Goal: Communication & Community: Answer question/provide support

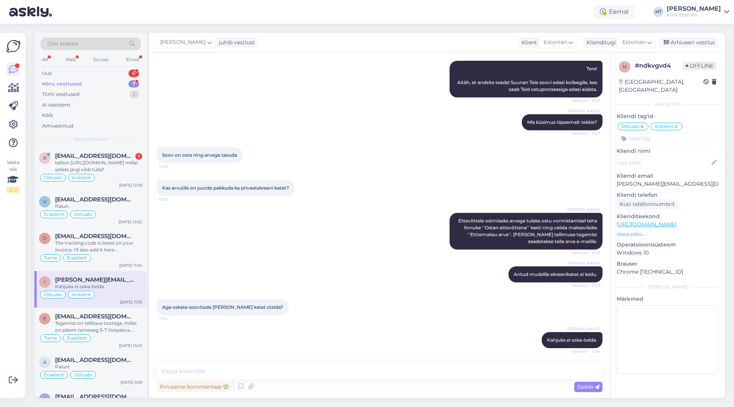
click at [104, 82] on div "Minu vestlused 7" at bounding box center [91, 84] width 100 height 11
click at [106, 73] on div "Uus 6" at bounding box center [91, 73] width 100 height 11
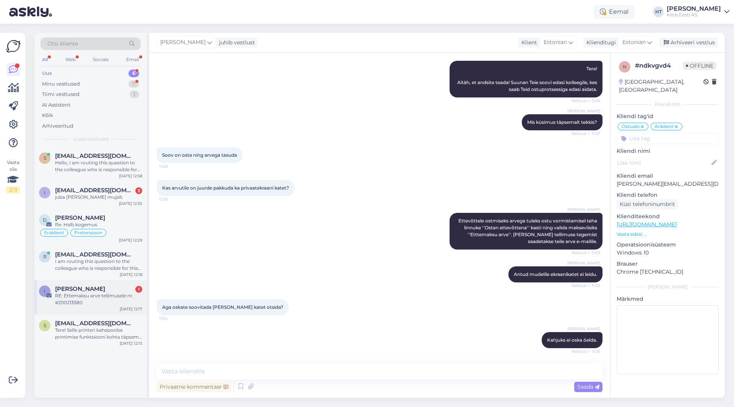
click at [106, 299] on div "RE: Ettemaksu arve tellimusele nr. #200213580" at bounding box center [98, 300] width 87 height 14
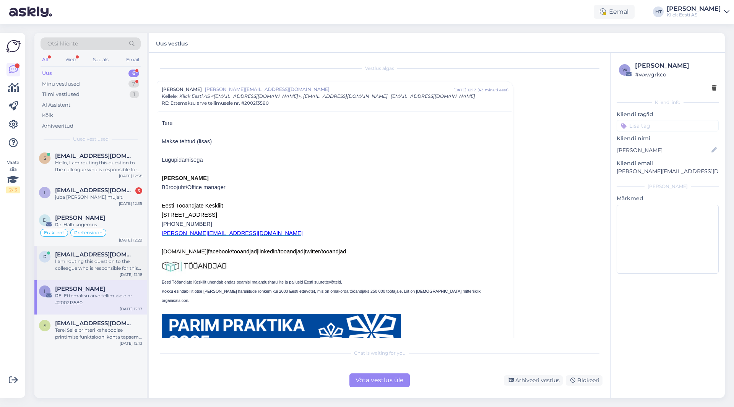
click at [90, 266] on div "I am routing this question to the colleague who is responsible for this topic. …" at bounding box center [98, 265] width 87 height 14
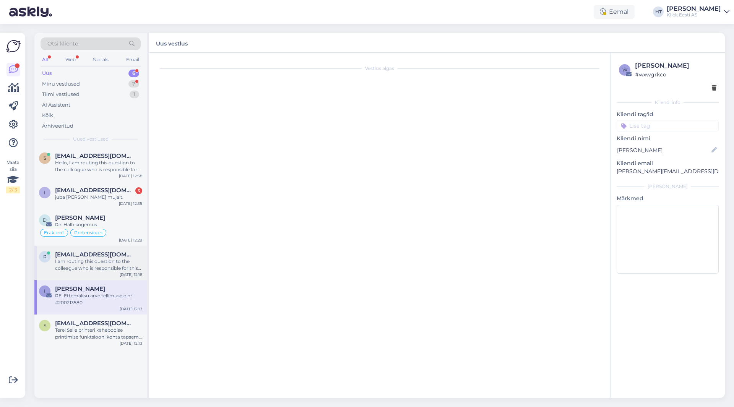
scroll to position [4, 0]
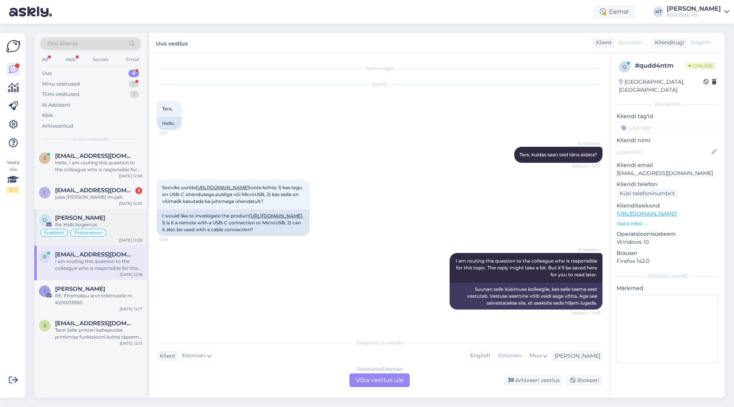
click at [81, 217] on span "[PERSON_NAME]" at bounding box center [80, 218] width 50 height 7
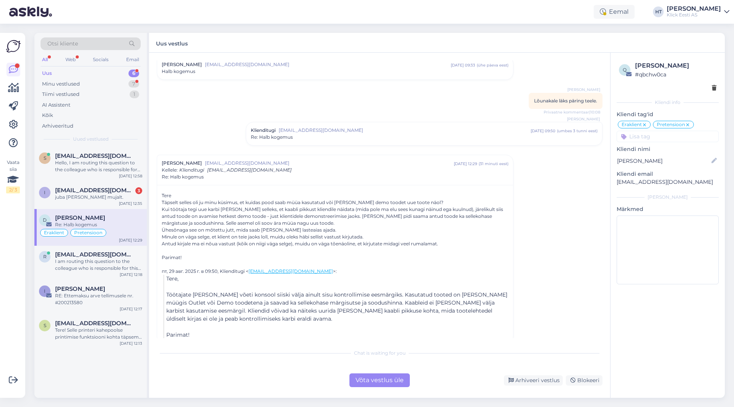
scroll to position [35, 0]
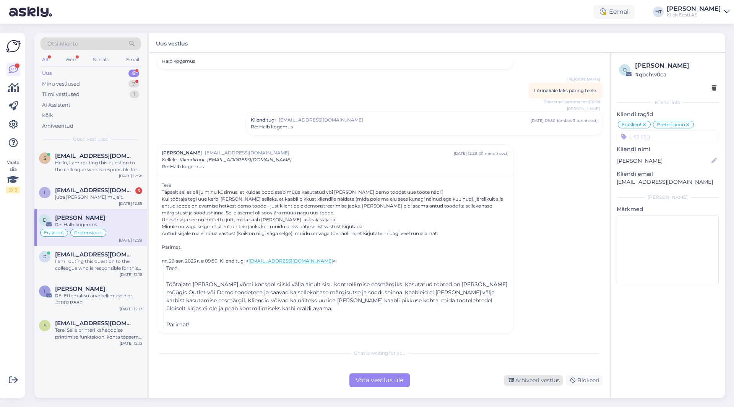
click at [541, 379] on div "Arhiveeri vestlus" at bounding box center [533, 381] width 59 height 10
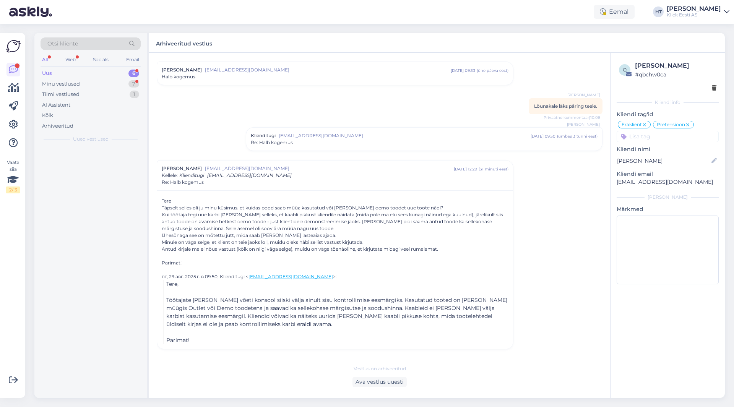
scroll to position [20, 0]
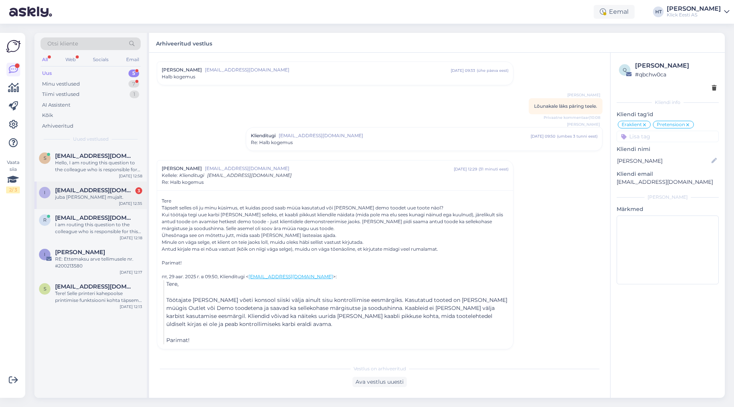
click at [97, 190] on span "[EMAIL_ADDRESS][DOMAIN_NAME]" at bounding box center [95, 190] width 80 height 7
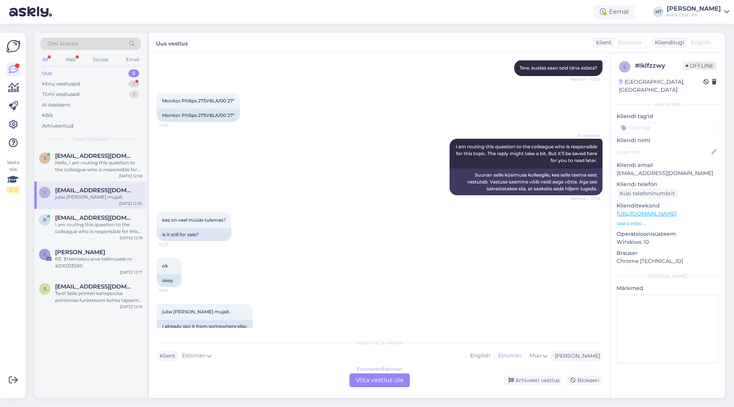
scroll to position [100, 0]
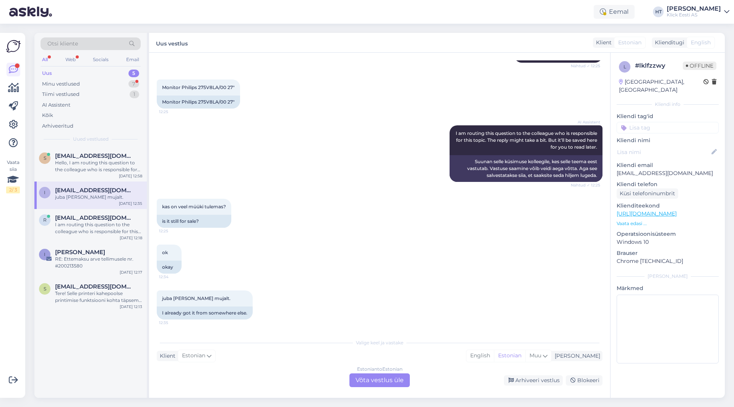
click at [659, 124] on input at bounding box center [668, 127] width 102 height 11
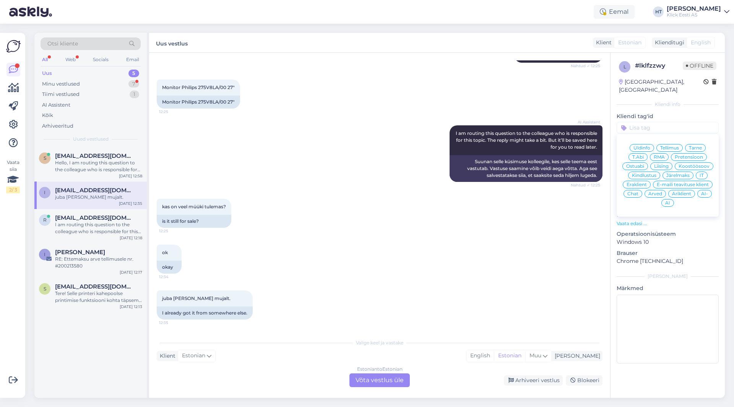
click at [643, 164] on span "Ostuabi" at bounding box center [636, 166] width 18 height 5
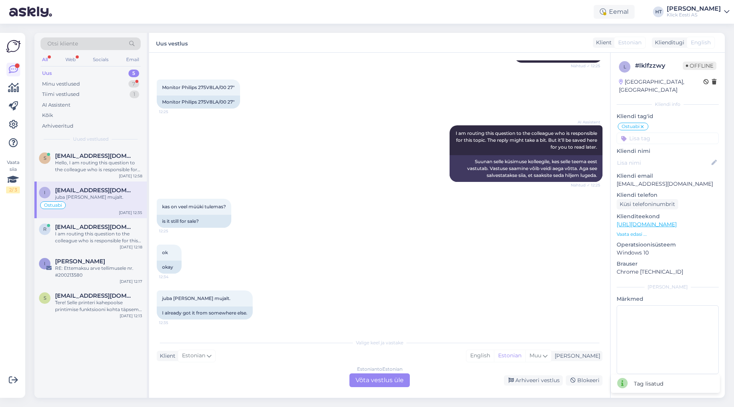
click at [660, 133] on input at bounding box center [668, 138] width 102 height 11
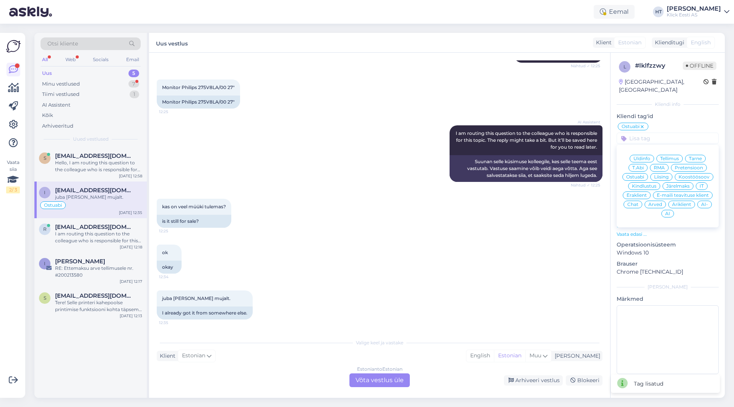
click at [638, 192] on div "Eraklient" at bounding box center [637, 196] width 28 height 8
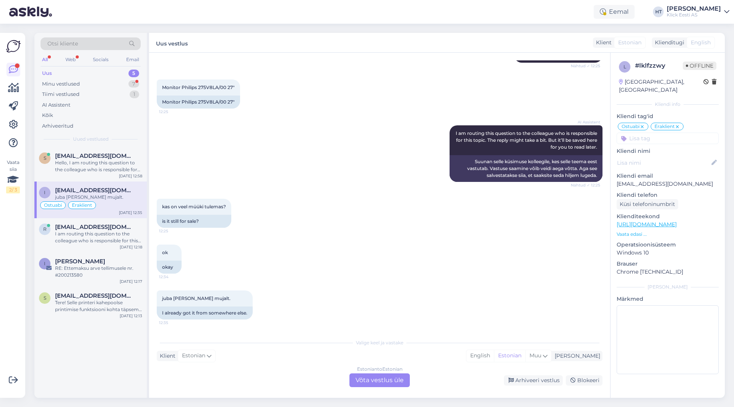
click at [678, 124] on icon at bounding box center [677, 127] width 5 height 6
click at [672, 133] on input at bounding box center [668, 138] width 102 height 11
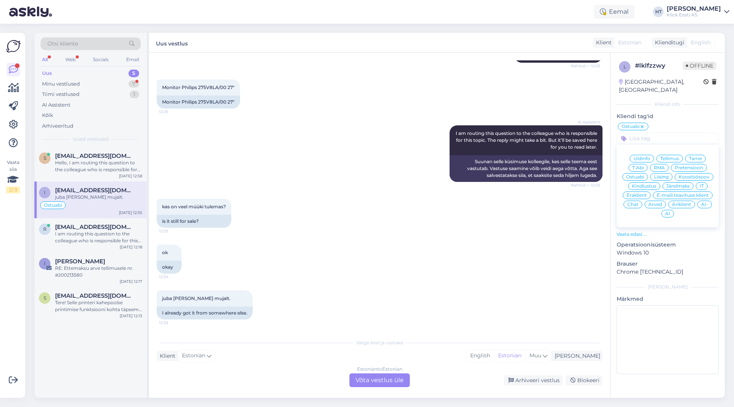
click at [683, 202] on span "Äriklient" at bounding box center [681, 204] width 19 height 5
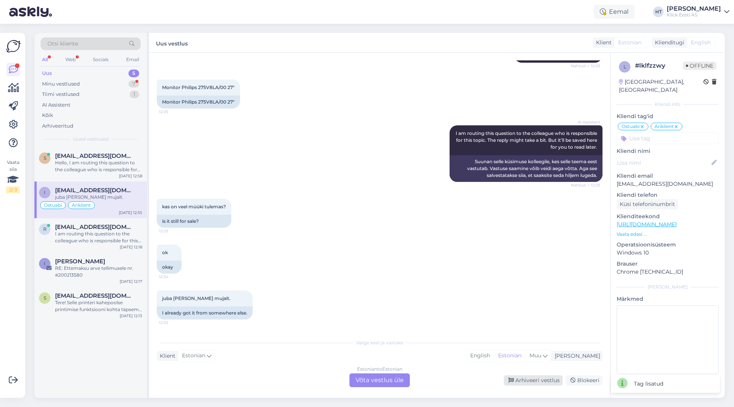
click at [541, 381] on div "Arhiveeri vestlus" at bounding box center [533, 381] width 59 height 10
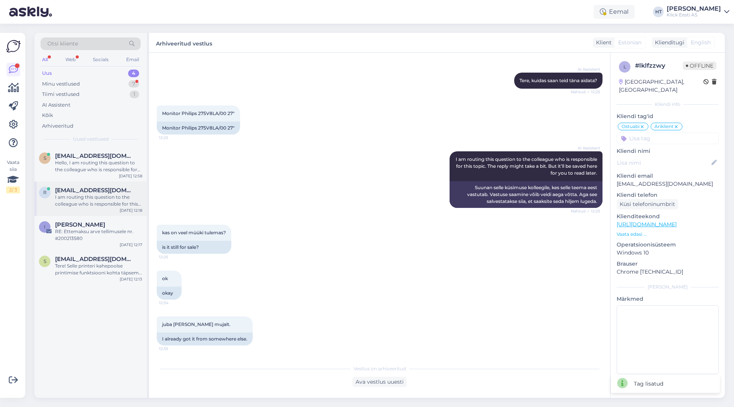
click at [91, 194] on span "[EMAIL_ADDRESS][DOMAIN_NAME]" at bounding box center [95, 190] width 80 height 7
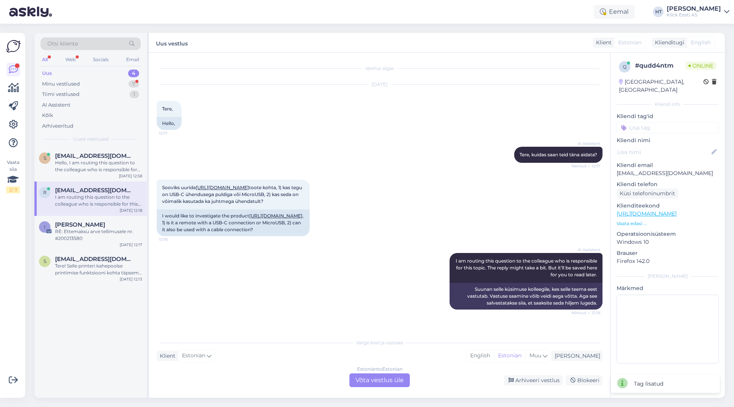
scroll to position [4, 0]
click at [106, 162] on div "Hello, I am routing this question to the colleague who is responsible for this …" at bounding box center [98, 167] width 87 height 14
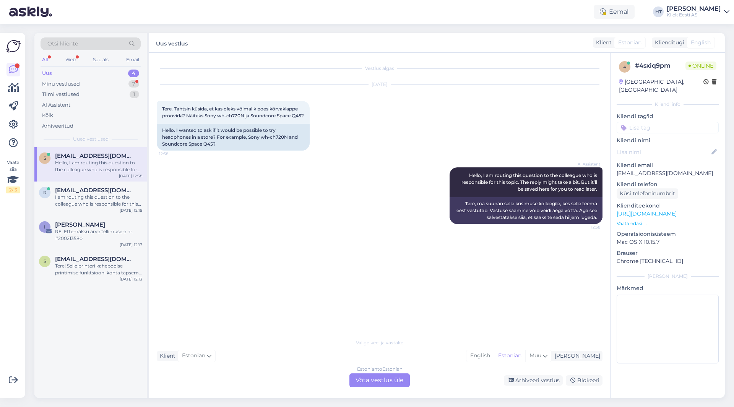
scroll to position [0, 0]
click at [92, 187] on span "[EMAIL_ADDRESS][DOMAIN_NAME]" at bounding box center [95, 190] width 80 height 7
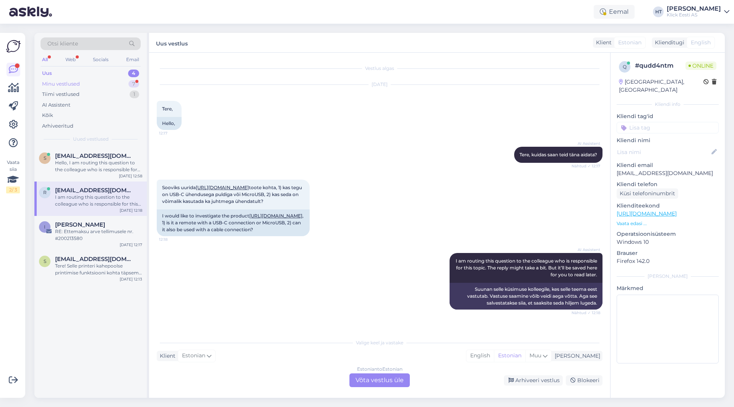
click at [126, 85] on div "Minu vestlused 7" at bounding box center [91, 84] width 100 height 11
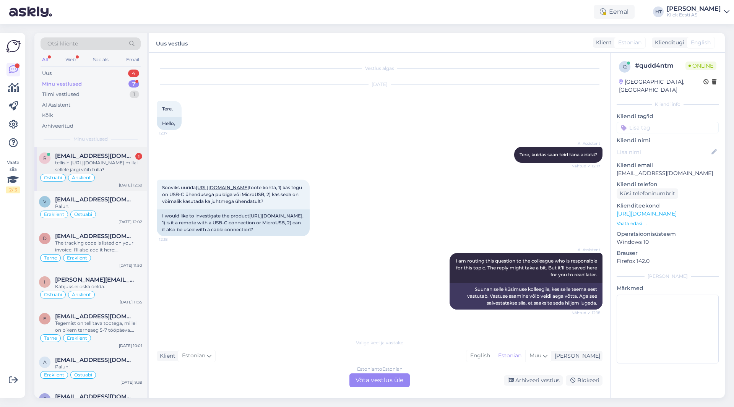
click at [126, 165] on div "tellisin [URL][DOMAIN_NAME] millal sellele järgi võib tulla?" at bounding box center [98, 167] width 87 height 14
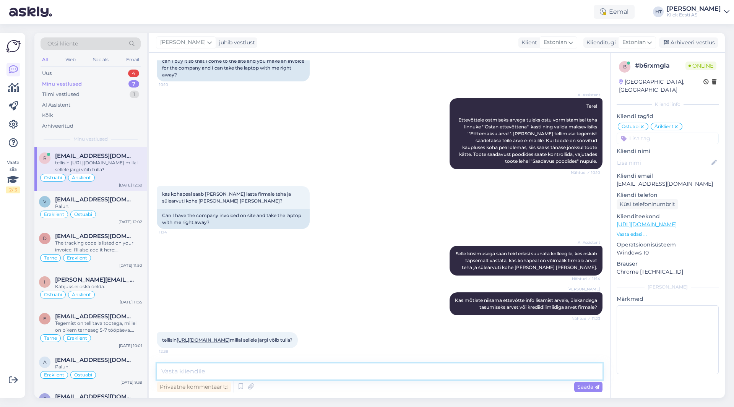
click at [362, 371] on textarea at bounding box center [380, 372] width 446 height 16
type textarea "E-[PERSON_NAME] tuleb teavitus kui tellimus on komplekteeritud."
click at [654, 180] on p "[EMAIL_ADDRESS][DOMAIN_NAME]" at bounding box center [668, 184] width 102 height 8
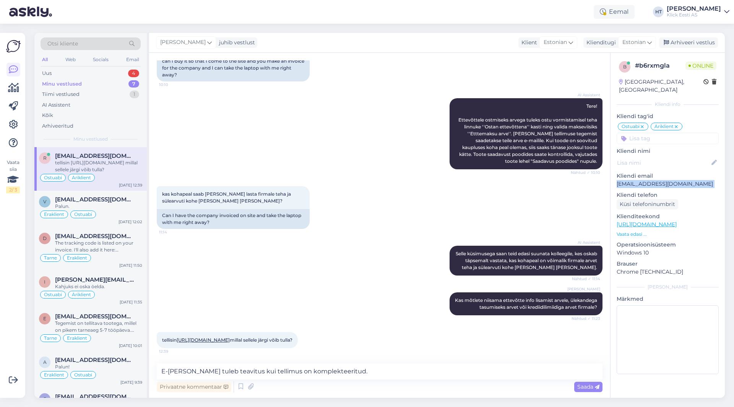
copy p "[EMAIL_ADDRESS][DOMAIN_NAME]"
drag, startPoint x: 381, startPoint y: 375, endPoint x: 143, endPoint y: 377, distance: 238.3
click at [143, 377] on div "Otsi kliente All Web Socials Email Uus 4 Minu vestlused 7 Tiimi vestlused 1 AI …" at bounding box center [379, 215] width 691 height 365
click at [391, 371] on textarea at bounding box center [380, 372] width 446 height 16
type textarea "E-[PERSON_NAME] tuleb teavitus kui tellimus on komplekteeritud."
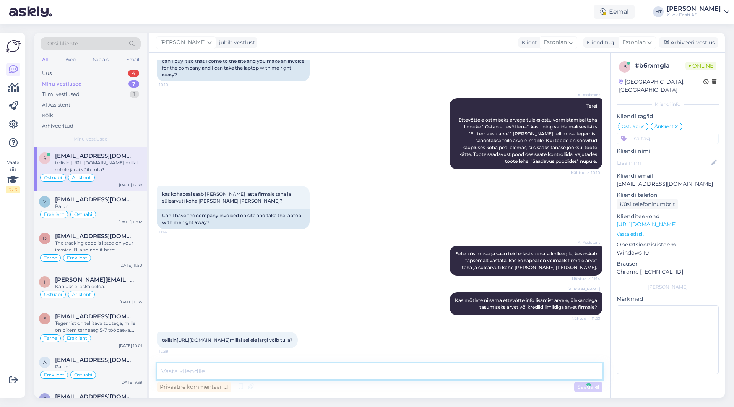
scroll to position [143, 0]
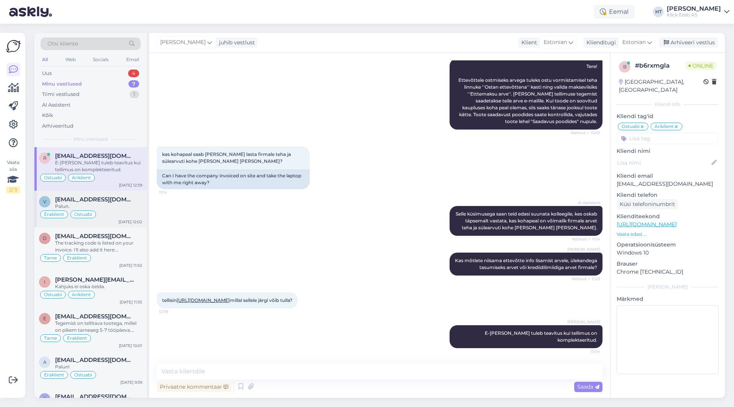
click at [92, 207] on div "Palun." at bounding box center [98, 206] width 87 height 7
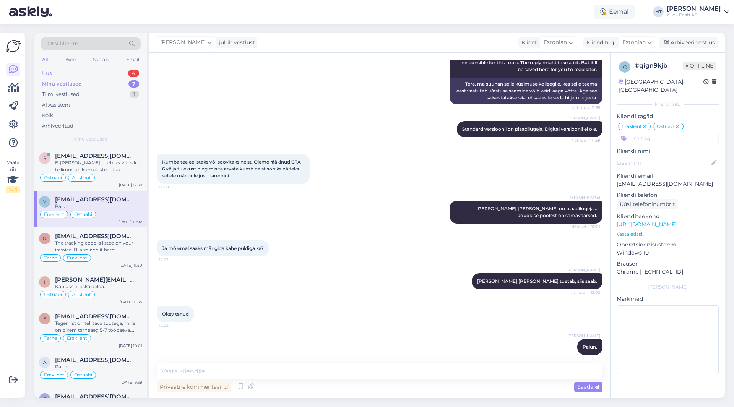
click at [125, 76] on div "Uus 4" at bounding box center [91, 73] width 100 height 11
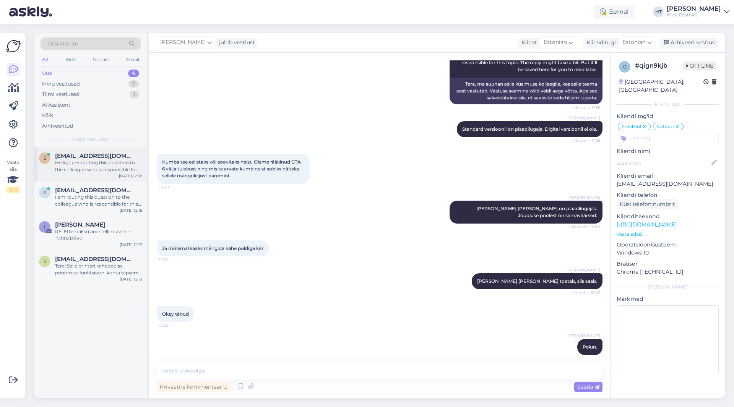
click at [125, 152] on div "s [EMAIL_ADDRESS][DOMAIN_NAME] Hello, I am routing this question to the colleag…" at bounding box center [90, 164] width 112 height 34
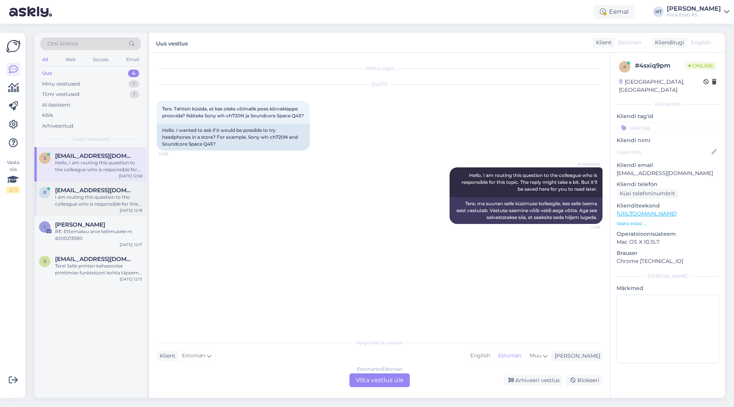
click at [112, 193] on span "[EMAIL_ADDRESS][DOMAIN_NAME]" at bounding box center [95, 190] width 80 height 7
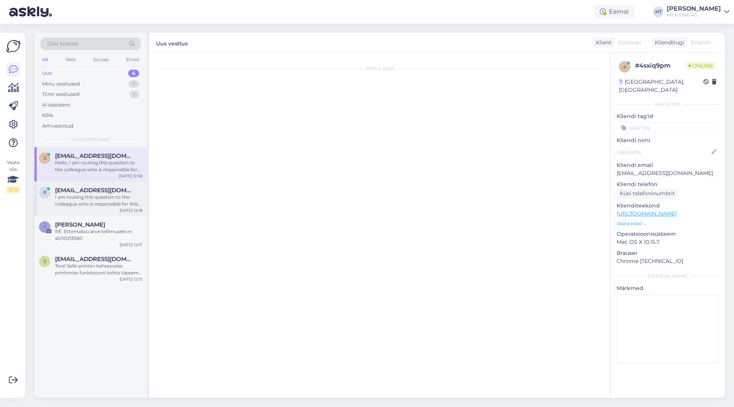
scroll to position [4, 0]
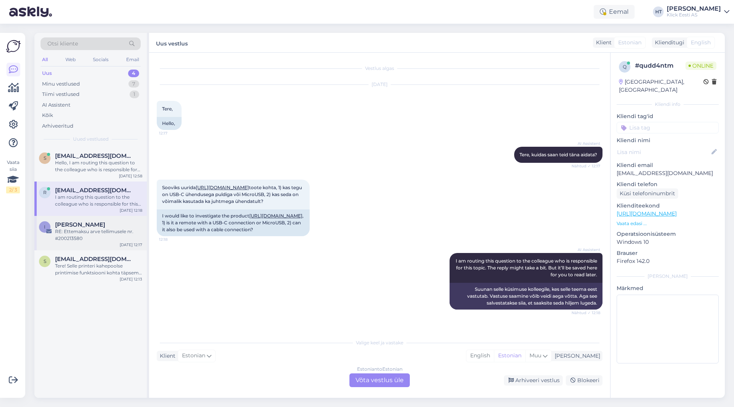
click at [108, 233] on div "RE: Ettemaksu arve tellimusele nr. #200213580" at bounding box center [98, 235] width 87 height 14
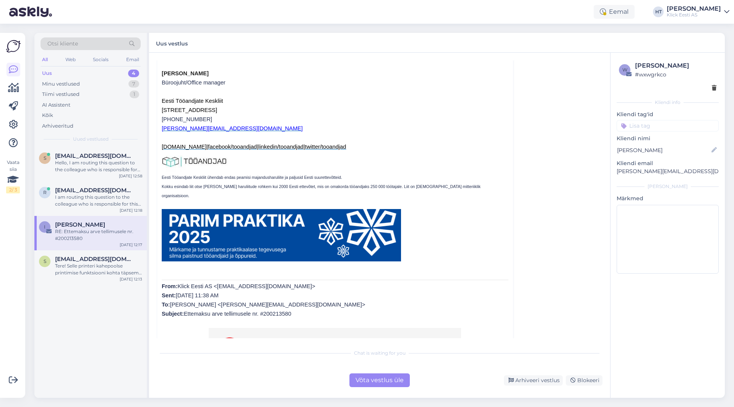
scroll to position [0, 0]
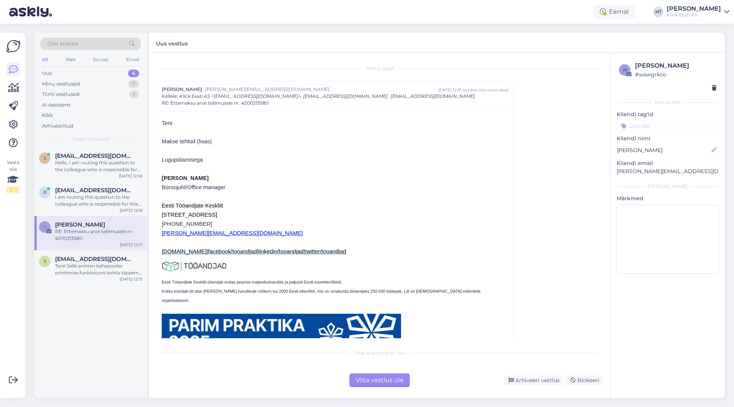
click at [649, 124] on input at bounding box center [668, 125] width 102 height 11
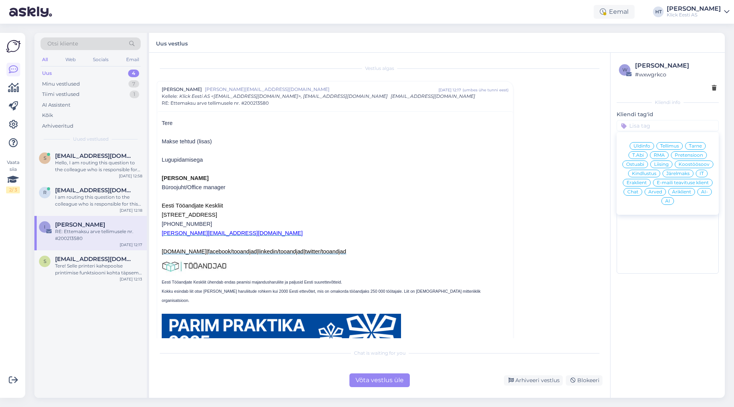
click at [675, 146] on span "Tellimus" at bounding box center [670, 146] width 19 height 5
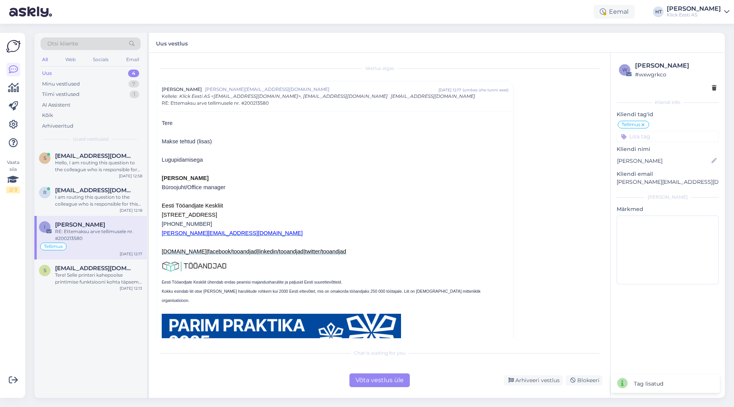
scroll to position [21, 0]
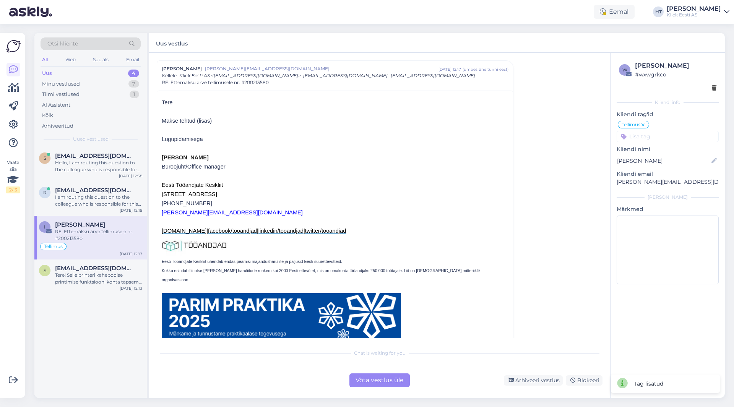
click at [663, 137] on input at bounding box center [668, 136] width 102 height 11
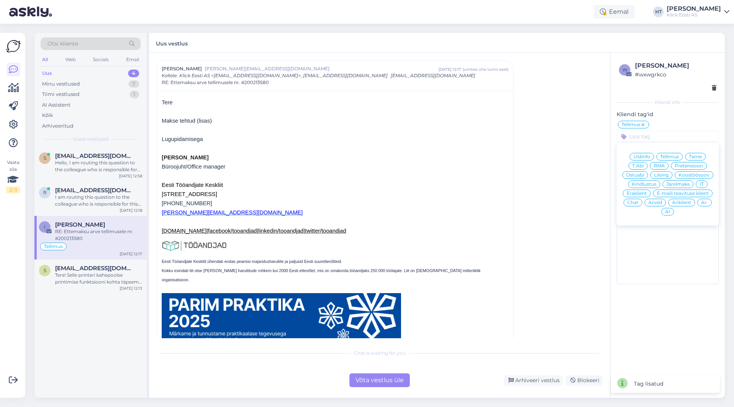
click at [640, 195] on span "Eraklient" at bounding box center [637, 193] width 20 height 5
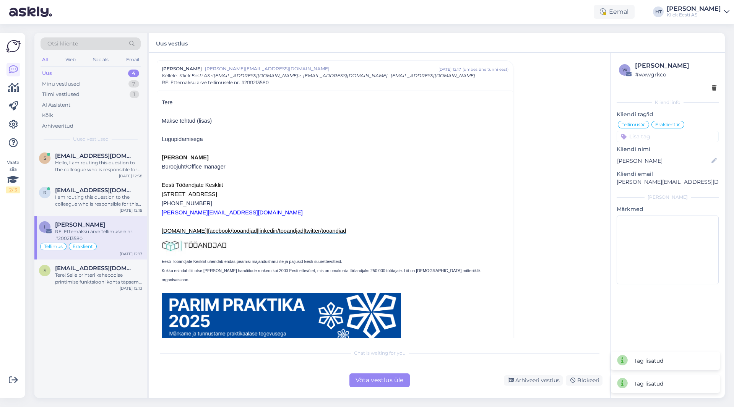
click at [679, 125] on icon at bounding box center [678, 125] width 5 height 6
click at [673, 135] on input at bounding box center [668, 136] width 102 height 11
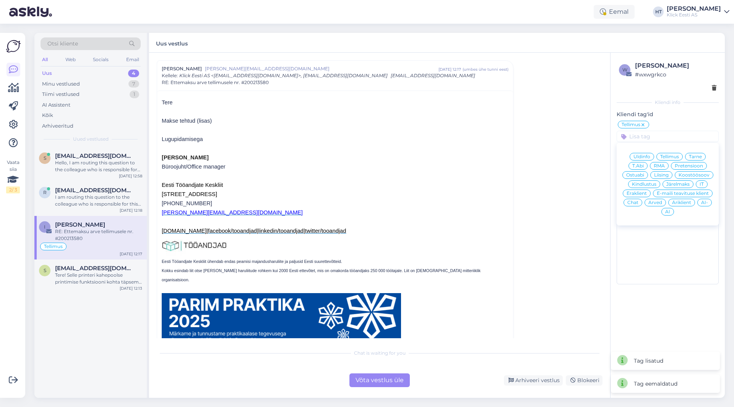
click at [540, 186] on div "Vestlus [PERSON_NAME] Pallon [EMAIL_ADDRESS][DOMAIN_NAME] [DATE] 12:17 ( umbes …" at bounding box center [383, 199] width 453 height 278
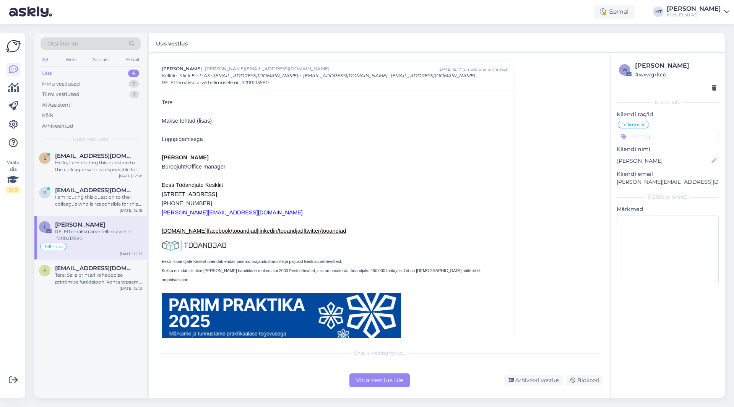
click at [645, 143] on div "w [PERSON_NAME] # wxwgrkco Kliendi info Kliendi tag'id Tellimus Üldinfo Tellimu…" at bounding box center [668, 174] width 114 height 243
click at [646, 140] on input at bounding box center [668, 136] width 102 height 11
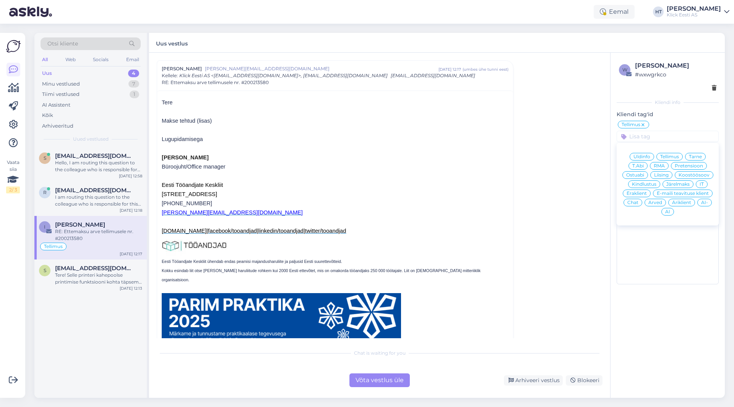
click at [687, 203] on span "Äriklient" at bounding box center [681, 202] width 19 height 5
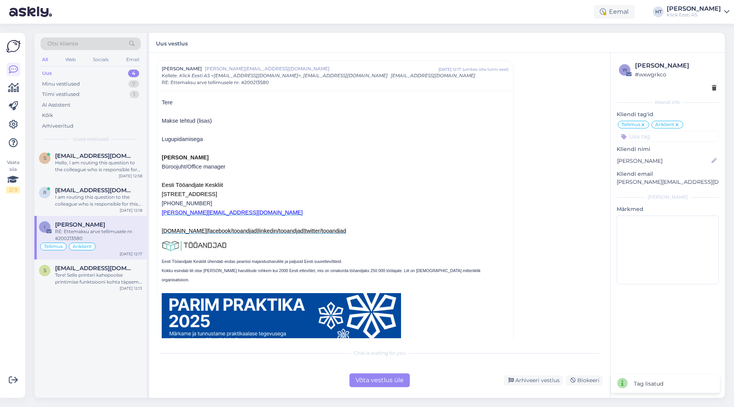
click at [575, 173] on div "Vestlus [PERSON_NAME] Pallon [EMAIL_ADDRESS][DOMAIN_NAME] [DATE] 12:17 ( umbes …" at bounding box center [383, 199] width 453 height 278
click at [114, 201] on div "I am routing this question to the colleague who is responsible for this topic. …" at bounding box center [98, 201] width 87 height 14
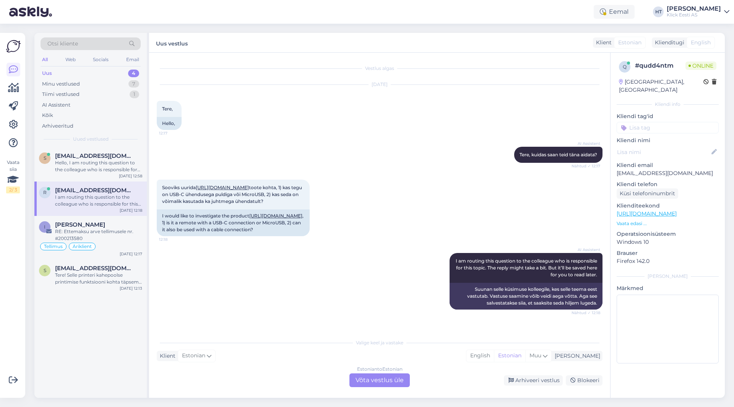
click at [339, 245] on div "Sooviks uurida [URL][DOMAIN_NAME] toote kohta, 1) kas tegu on USB-C ühendusega …" at bounding box center [380, 207] width 446 height 73
click at [370, 384] on div "Estonian to Estonian Võta vestlus üle" at bounding box center [380, 381] width 60 height 14
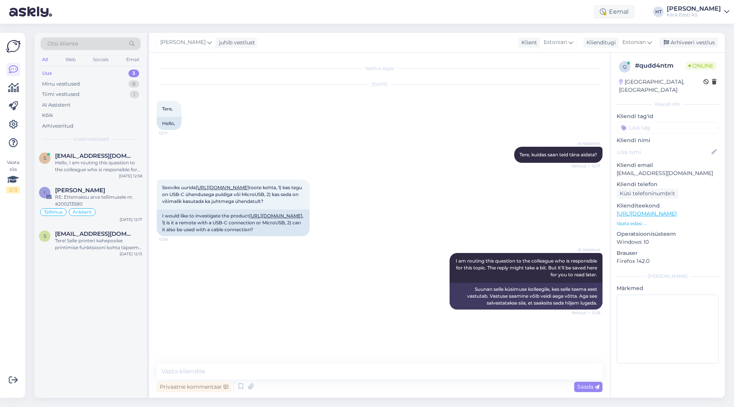
scroll to position [0, 0]
click at [369, 377] on textarea at bounding box center [380, 372] width 446 height 16
type textarea "Tere, pult kasutab USB-C ühendust. Saab kasutada nii juhtmega kui ka bluetoothi…"
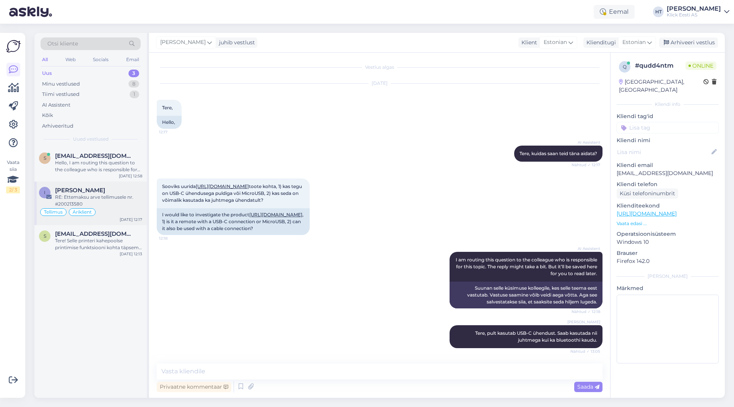
click at [86, 186] on div "I [PERSON_NAME] RE: Ettemaksu arve tellimusele nr. #200213580 Tellimus Äriklien…" at bounding box center [90, 204] width 112 height 44
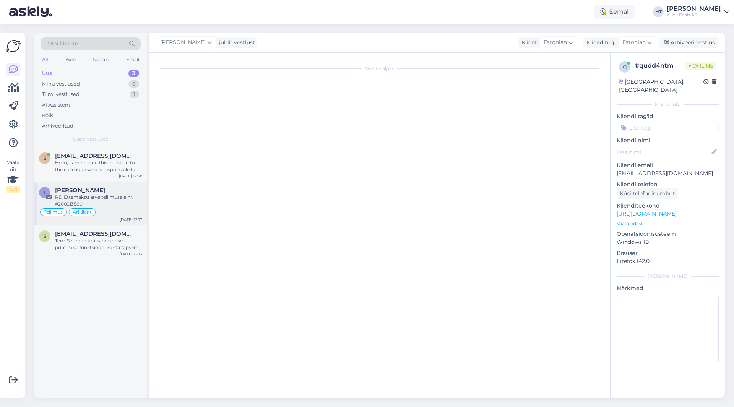
scroll to position [0, 0]
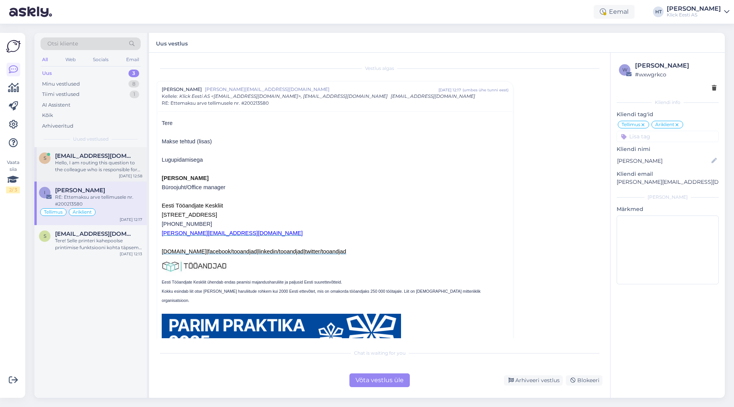
click at [106, 165] on div "Hello, I am routing this question to the colleague who is responsible for this …" at bounding box center [98, 167] width 87 height 14
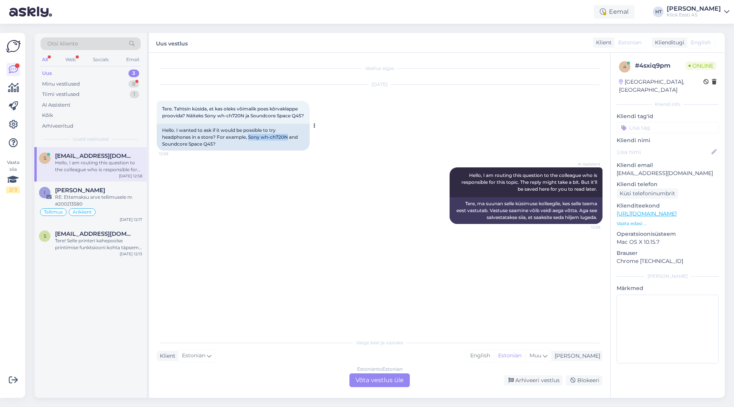
drag, startPoint x: 248, startPoint y: 145, endPoint x: 287, endPoint y: 145, distance: 39.0
click at [287, 145] on div "Hello. I wanted to ask if it would be possible to try headphones in a store? Fo…" at bounding box center [233, 137] width 153 height 27
copy div "Sony wh-ch720N"
click at [112, 182] on div "I [PERSON_NAME] RE: Ettemaksu arve tellimusele nr. #200213580 Tellimus Äriklien…" at bounding box center [90, 204] width 112 height 44
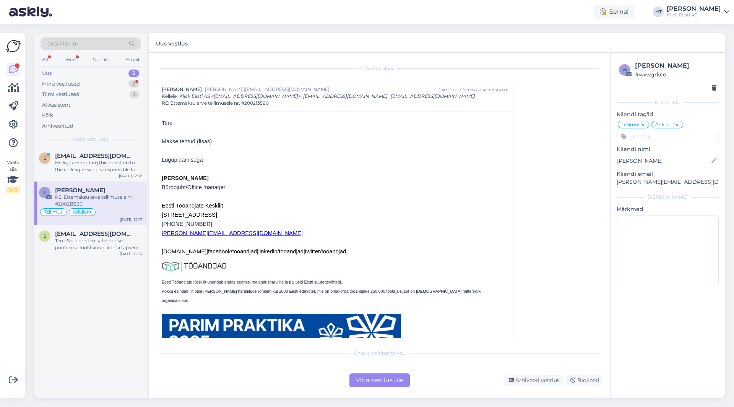
scroll to position [21, 0]
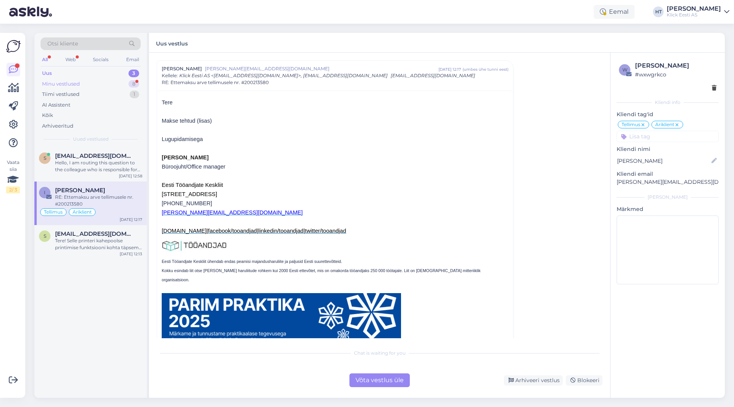
click at [128, 82] on div "Minu vestlused 8" at bounding box center [91, 84] width 100 height 11
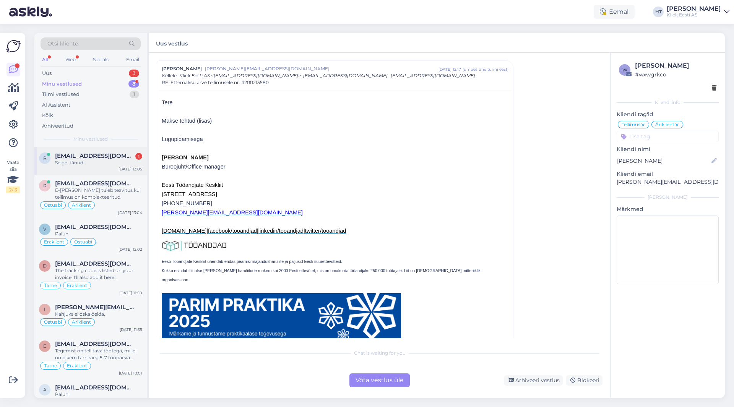
click at [114, 157] on span "[EMAIL_ADDRESS][DOMAIN_NAME]" at bounding box center [95, 156] width 80 height 7
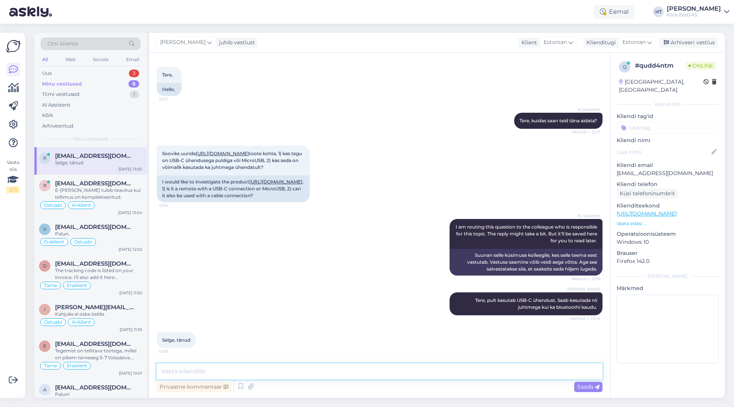
click at [285, 368] on textarea at bounding box center [380, 372] width 446 height 16
type textarea "Palun."
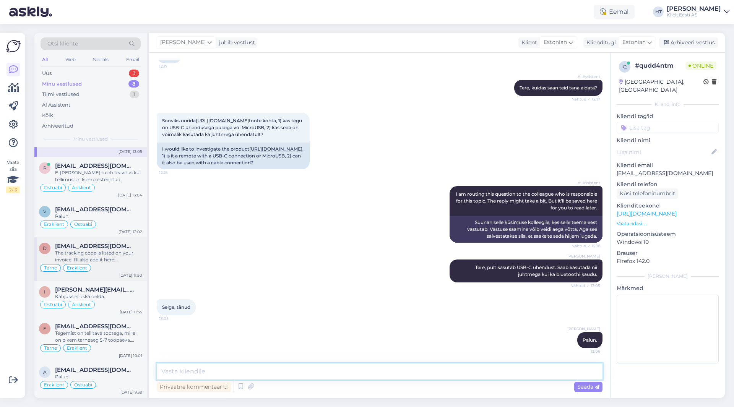
scroll to position [0, 0]
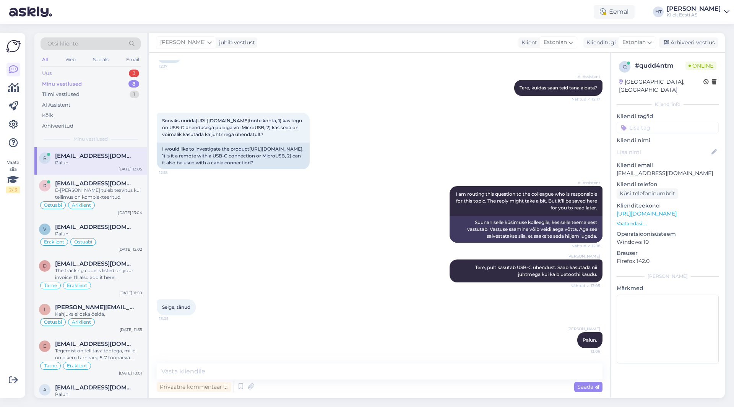
click at [127, 72] on div "Uus 3" at bounding box center [91, 73] width 100 height 11
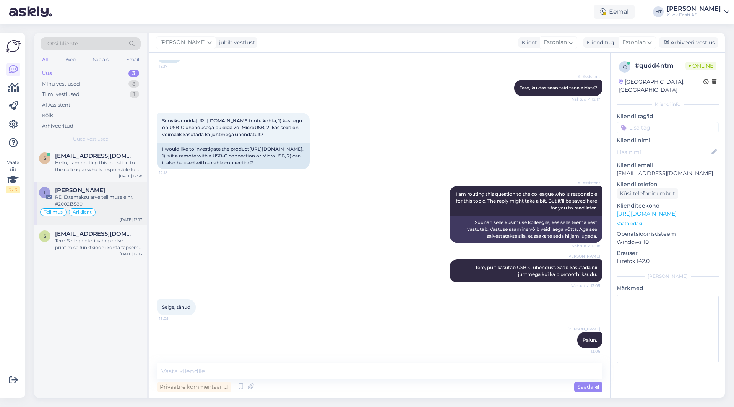
click at [123, 202] on div "RE: Ettemaksu arve tellimusele nr. #200213580" at bounding box center [98, 201] width 87 height 14
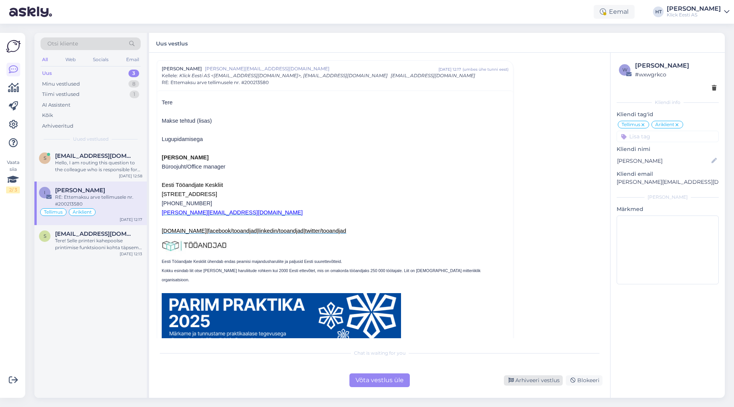
click at [536, 379] on div "Arhiveeri vestlus" at bounding box center [533, 381] width 59 height 10
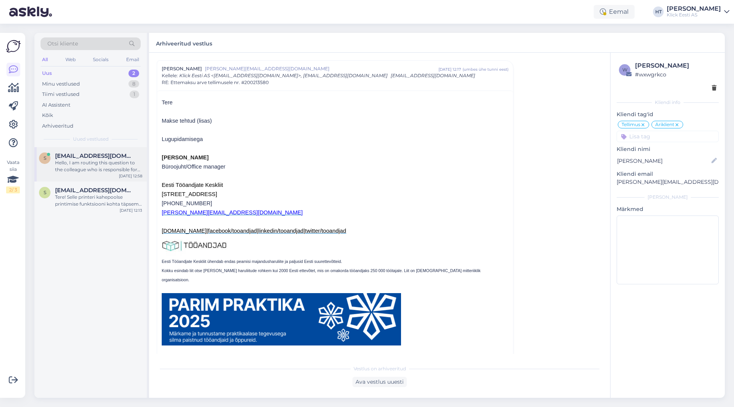
click at [104, 158] on span "[EMAIL_ADDRESS][DOMAIN_NAME]" at bounding box center [95, 156] width 80 height 7
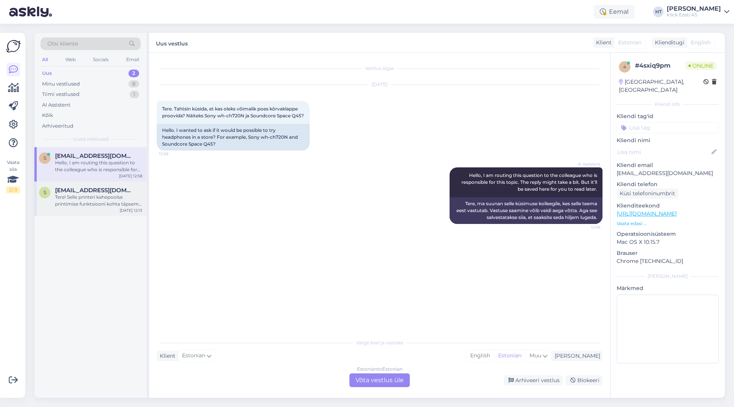
click at [117, 199] on div "Tere! Selle printeri kahepoolse printimise funktsiooni kohta täpsema info saami…" at bounding box center [98, 201] width 87 height 14
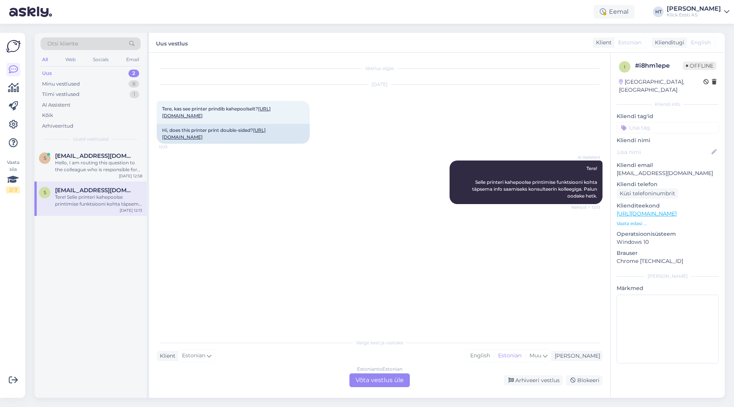
click at [324, 299] on div "Vestlus algas [DATE] Tere, kas see printer prindib kahepoolselt? [URL][DOMAIN_N…" at bounding box center [383, 194] width 453 height 268
click at [383, 380] on div "Estonian to Estonian Võta vestlus üle" at bounding box center [380, 381] width 60 height 14
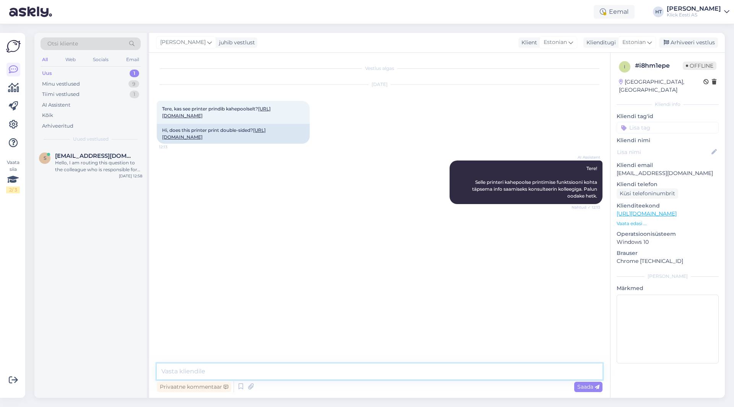
click at [378, 371] on textarea at bounding box center [380, 372] width 446 height 16
type textarea "Automaatne kahepoolne printimine on toetatud."
click at [70, 169] on div "Hello, I am routing this question to the colleague who is responsible for this …" at bounding box center [98, 167] width 87 height 14
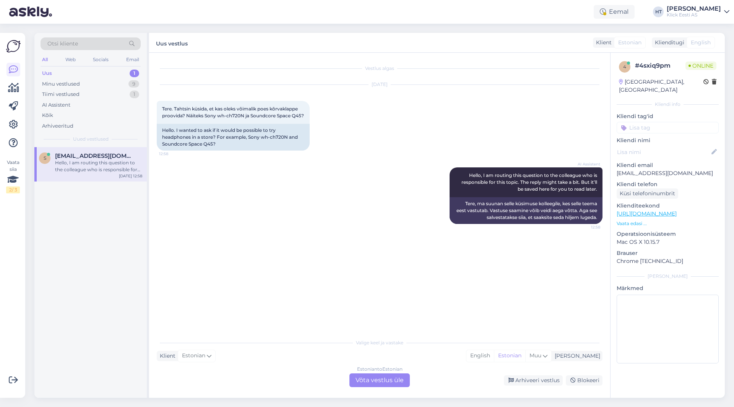
click at [382, 377] on div "Estonian to Estonian Võta vestlus üle" at bounding box center [380, 381] width 60 height 14
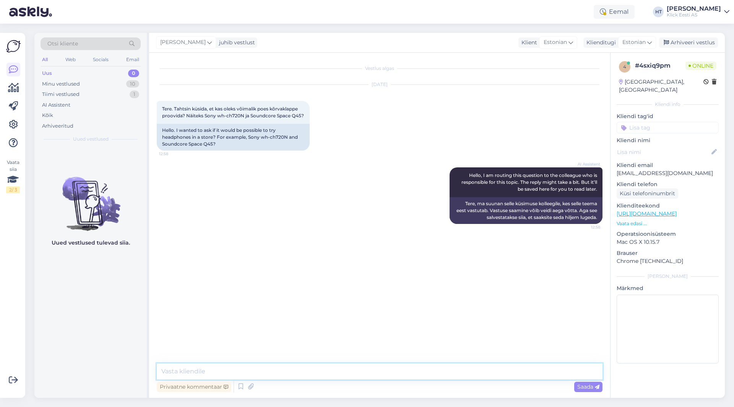
click at [384, 374] on textarea at bounding box center [380, 372] width 446 height 16
type textarea "Kauplustes kõrvaklappe kahjuks proovida ei saa."
click at [629, 12] on div "Eemal" at bounding box center [614, 12] width 41 height 14
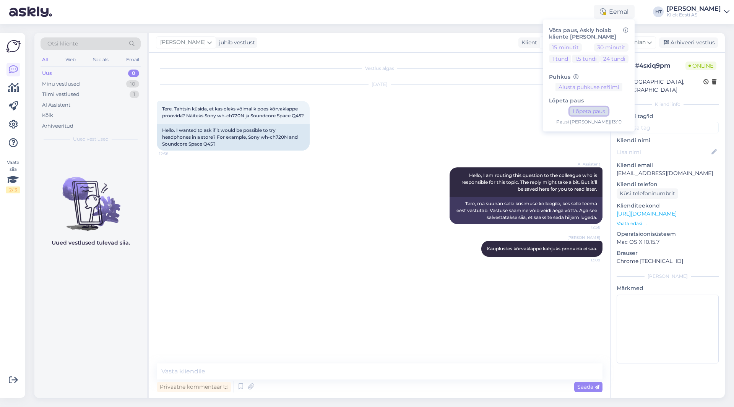
click at [604, 108] on button "Lõpeta paus" at bounding box center [589, 111] width 39 height 8
click at [450, 24] on div "Otsi kliente All Web Socials Email Uus 0 Minu vestlused 10 Tiimi vestlused 1 AI…" at bounding box center [382, 216] width 705 height 384
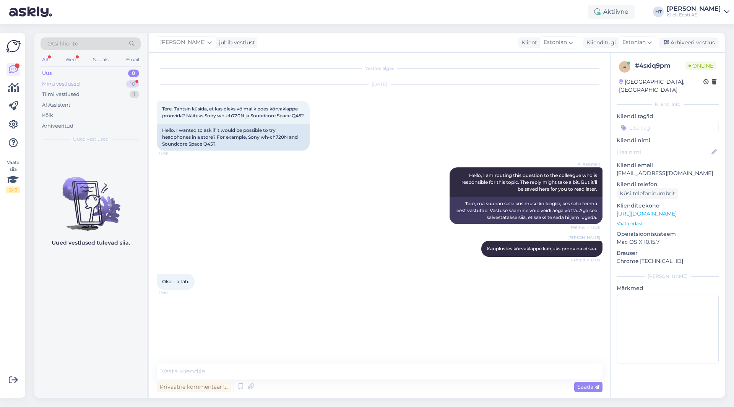
click at [101, 84] on div "Minu vestlused 10" at bounding box center [91, 84] width 100 height 11
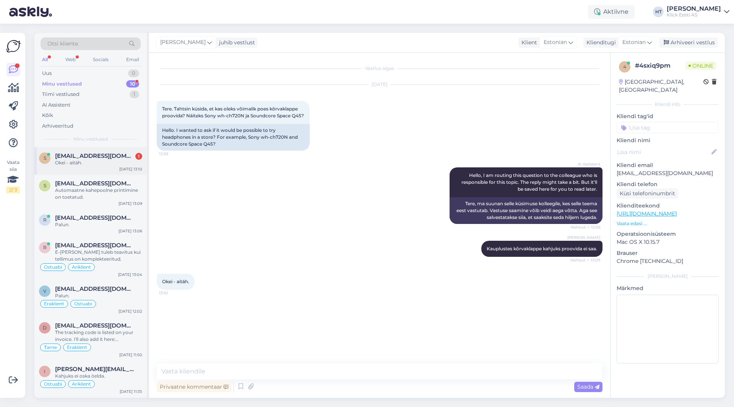
click at [103, 149] on div "s [EMAIL_ADDRESS][DOMAIN_NAME] 1 Okei - aitäh. [DATE] 13:10" at bounding box center [90, 161] width 112 height 28
click at [265, 370] on textarea at bounding box center [380, 372] width 446 height 16
type textarea "Palun."
click at [114, 202] on div "s [EMAIL_ADDRESS][DOMAIN_NAME] Automaatne kahepoolne printimine on toetatud. [D…" at bounding box center [90, 192] width 112 height 34
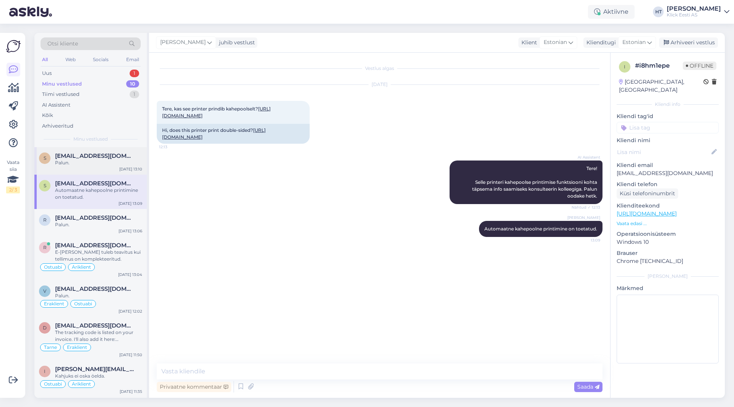
click at [102, 154] on span "[EMAIL_ADDRESS][DOMAIN_NAME]" at bounding box center [95, 156] width 80 height 7
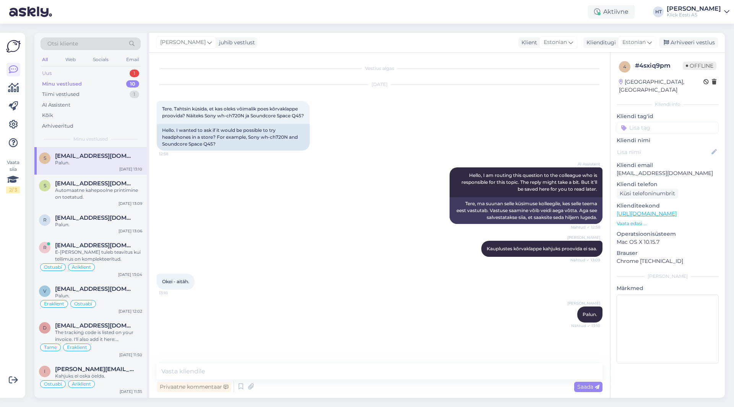
click at [114, 72] on div "Uus 1" at bounding box center [91, 73] width 100 height 11
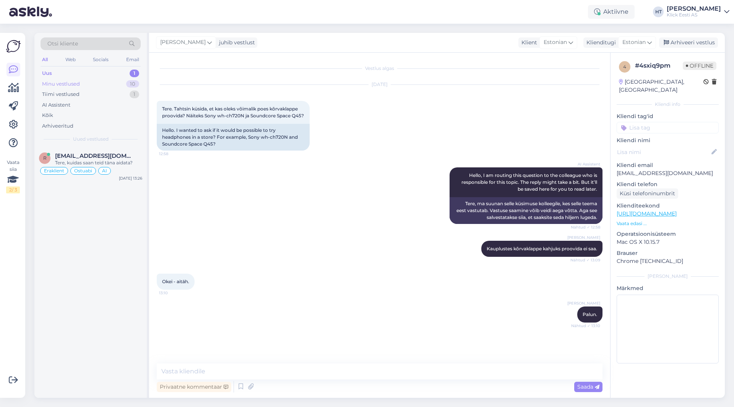
click at [108, 84] on div "Minu vestlused 10" at bounding box center [91, 84] width 100 height 11
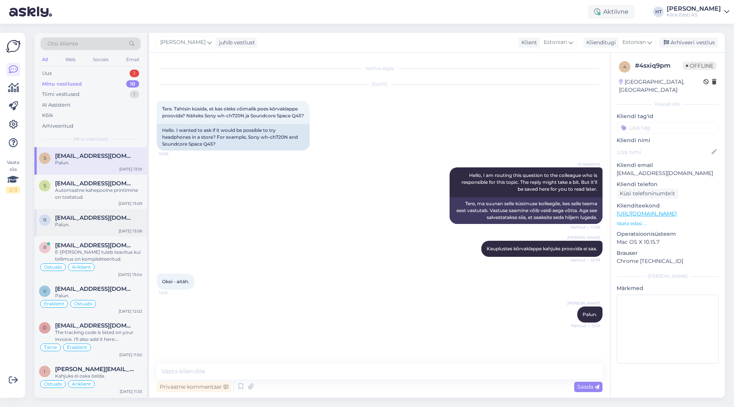
scroll to position [38, 0]
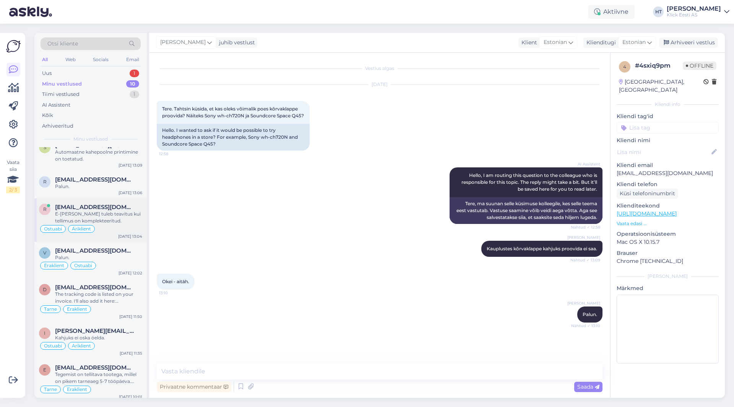
click at [114, 213] on div "E-[PERSON_NAME] tuleb teavitus kui tellimus on komplekteeritud." at bounding box center [98, 218] width 87 height 14
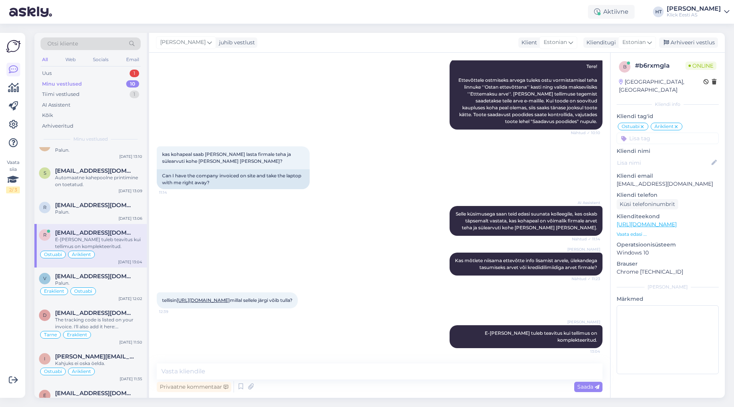
scroll to position [0, 0]
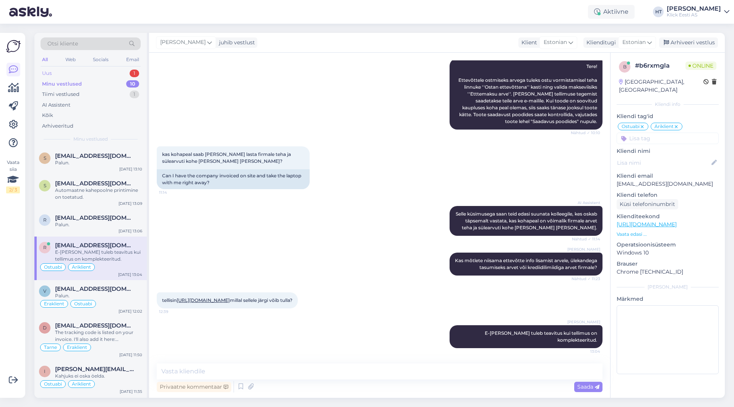
click at [113, 74] on div "Uus 1" at bounding box center [91, 73] width 100 height 11
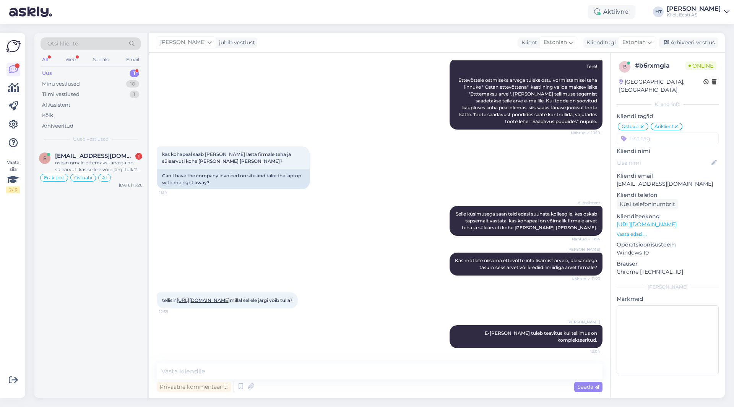
click at [400, 284] on div "tellisin [URL][DOMAIN_NAME] millal sellele järgi võib tulla? 12:39" at bounding box center [380, 300] width 446 height 33
click at [124, 170] on div "ostsin omale ettemaksuarvega hp sülearvuti kas sellele võib järgi tulla? [PERSO…" at bounding box center [98, 167] width 87 height 14
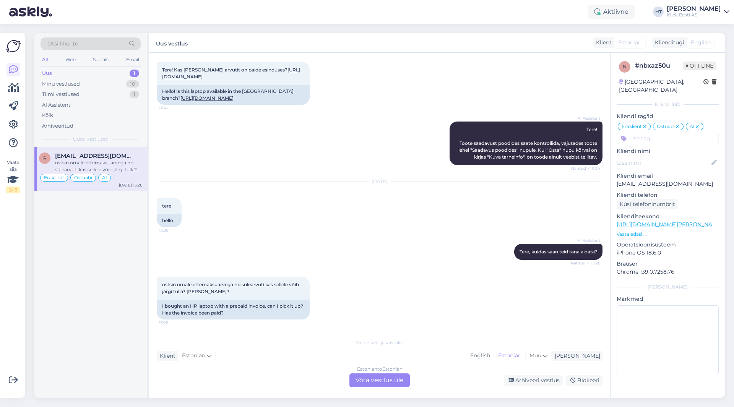
scroll to position [53, 0]
click at [369, 382] on div "Estonian to Estonian Võta vestlus üle" at bounding box center [380, 381] width 60 height 14
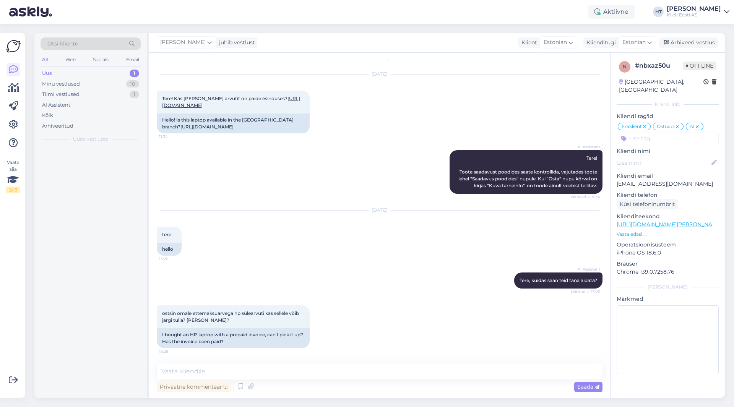
scroll to position [24, 0]
click at [376, 372] on textarea at bounding box center [380, 372] width 446 height 16
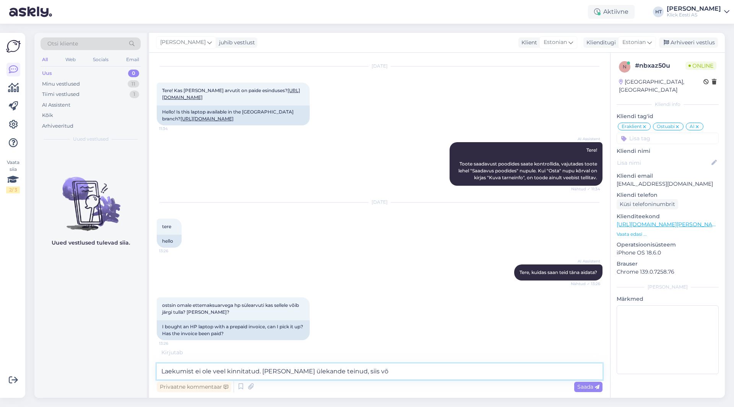
scroll to position [57, 0]
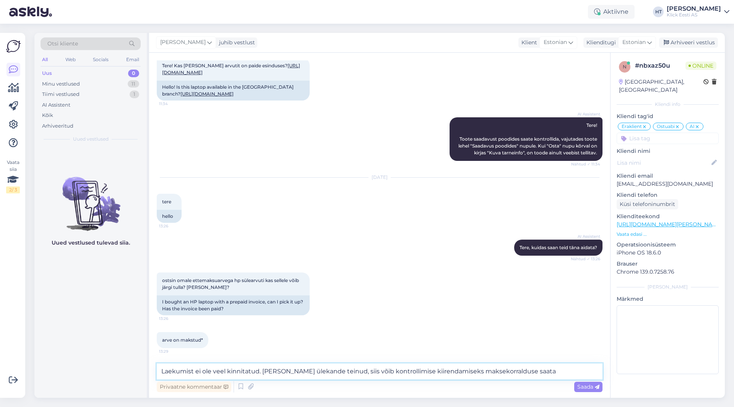
type textarea "Laekumist ei ole veel kinnitatud. [PERSON_NAME] ülekande teinud, siis võib kont…"
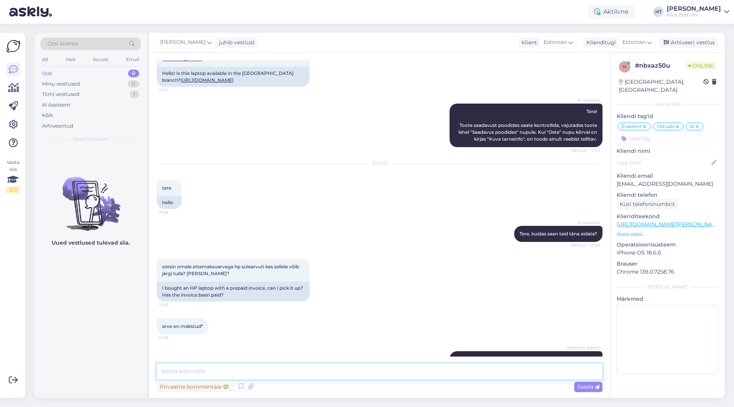
scroll to position [104, 0]
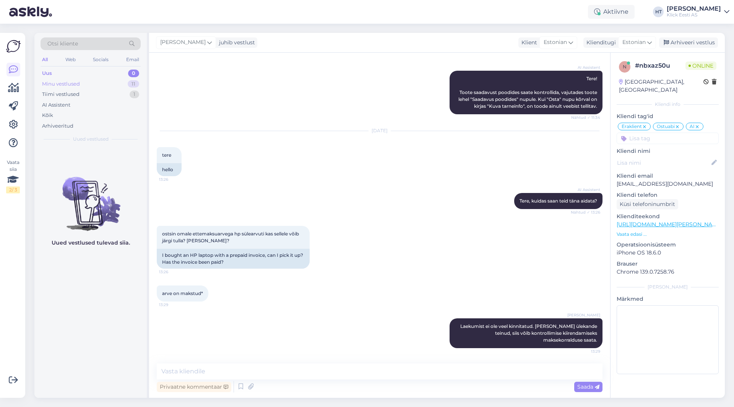
click at [131, 88] on div "Minu vestlused 11" at bounding box center [91, 84] width 100 height 11
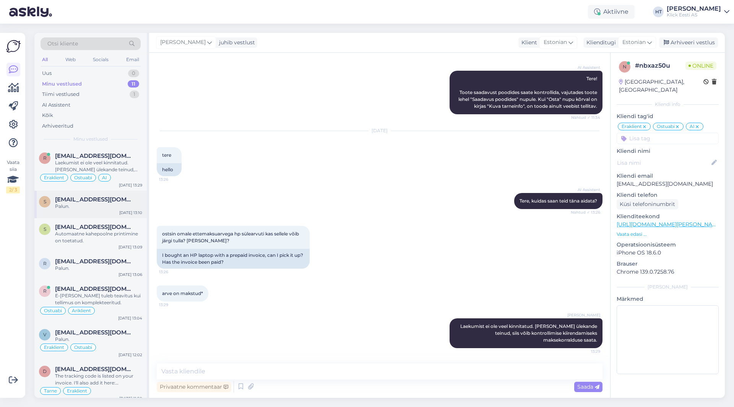
click at [109, 202] on span "[EMAIL_ADDRESS][DOMAIN_NAME]" at bounding box center [95, 199] width 80 height 7
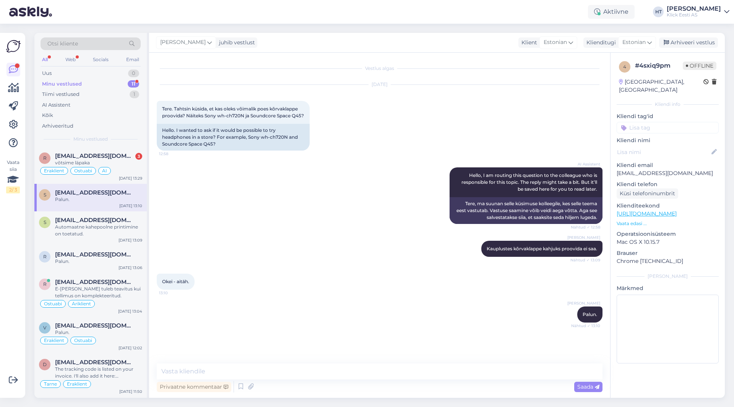
click at [276, 199] on div "AI Assistent Hello, I am routing this question to the colleague who is responsi…" at bounding box center [380, 195] width 446 height 73
click at [127, 165] on div "võtsime läpaka" at bounding box center [98, 163] width 87 height 7
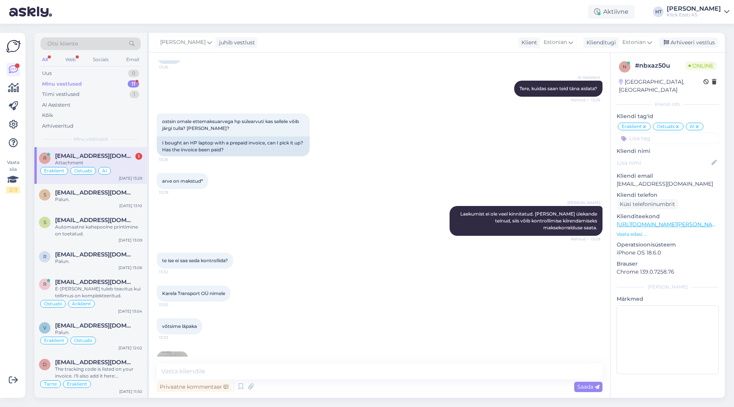
scroll to position [251, 0]
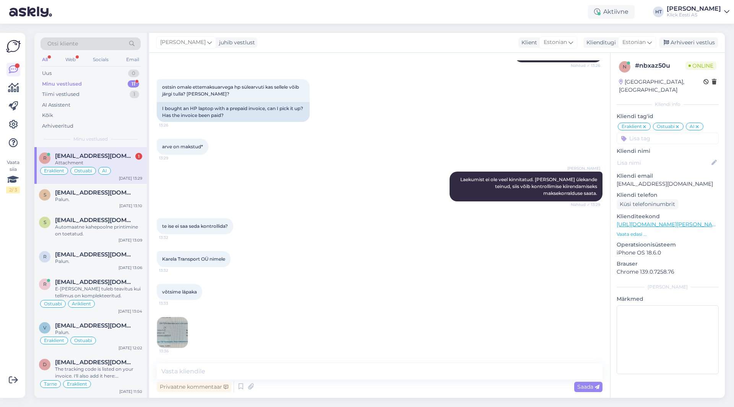
click at [339, 262] on div "Karela Transport OÜ nimele 13:32" at bounding box center [380, 259] width 446 height 33
click at [168, 332] on img at bounding box center [172, 332] width 31 height 31
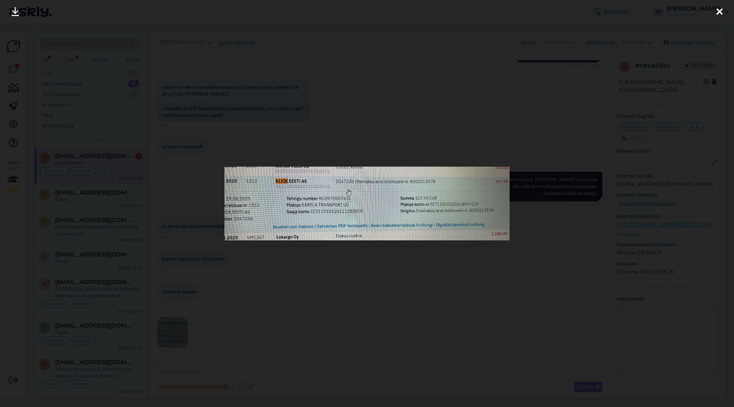
click at [317, 268] on div at bounding box center [367, 203] width 734 height 407
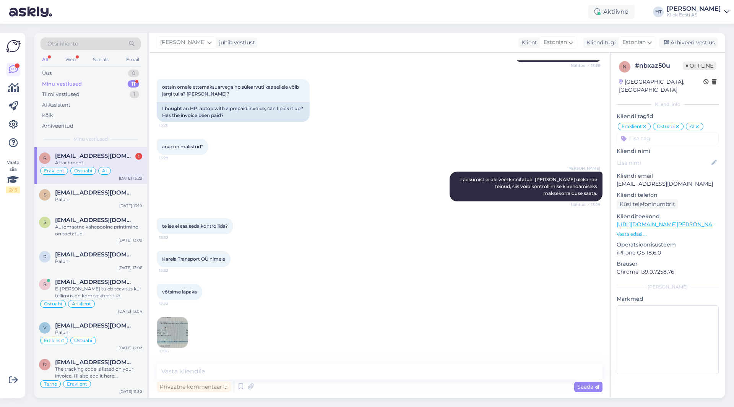
click at [132, 164] on div "Attachment" at bounding box center [98, 163] width 87 height 7
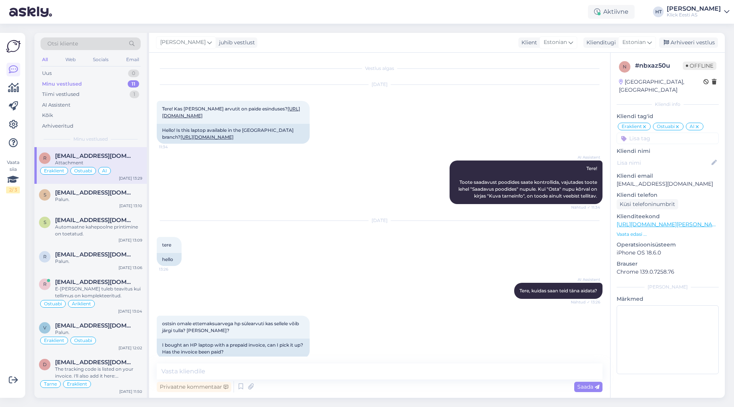
click at [256, 182] on div "AI Assistent Tere! Toote saadavust poodides saate kontrollida, vajutades toote …" at bounding box center [380, 182] width 446 height 60
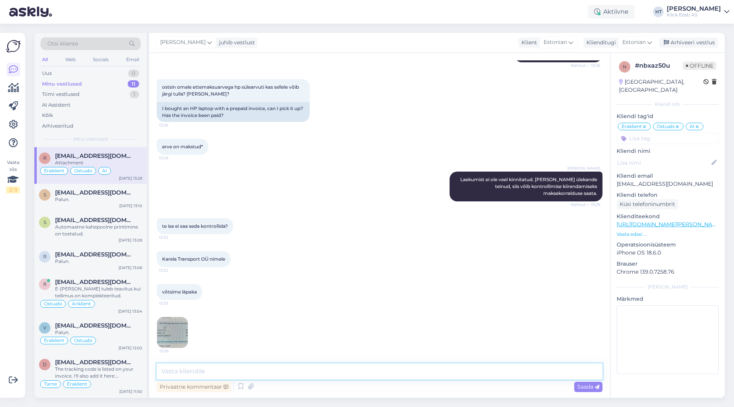
click at [369, 371] on textarea at bounding box center [380, 372] width 446 height 16
click at [182, 322] on img at bounding box center [172, 332] width 31 height 31
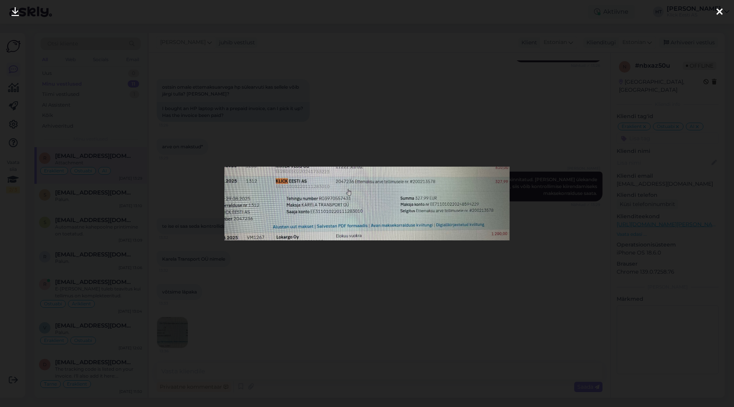
click at [325, 304] on div at bounding box center [367, 203] width 734 height 407
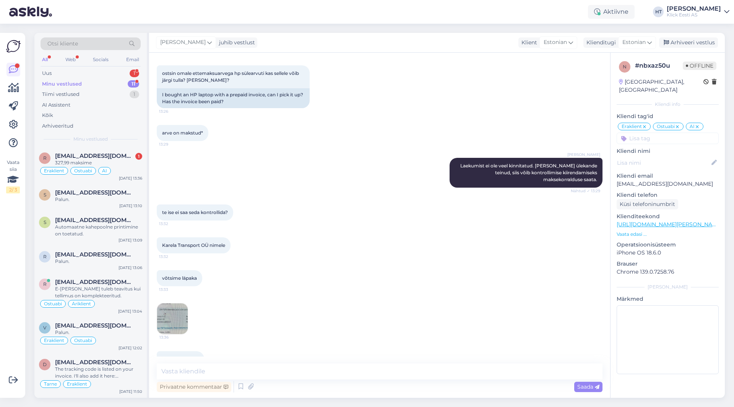
scroll to position [283, 0]
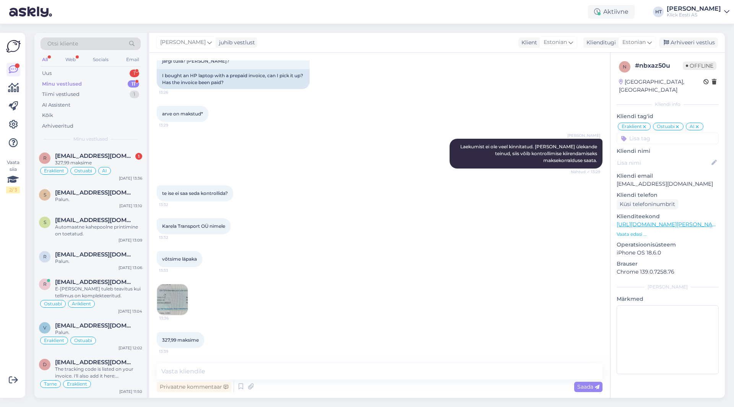
click at [306, 305] on div "13:36" at bounding box center [380, 300] width 446 height 48
click at [319, 270] on div "võtsime läpaka 13:33" at bounding box center [380, 259] width 446 height 33
click at [205, 389] on div "Privaatne kommentaar" at bounding box center [194, 387] width 75 height 10
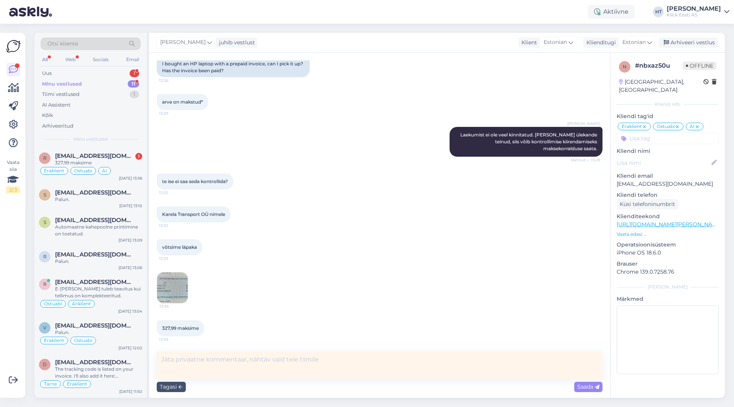
click at [246, 363] on textarea at bounding box center [380, 366] width 446 height 28
type textarea "#200213578 BC-s laekumist veel ei ole."
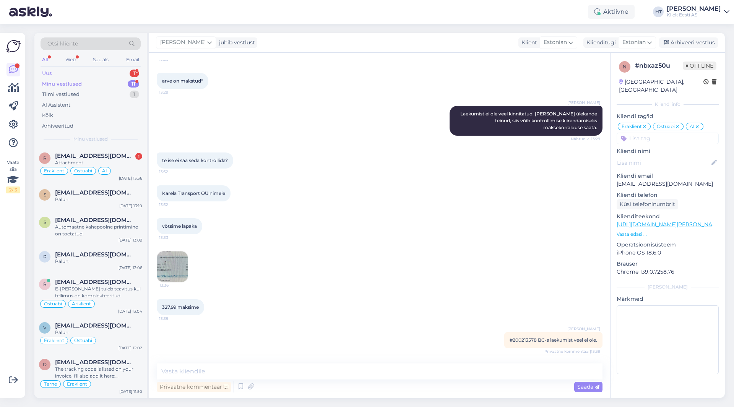
click at [115, 73] on div "Uus 1" at bounding box center [91, 73] width 100 height 11
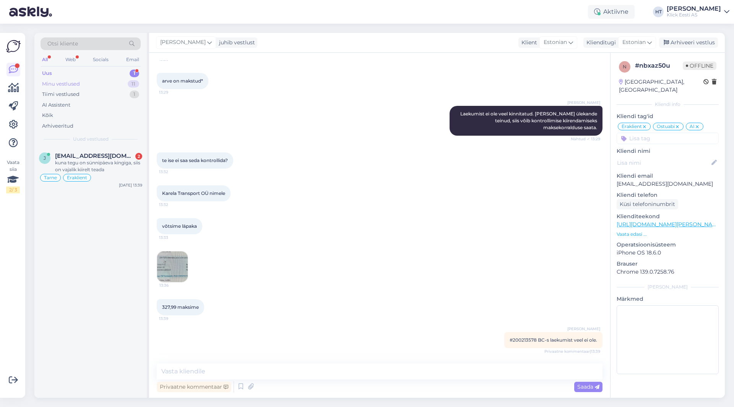
click at [114, 83] on div "Minu vestlused 11" at bounding box center [91, 84] width 100 height 11
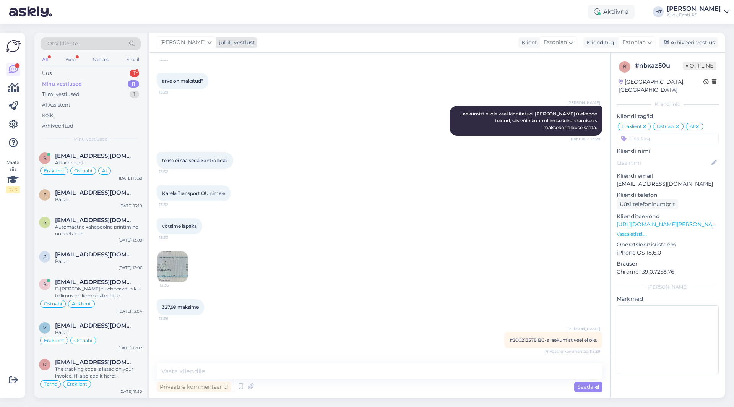
click at [195, 42] on div "[PERSON_NAME]" at bounding box center [186, 42] width 60 height 12
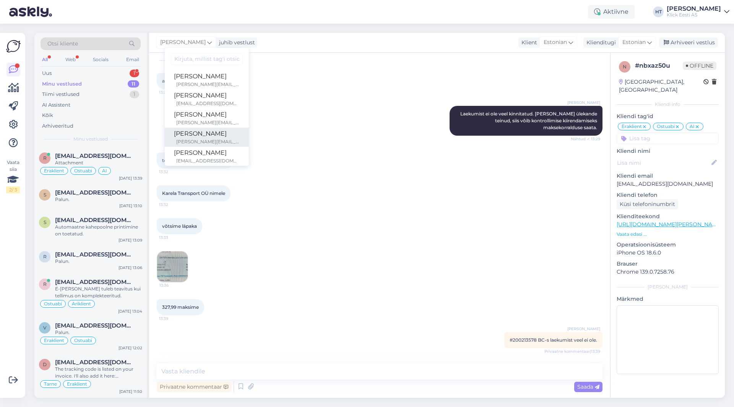
click at [215, 136] on div "[PERSON_NAME]" at bounding box center [207, 133] width 66 height 9
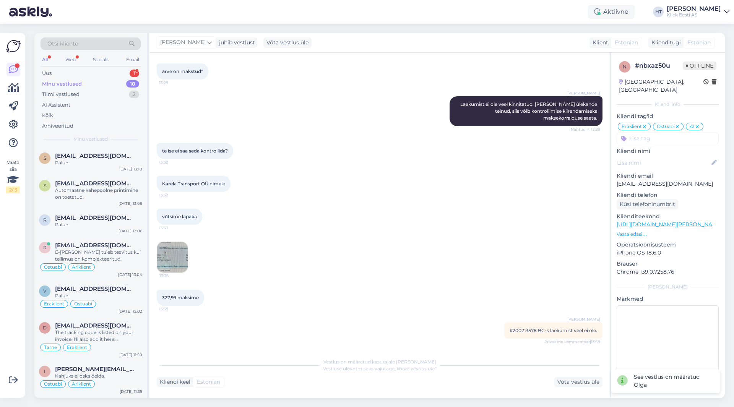
scroll to position [326, 0]
click at [130, 72] on div "1" at bounding box center [135, 74] width 10 height 8
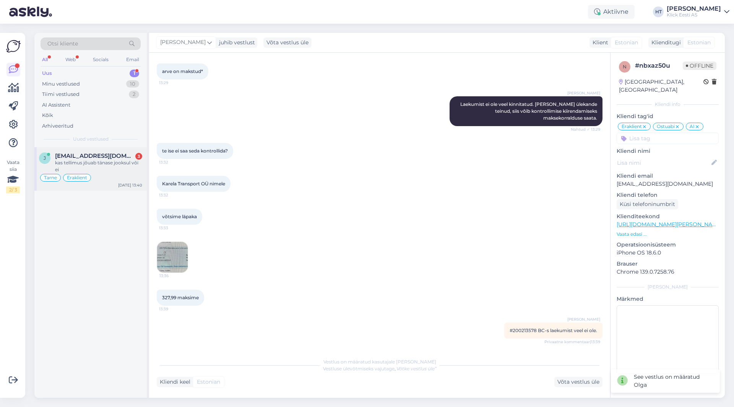
click at [118, 155] on span "[EMAIL_ADDRESS][DOMAIN_NAME]" at bounding box center [95, 156] width 80 height 7
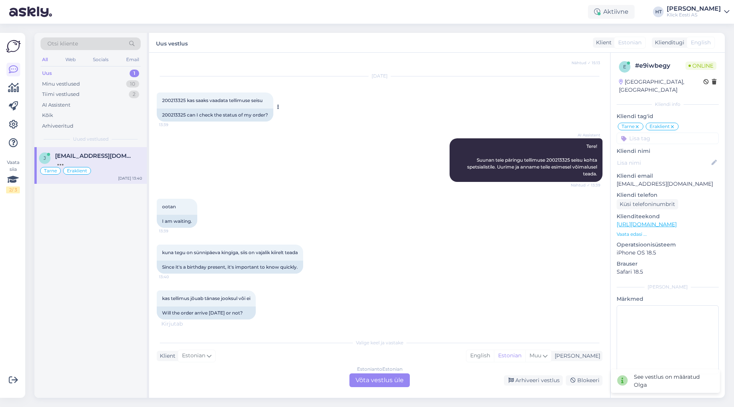
click at [171, 100] on span "200213325 kas saaks vaadata tellimuse seisu" at bounding box center [212, 101] width 101 height 6
copy span "200213325"
click at [331, 146] on div "AI Assistent Tere! Suunan teie päringu tellimuse 200213325 seisu kohta spetsial…" at bounding box center [380, 160] width 446 height 60
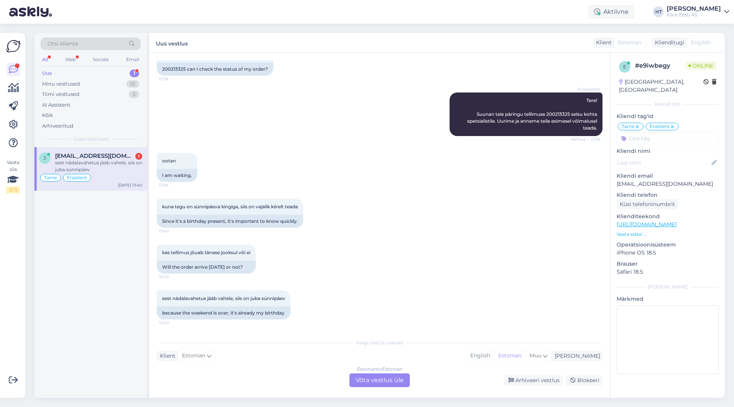
click at [659, 180] on p "[EMAIL_ADDRESS][DOMAIN_NAME]" at bounding box center [668, 184] width 102 height 8
copy p "[EMAIL_ADDRESS][DOMAIN_NAME]"
click at [456, 208] on div "kuna tegu on sünnipäeva kingiga, siis on vajalik kiirelt teada 13:40 Since it's…" at bounding box center [380, 213] width 446 height 46
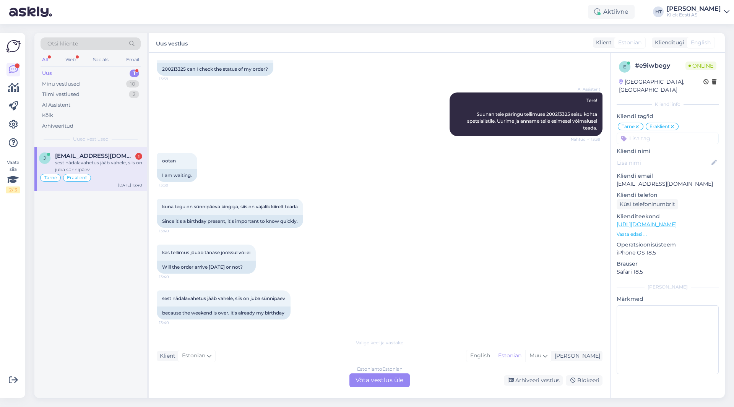
click at [72, 40] on span "Otsi kliente" at bounding box center [62, 44] width 31 height 8
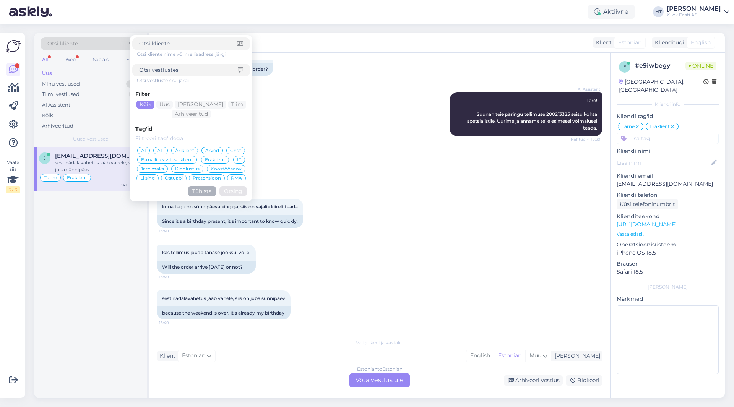
click at [177, 45] on input at bounding box center [188, 44] width 98 height 8
type input "[EMAIL_ADDRESS][DOMAIN_NAME]"
click button "Otsing" at bounding box center [234, 192] width 28 height 10
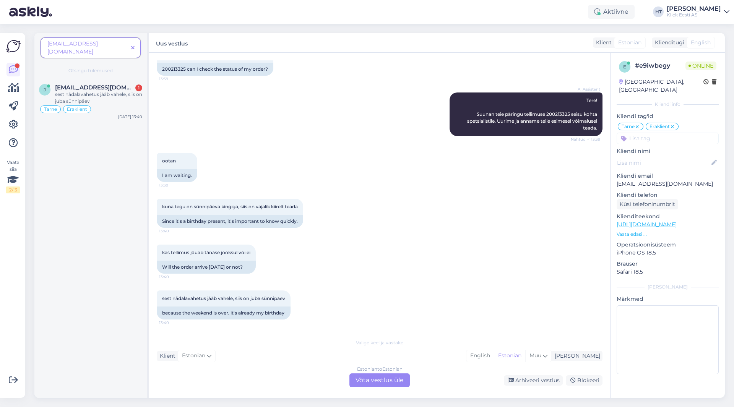
click at [133, 46] on icon at bounding box center [132, 48] width 3 height 5
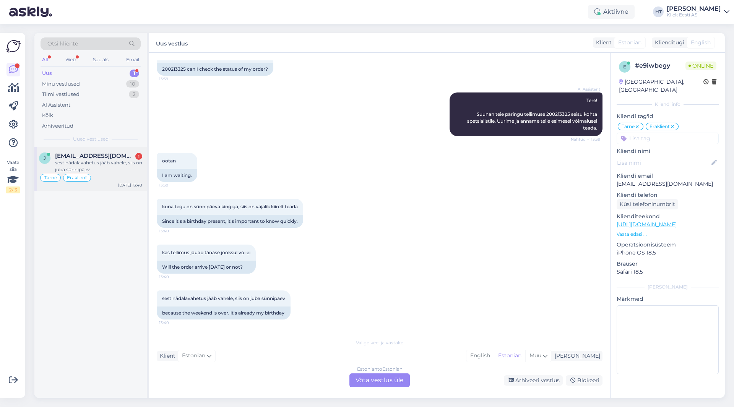
click at [120, 152] on div "j [EMAIL_ADDRESS][DOMAIN_NAME] 1 sest nädalavahetus jääb vahele, siis on juba s…" at bounding box center [90, 169] width 112 height 44
click at [294, 244] on div "kas tellimus jõuab tänase jooksul või ei 13:40 Will the order arrive [DATE] or …" at bounding box center [380, 259] width 446 height 46
click at [374, 377] on div "Estonian to Estonian Võta vestlus üle" at bounding box center [380, 381] width 60 height 14
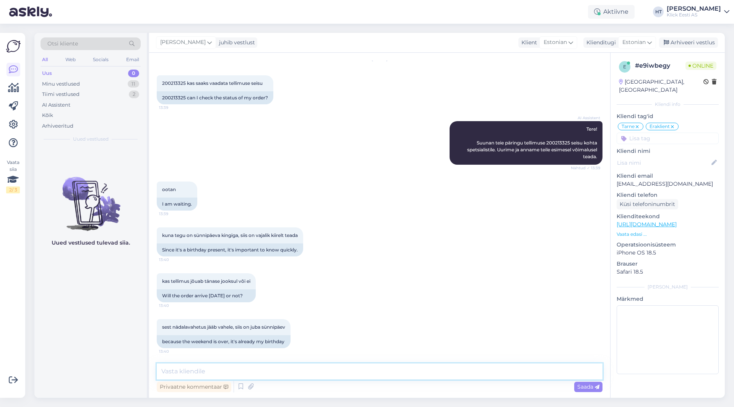
click at [371, 373] on textarea at bounding box center [380, 372] width 446 height 16
click at [355, 374] on textarea at bounding box center [380, 372] width 446 height 16
paste textarea "[URL][DOMAIN_NAME]"
type textarea "Jälgimiskoodi vaadates on tellimus juba automaadis: [URL][DOMAIN_NAME]"
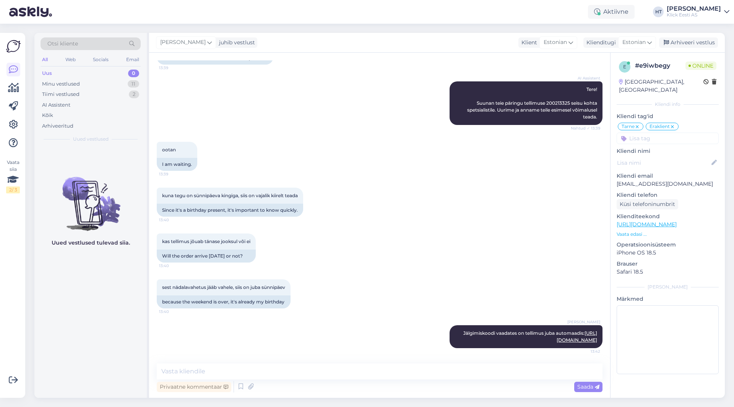
click at [496, 210] on div "kuna tegu on sünnipäeva kingiga, siis on vajalik kiirelt teada 13:40 Since it's…" at bounding box center [380, 202] width 446 height 46
click at [139, 82] on div "11" at bounding box center [133, 84] width 11 height 8
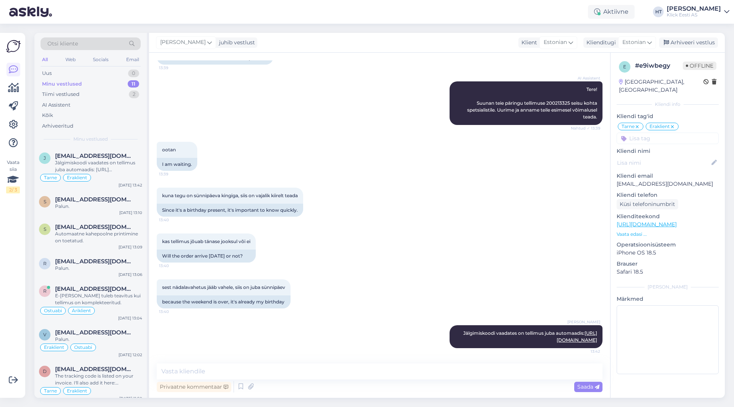
click at [433, 147] on div "ootan 13:39 I am waiting." at bounding box center [380, 156] width 446 height 46
click at [104, 197] on span "[EMAIL_ADDRESS][DOMAIN_NAME]" at bounding box center [95, 199] width 80 height 7
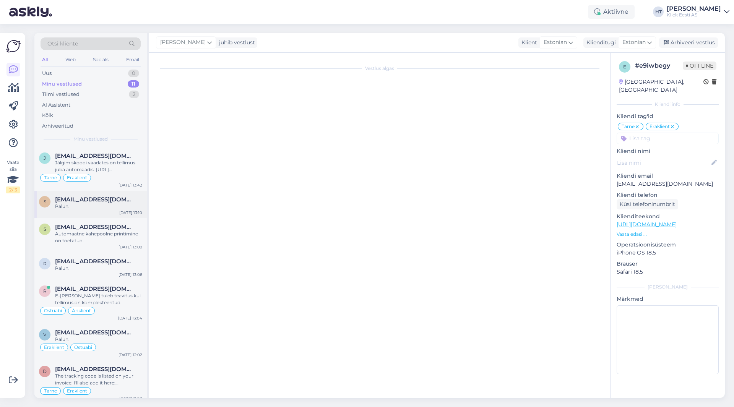
scroll to position [0, 0]
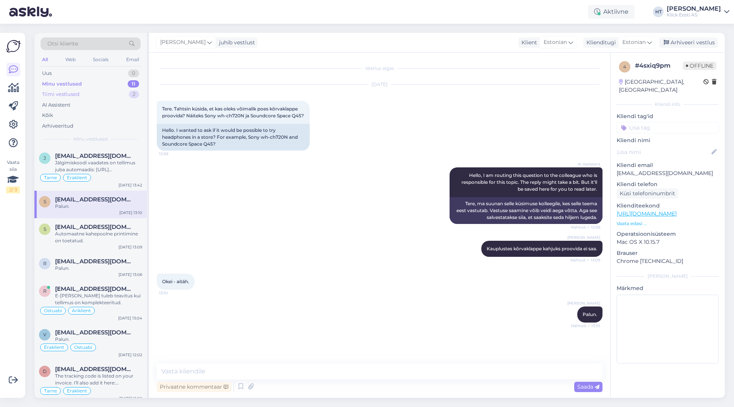
click at [101, 91] on div "Tiimi vestlused 2" at bounding box center [91, 94] width 100 height 11
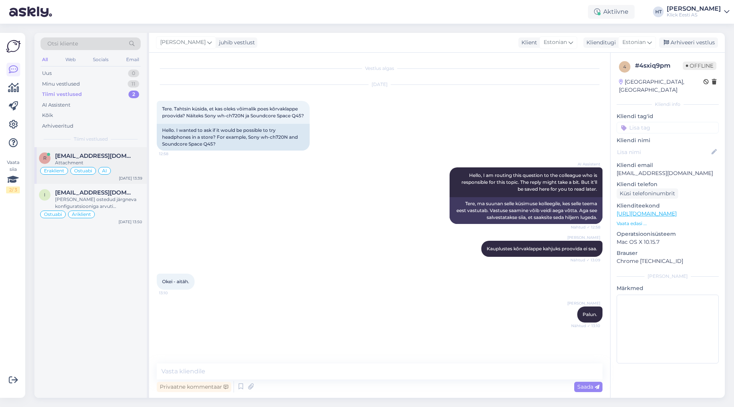
click at [122, 160] on div "Attachment" at bounding box center [98, 163] width 87 height 7
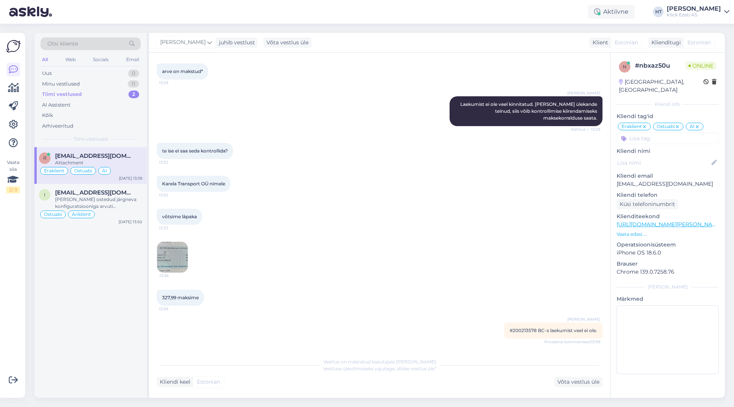
click at [164, 254] on img at bounding box center [172, 257] width 31 height 31
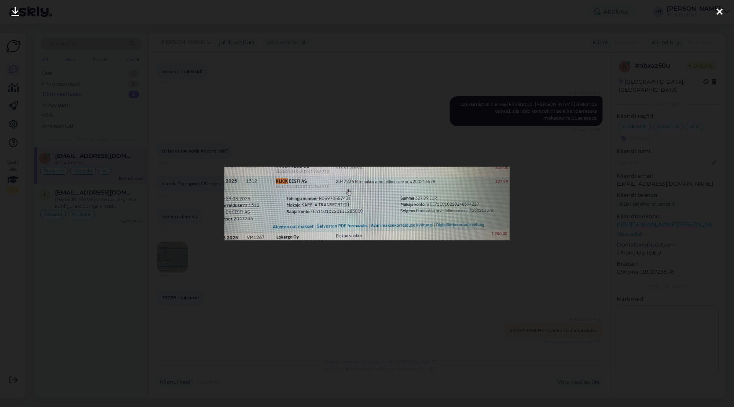
click at [377, 270] on div at bounding box center [367, 203] width 734 height 407
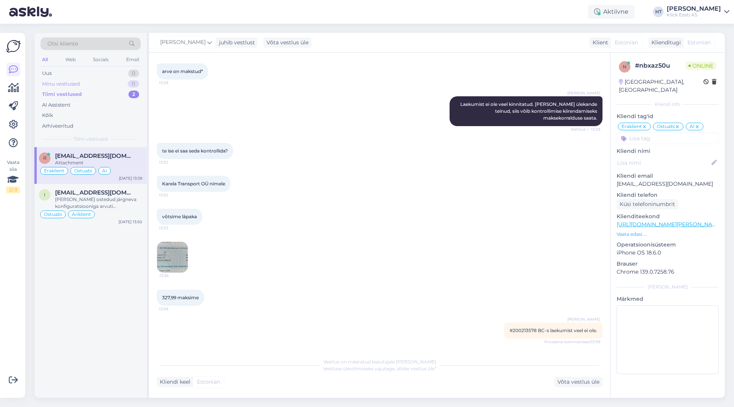
click at [116, 80] on div "Minu vestlused 11" at bounding box center [91, 84] width 100 height 11
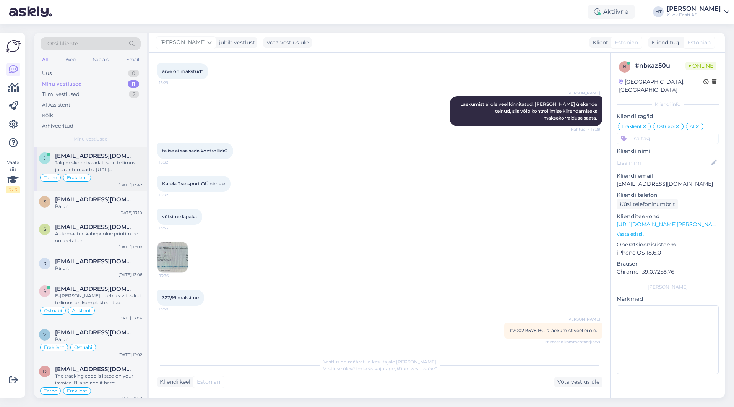
click at [112, 153] on span "[EMAIL_ADDRESS][DOMAIN_NAME]" at bounding box center [95, 156] width 80 height 7
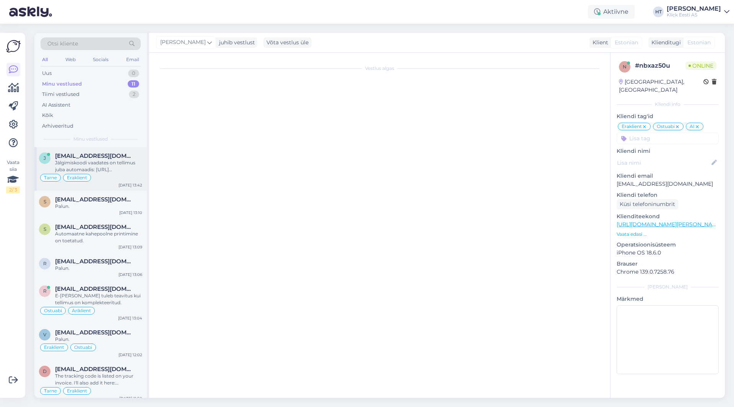
scroll to position [750, 0]
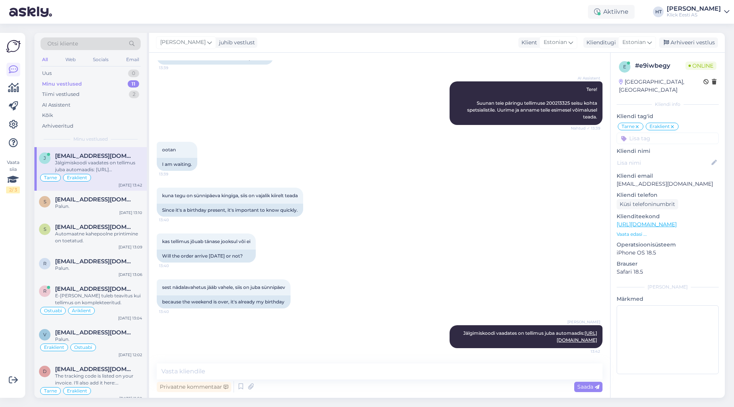
click at [410, 239] on div "kas tellimus jõuab tänase jooksul või ei 13:40 Will the order arrive [DATE] or …" at bounding box center [380, 248] width 446 height 46
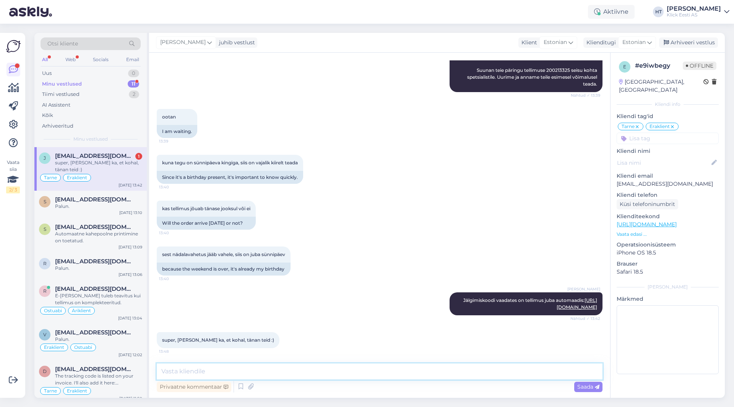
click at [284, 373] on textarea at bounding box center [380, 372] width 446 height 16
type textarea "Palun :)"
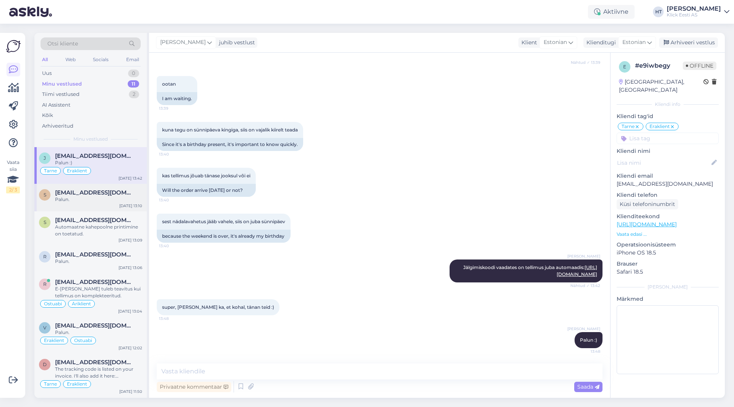
click at [84, 202] on div "Palun." at bounding box center [98, 199] width 87 height 7
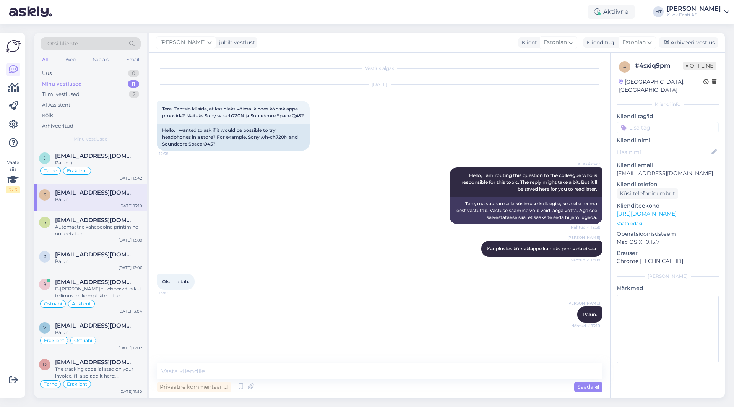
click at [99, 88] on div "Minu vestlused 11" at bounding box center [91, 84] width 100 height 11
click at [98, 91] on div "Tiimi vestlused 2" at bounding box center [91, 94] width 100 height 11
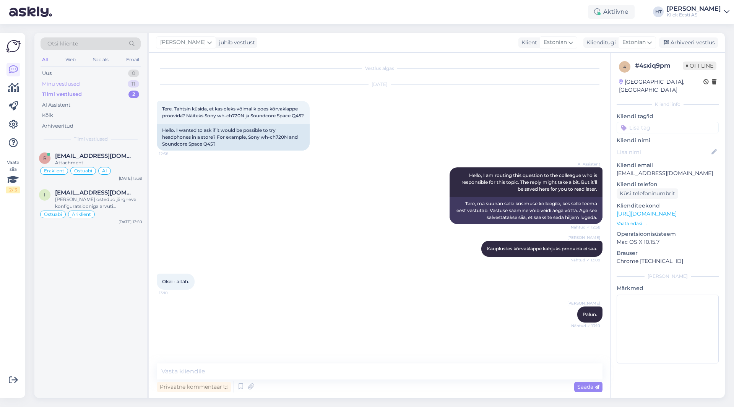
click at [122, 86] on div "Minu vestlused 11" at bounding box center [91, 84] width 100 height 11
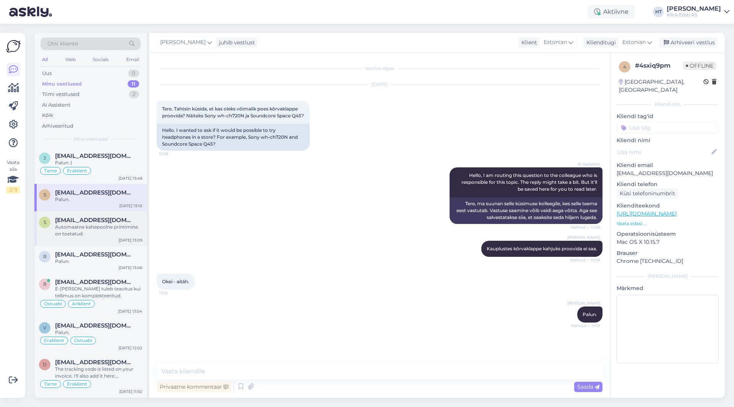
click at [124, 246] on div "s [EMAIL_ADDRESS][DOMAIN_NAME] Automaatne kahepoolne printimine on toetatud. [D…" at bounding box center [90, 229] width 112 height 34
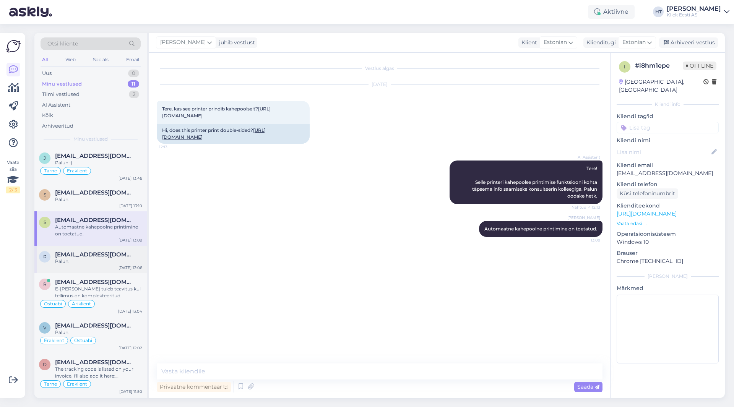
click at [122, 254] on span "[EMAIL_ADDRESS][DOMAIN_NAME]" at bounding box center [95, 254] width 80 height 7
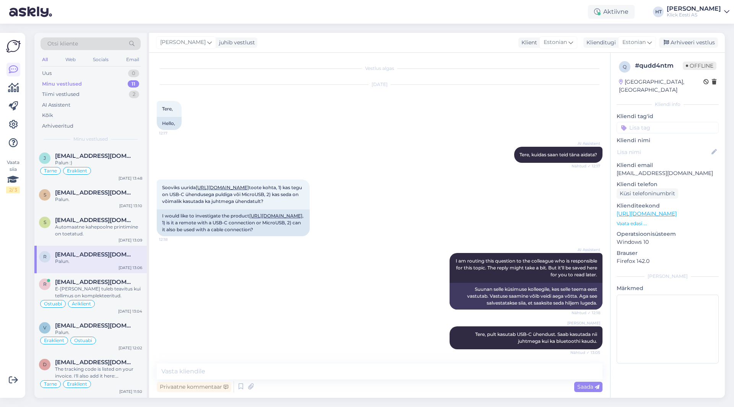
scroll to position [81, 0]
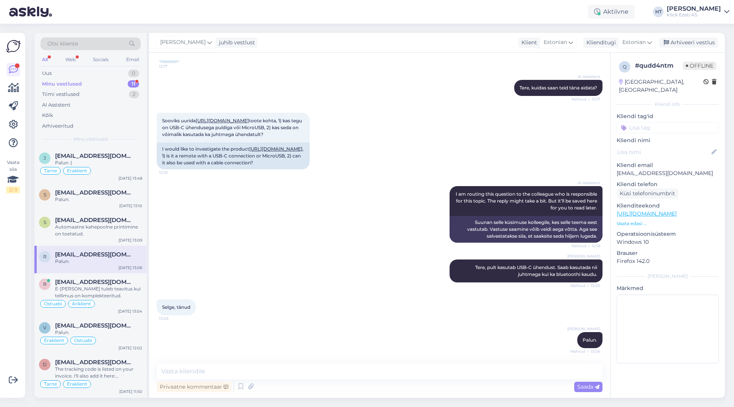
click at [125, 88] on div "Minu vestlused 11" at bounding box center [91, 84] width 100 height 11
click at [104, 108] on div "AI Assistent" at bounding box center [91, 105] width 100 height 11
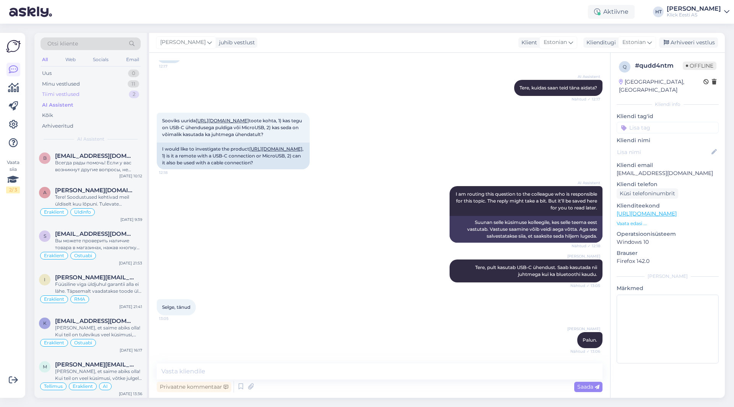
click at [100, 92] on div "Tiimi vestlused 2" at bounding box center [91, 94] width 100 height 11
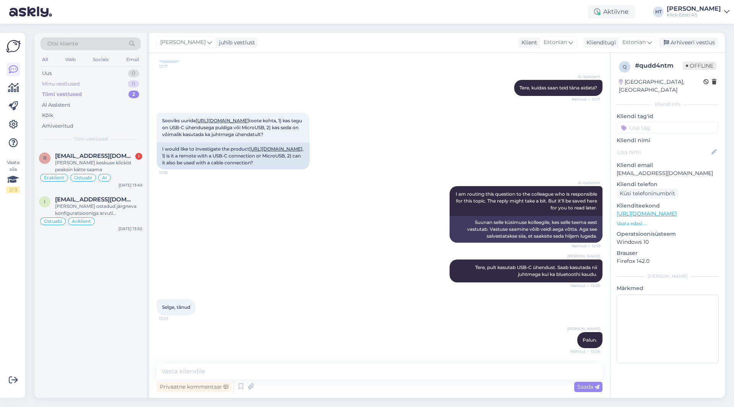
click at [99, 81] on div "Minu vestlused 11" at bounding box center [91, 84] width 100 height 11
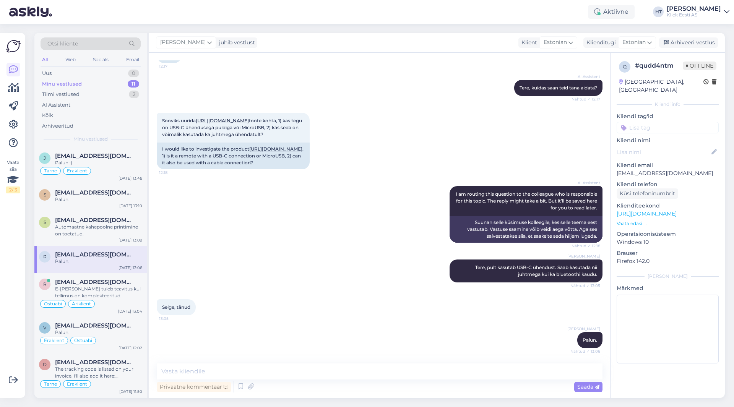
click at [253, 216] on div "AI Assistent I am routing this question to the colleague who is responsible for…" at bounding box center [380, 214] width 446 height 73
click at [134, 193] on span "[EMAIL_ADDRESS][DOMAIN_NAME]" at bounding box center [95, 192] width 80 height 7
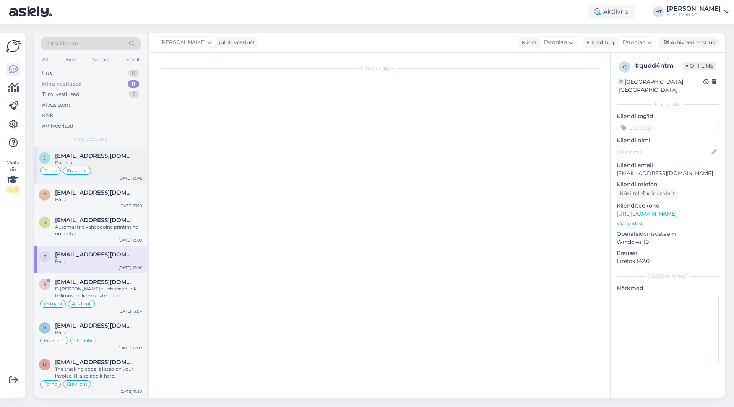
scroll to position [0, 0]
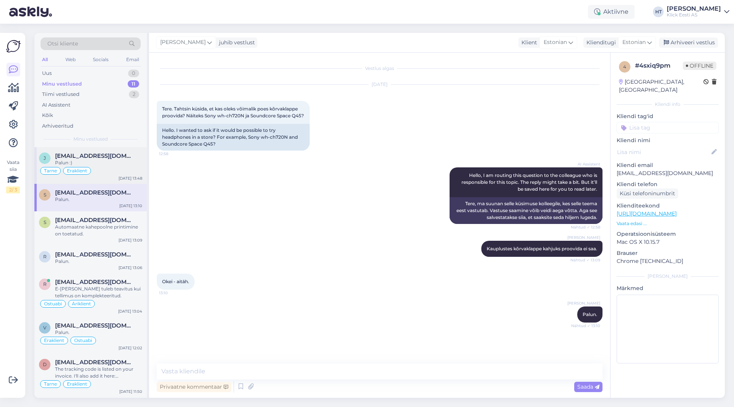
click at [132, 166] on div "Tarne Eraklient" at bounding box center [90, 170] width 103 height 9
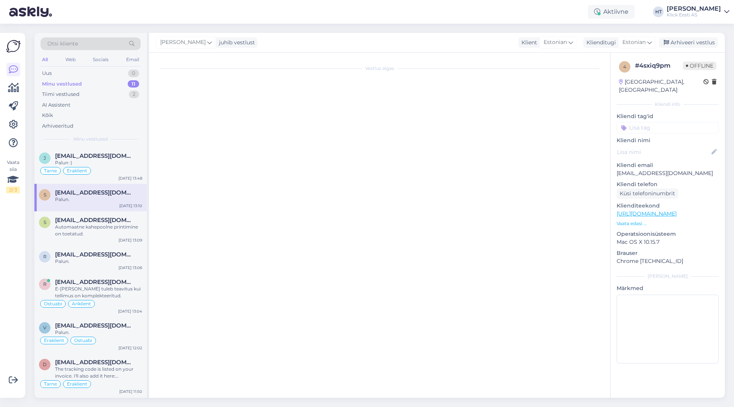
scroll to position [816, 0]
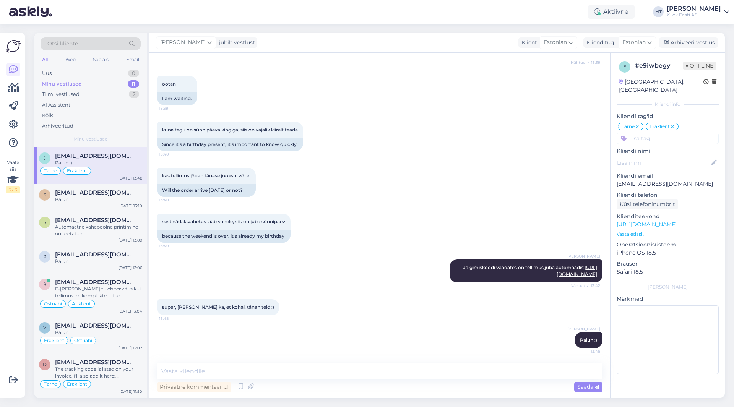
click at [358, 287] on div "[PERSON_NAME] Jälgimiskoodi vaadates on tellimus juba automaadis: [URL][DOMAIN_…" at bounding box center [380, 271] width 446 height 40
click at [99, 86] on div "Minu vestlused 11" at bounding box center [91, 84] width 100 height 11
click at [94, 76] on div "Uus 1" at bounding box center [91, 73] width 100 height 11
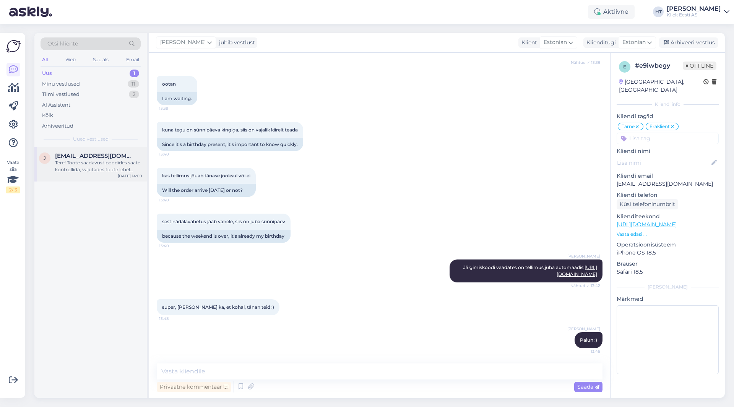
click at [113, 155] on span "[EMAIL_ADDRESS][DOMAIN_NAME]" at bounding box center [95, 156] width 80 height 7
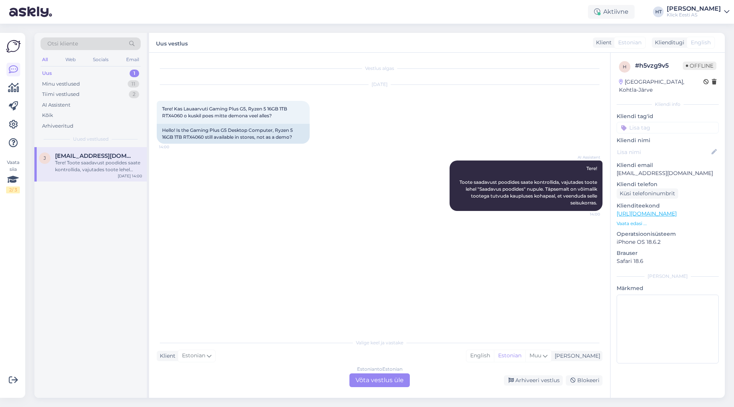
scroll to position [0, 0]
click at [97, 96] on div "Tiimi vestlused 2" at bounding box center [91, 94] width 100 height 11
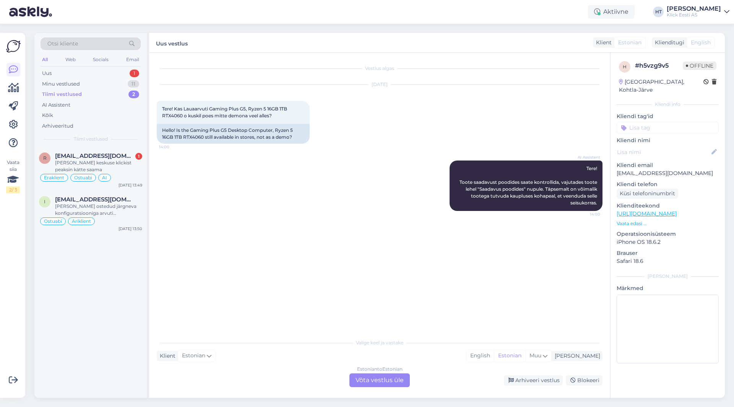
click at [386, 147] on div "[DATE] Tere! Kas Lauaarvuti Gaming Plus G5, Ryzen 5 16GB 1TB RTX4060 o kuskil p…" at bounding box center [380, 114] width 446 height 76
click at [272, 171] on div "AI Assistent Tere! Toote saadavust poodides saate kontrollida, vajutades toote …" at bounding box center [380, 185] width 446 height 67
click at [124, 73] on div "Uus 1" at bounding box center [91, 73] width 100 height 11
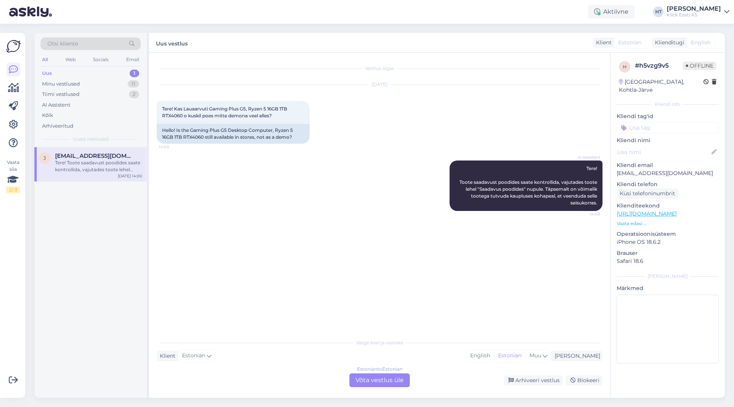
click at [117, 160] on div "Tere! Toote saadavust poodides saate kontrollida, vajutades toote lehel "Saadav…" at bounding box center [98, 167] width 87 height 14
click at [385, 381] on div "Estonian to Estonian Võta vestlus üle" at bounding box center [380, 381] width 60 height 14
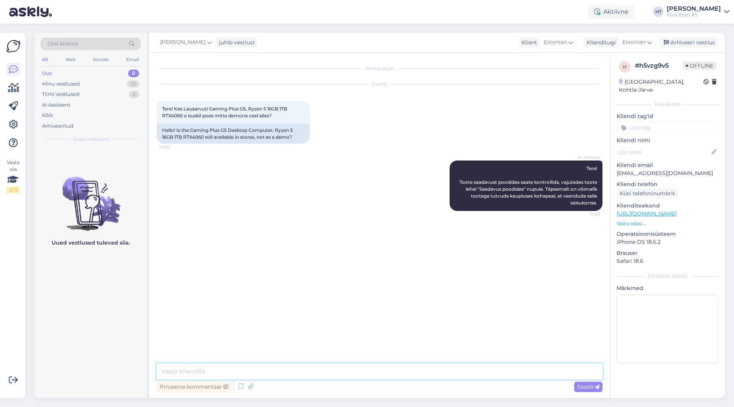
click at [385, 376] on textarea at bounding box center [380, 372] width 446 height 16
type textarea "Tõenäoliselt on siiski tegemist väljasolevate mudelitega."
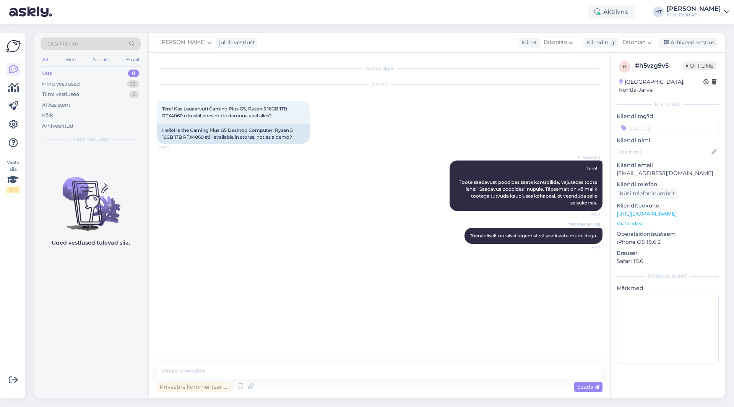
click at [125, 75] on div "Uus 0" at bounding box center [91, 73] width 100 height 11
click at [129, 88] on div "Minu vestlused 12" at bounding box center [91, 84] width 100 height 11
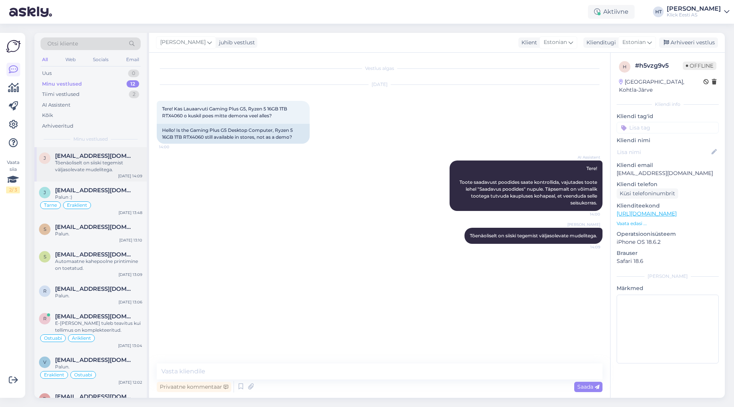
click at [110, 173] on div "Tõenäoliselt on siiski tegemist väljasolevate mudelitega." at bounding box center [98, 167] width 87 height 14
click at [119, 228] on span "[EMAIL_ADDRESS][DOMAIN_NAME]" at bounding box center [95, 227] width 80 height 7
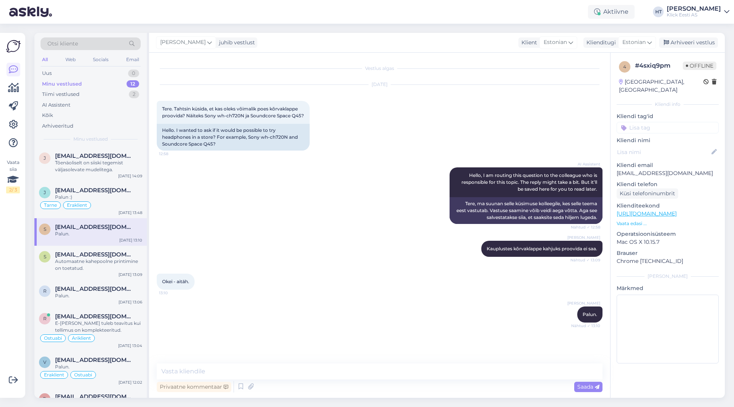
click at [21, 235] on div "Vaata siia 2 / 3 Võimalused Veendu, et Askly loob sulle väärtust. Sulge Ühenda …" at bounding box center [12, 215] width 25 height 365
click at [101, 93] on div "Tiimi vestlused 2" at bounding box center [91, 94] width 100 height 11
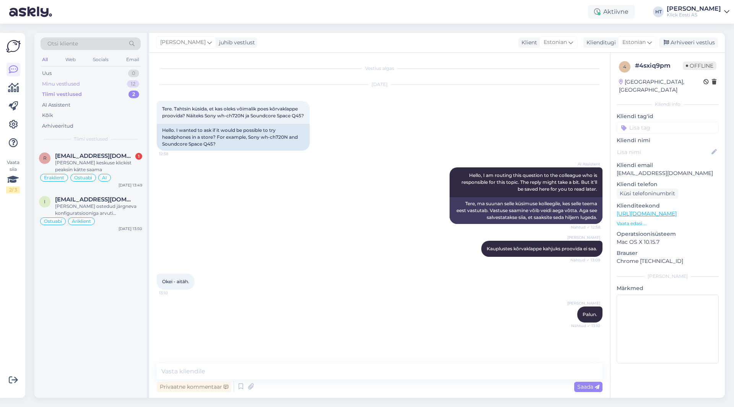
click at [107, 83] on div "Minu vestlused 12" at bounding box center [91, 84] width 100 height 11
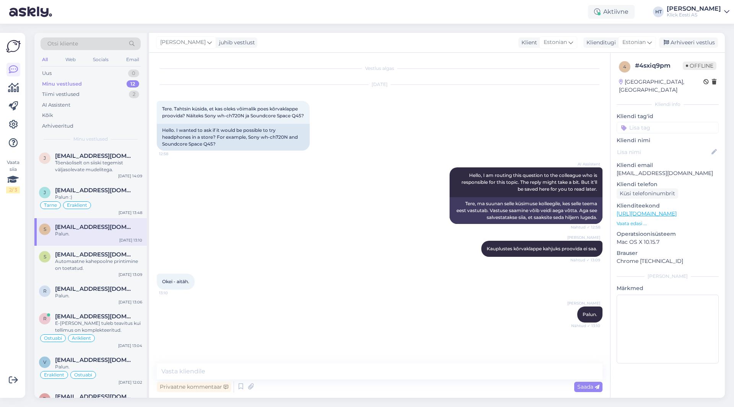
click at [1, 287] on div "Vaata siia 2 / 3 Võimalused Veendu, et Askly loob sulle väärtust. Sulge Ühenda …" at bounding box center [12, 215] width 25 height 365
click at [90, 74] on div "Uus 1" at bounding box center [91, 73] width 100 height 11
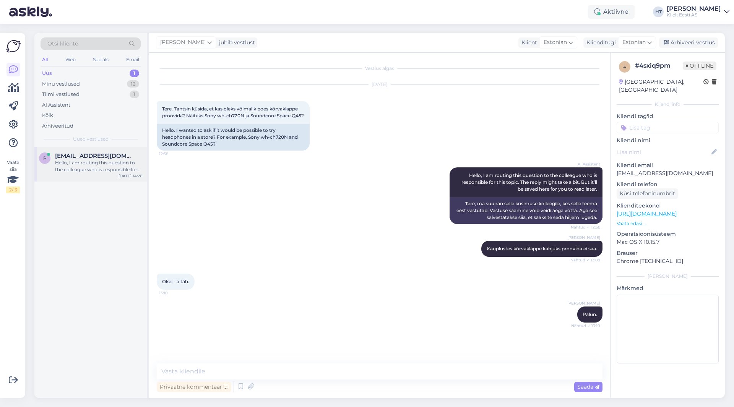
click at [110, 165] on div "Hello, I am routing this question to the colleague who is responsible for this …" at bounding box center [98, 167] width 87 height 14
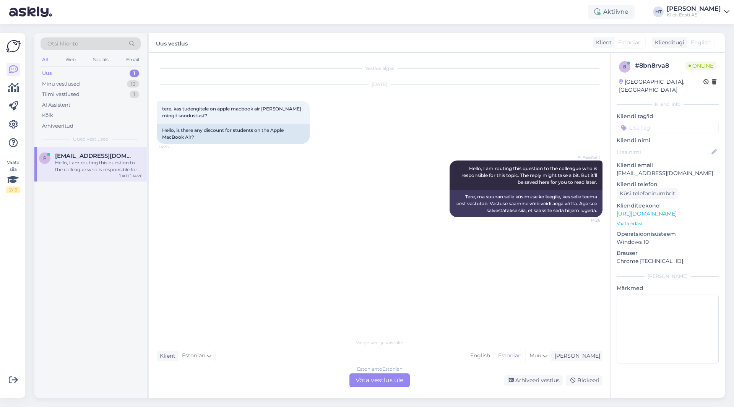
click at [370, 378] on div "Estonian to Estonian Võta vestlus üle" at bounding box center [380, 381] width 60 height 14
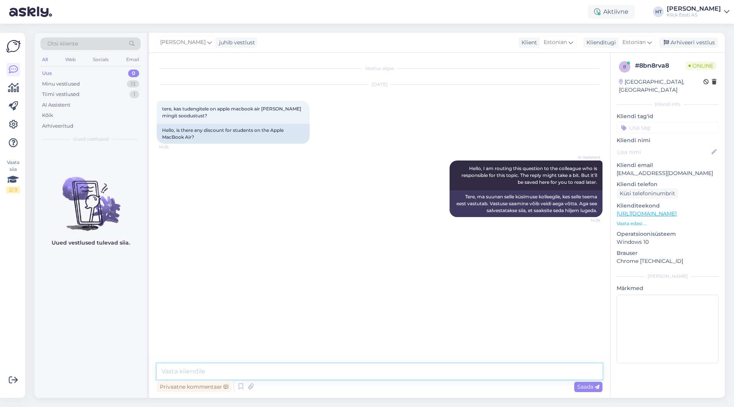
click at [372, 374] on textarea at bounding box center [380, 372] width 446 height 16
type textarea "Tudengitele meil soodustusi kahjuks ei ole."
click at [125, 85] on div "Minu vestlused 13" at bounding box center [91, 84] width 100 height 11
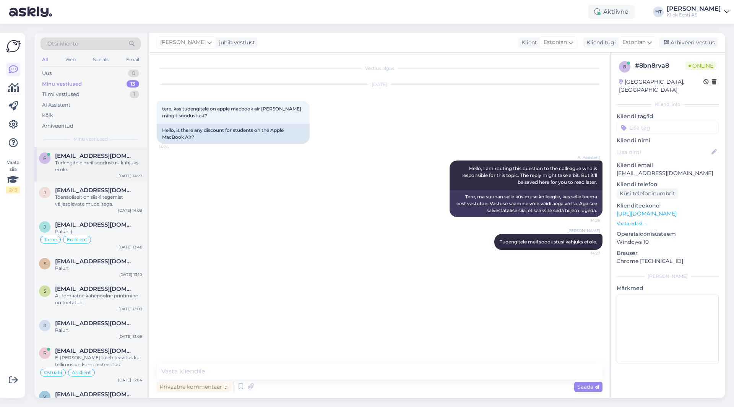
click at [129, 161] on div "Tudengitele meil soodustusi kahjuks ei ole." at bounding box center [98, 167] width 87 height 14
click at [125, 187] on span "[EMAIL_ADDRESS][DOMAIN_NAME]" at bounding box center [95, 190] width 80 height 7
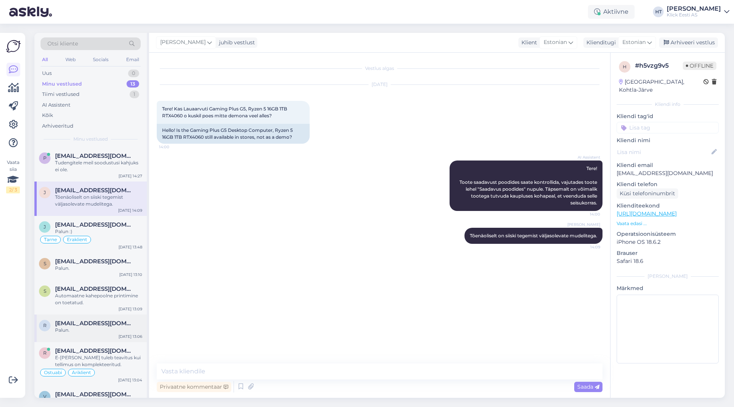
click at [113, 333] on div "Palun." at bounding box center [98, 330] width 87 height 7
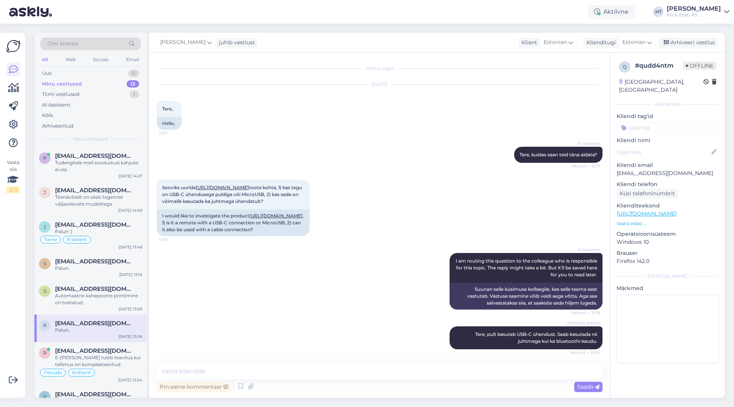
scroll to position [81, 0]
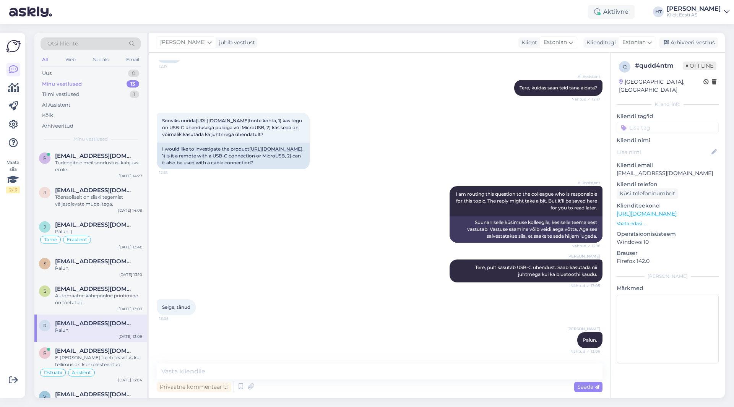
click at [660, 122] on input at bounding box center [668, 127] width 102 height 11
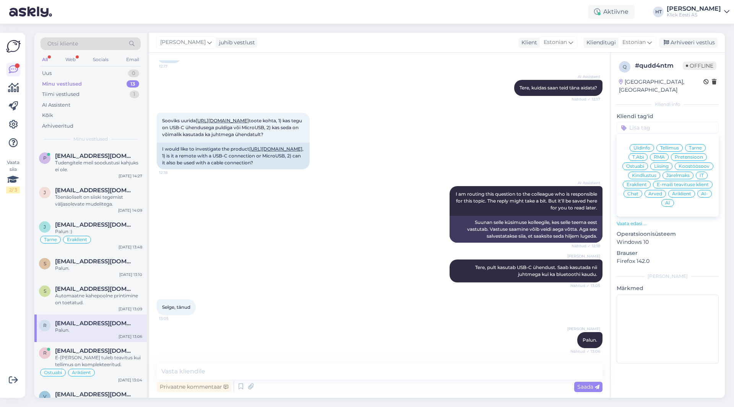
click at [642, 164] on span "Ostuabi" at bounding box center [636, 166] width 18 height 5
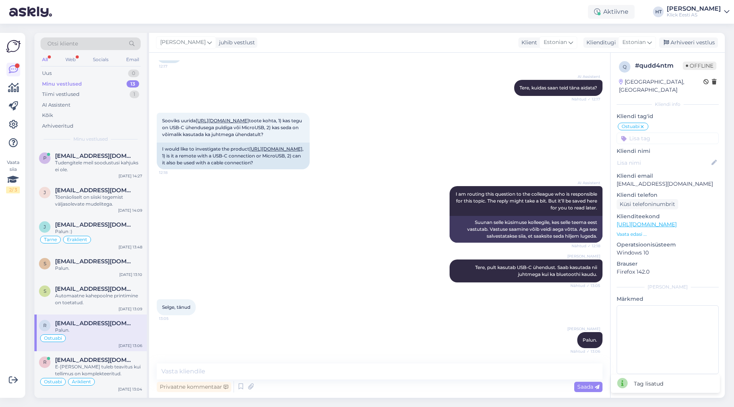
click at [650, 133] on input at bounding box center [668, 138] width 102 height 11
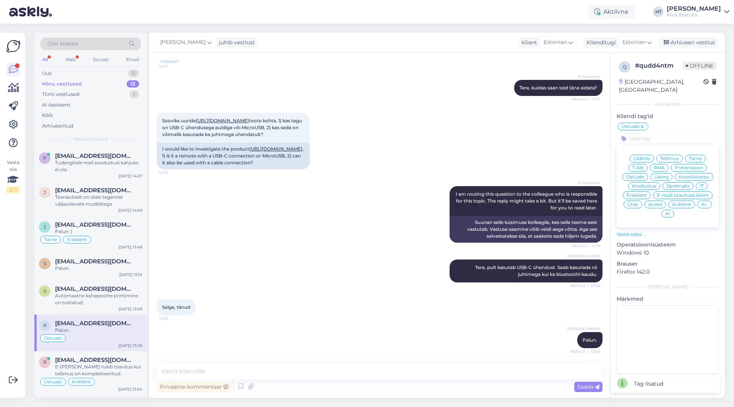
click at [638, 193] on span "Eraklient" at bounding box center [637, 195] width 20 height 5
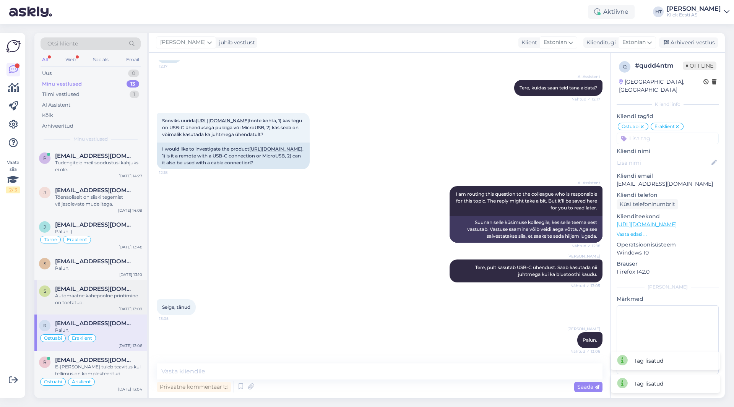
click at [110, 298] on div "Automaatne kahepoolne printimine on toetatud." at bounding box center [98, 300] width 87 height 14
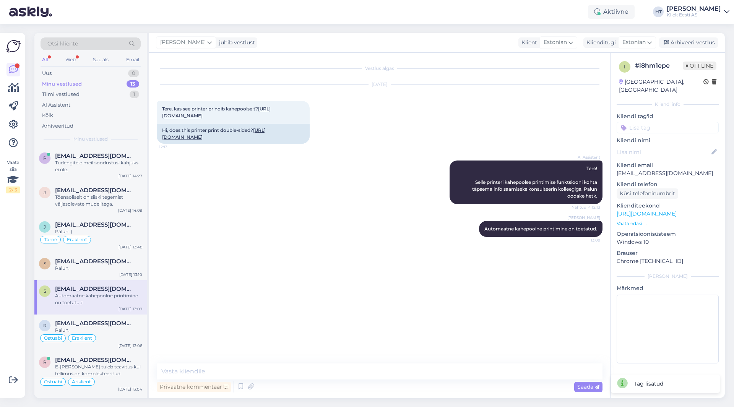
click at [669, 122] on input at bounding box center [668, 127] width 102 height 11
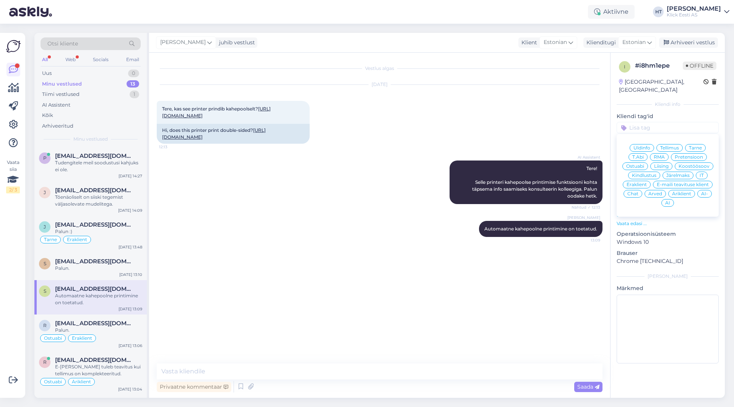
click at [636, 164] on span "Ostuabi" at bounding box center [636, 166] width 18 height 5
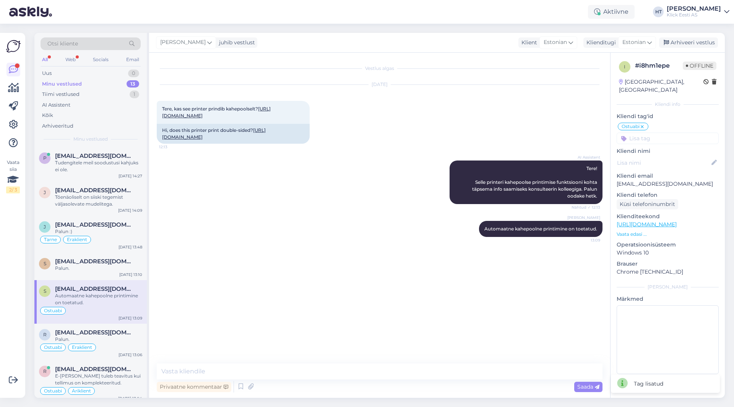
click at [659, 133] on input at bounding box center [668, 138] width 102 height 11
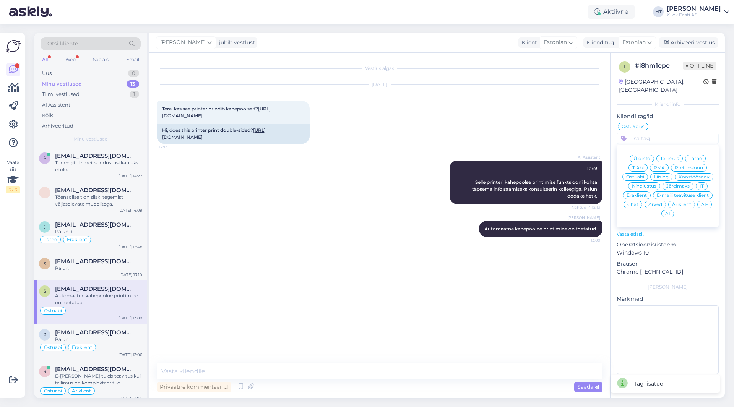
click at [685, 202] on span "Äriklient" at bounding box center [681, 204] width 19 height 5
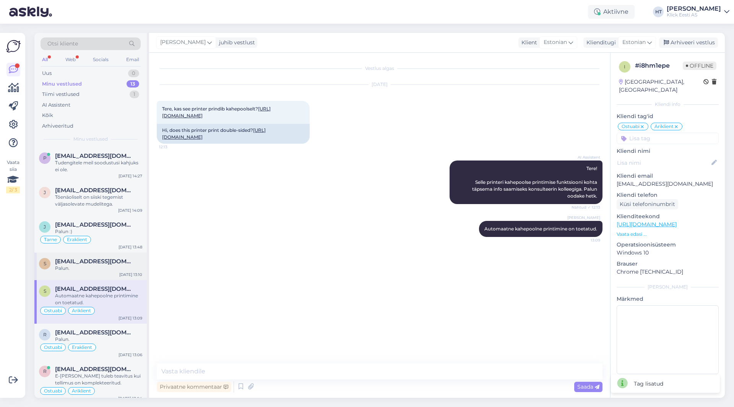
click at [112, 268] on div "Palun." at bounding box center [98, 268] width 87 height 7
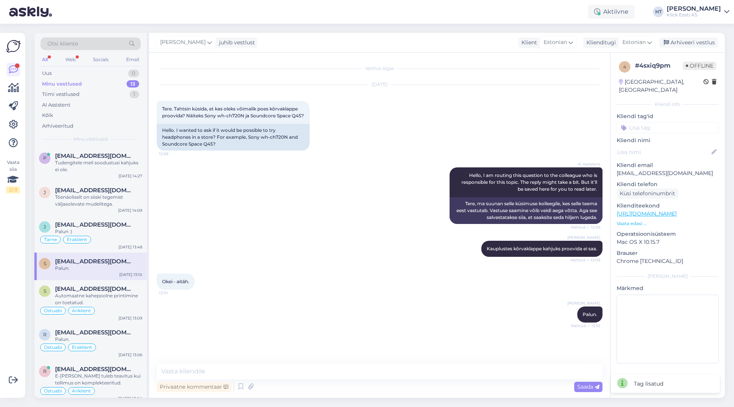
click at [661, 122] on input at bounding box center [668, 127] width 102 height 11
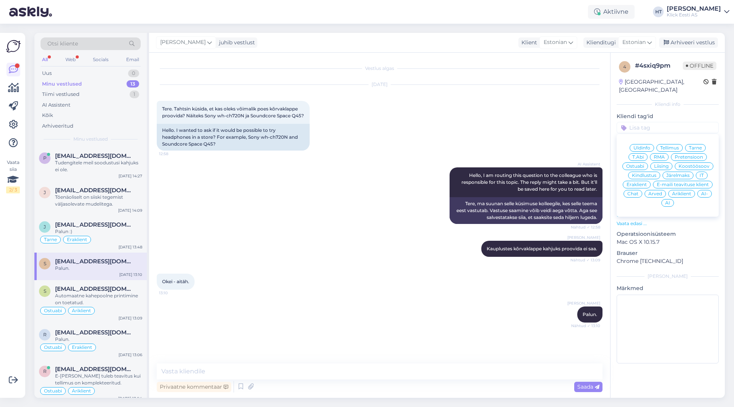
click at [637, 164] on span "Ostuabi" at bounding box center [636, 166] width 18 height 5
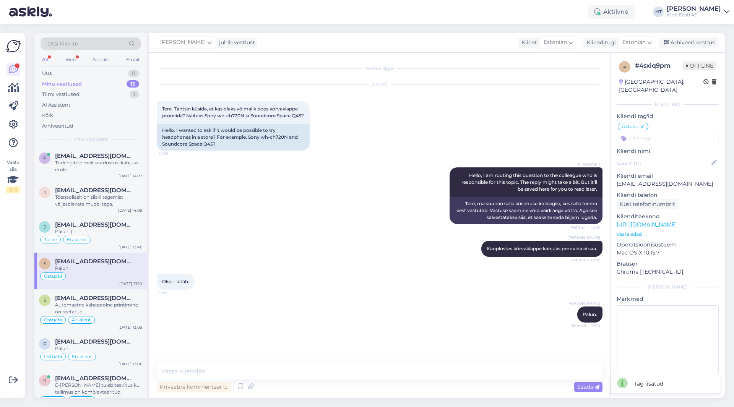
click at [649, 135] on input at bounding box center [668, 138] width 102 height 11
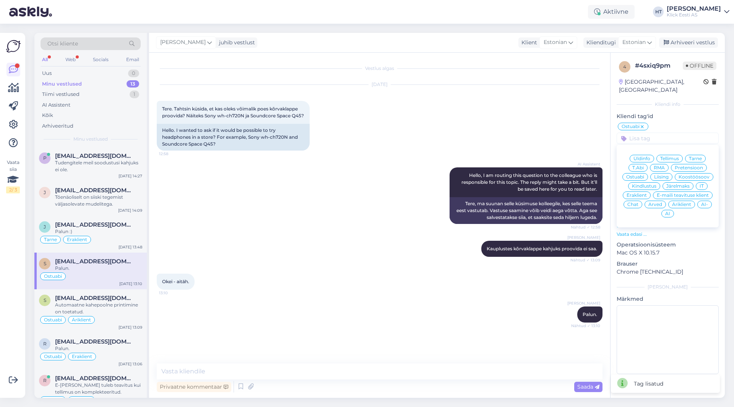
click at [640, 193] on span "Eraklient" at bounding box center [637, 195] width 20 height 5
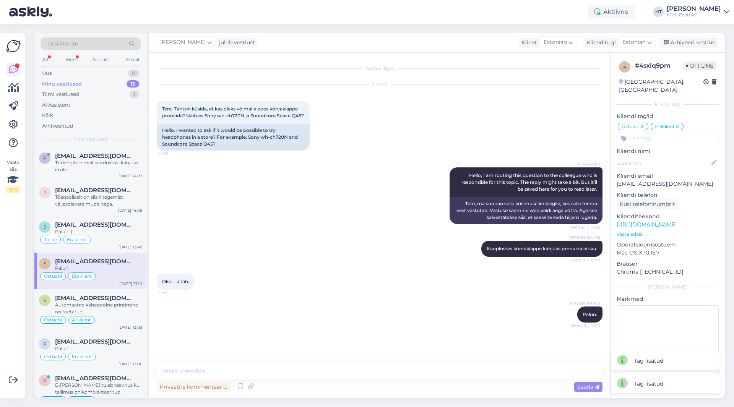
click at [259, 198] on div "AI Assistent Hello, I am routing this question to the colleague who is responsi…" at bounding box center [380, 195] width 446 height 73
click at [124, 201] on div "Tõenäoliselt on siiski tegemist väljasolevate mudelitega." at bounding box center [98, 201] width 87 height 14
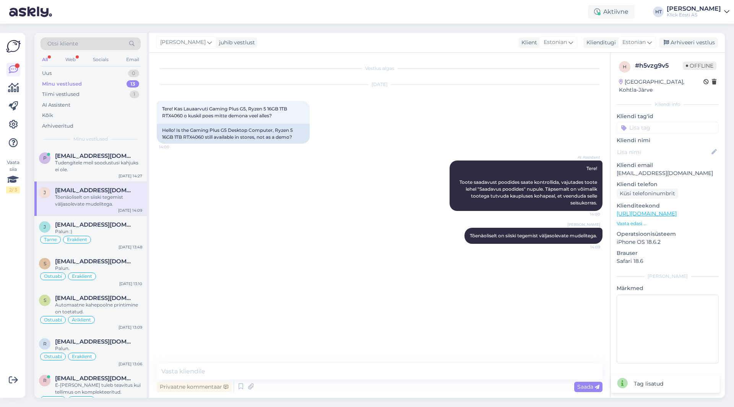
click at [670, 122] on input at bounding box center [668, 127] width 102 height 11
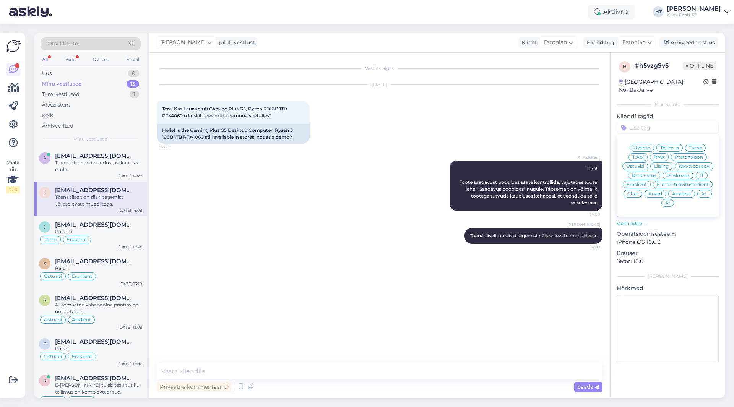
click at [641, 164] on span "Ostuabi" at bounding box center [636, 166] width 18 height 5
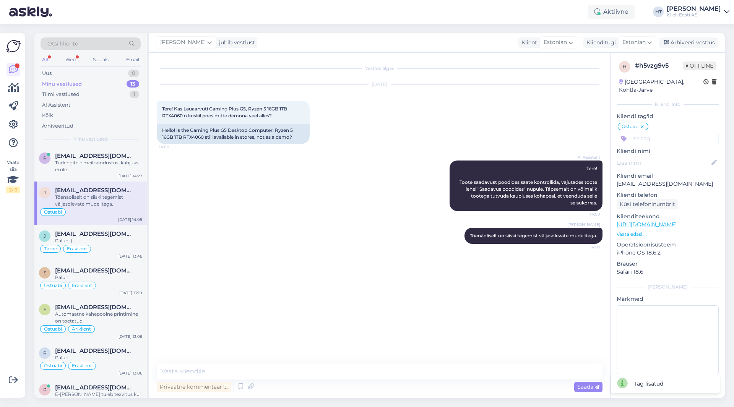
click at [661, 133] on input at bounding box center [668, 138] width 102 height 11
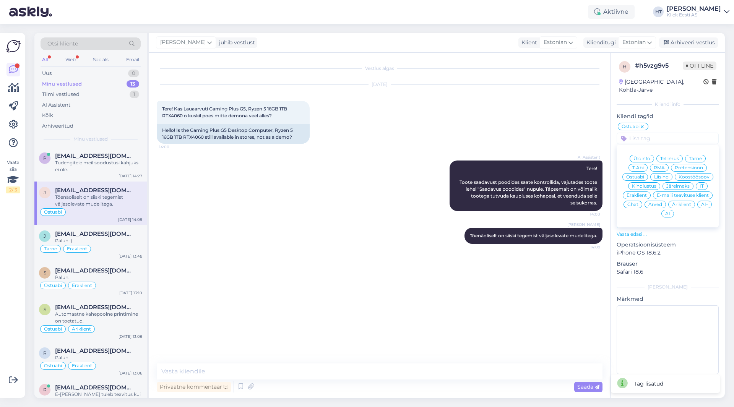
click at [639, 193] on span "Eraklient" at bounding box center [637, 195] width 20 height 5
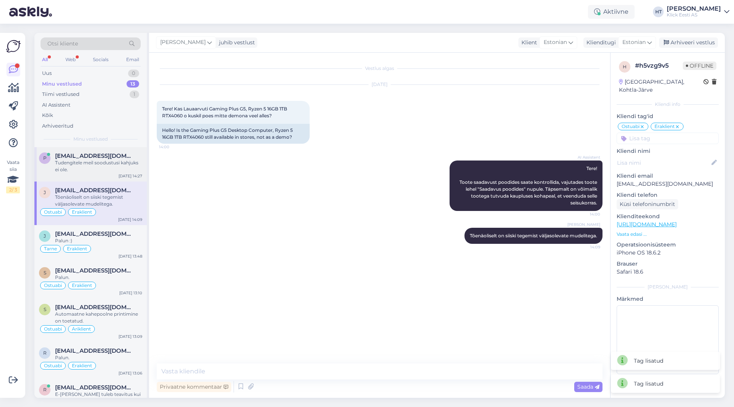
click at [122, 165] on div "Tudengitele meil soodustusi kahjuks ei ole." at bounding box center [98, 167] width 87 height 14
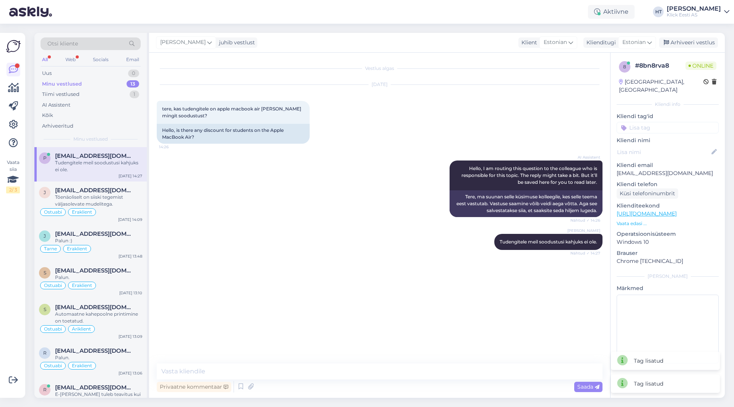
click at [683, 122] on input at bounding box center [668, 127] width 102 height 11
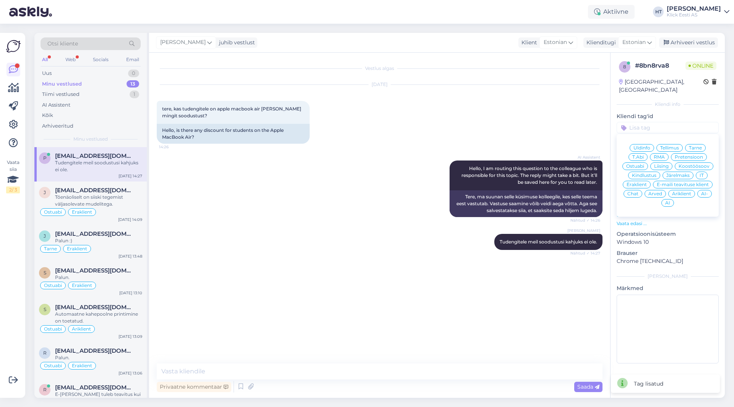
click at [643, 146] on span "Üldinfo" at bounding box center [642, 148] width 17 height 5
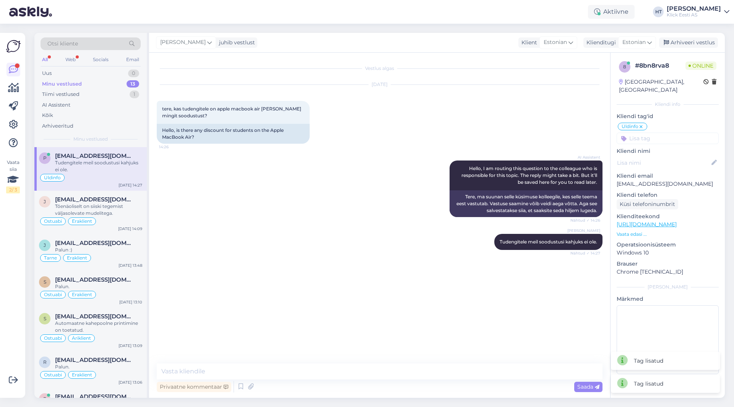
click at [653, 133] on input at bounding box center [668, 138] width 102 height 11
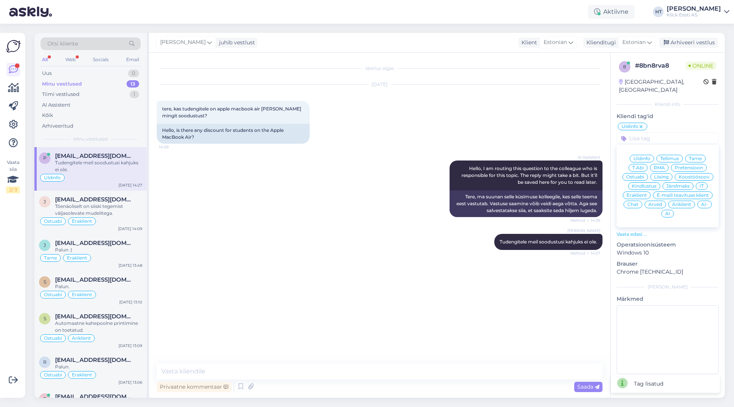
click at [640, 193] on span "Eraklient" at bounding box center [637, 195] width 20 height 5
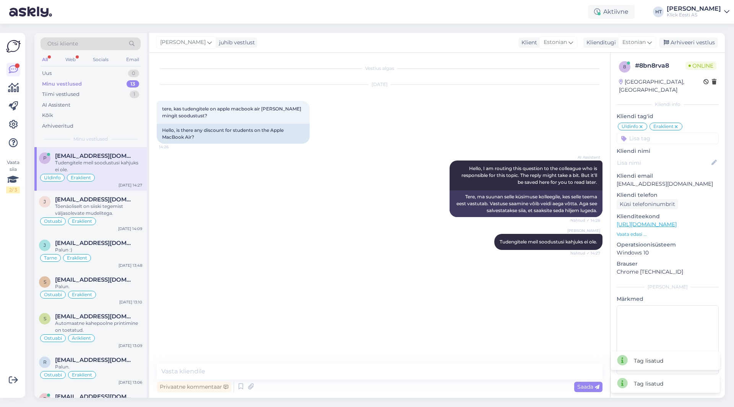
click at [376, 193] on div "AI Assistent Hello, I am routing this question to the colleague who is responsi…" at bounding box center [380, 188] width 446 height 73
click at [106, 94] on div "Tiimi vestlused 1" at bounding box center [91, 94] width 100 height 11
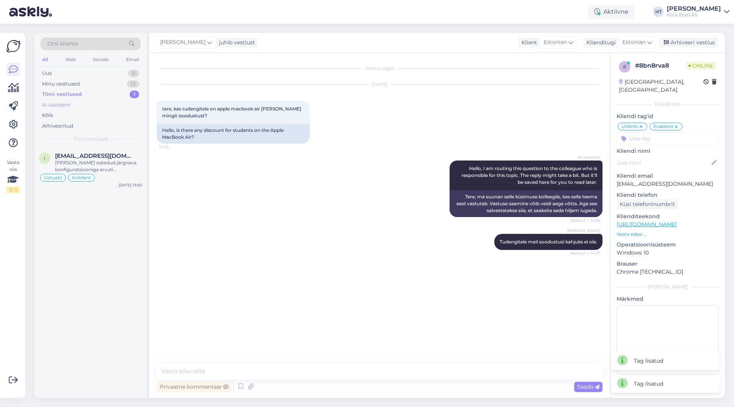
click at [100, 106] on div "AI Assistent" at bounding box center [91, 105] width 100 height 11
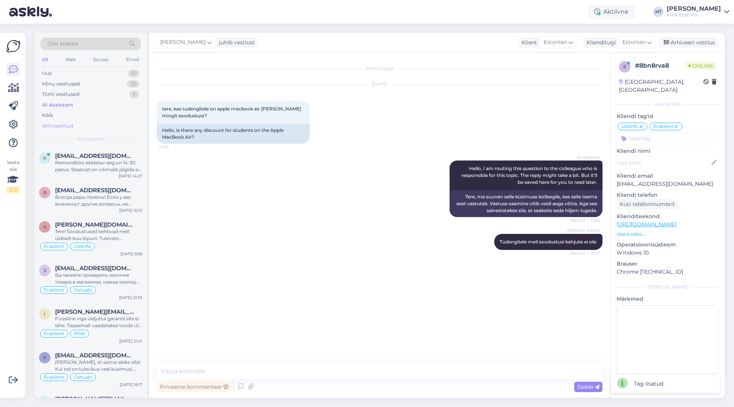
click at [100, 124] on div "Arhiveeritud" at bounding box center [91, 126] width 100 height 11
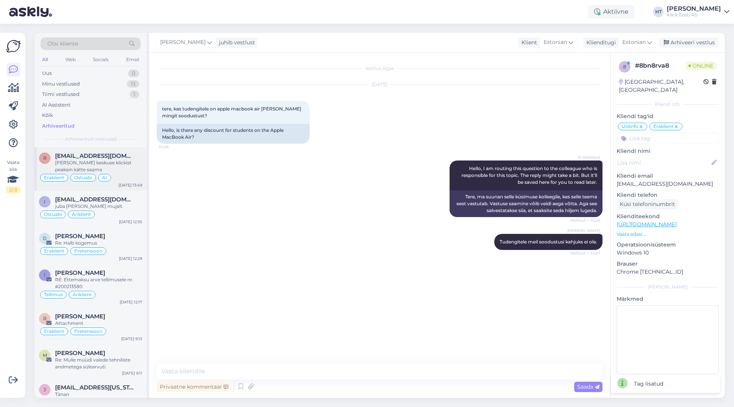
click at [116, 155] on span "[EMAIL_ADDRESS][DOMAIN_NAME]" at bounding box center [95, 156] width 80 height 7
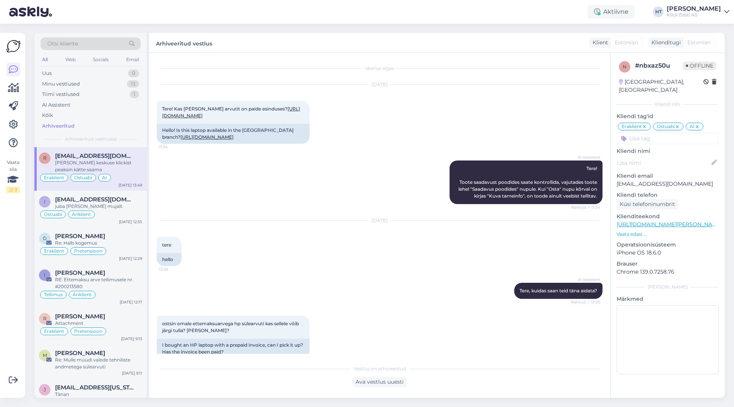
scroll to position [352, 0]
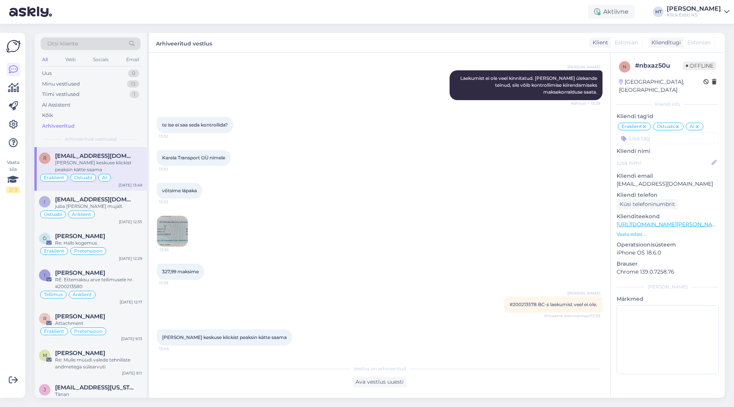
click at [511, 300] on div "[PERSON_NAME] #200213578 BC-s laekumist veel ei ole. Privaatne kommentaar | 13:…" at bounding box center [554, 305] width 98 height 16
click at [511, 301] on div "[PERSON_NAME] #200213578 BC-s laekumist veel ei ole. Privaatne kommentaar | 13:…" at bounding box center [554, 305] width 98 height 16
copy span "200213578"
click at [447, 241] on div "13:36" at bounding box center [380, 231] width 446 height 48
click at [381, 154] on div "Karela Transport OÜ nimele 13:32" at bounding box center [380, 158] width 446 height 33
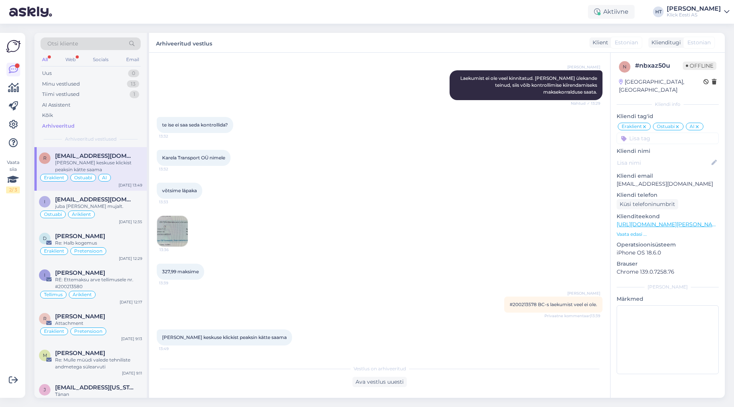
click at [401, 87] on div "[PERSON_NAME] Laekumist ei ole veel kinnitatud. [PERSON_NAME] ülekande teinud, …" at bounding box center [380, 85] width 446 height 47
click at [131, 203] on div "juba [PERSON_NAME] mujalt." at bounding box center [98, 206] width 87 height 7
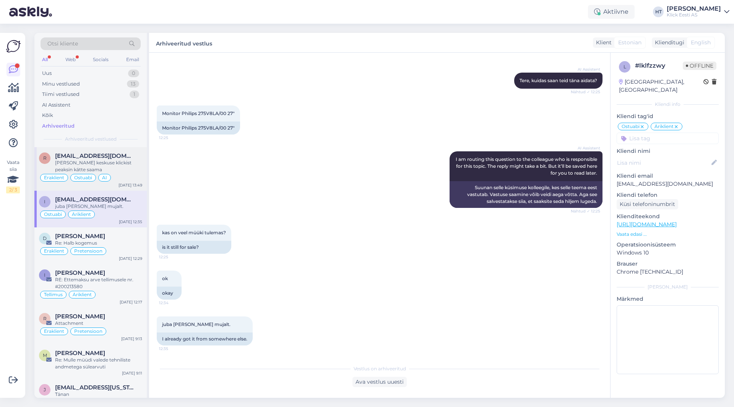
click at [136, 169] on div "[PERSON_NAME] keskuse klickist peaksin kätte saama" at bounding box center [98, 167] width 87 height 14
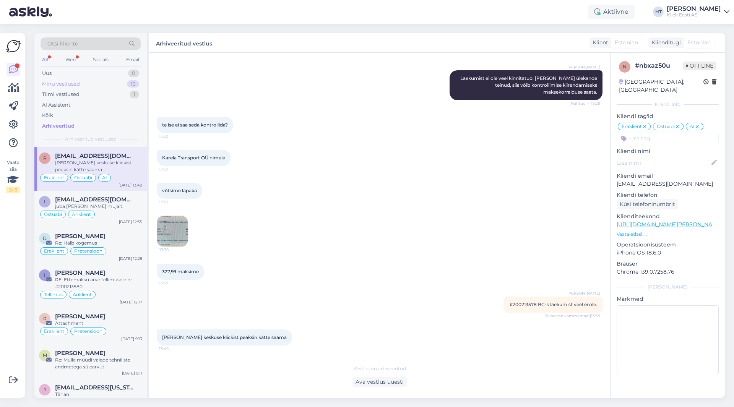
click at [131, 84] on div "13" at bounding box center [133, 84] width 12 height 8
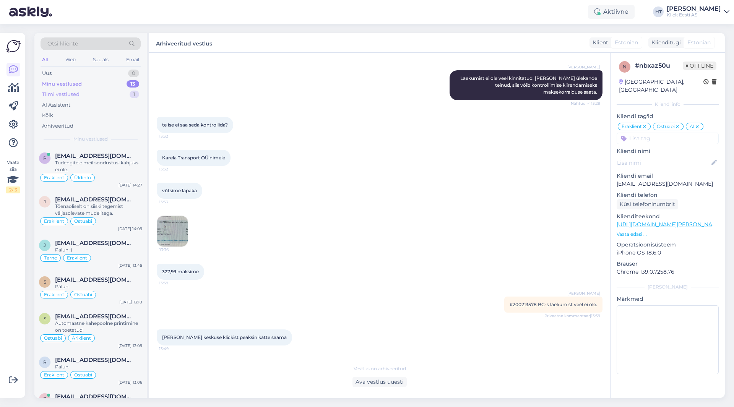
click at [124, 90] on div "Tiimi vestlused 1" at bounding box center [91, 94] width 100 height 11
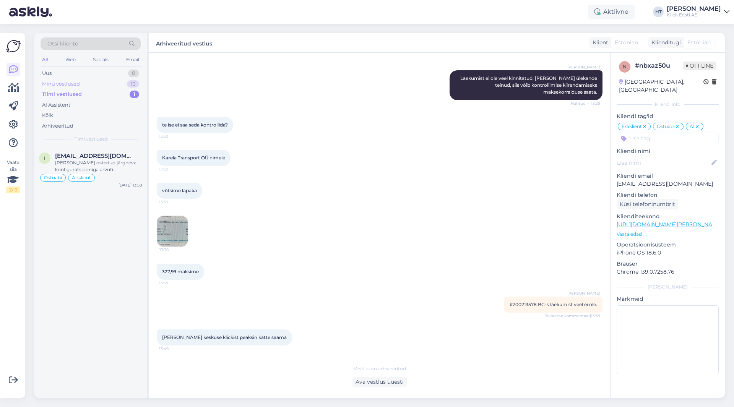
click at [124, 83] on div "Minu vestlused 13" at bounding box center [91, 84] width 100 height 11
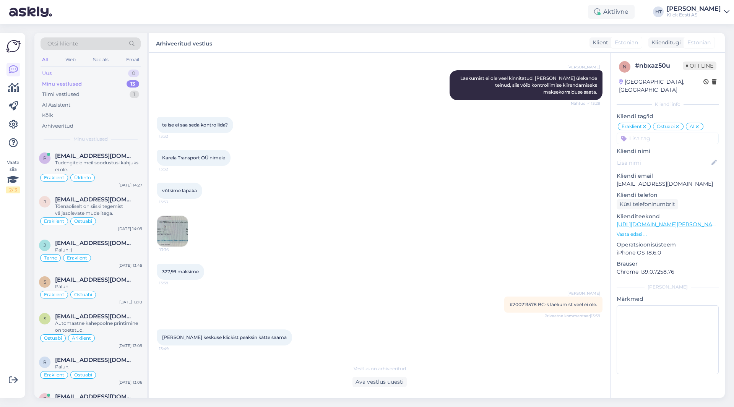
click at [125, 69] on div "Uus 0" at bounding box center [91, 73] width 100 height 11
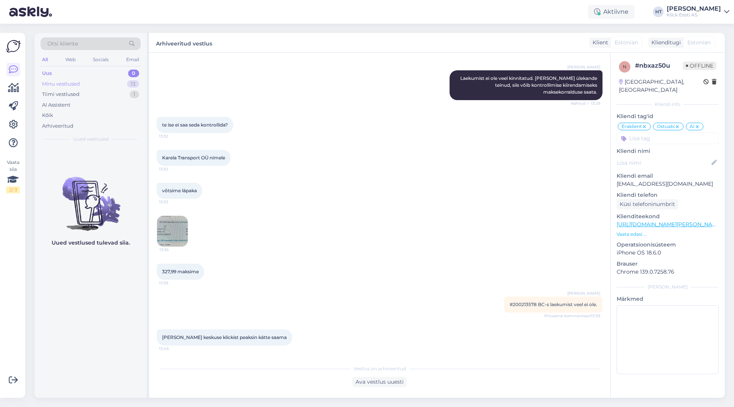
click at [111, 80] on div "Minu vestlused 13" at bounding box center [91, 84] width 100 height 11
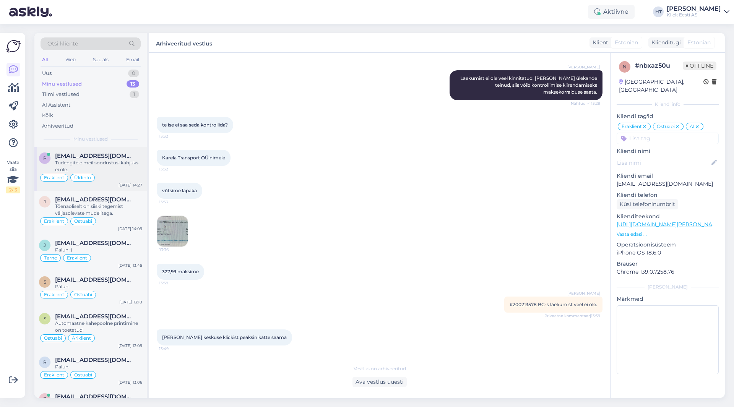
click at [107, 153] on span "[EMAIL_ADDRESS][DOMAIN_NAME]" at bounding box center [95, 156] width 80 height 7
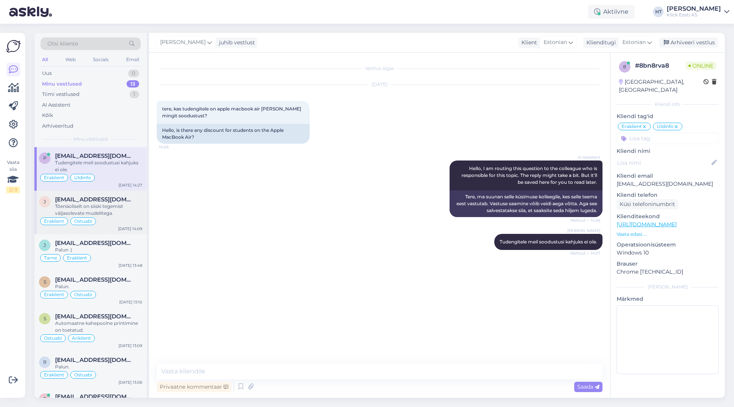
click at [106, 207] on div "Tõenäoliselt on siiski tegemist väljasolevate mudelitega." at bounding box center [98, 210] width 87 height 14
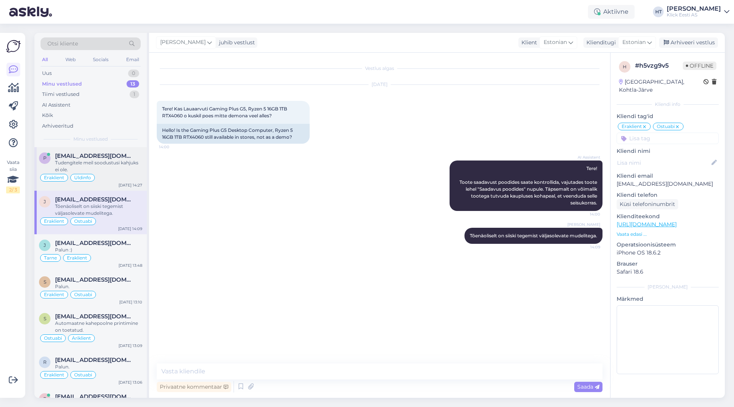
click at [109, 176] on div "Eraklient Üldinfo" at bounding box center [90, 177] width 103 height 9
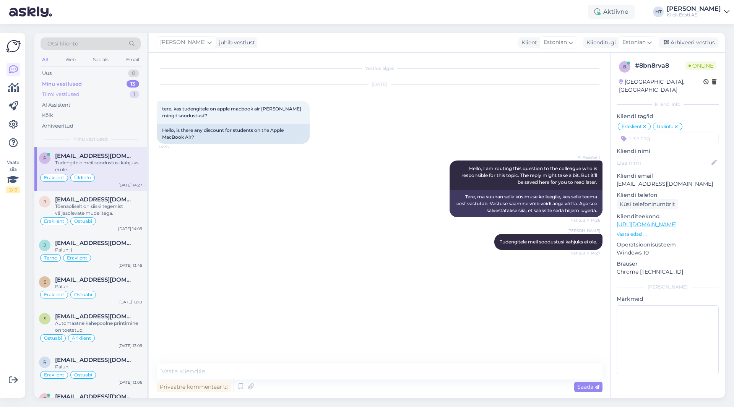
click at [112, 91] on div "Tiimi vestlused 1" at bounding box center [91, 94] width 100 height 11
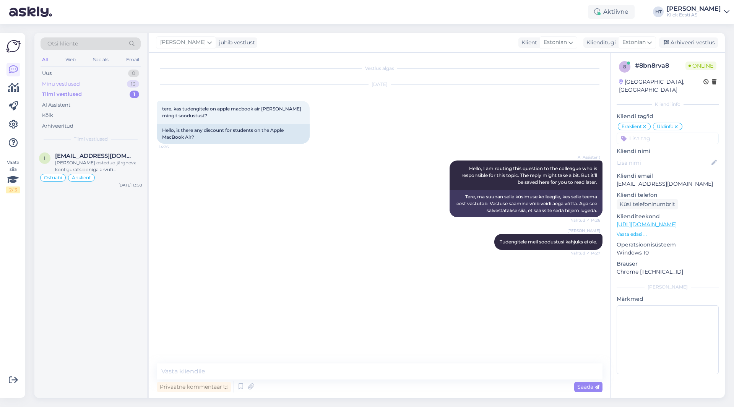
click at [112, 84] on div "Minu vestlused 13" at bounding box center [91, 84] width 100 height 11
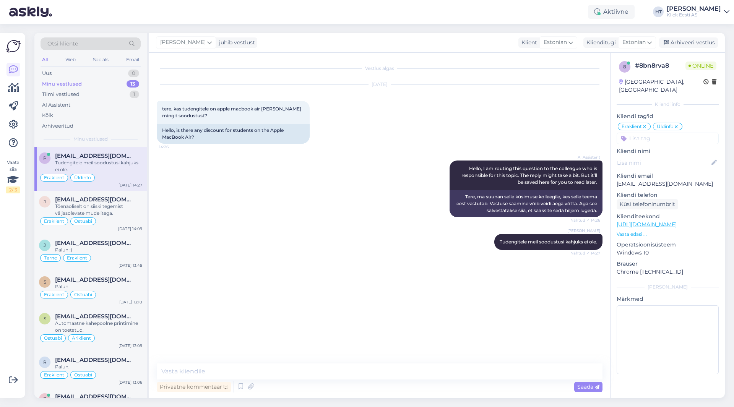
click at [112, 162] on div "Tudengitele meil soodustusi kahjuks ei ole." at bounding box center [98, 167] width 87 height 14
click at [227, 187] on div "AI Assistent Hello, I am routing this question to the colleague who is responsi…" at bounding box center [380, 188] width 446 height 73
click at [70, 104] on div "AI Assistent" at bounding box center [56, 105] width 28 height 8
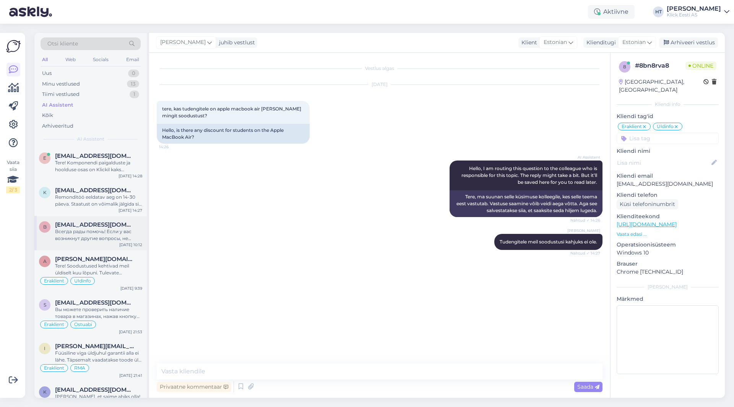
click at [102, 238] on div "Всегда рады помочь! Если у вас возникнут другие вопросы, не стесняйтесь обращат…" at bounding box center [98, 235] width 87 height 14
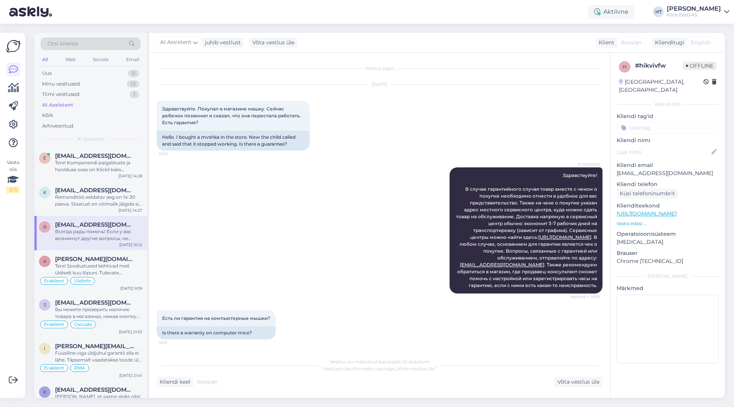
scroll to position [119, 0]
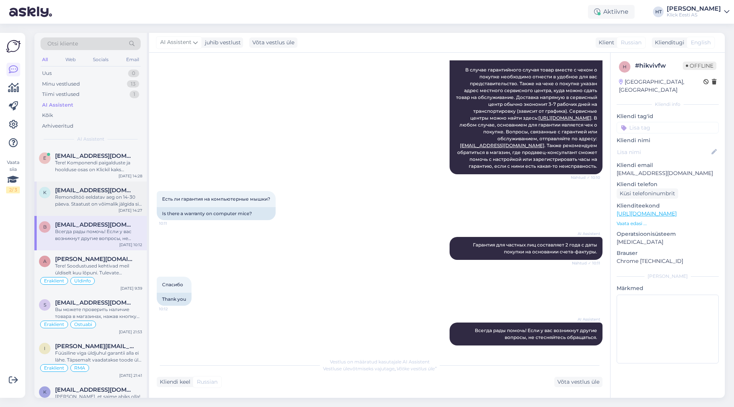
click at [109, 187] on span "[EMAIL_ADDRESS][DOMAIN_NAME]" at bounding box center [95, 190] width 80 height 7
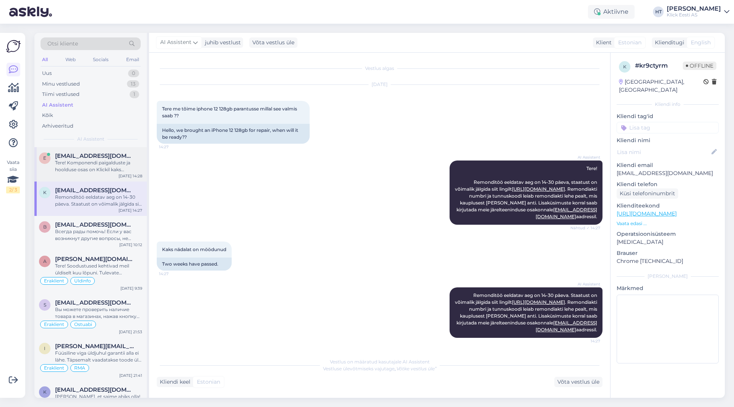
click at [120, 158] on span "[EMAIL_ADDRESS][DOMAIN_NAME]" at bounding box center [95, 156] width 80 height 7
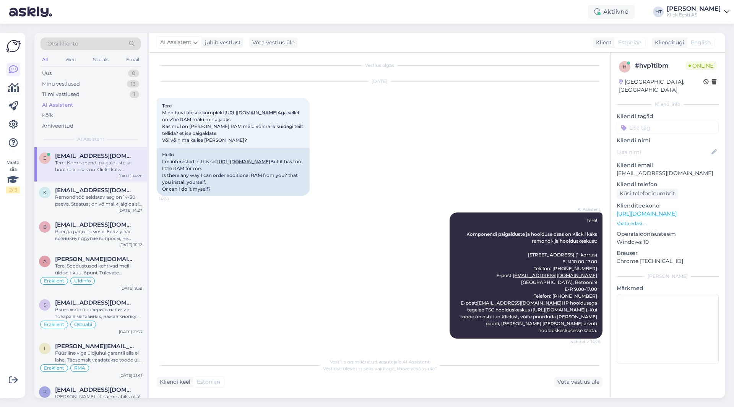
scroll to position [44, 0]
click at [218, 263] on div "AI Assistent Tere! Komponendi paigalduste ja hoolduse osas on Klickil kaks remo…" at bounding box center [380, 275] width 446 height 143
click at [126, 257] on span "[PERSON_NAME][DOMAIN_NAME][EMAIL_ADDRESS][DOMAIN_NAME]" at bounding box center [95, 259] width 80 height 7
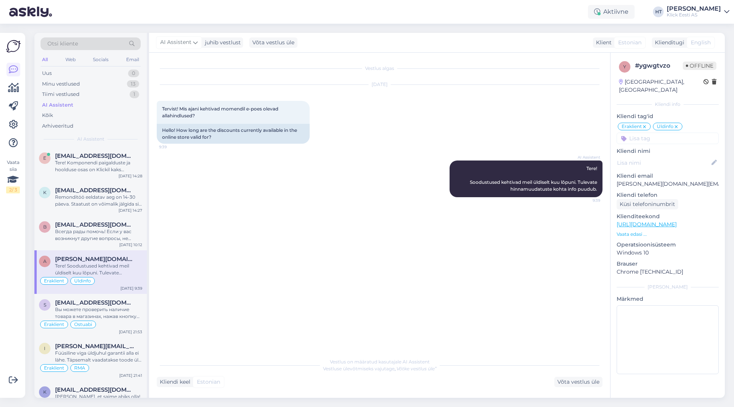
click at [207, 285] on div "Vestlus algas [DATE] Tervist! Mis ajani kehtivad momendil e-poes olevad allahin…" at bounding box center [383, 203] width 453 height 287
click at [16, 67] on icon at bounding box center [13, 69] width 9 height 9
click at [98, 74] on div "Uus 0" at bounding box center [91, 73] width 100 height 11
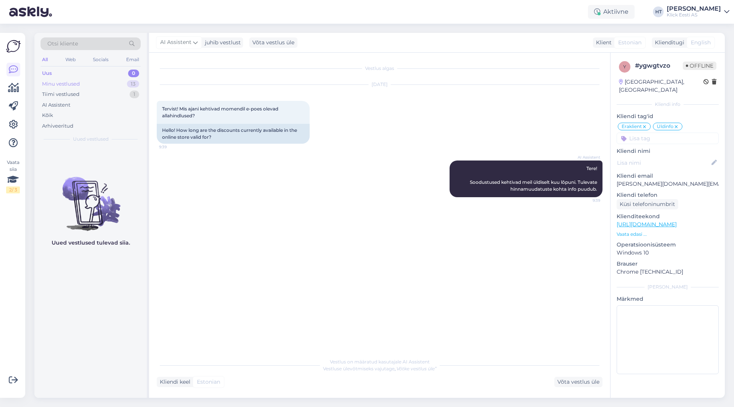
click at [104, 82] on div "Minu vestlused 13" at bounding box center [91, 84] width 100 height 11
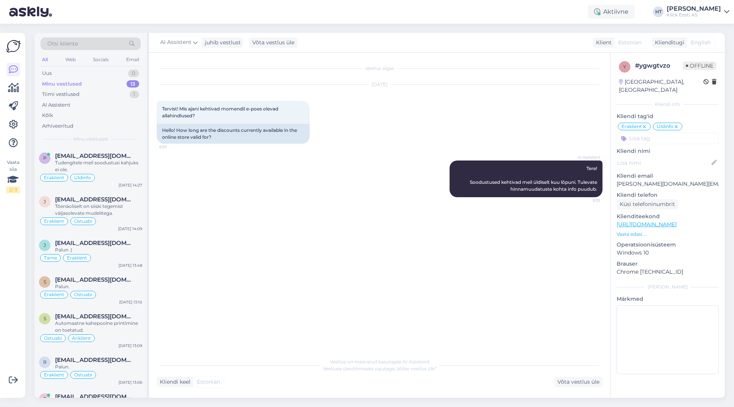
click at [379, 153] on div "AI Assistent Tere! Soodustused kehtivad meil üldiselt kuu lõpuni. Tulevate hinn…" at bounding box center [380, 179] width 446 height 54
click at [106, 73] on div "Uus 2" at bounding box center [91, 73] width 100 height 11
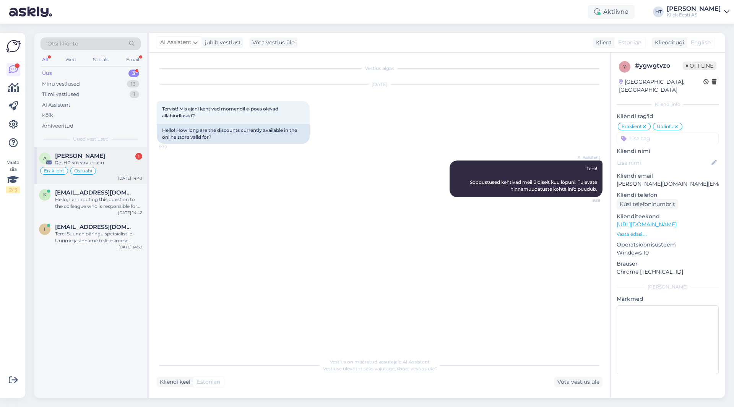
click at [116, 160] on div "Re: HP sülearvuti aku" at bounding box center [98, 163] width 87 height 7
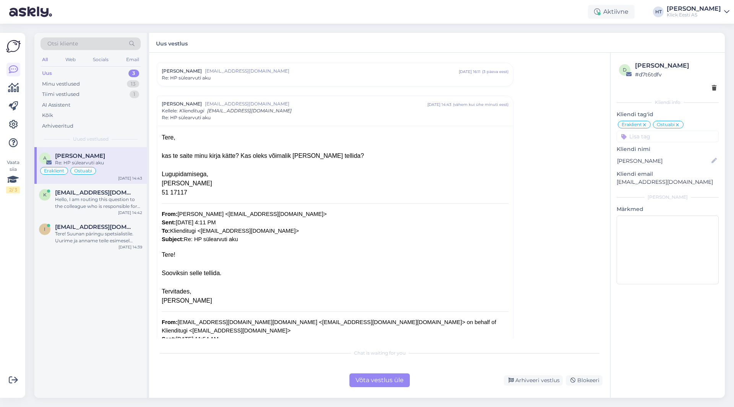
scroll to position [103, 0]
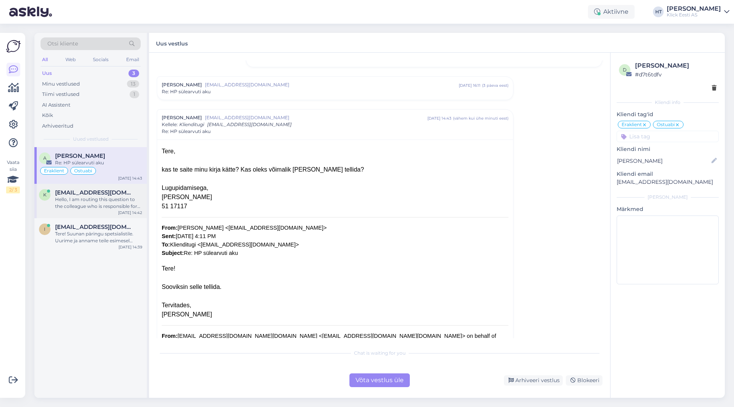
click at [114, 195] on span "[EMAIL_ADDRESS][DOMAIN_NAME]" at bounding box center [95, 192] width 80 height 7
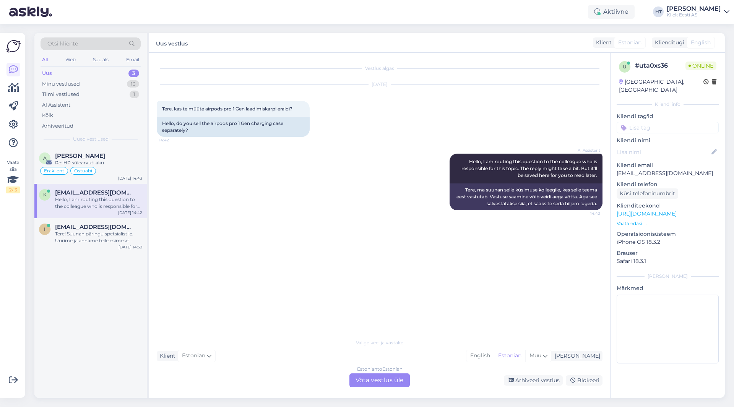
scroll to position [0, 0]
drag, startPoint x: 296, startPoint y: 109, endPoint x: 162, endPoint y: 107, distance: 134.3
click at [158, 109] on div "Tere, kas te müüte airpods pro 1 Gen laadimiskarpi eraldi? 14:42" at bounding box center [233, 109] width 153 height 16
click at [163, 106] on span "Tere, kas te müüte airpods pro 1 Gen laadimiskarpi eraldi?" at bounding box center [227, 109] width 130 height 6
drag, startPoint x: 162, startPoint y: 107, endPoint x: 296, endPoint y: 108, distance: 133.9
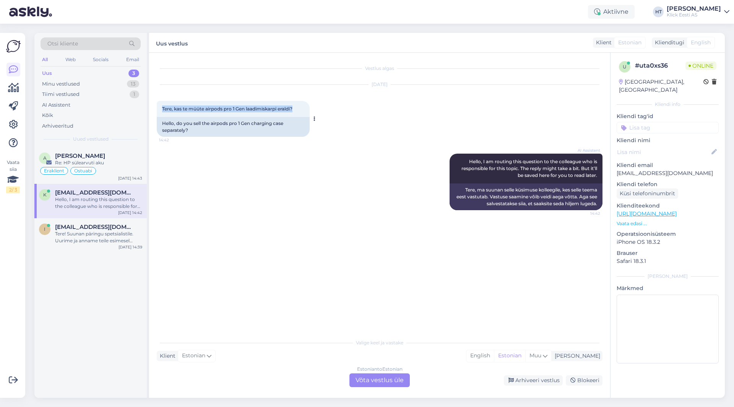
click at [296, 108] on div "Tere, kas te müüte airpods pro 1 Gen laadimiskarpi eraldi? 14:42" at bounding box center [233, 109] width 153 height 16
drag, startPoint x: 296, startPoint y: 108, endPoint x: 161, endPoint y: 110, distance: 135.0
click at [161, 110] on div "Tere, kas te müüte airpods pro 1 Gen laadimiskarpi eraldi? 14:42" at bounding box center [233, 109] width 153 height 16
click at [161, 108] on div "Tere, kas te müüte airpods pro 1 Gen laadimiskarpi eraldi? 14:42" at bounding box center [233, 109] width 153 height 16
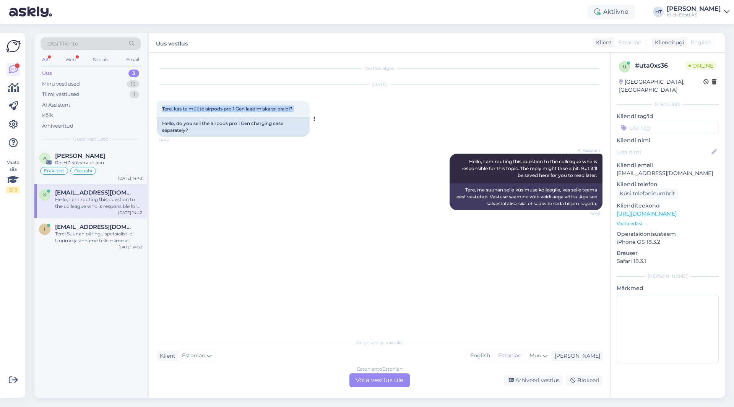
drag, startPoint x: 161, startPoint y: 108, endPoint x: 296, endPoint y: 109, distance: 134.6
click at [296, 109] on div "Tere, kas te müüte airpods pro 1 Gen laadimiskarpi eraldi? 14:42" at bounding box center [233, 109] width 153 height 16
drag, startPoint x: 298, startPoint y: 109, endPoint x: 161, endPoint y: 111, distance: 136.2
click at [161, 111] on div "Tere, kas te müüte airpods pro 1 Gen laadimiskarpi eraldi? 14:42" at bounding box center [233, 109] width 153 height 16
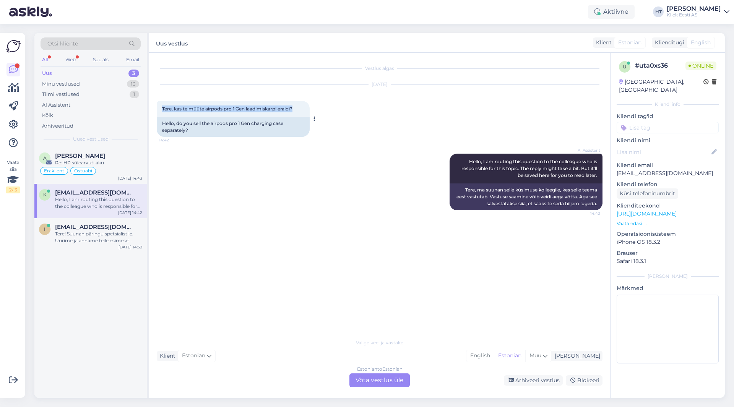
click at [162, 109] on span "Tere, kas te müüte airpods pro 1 Gen laadimiskarpi eraldi?" at bounding box center [227, 109] width 130 height 6
drag, startPoint x: 162, startPoint y: 109, endPoint x: 325, endPoint y: 107, distance: 163.0
click at [327, 107] on div "[DATE] Tere, kas te müüte airpods pro 1 Gen laadimiskarpi eraldi? 14:42 Hello, …" at bounding box center [380, 110] width 446 height 69
click at [299, 109] on div "Tere, kas te müüte airpods pro 1 Gen laadimiskarpi eraldi? 14:42" at bounding box center [233, 109] width 153 height 16
drag, startPoint x: 299, startPoint y: 109, endPoint x: 159, endPoint y: 111, distance: 140.4
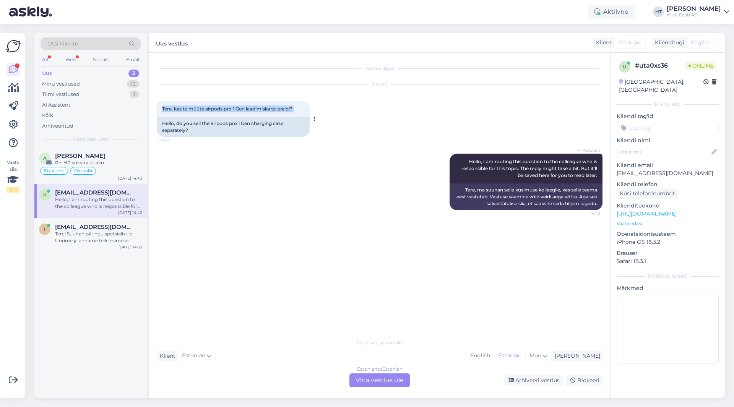
click at [159, 111] on div "Tere, kas te müüte airpods pro 1 Gen laadimiskarpi eraldi? 14:42" at bounding box center [233, 109] width 153 height 16
click at [159, 110] on div "Tere, kas te müüte airpods pro 1 Gen laadimiskarpi eraldi? 14:42" at bounding box center [233, 109] width 153 height 16
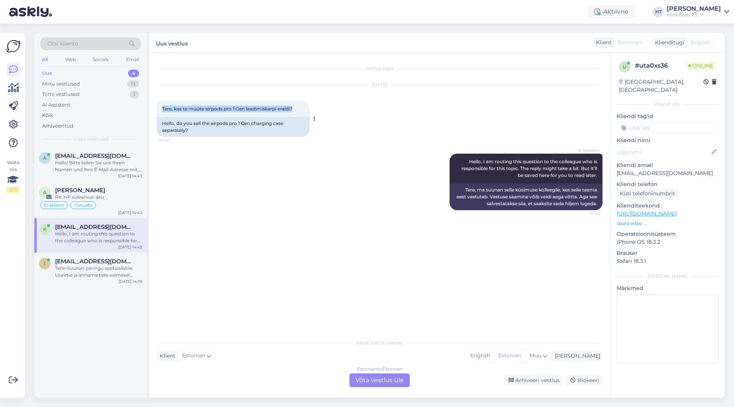
drag, startPoint x: 161, startPoint y: 108, endPoint x: 308, endPoint y: 109, distance: 146.9
click at [308, 109] on div "Tere, kas te müüte airpods pro 1 Gen laadimiskarpi eraldi? 14:42" at bounding box center [233, 109] width 153 height 16
click at [304, 108] on div "Tere, kas te müüte airpods pro 1 Gen laadimiskarpi eraldi? 14:42" at bounding box center [233, 109] width 153 height 16
click at [128, 265] on div "Tere! Suunan päringu spetsialistile. Uurime ja anname teile esimesel võimalusel…" at bounding box center [98, 272] width 87 height 14
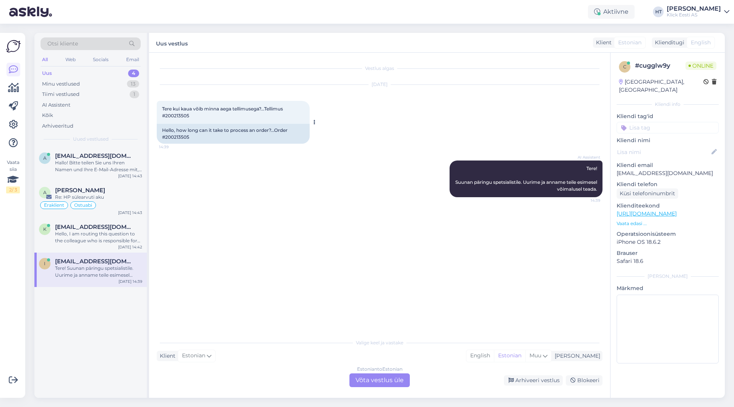
click at [184, 114] on span "Tere kui kaua võib minna aega tellimusega?…Tellimus #200213505" at bounding box center [223, 112] width 122 height 13
copy div "200213505 14:39"
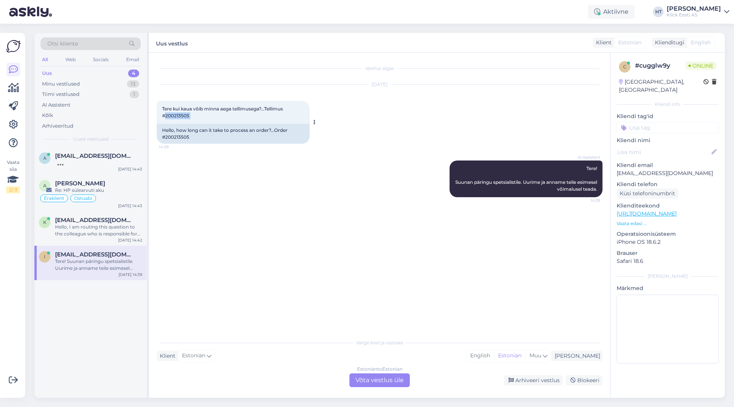
click at [204, 117] on div "Tere kui kaua võib minna aega tellimusega?…Tellimus #200213505 14:39" at bounding box center [233, 112] width 153 height 23
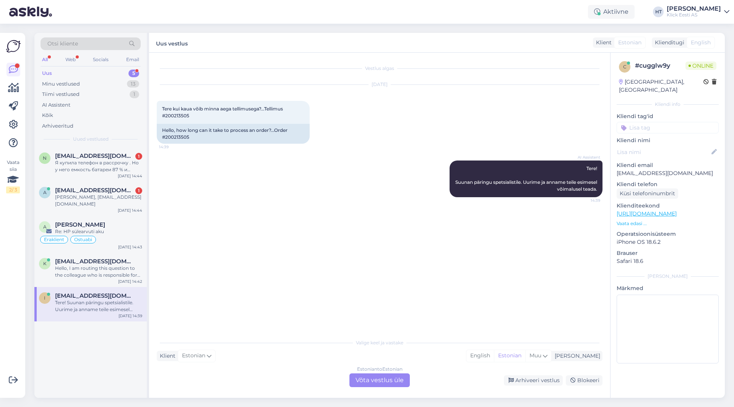
click at [300, 173] on div "AI Assistent Tere! Suunan päringu spetsialistile. Uurime ja anname teile esimes…" at bounding box center [380, 179] width 446 height 54
click at [370, 379] on div "Estonian to Estonian Võta vestlus üle" at bounding box center [380, 381] width 60 height 14
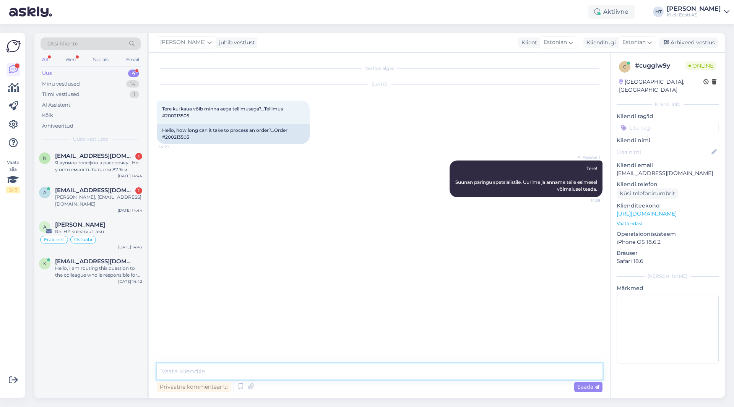
click at [370, 378] on textarea at bounding box center [380, 372] width 446 height 16
type textarea "T"
paste textarea "2-4 tööpäeva"
type textarea "Võib minna 2-4 tööpäeva."
click at [121, 265] on div "Hello, I am routing this question to the colleague who is responsible for this …" at bounding box center [98, 272] width 87 height 14
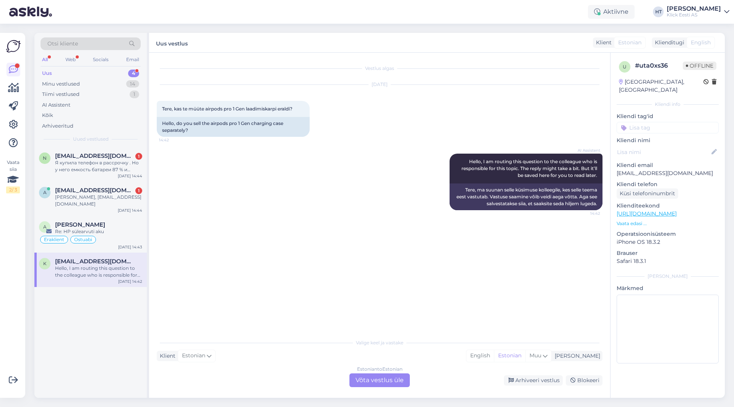
click at [362, 382] on div "Estonian to Estonian Võta vestlus üle" at bounding box center [380, 381] width 60 height 14
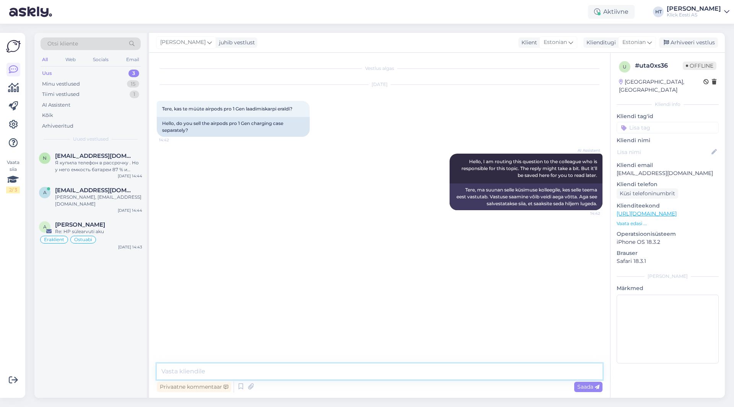
click at [361, 379] on textarea at bounding box center [380, 372] width 446 height 16
type textarea "Laadimiskarpi eraldi ei leidu."
click at [112, 192] on div "[EMAIL_ADDRESS][DOMAIN_NAME]" at bounding box center [98, 190] width 87 height 7
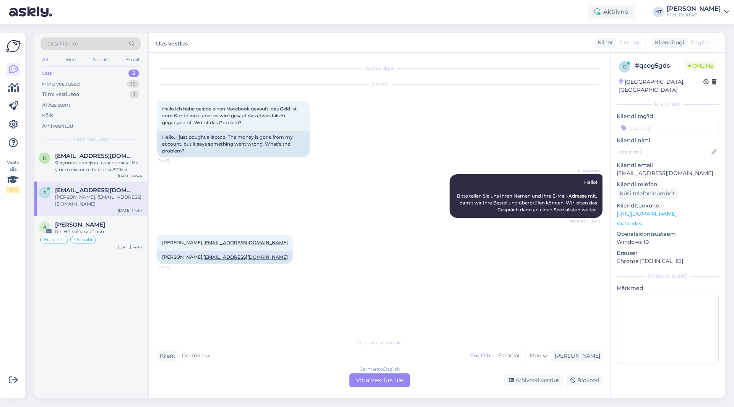
click at [646, 169] on p "[EMAIL_ADDRESS][DOMAIN_NAME]" at bounding box center [668, 173] width 102 height 8
copy p "[EMAIL_ADDRESS][DOMAIN_NAME]"
click at [114, 221] on div "[PERSON_NAME]" at bounding box center [98, 218] width 87 height 7
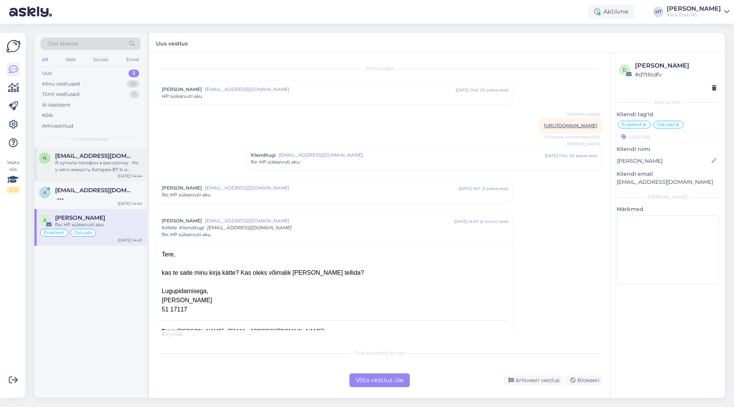
click at [118, 163] on div "Я купила телефон в рассрочку . Но у него емкость батареи 87 % и очень долго не …" at bounding box center [98, 167] width 87 height 14
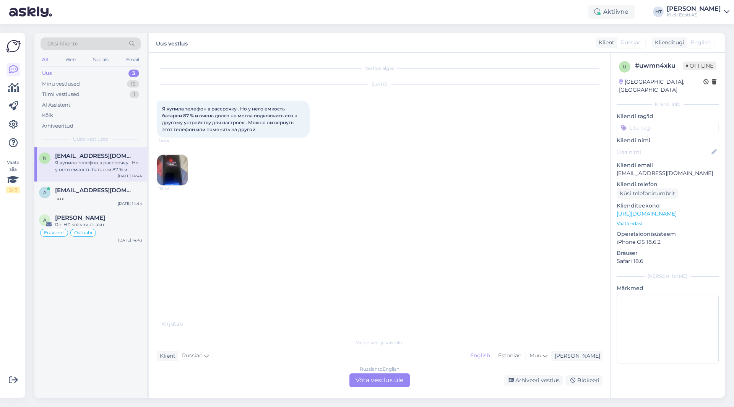
drag, startPoint x: 163, startPoint y: 107, endPoint x: 307, endPoint y: 132, distance: 146.6
click at [307, 132] on div "Я купила телефон в рассрочку . Но у него емкость батареи 87 % и очень долго не …" at bounding box center [233, 119] width 153 height 37
click at [171, 171] on img at bounding box center [172, 170] width 31 height 31
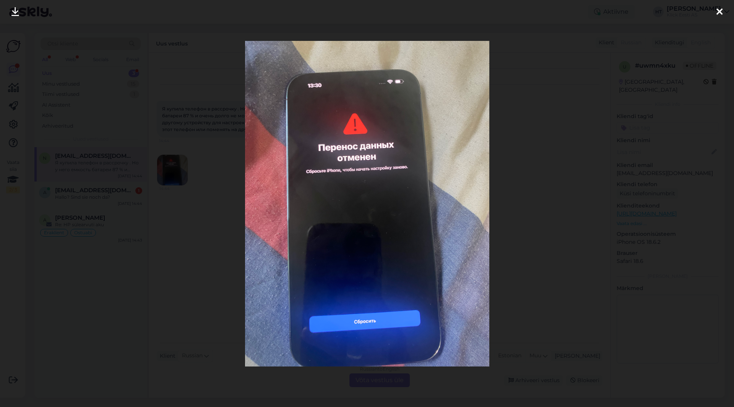
click at [220, 208] on div at bounding box center [367, 203] width 734 height 407
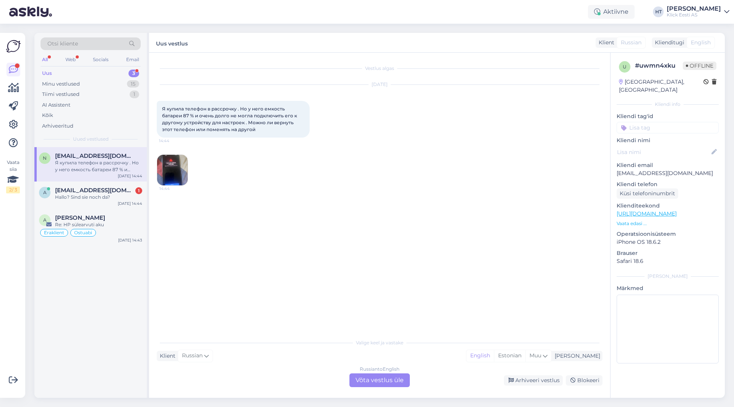
click at [253, 189] on div "[DATE] Я купила телефон в рассрочку . Но у него емкость батареи 87 % и очень до…" at bounding box center [380, 135] width 446 height 118
click at [371, 376] on div "Russian to English Võta vestlus üle" at bounding box center [380, 381] width 60 height 14
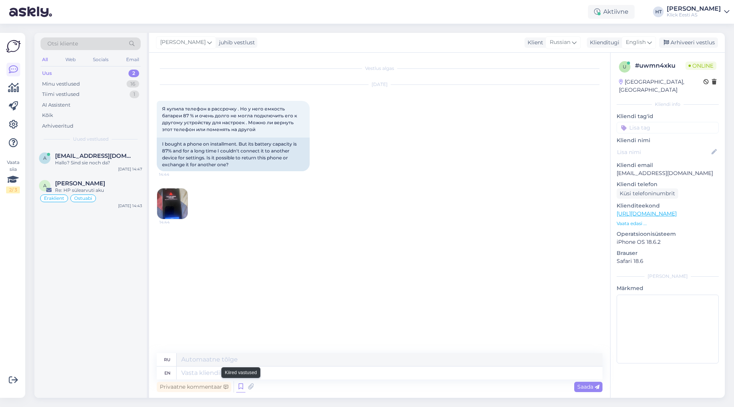
click at [242, 386] on icon at bounding box center [240, 386] width 9 height 11
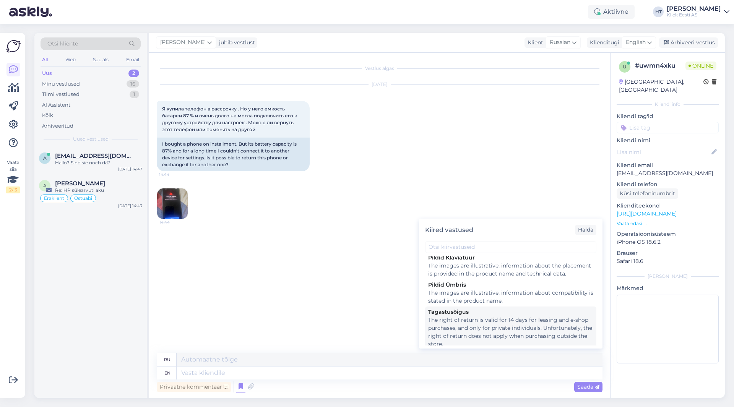
scroll to position [763, 0]
click at [493, 315] on div "The right of return is valid for 14 days for leasing and e-shop purchases, and …" at bounding box center [510, 328] width 165 height 32
type textarea "Право на возврат действительно в течение 14 дней для лизинга и покупок в интерн…"
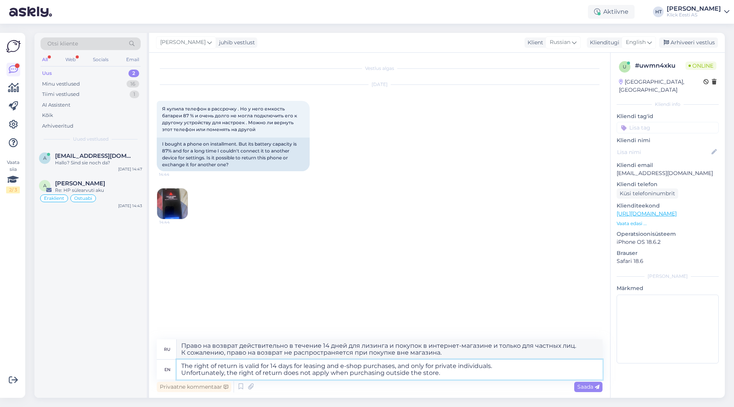
drag, startPoint x: 443, startPoint y: 373, endPoint x: 181, endPoint y: 372, distance: 262.0
click at [181, 372] on textarea "The right of return is valid for 14 days for leasing and e-shop purchases, and …" at bounding box center [390, 370] width 426 height 20
type textarea "The right of return is valid for 14 days for leasing and e-shop purchases, and …"
type textarea "Право на возврат действительно в течение 14 дней для товаров, приобретенных по …"
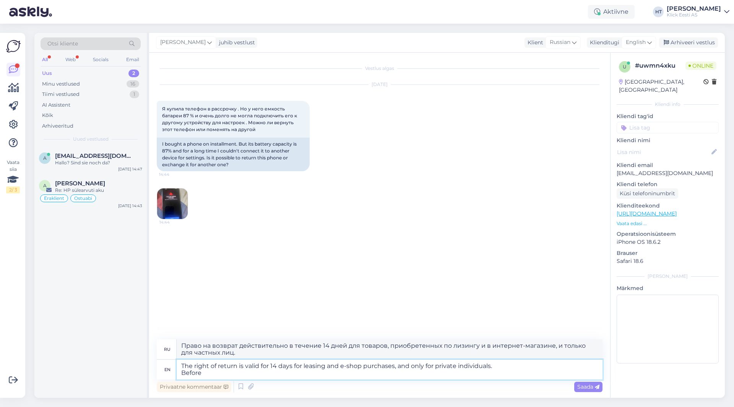
type textarea "The right of return is valid for 14 days for leasing and e-shop purchases, and …"
type textarea "Право на возврат действует в течение 14 дней для товаров, приобретенных по лизи…"
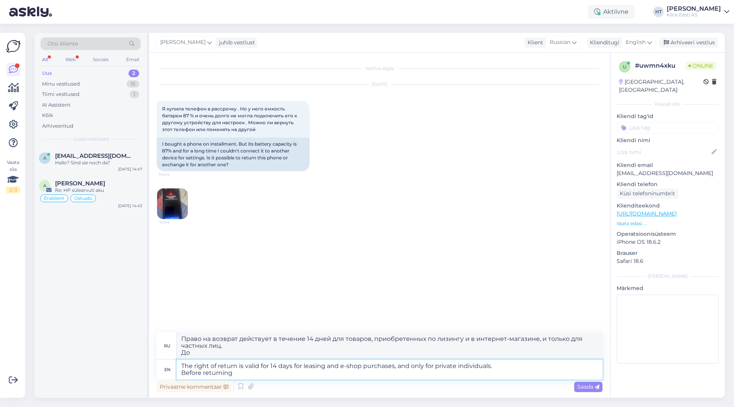
type textarea "The right of return is valid for 14 days for leasing and e-shop purchases, and …"
type textarea "Право на возврат действует в течение 14 дней для товаров, приобретенных по лизи…"
type textarea "The right of return is valid for 14 days for leasing and e-shop purchases, and …"
type textarea "Право на возврат действует в течение 14 дней для товаров, приобретенных по лизи…"
type textarea "The right of return is valid for 14 days for leasing and e-shop purchases, and …"
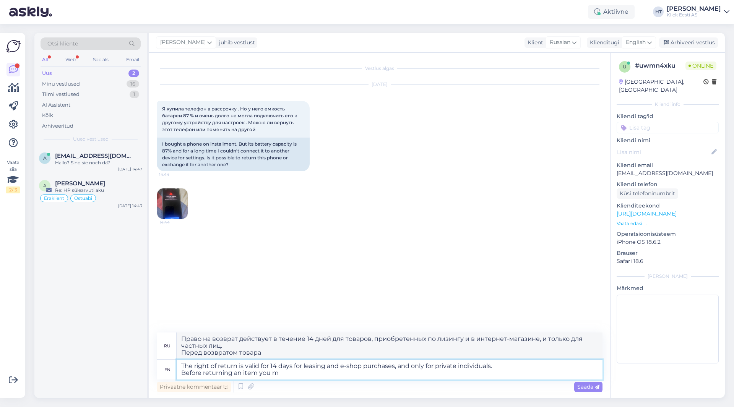
type textarea "Право на возврат действует в течение 14 дней для товаров, приобретенных по лизи…"
type textarea "The right of return is valid for 14 days for leasing and e-shop purchases, and …"
type textarea "Право на возврат действует в течение 14 дней для товаров, приобретенных по лизи…"
type textarea "The right of return is valid for 14 days for leasing and e-shop purchases, and …"
type textarea "Право на возврат действует в течение 14 дней для товаров, приобретенных по лизи…"
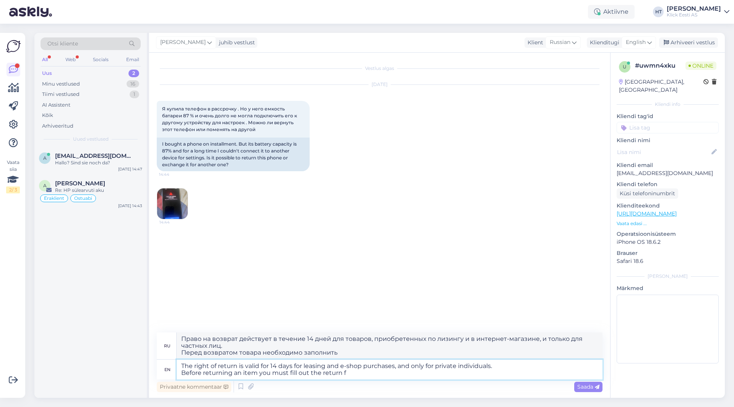
type textarea "The right of return is valid for 14 days for leasing and e-shop purchases, and …"
type textarea "Право на возврат действует в течение 14 дней для товаров, приобретенных по лизи…"
type textarea "The right of return is valid for 14 days for leasing and e-shop purchases, and …"
type textarea "Право на возврат действует в течение 14 дней для товаров, приобретенных по лизи…"
paste textarea "[URL][DOMAIN_NAME]"
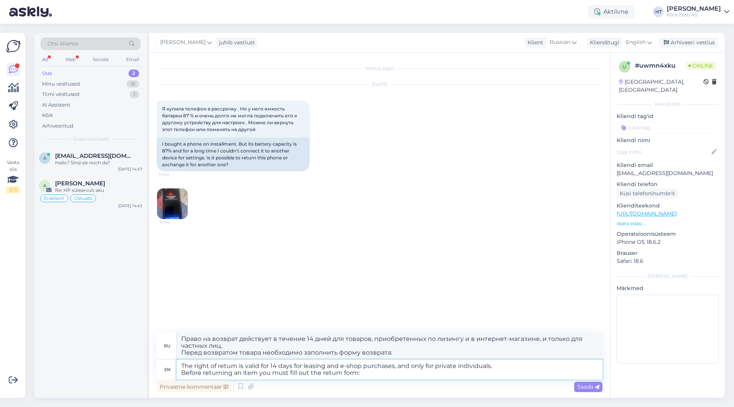
type textarea "The right of return is valid for 14 days for leasing and e-shop purchases, and …"
type textarea "Право на возврат действует в течение 14 дней для товаров, приобретенных по лизи…"
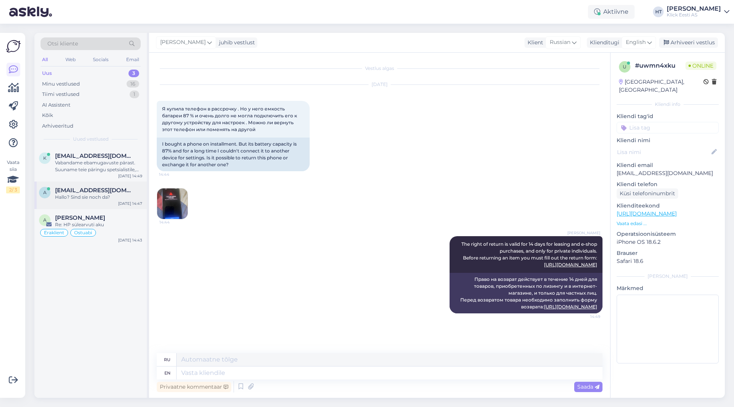
click at [104, 199] on div "Hallo? Sind sie noch da?" at bounding box center [98, 197] width 87 height 7
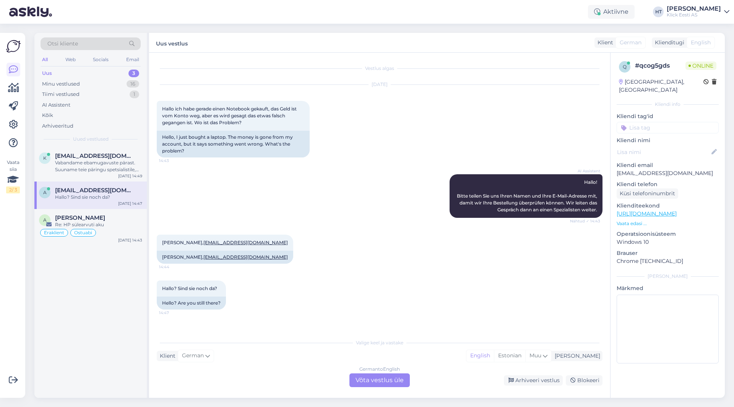
click at [381, 381] on div "German to English Võta vestlus üle" at bounding box center [380, 381] width 60 height 14
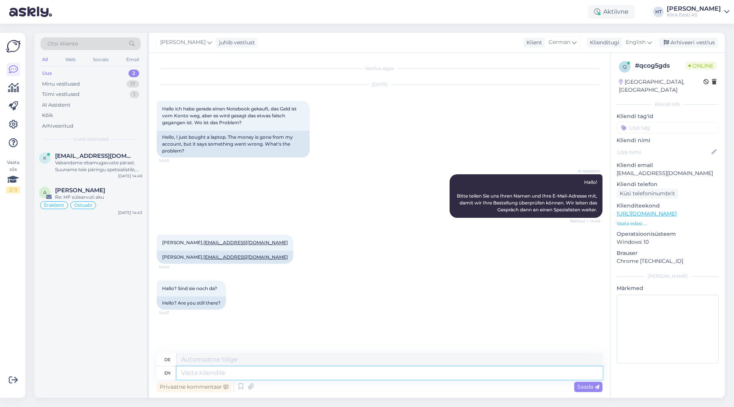
click at [370, 373] on textarea at bounding box center [390, 373] width 426 height 13
type textarea "I'"
type textarea "ICH'"
type textarea "I'll"
type textarea "Krank"
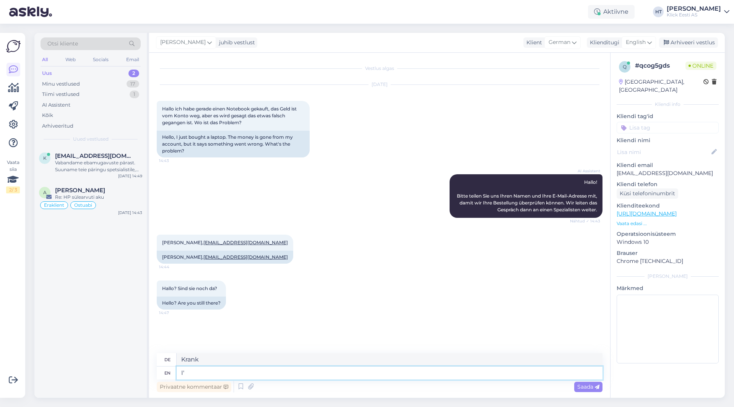
type textarea "I"
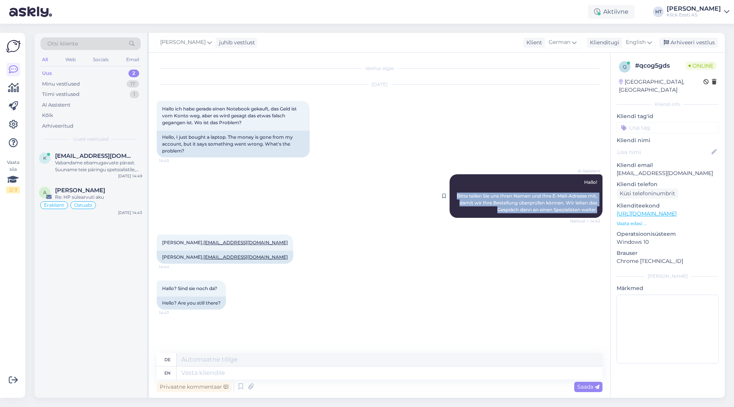
drag, startPoint x: 598, startPoint y: 210, endPoint x: 465, endPoint y: 196, distance: 133.5
click at [465, 196] on div "AI Assistent [PERSON_NAME]! Bitte teilen Sie uns Ihren Namen und Ihre E-Mail-Ad…" at bounding box center [526, 196] width 153 height 44
copy span "Bitte teilen Sie uns Ihren Namen und Ihre E-Mail-Adresse mit, damit wir Ihre Be…"
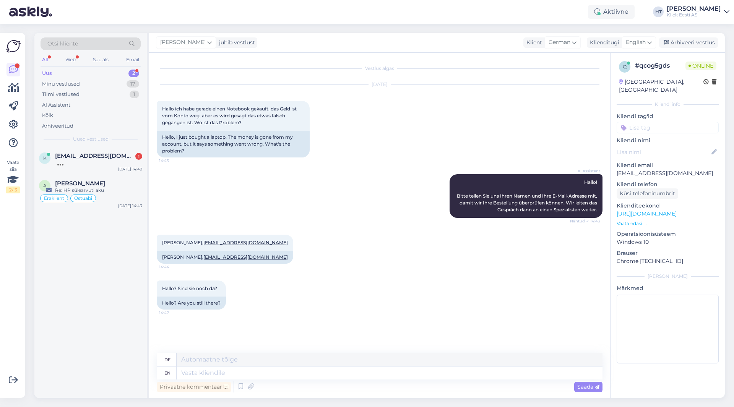
click at [343, 268] on div "[PERSON_NAME], [EMAIL_ADDRESS][DOMAIN_NAME] 14:44 [PERSON_NAME], [EMAIL_ADDRESS…" at bounding box center [380, 249] width 446 height 46
click at [304, 376] on textarea at bounding box center [390, 373] width 426 height 13
type textarea "There"
type textarea "Dort"
type textarea "There seems"
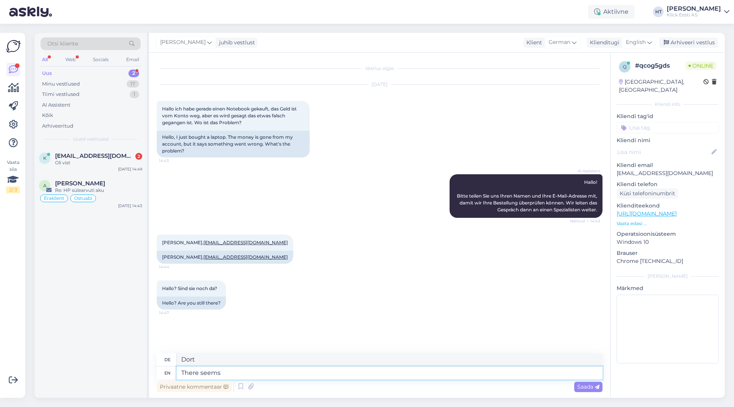
type textarea "Es scheint"
type textarea "There seems to be a"
type textarea "Es scheint eine"
type textarea "There seems to be an error"
type textarea "Es scheint ein Fehler zu sein"
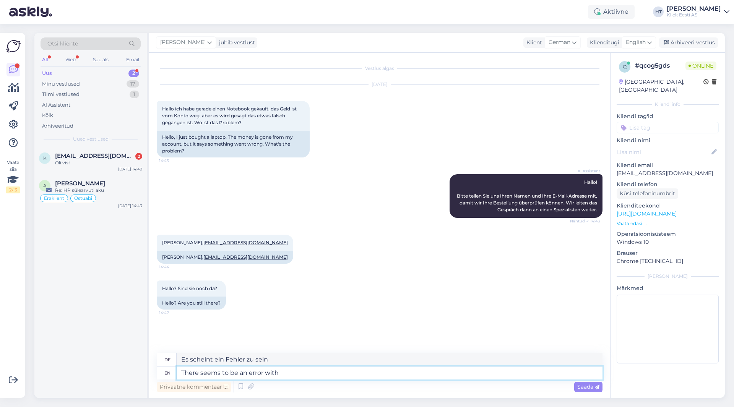
type textarea "There seems to be an error with"
type textarea "Es scheint einen Fehler mit"
type textarea "There seems to be an er"
type textarea "Es scheint ein Fehler zu sein"
type textarea "There seems to"
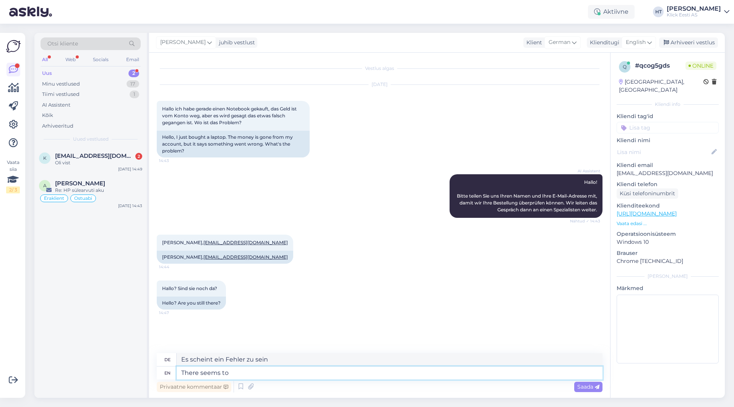
type textarea "Es scheint eine"
type textarea "There seem"
type textarea "Es scheint"
type textarea "The"
type textarea "Dort"
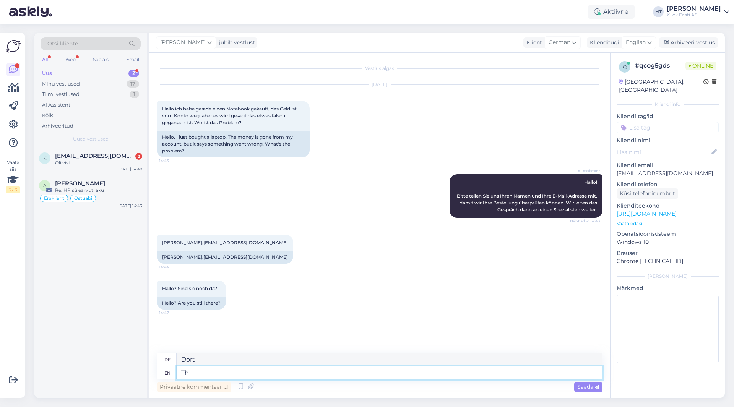
type textarea "T"
type textarea "A"
type textarea "A slight e"
type textarea "Ein [PERSON_NAME]"
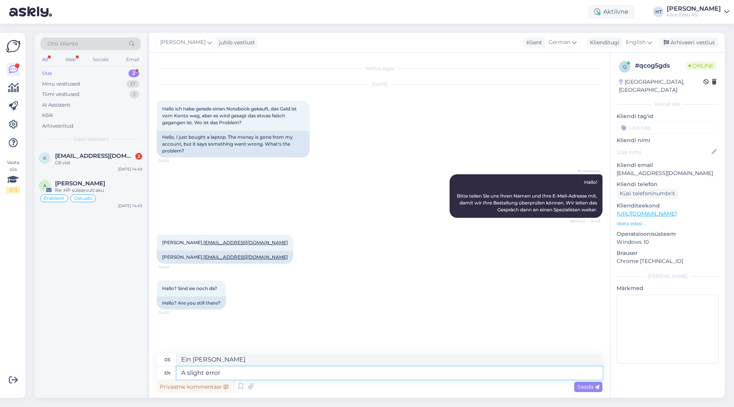
type textarea "A slight error"
type textarea "Ein [PERSON_NAME] Fehler"
type textarea "A slight error occured wit"
type textarea "Ein [PERSON_NAME] Fehler ist aufgetreten"
type textarea "A slight error occured with"
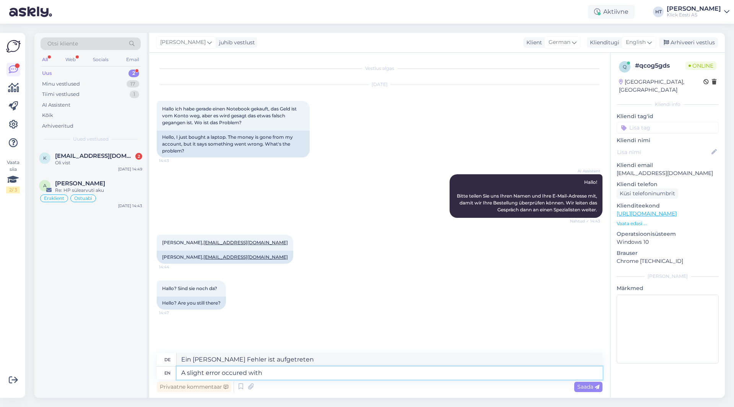
type textarea "Ein [PERSON_NAME] Fehler ist aufgetreten mit"
type textarea "A slight error occured"
type textarea "Ein [PERSON_NAME] Fehler ist aufgetreten"
type textarea "A slight error occured with t"
type textarea "Ein [PERSON_NAME] Fehler ist aufgetreten mit"
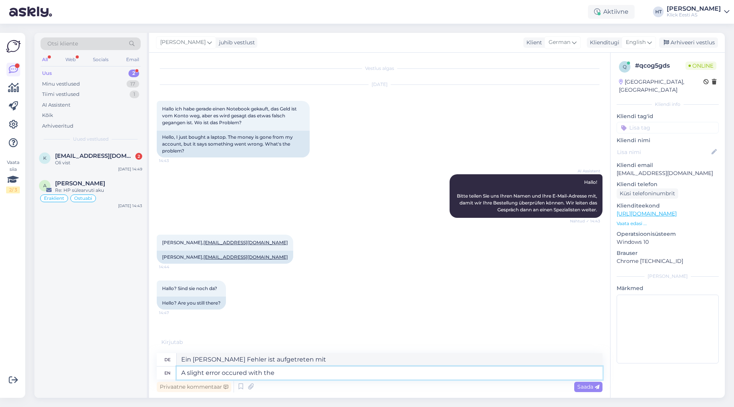
type textarea "A slight error occured with the"
type textarea "Ein [PERSON_NAME] Fehler ist aufgetreten bei der"
type textarea "A slight error occured with"
type textarea "Ein [PERSON_NAME] Fehler ist aufgetreten mit"
type textarea "A slight error occured"
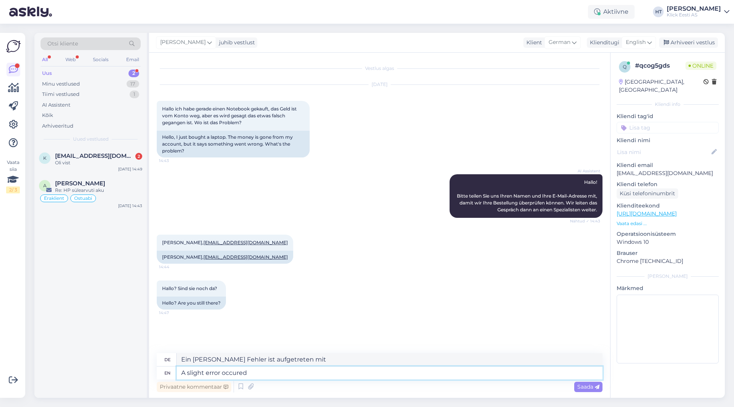
type textarea "Ein [PERSON_NAME] Fehler ist aufgetreten"
type textarea "A slight error occured with"
type textarea "Ein [PERSON_NAME] Fehler ist aufgetreten mit"
type textarea "A slight error occured with the o"
type textarea "Ein [PERSON_NAME] Fehler ist aufgetreten bei der"
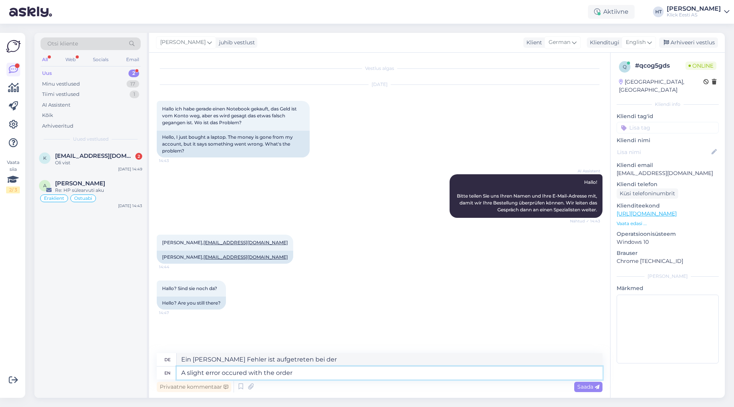
type textarea "A slight error occured with the order"
type textarea "Bei der Bestellung ist ein [PERSON_NAME] Fehler aufgetreten"
type textarea "A slight error occured with the order data,"
type textarea "Bei den Bestelldaten ist ein [PERSON_NAME] Fehler aufgetreten,"
type textarea "A slight error occured with the order data, I'll fo"
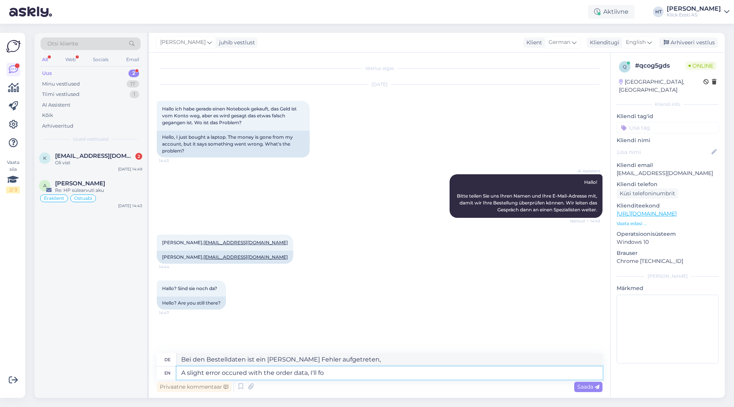
type textarea "Bei den Bestelldaten ist ein [PERSON_NAME] Fehler aufgetreten. Ich"
type textarea "A slight error occured with the order data, I'll forward t"
type textarea "Bei den Bestelldaten ist ein [PERSON_NAME] Fehler aufgetreten, ich [PERSON_NAME]"
type textarea "A slight error occured with the order data, I'll forward the in"
type textarea "Bei den Bestelldaten ist ein [PERSON_NAME] Fehler aufgetreten, ich [PERSON_NAME…"
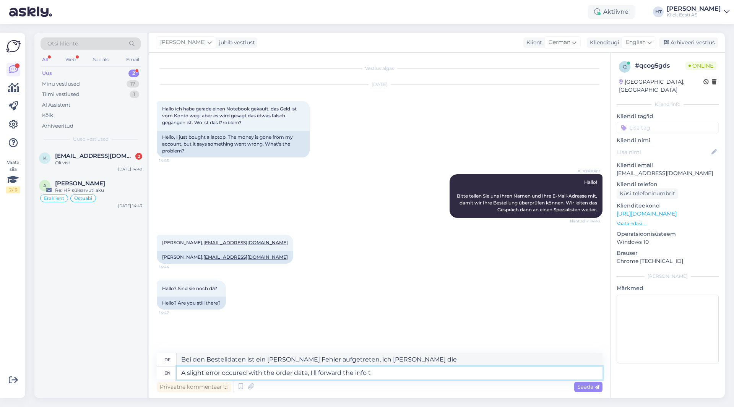
type textarea "A slight error occured with the order data, I'll forward the info to"
type textarea "Bei den Bestelldaten ist ein [PERSON_NAME] Fehler aufgetreten, ich [PERSON_NAME…"
type textarea "A slight error occured with the order data, I'll forward the info to the"
type textarea "Bei den Bestelldaten ist ein [PERSON_NAME] Fehler aufgetreten. Ich [PERSON_NAME…"
type textarea "A slight error occured with the order data, I'll forward the info to the"
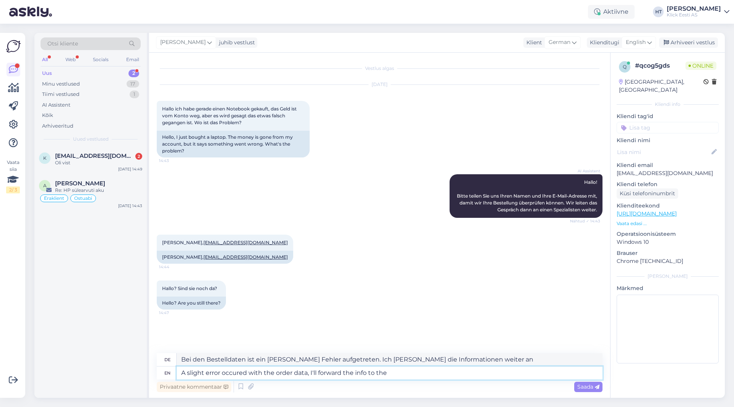
type textarea "Bei den Bestelldaten ist ein [PERSON_NAME] Fehler aufgetreten. Ich [PERSON_NAME…"
type textarea "A slight error occured with the order data, I'll forward the info to the approp…"
type textarea "Bei den Bestelldaten ist ein [PERSON_NAME] Fehler aufgetreten. Ich werde die In…"
type textarea "A slight error occured with the order data, I'll forward the info to the approp…"
type textarea "Bei den Bestelldaten ist ein [PERSON_NAME] Fehler aufgetreten. Ich werde die In…"
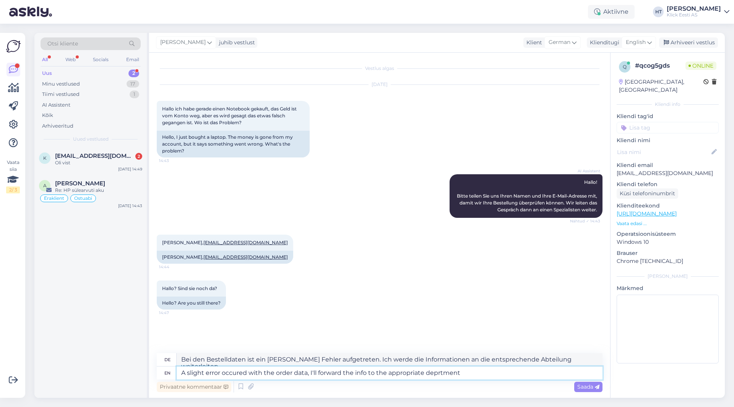
type textarea "A slight error occured with the order data, I'll forward the info to the approp…"
type textarea "Bei den Bestelldaten ist ein [PERSON_NAME] Fehler aufgetreten. Ich werde die In…"
type textarea "A slight error occured with the order data, I'll forward the info to the approp…"
type textarea "Bei den Bestelldaten ist ein [PERSON_NAME] Fehler aufgetreten. Ich werde die In…"
type textarea "A slight error occured with the order data, I'll forward the info to the approp…"
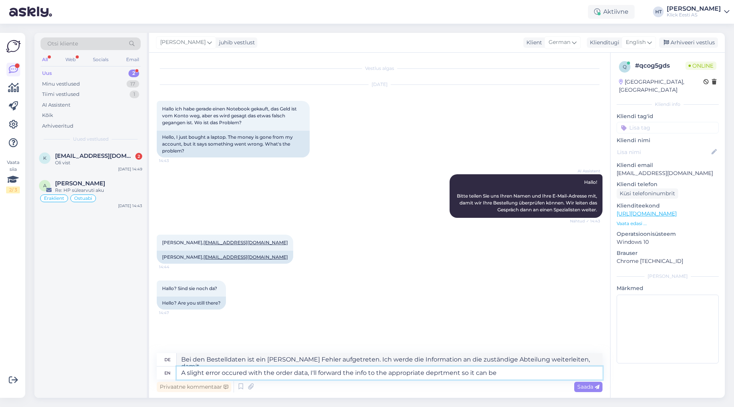
type textarea "Bei den Bestelldaten ist ein [PERSON_NAME] Fehler aufgetreten. Ich werde die In…"
type textarea "A slight error occured with the order data, I'll forward the info to the approp…"
type textarea "Bei den Bestelldaten ist ein [PERSON_NAME] Fehler aufgetreten. Ich werde die In…"
type textarea "A slight error occured with the order data, I'll forward the info to the approp…"
type textarea "Bei den Bestelldaten ist ein [PERSON_NAME] Fehler aufgetreten. Ich werde die In…"
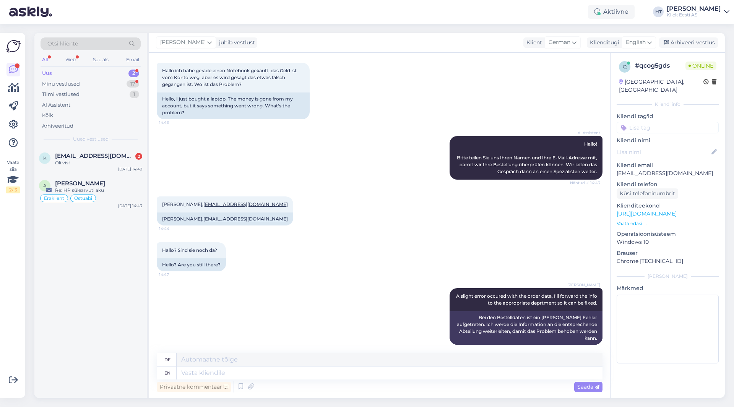
scroll to position [98, 0]
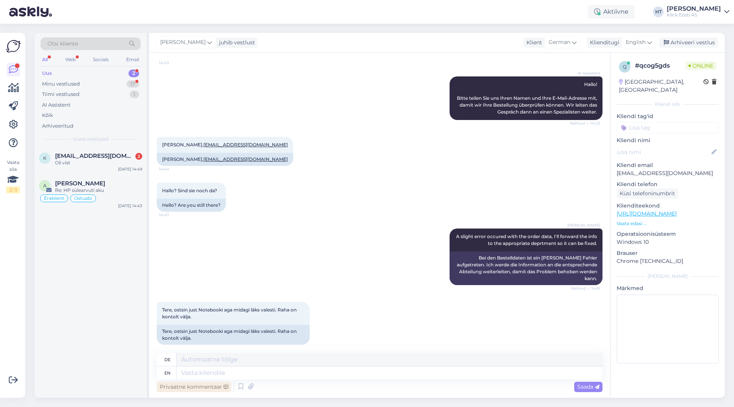
click at [197, 387] on div "Privaatne kommentaar" at bounding box center [194, 387] width 75 height 10
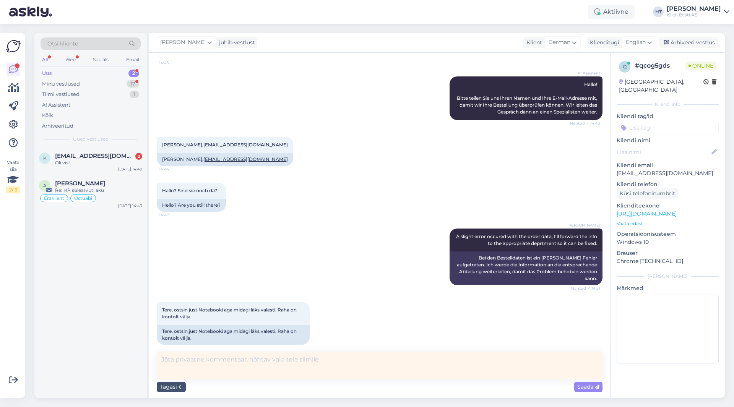
click at [219, 364] on textarea at bounding box center [380, 366] width 446 height 28
click at [277, 353] on textarea "#200213616" at bounding box center [380, 366] width 446 height 28
paste textarea "External Description"
type textarea "#200213616 External Description tõrge."
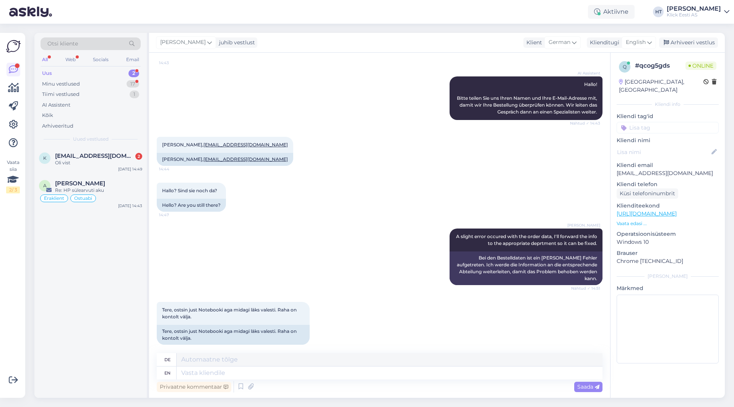
scroll to position [131, 0]
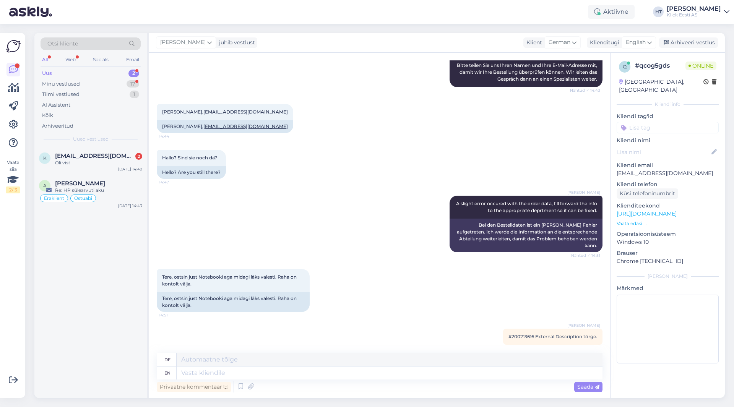
click at [671, 122] on input at bounding box center [668, 127] width 102 height 11
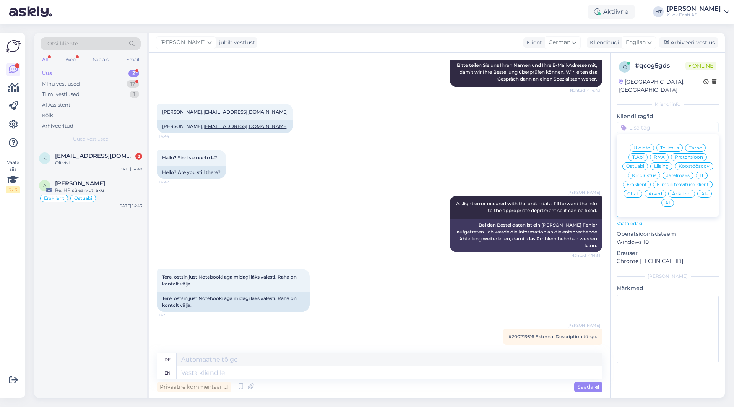
click at [667, 146] on span "Tellimus" at bounding box center [670, 148] width 19 height 5
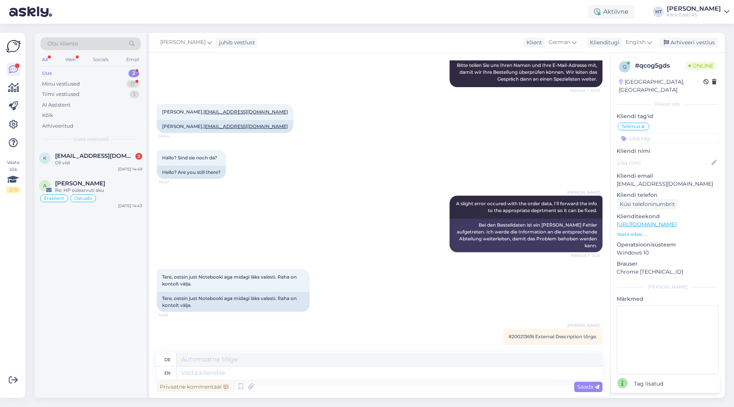
click at [661, 133] on input at bounding box center [668, 138] width 102 height 11
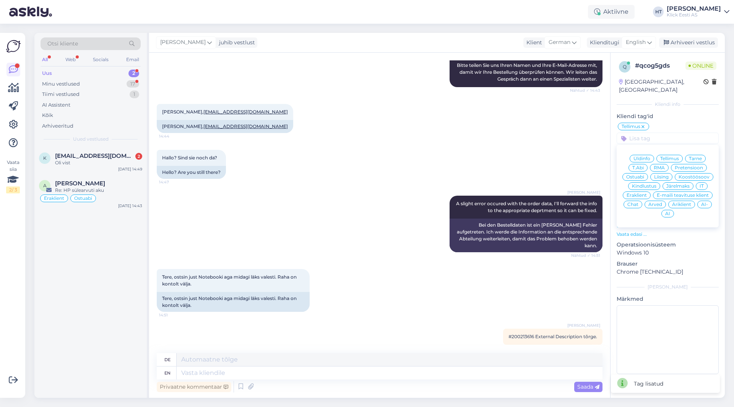
click at [637, 193] on span "Eraklient" at bounding box center [637, 195] width 20 height 5
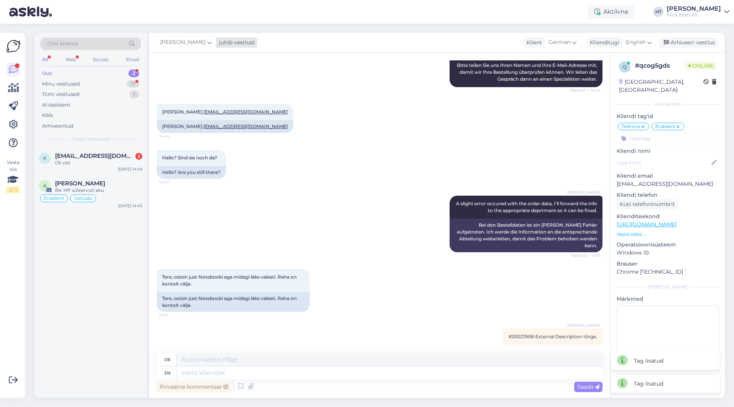
click at [216, 43] on div "juhib vestlust" at bounding box center [235, 43] width 39 height 8
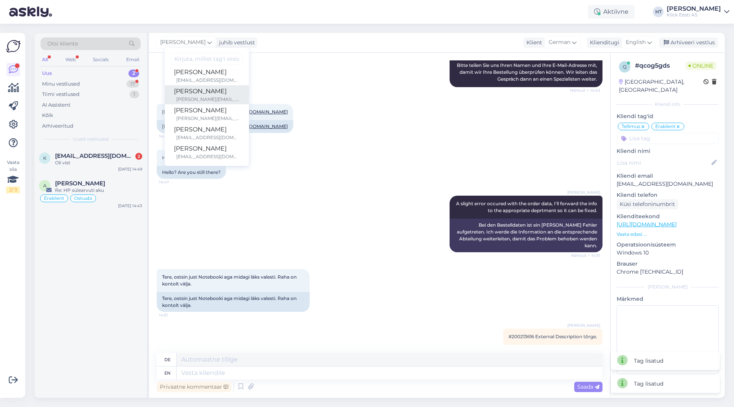
scroll to position [6, 0]
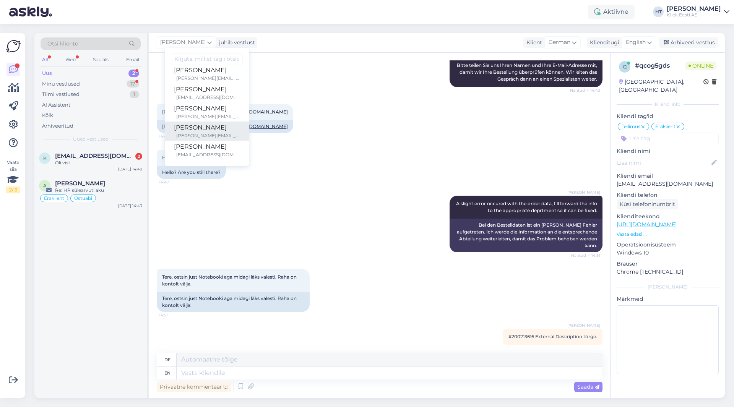
click at [201, 127] on div "[PERSON_NAME]" at bounding box center [207, 127] width 66 height 9
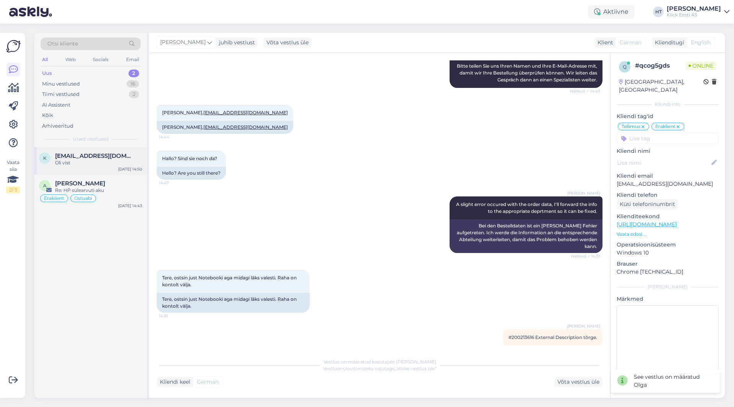
click at [115, 161] on div "Oli vist" at bounding box center [98, 163] width 87 height 7
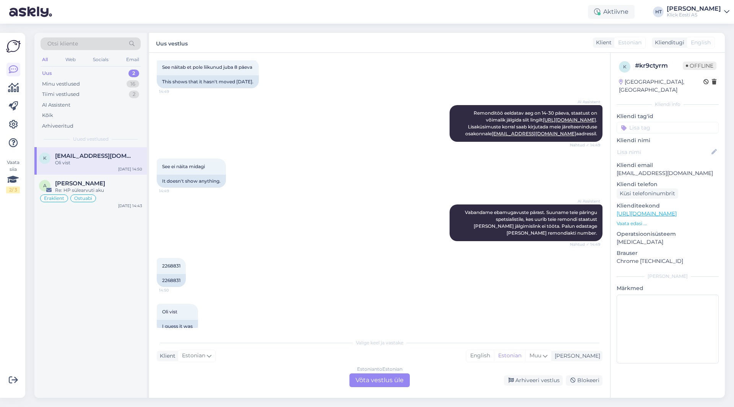
scroll to position [309, 0]
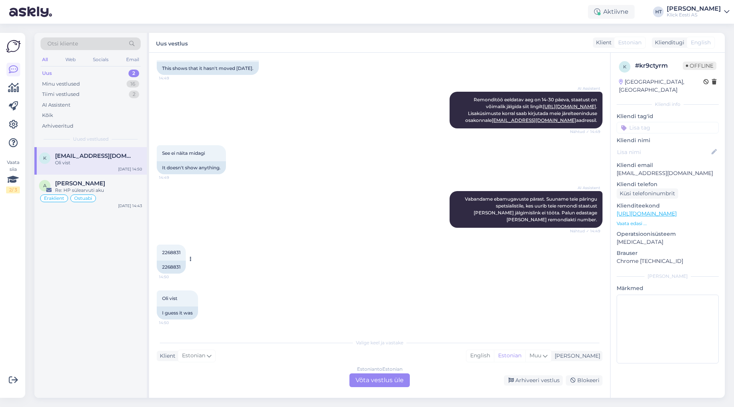
click at [169, 251] on span "2268831" at bounding box center [171, 253] width 18 height 6
copy div "2268831 14:50"
click at [116, 269] on div "k [EMAIL_ADDRESS][DOMAIN_NAME] [PERSON_NAME] vist [DATE] 14:50 A [PERSON_NAME] …" at bounding box center [90, 272] width 112 height 251
click at [297, 208] on div "AI Assistent Vabandame ebamugavuste pärast. Suuname teie päringu spetsialistile…" at bounding box center [380, 210] width 446 height 54
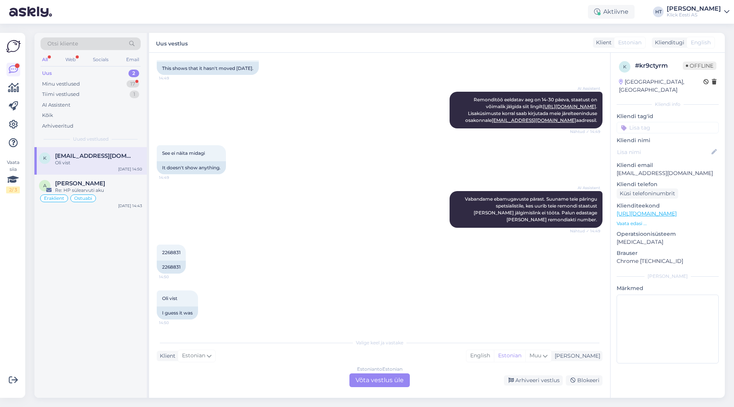
click at [369, 382] on div "Estonian to Estonian Võta vestlus üle" at bounding box center [380, 381] width 60 height 14
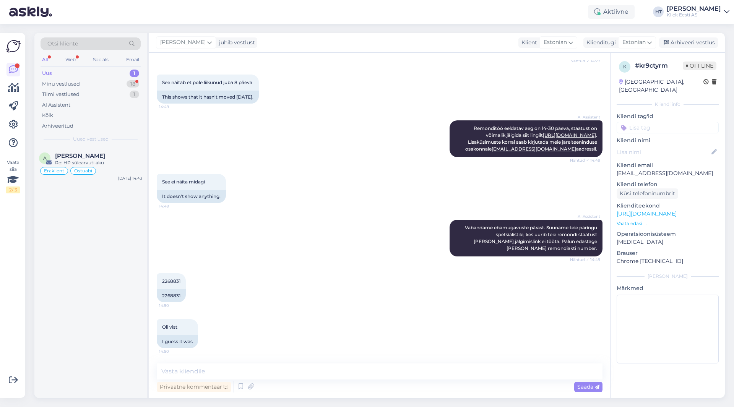
click at [651, 122] on input at bounding box center [668, 127] width 102 height 11
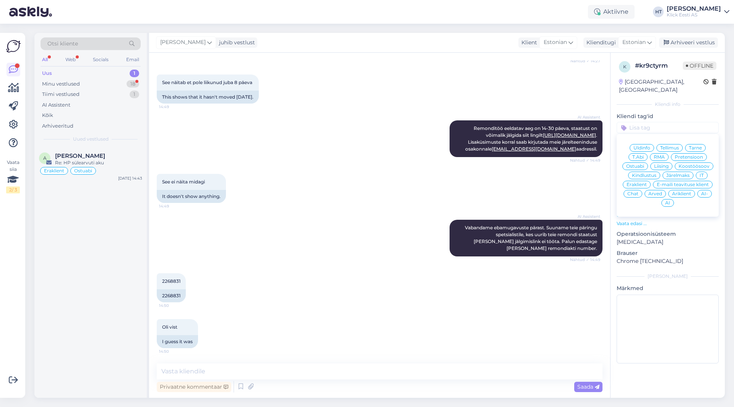
click at [661, 155] on span "RMA" at bounding box center [659, 157] width 11 height 5
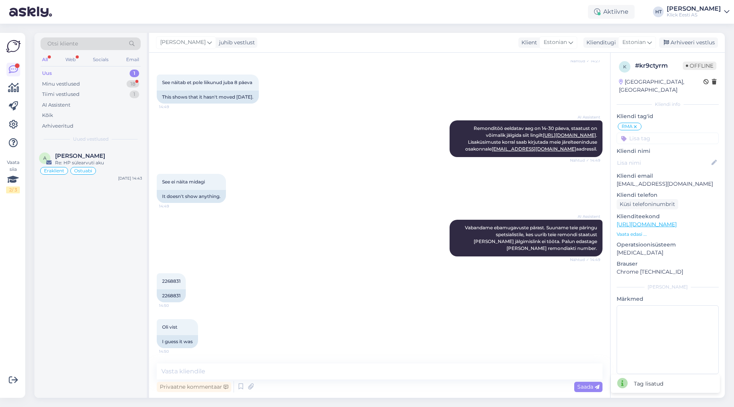
click at [659, 133] on input at bounding box center [668, 138] width 102 height 11
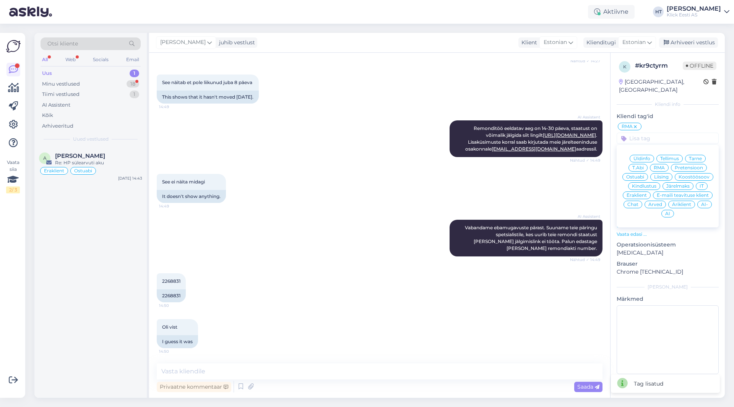
click at [639, 193] on span "Eraklient" at bounding box center [637, 195] width 20 height 5
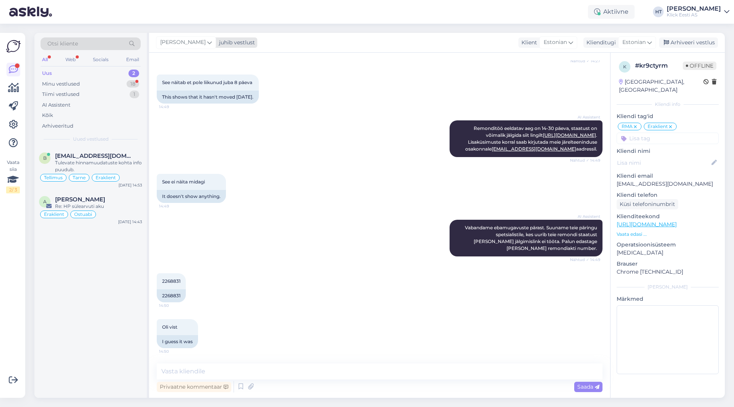
click at [216, 44] on div "juhib vestlust" at bounding box center [235, 43] width 39 height 8
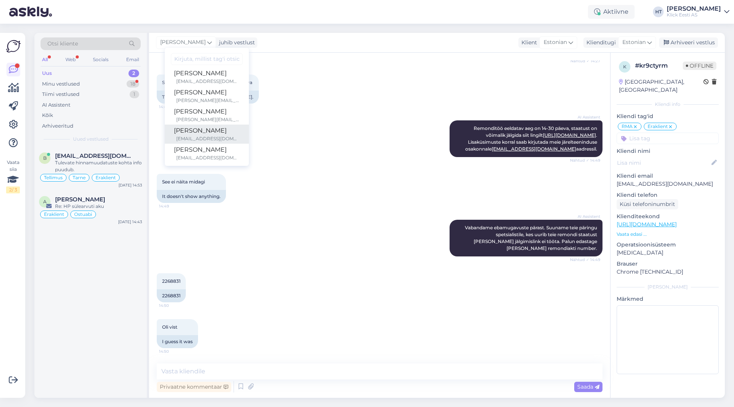
scroll to position [44, 0]
click at [203, 114] on div "[EMAIL_ADDRESS][DOMAIN_NAME]" at bounding box center [207, 116] width 63 height 7
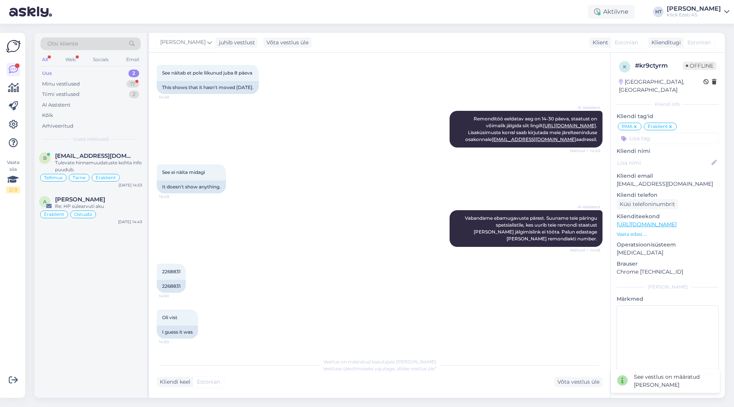
click at [290, 171] on div "See ei näita midagi 14:49 It doesn't show anything." at bounding box center [380, 179] width 446 height 46
click at [67, 283] on div "b [EMAIL_ADDRESS][DOMAIN_NAME] Tulevate hinnamuudatuste kohta info puudub. Tell…" at bounding box center [90, 272] width 112 height 251
click at [107, 94] on div "Tiimi vestlused 2" at bounding box center [91, 94] width 100 height 11
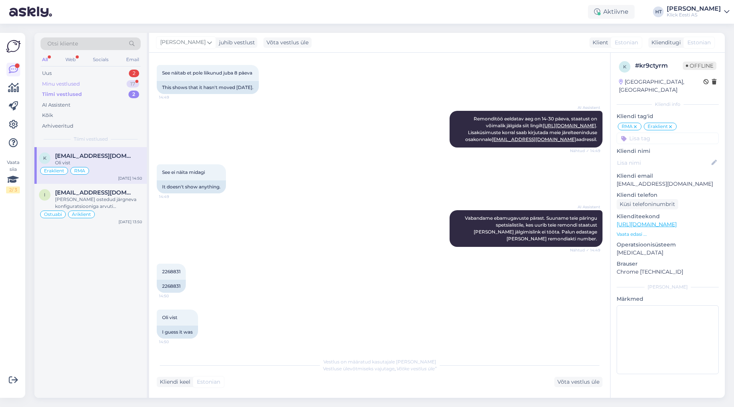
click at [111, 86] on div "Minu vestlused 17" at bounding box center [91, 84] width 100 height 11
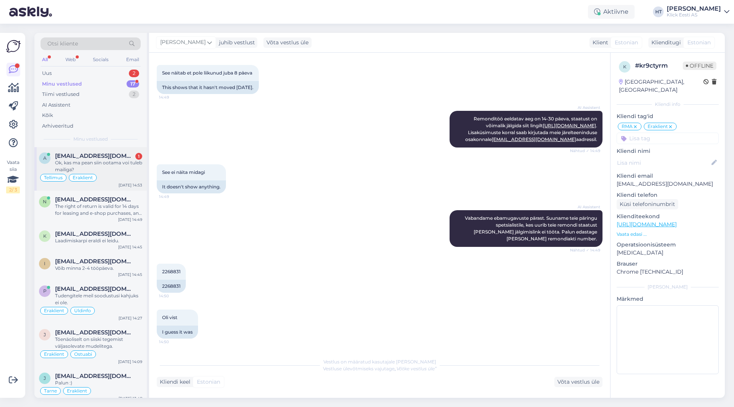
click at [117, 166] on div "Ok, kas ma pean siin ootama voi tuleb mailiga?" at bounding box center [98, 167] width 87 height 14
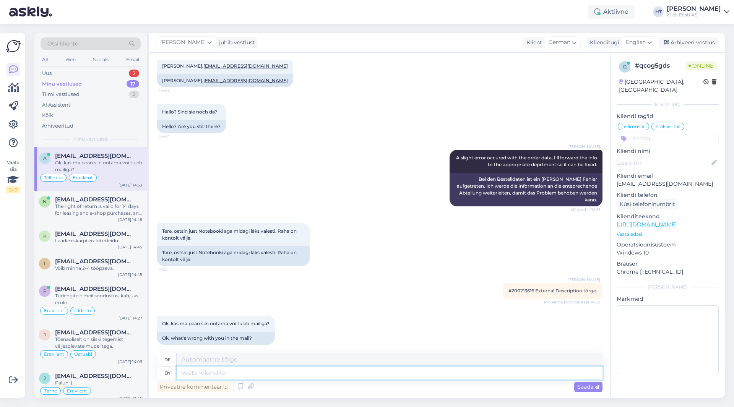
click at [292, 376] on textarea at bounding box center [390, 373] width 426 height 13
click at [335, 310] on div "Ok, kas ma pean siin ootama voi tuleb mailiga? 14:53 Ok, what's wrong with you …" at bounding box center [380, 331] width 446 height 46
click at [573, 41] on icon at bounding box center [574, 42] width 5 height 8
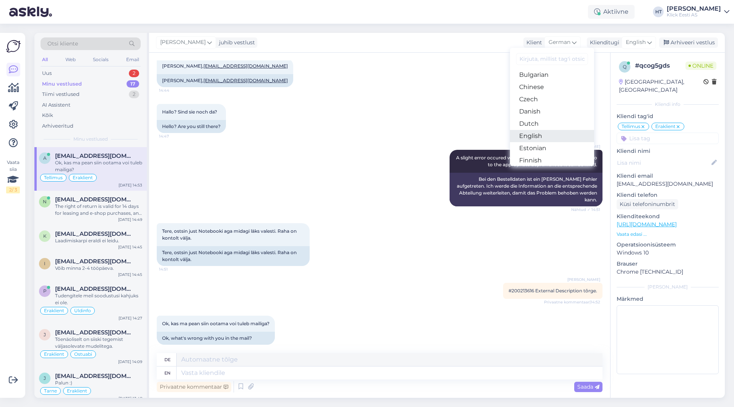
scroll to position [38, 0]
click at [547, 134] on link "Estonian" at bounding box center [552, 136] width 84 height 12
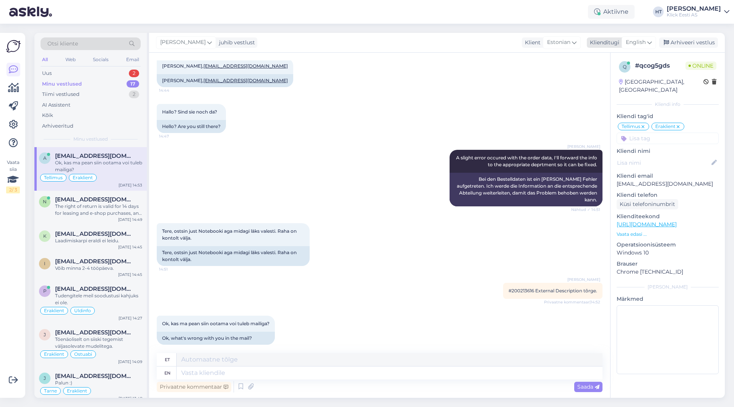
click at [635, 38] on div "English" at bounding box center [639, 42] width 34 height 12
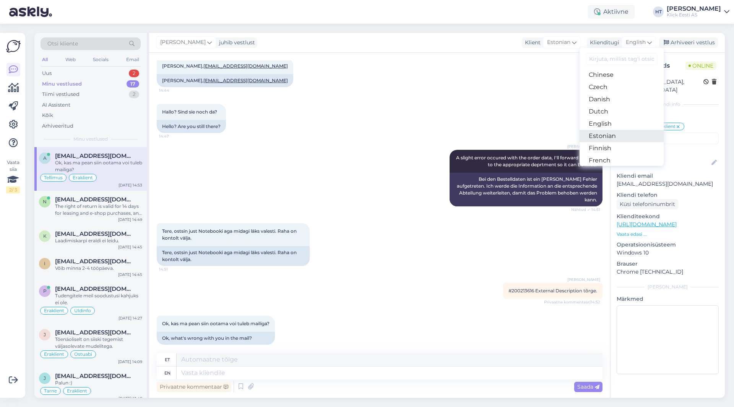
click at [610, 138] on link "Estonian" at bounding box center [622, 136] width 84 height 12
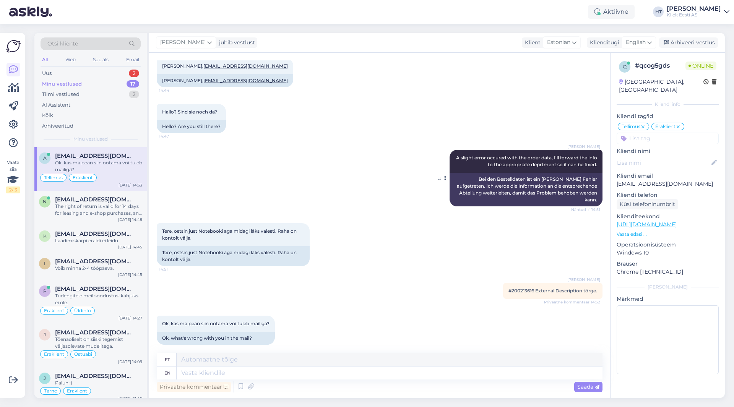
scroll to position [166, 0]
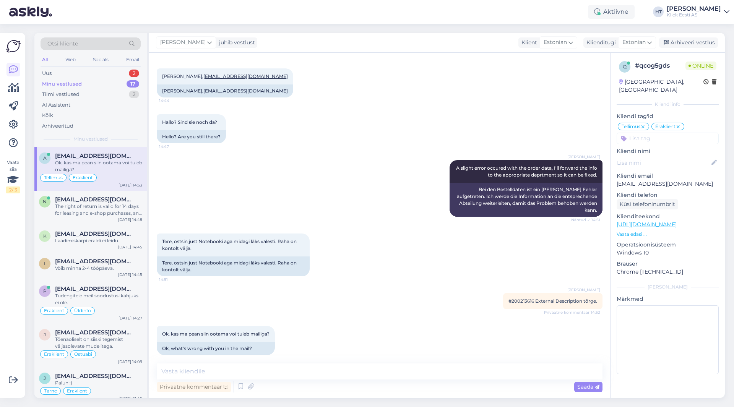
click at [420, 245] on div "Tere, ostsin just Notebooki aga midagi läks valesti. Raha on kontolt välja. 14:…" at bounding box center [380, 255] width 446 height 60
click at [300, 372] on textarea at bounding box center [380, 372] width 446 height 16
click at [463, 373] on textarea "Nüüd on tellimusega kõik korras, e-[PERSON_NAME] peaks samuti olema tellimuse k…" at bounding box center [380, 372] width 446 height 16
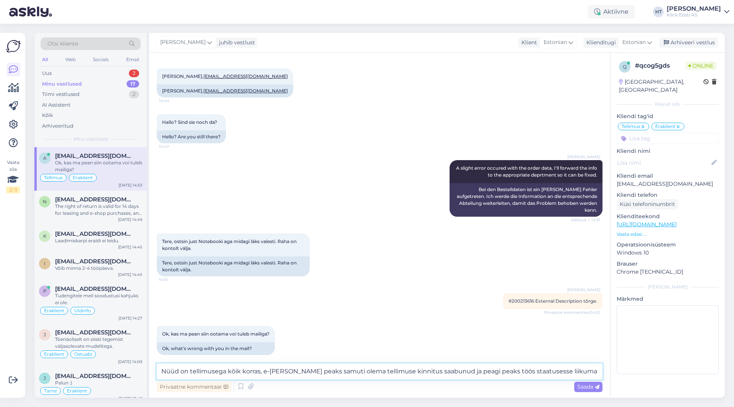
type textarea "Nüüd on tellimusega kõik korras, e-[PERSON_NAME] peaks samuti olema tellimuse k…"
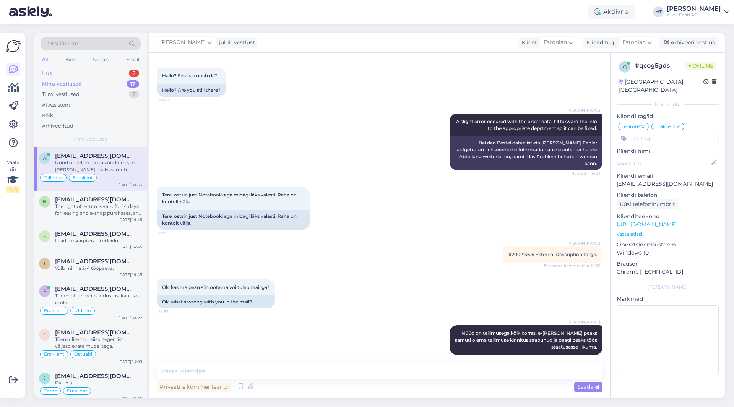
click at [117, 73] on div "Uus 2" at bounding box center [91, 73] width 100 height 11
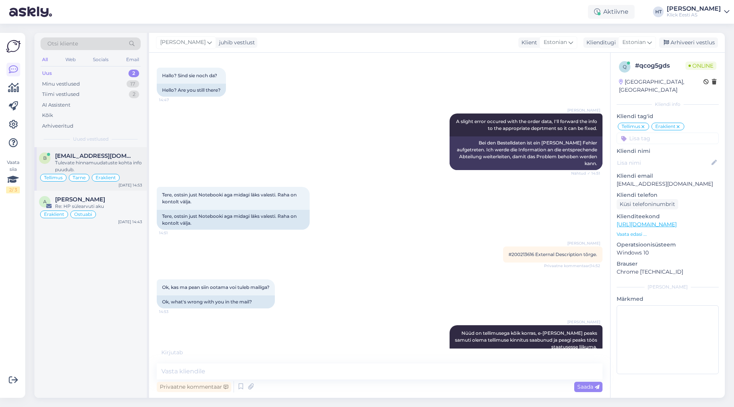
click at [134, 156] on div "[EMAIL_ADDRESS][DOMAIN_NAME]" at bounding box center [98, 156] width 87 height 7
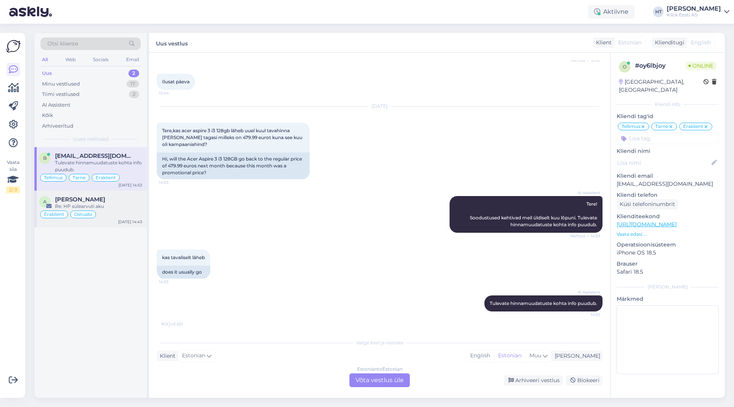
click at [138, 201] on div "[PERSON_NAME]" at bounding box center [98, 199] width 87 height 7
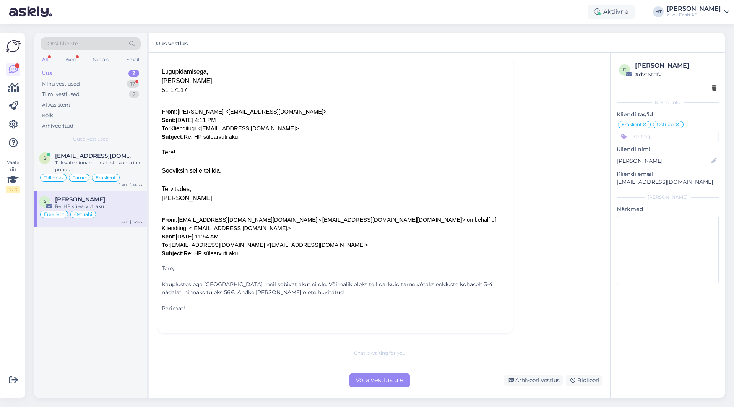
scroll to position [218, 0]
click at [110, 297] on div "b [EMAIL_ADDRESS][DOMAIN_NAME] Tulevate hinnamuudatuste kohta info puudub. Tell…" at bounding box center [90, 272] width 112 height 251
click at [111, 82] on div "Minu vestlused 17" at bounding box center [91, 84] width 100 height 11
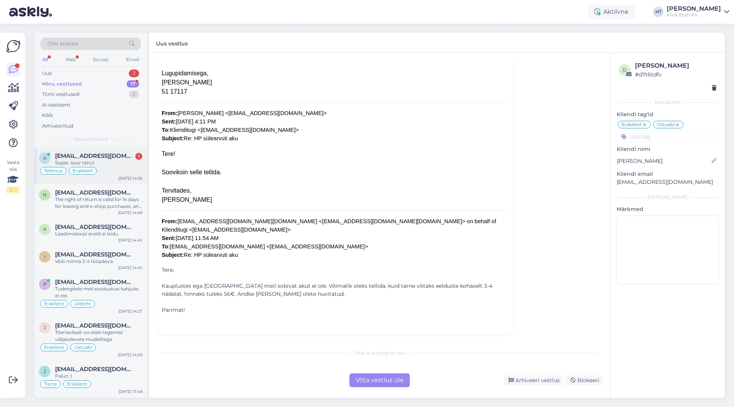
click at [117, 157] on div "[EMAIL_ADDRESS][DOMAIN_NAME] 1" at bounding box center [98, 156] width 87 height 7
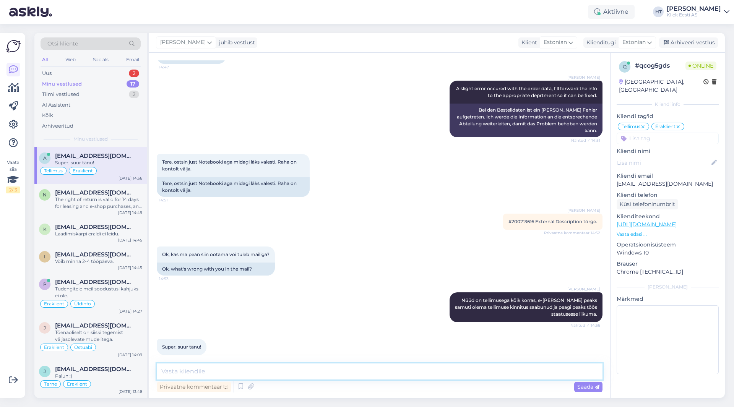
click at [267, 369] on textarea at bounding box center [380, 372] width 446 height 16
type textarea "Palun!"
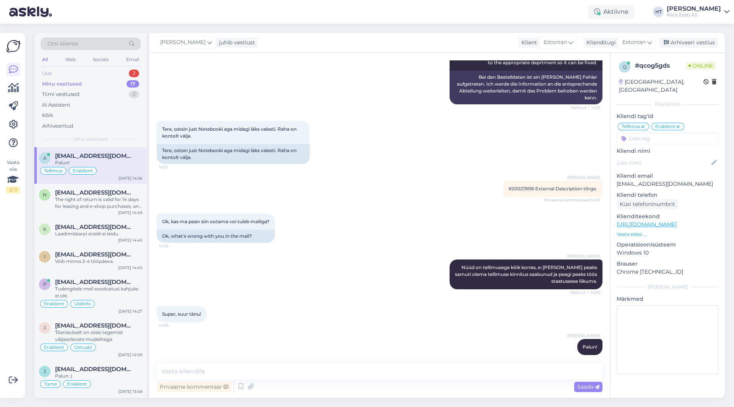
click at [117, 69] on div "Uus 2" at bounding box center [91, 73] width 100 height 11
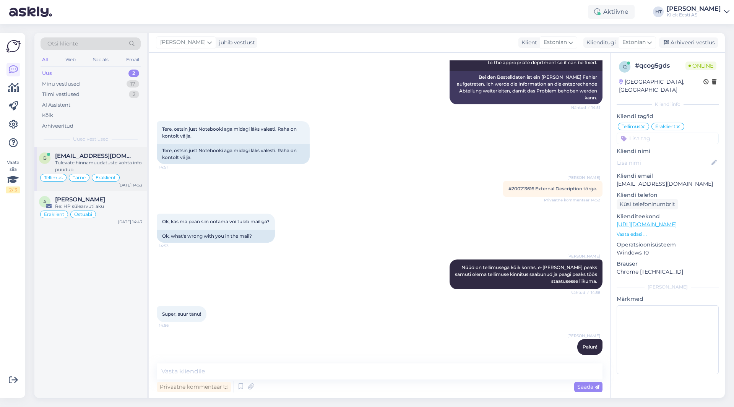
click at [113, 152] on div "b [EMAIL_ADDRESS][DOMAIN_NAME] Tulevate hinnamuudatuste kohta info puudub. Tell…" at bounding box center [90, 169] width 112 height 44
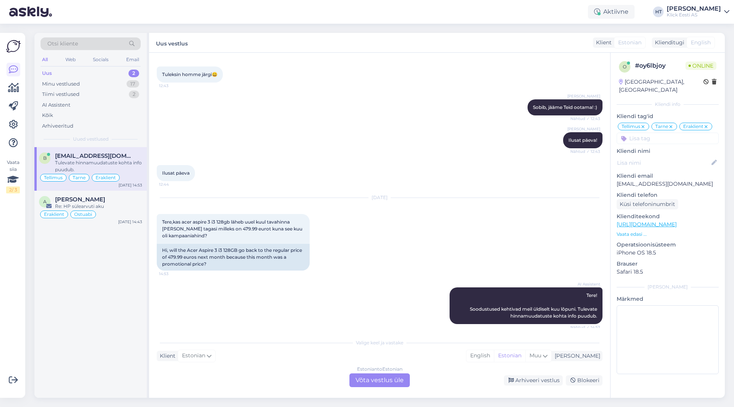
scroll to position [278, 0]
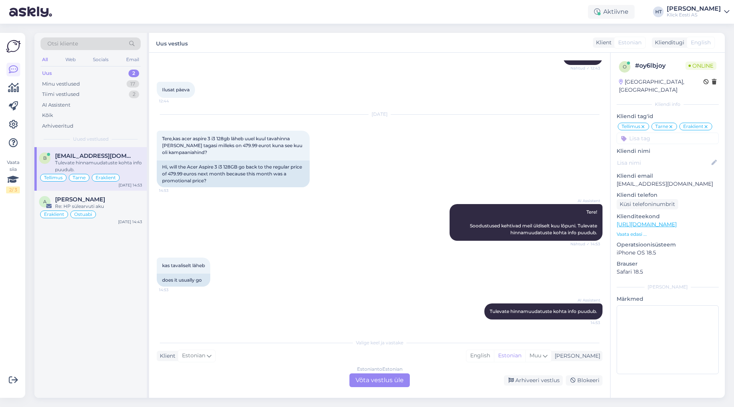
click at [365, 261] on div "kas tavaliselt läheb 14:53 does it usually go" at bounding box center [380, 272] width 446 height 46
click at [109, 205] on div "Re: HP sülearvuti aku" at bounding box center [98, 206] width 87 height 7
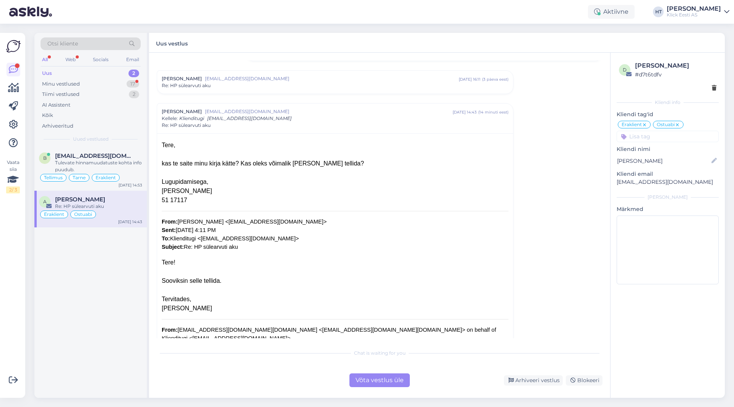
scroll to position [44, 0]
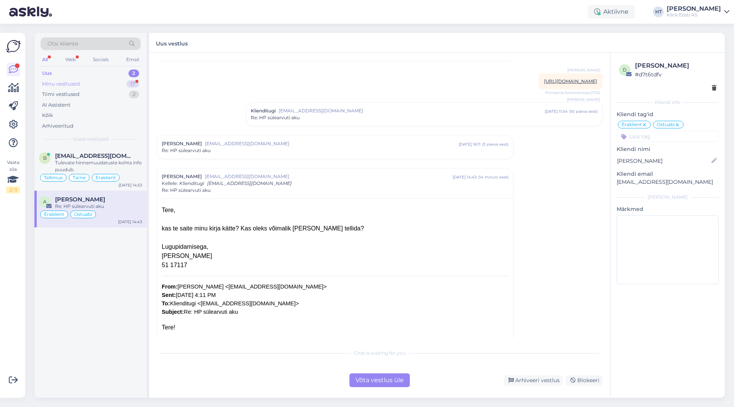
click at [135, 80] on div "Minu vestlused 17" at bounding box center [91, 84] width 100 height 11
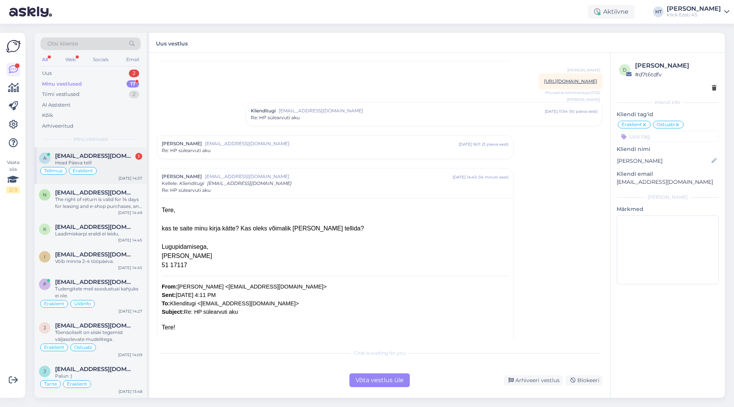
click at [129, 154] on div "[EMAIL_ADDRESS][DOMAIN_NAME] 1" at bounding box center [98, 156] width 87 height 7
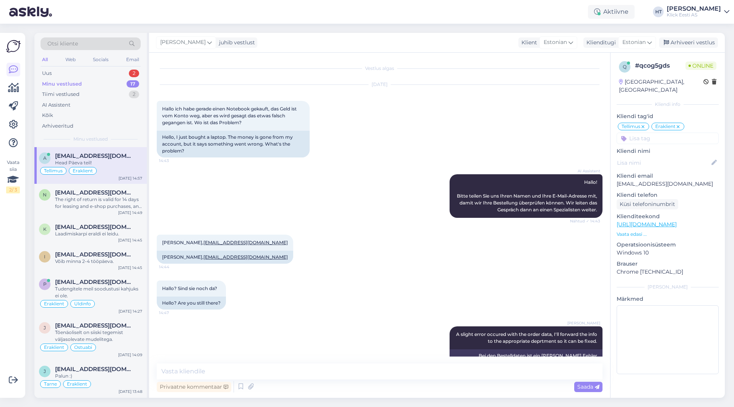
scroll to position [312, 0]
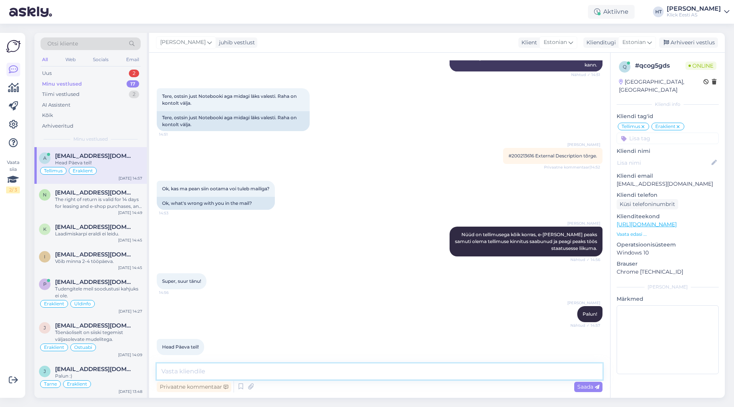
click at [273, 376] on textarea at bounding box center [380, 372] width 446 height 16
type textarea "Teile samuti!"
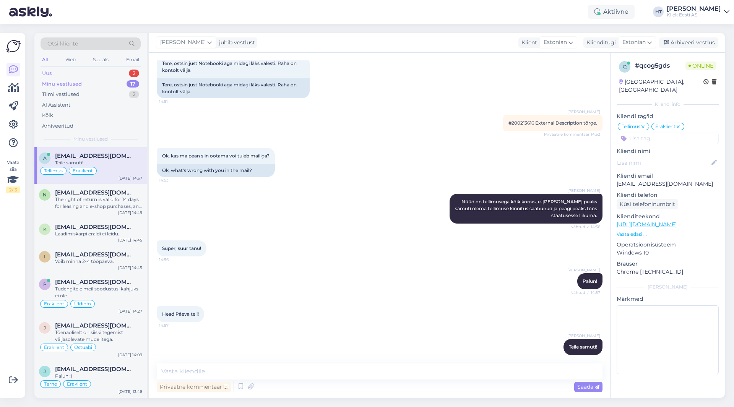
click at [136, 75] on div "2" at bounding box center [134, 74] width 10 height 8
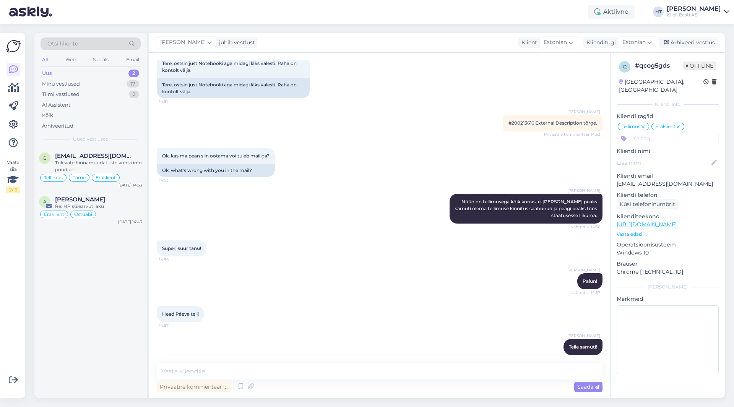
click at [101, 270] on div "b [EMAIL_ADDRESS][DOMAIN_NAME] Tulevate hinnamuudatuste kohta info puudub. Tell…" at bounding box center [90, 272] width 112 height 251
click at [106, 205] on div "Re: HP sülearvuti aku" at bounding box center [98, 206] width 87 height 7
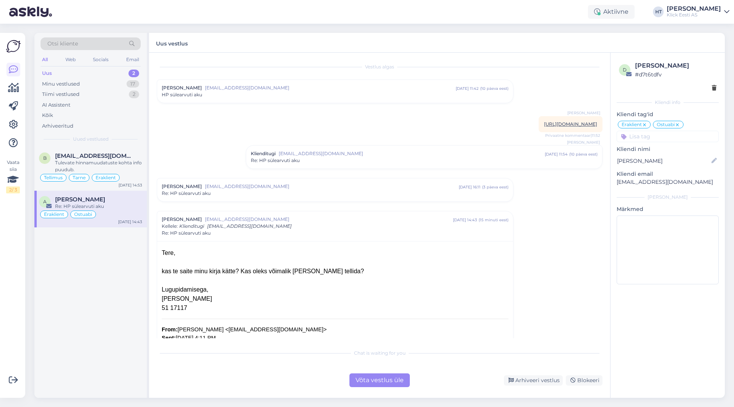
scroll to position [0, 0]
click at [425, 157] on div "Klienditugi [EMAIL_ADDRESS][DOMAIN_NAME] [DATE] 11:54 ( 10 päeva eest ) Re: HP …" at bounding box center [424, 158] width 356 height 23
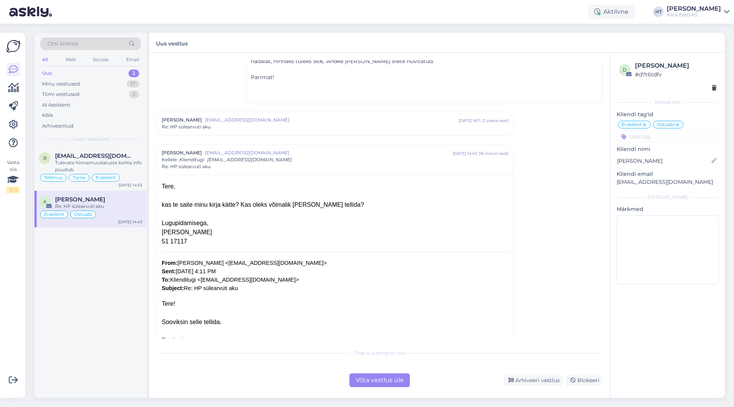
scroll to position [153, 0]
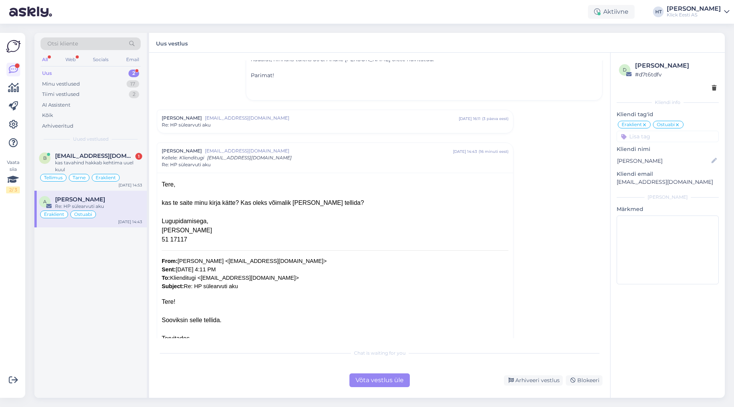
click at [117, 275] on div "b [EMAIL_ADDRESS][DOMAIN_NAME] 1 kas tavahind hakkab kehtima uuel kuul Tellimus…" at bounding box center [90, 272] width 112 height 251
click at [122, 254] on div "b [EMAIL_ADDRESS][DOMAIN_NAME] 1 kas tavahind hakkab kehtima uuel kuul Tellimus…" at bounding box center [90, 272] width 112 height 251
click at [128, 166] on div "kas tavahind hakkab kehtima uuel kuul" at bounding box center [98, 167] width 87 height 14
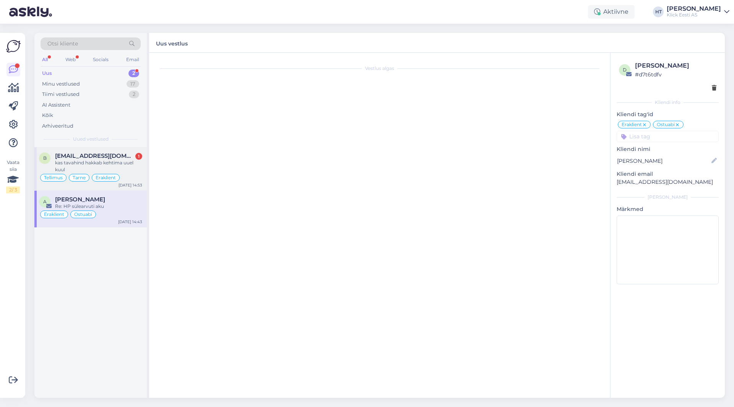
scroll to position [324, 0]
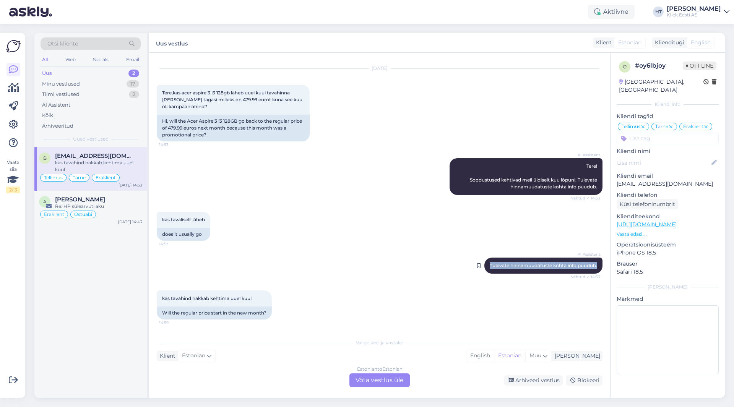
drag, startPoint x: 483, startPoint y: 266, endPoint x: 592, endPoint y: 266, distance: 108.6
click at [592, 266] on div "AI Assistent [PERSON_NAME] hinnamuudatuste kohta info puudub. Nähtud ✓ 14:53" at bounding box center [544, 266] width 118 height 16
copy span "Tulevate hinnamuudatuste kohta info puudub."
click at [418, 313] on div "kas tavahind hakkab kehtima uuel kuul 14:59 Will the regular price start in the…" at bounding box center [380, 305] width 446 height 46
click at [385, 378] on div "Estonian to Estonian Võta vestlus üle" at bounding box center [380, 381] width 60 height 14
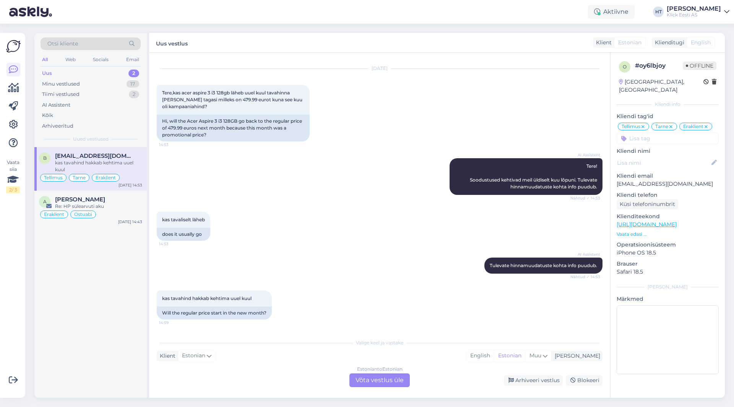
scroll to position [295, 0]
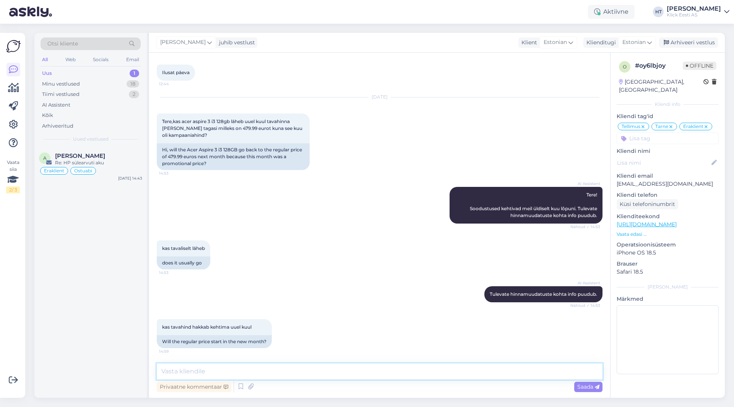
click at [384, 369] on textarea at bounding box center [380, 372] width 446 height 16
paste textarea "Tulevate hinnamuudatuste kohta info puudub."
type textarea "Tulevate hinnamuudatuste kohta info puudub."
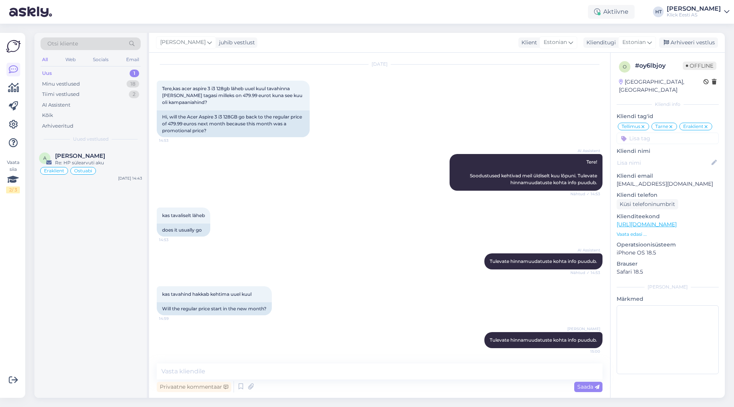
click at [532, 124] on div "[DATE] Tere,kas acer aspire 3 i3 128gb läheb uuel kuul tavahinna [PERSON_NAME] …" at bounding box center [380, 101] width 446 height 90
click at [124, 83] on div "Minu vestlused 18" at bounding box center [91, 84] width 100 height 11
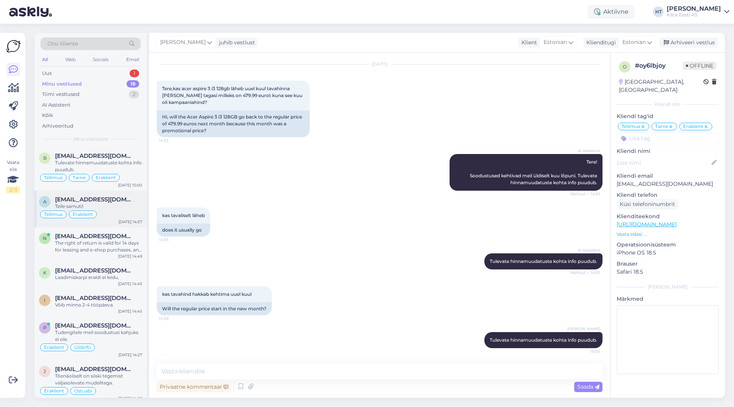
click at [115, 194] on div "a [EMAIL_ADDRESS][DOMAIN_NAME] Teile samuti! [PERSON_NAME] [DATE] 14:57" at bounding box center [90, 209] width 112 height 37
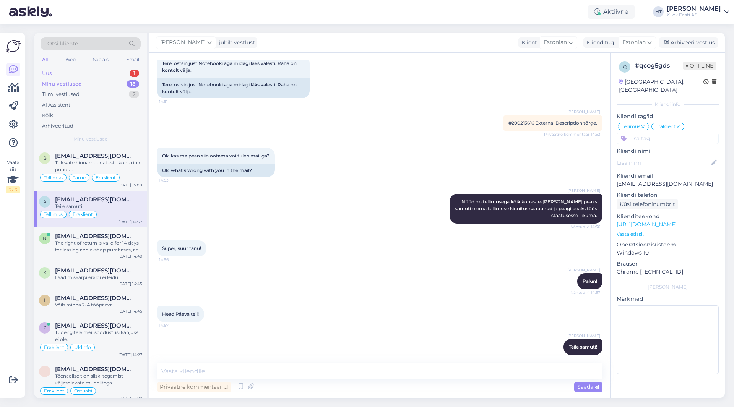
click at [129, 76] on div "Uus 1" at bounding box center [91, 73] width 100 height 11
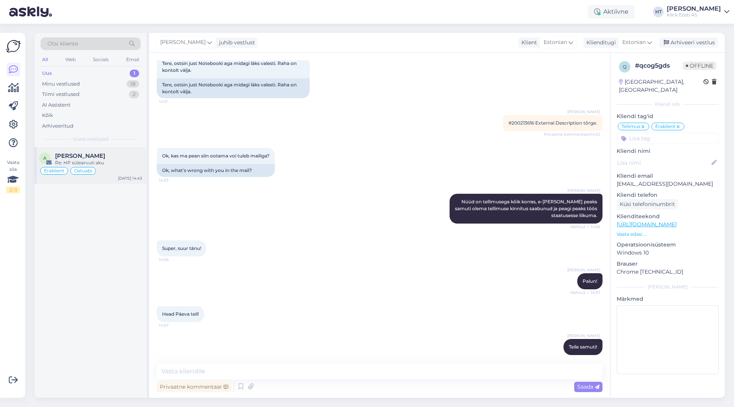
click at [111, 151] on div "A [PERSON_NAME] Re: HP sülearvuti aku Eraklient Ostuabi [DATE] 14:43" at bounding box center [90, 165] width 112 height 37
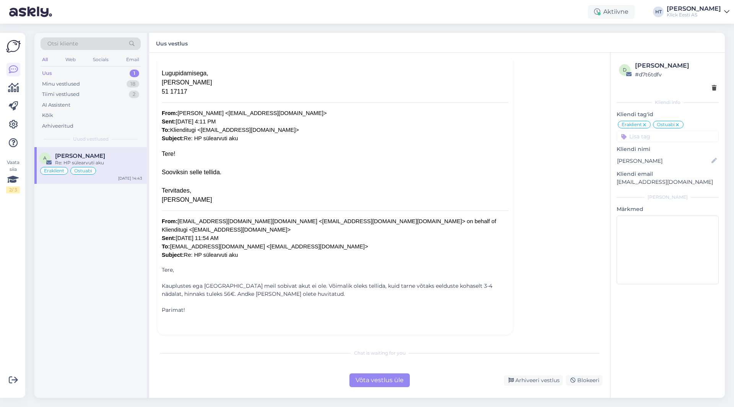
scroll to position [0, 0]
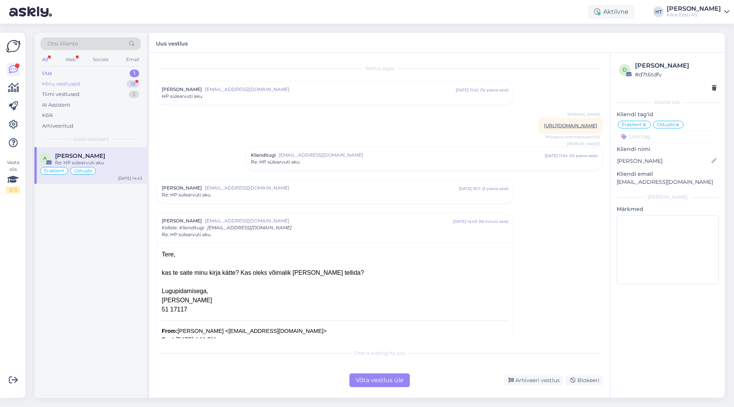
click at [112, 85] on div "Minu vestlused 18" at bounding box center [91, 84] width 100 height 11
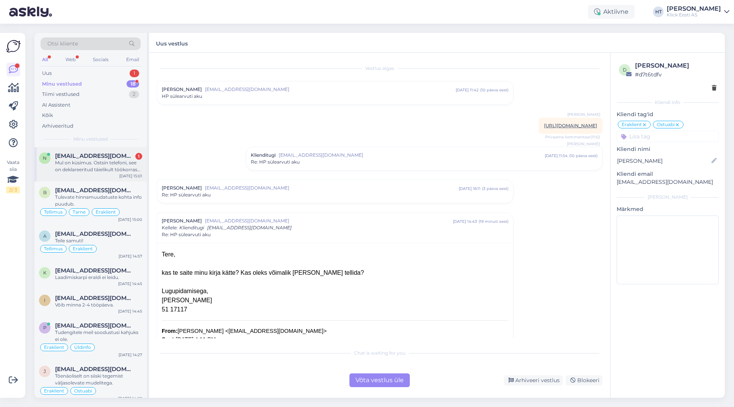
click at [113, 169] on div "Mul on küsimus. Ostsin telefoni, see on deklareeritud täielikult töökorras olev…" at bounding box center [98, 167] width 87 height 14
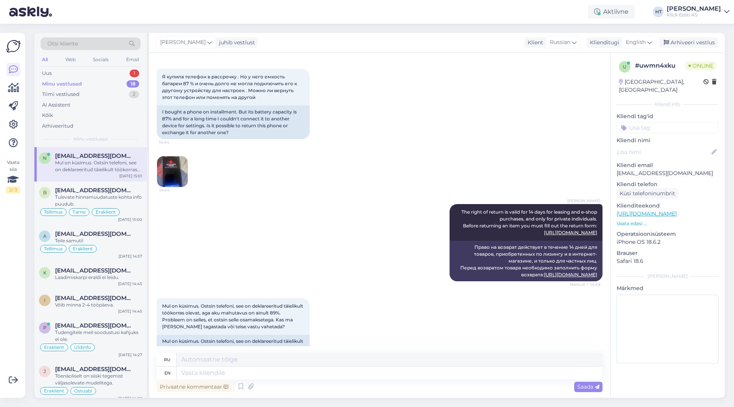
scroll to position [63, 0]
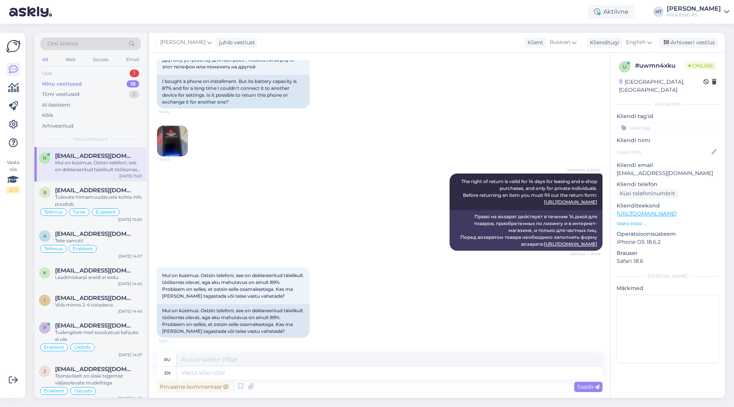
click at [132, 75] on div "1" at bounding box center [135, 74] width 10 height 8
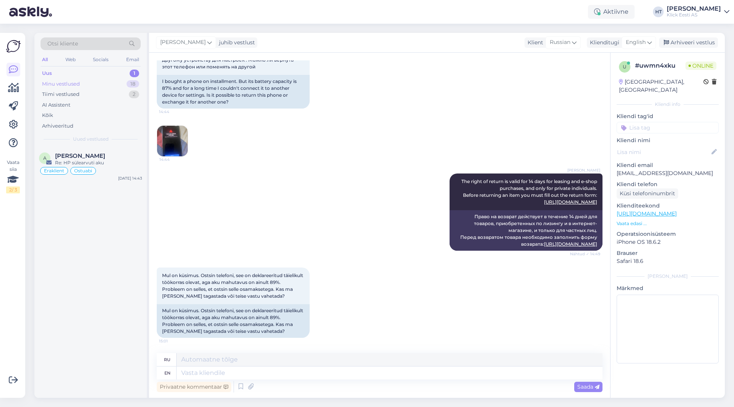
click at [132, 83] on div "18" at bounding box center [133, 84] width 13 height 8
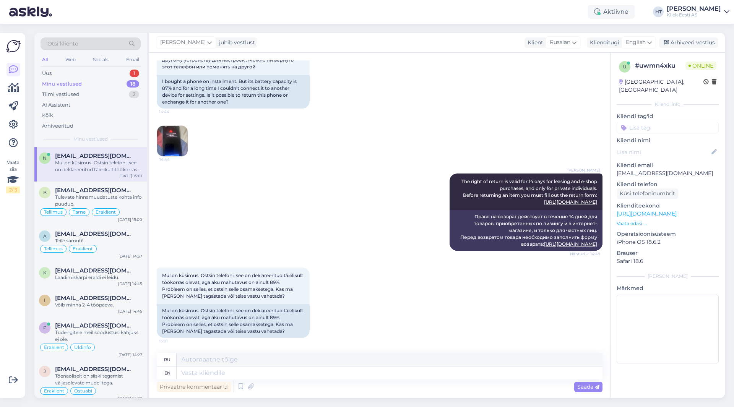
click at [257, 187] on div "[PERSON_NAME] The right of return is valid for 14 days for leasing and e-shop p…" at bounding box center [380, 212] width 446 height 94
click at [332, 204] on div "[PERSON_NAME] The right of return is valid for 14 days for leasing and e-shop p…" at bounding box center [380, 212] width 446 height 94
drag, startPoint x: 450, startPoint y: 143, endPoint x: 558, endPoint y: 273, distance: 169.4
click at [558, 273] on div "Vestlus algas [DATE] Я купила телефон в рассрочку . Но у него емкость батареи 8…" at bounding box center [383, 203] width 453 height 286
click at [558, 273] on div "Mul on küsimus. Ostsin telefoni, see on deklareeritud täielikult töökorras olev…" at bounding box center [380, 302] width 446 height 87
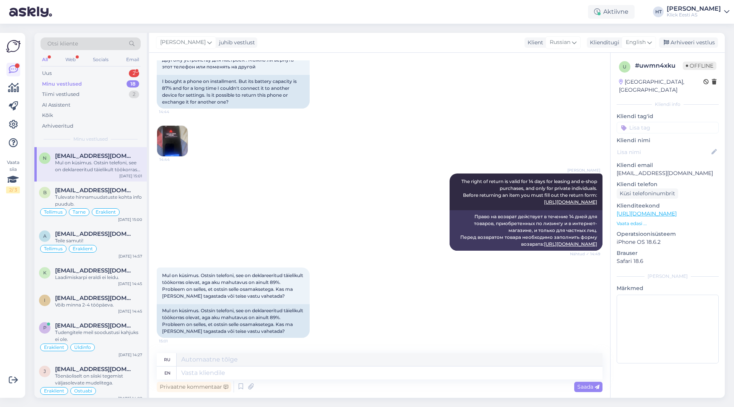
click at [112, 80] on div "Minu vestlused 18" at bounding box center [91, 84] width 100 height 11
click at [113, 75] on div "Uus 2" at bounding box center [91, 73] width 100 height 11
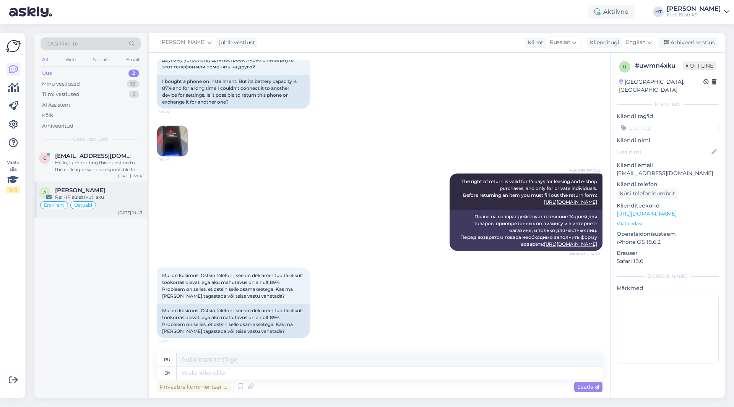
click at [117, 195] on div "Re: HP sülearvuti aku" at bounding box center [98, 197] width 87 height 7
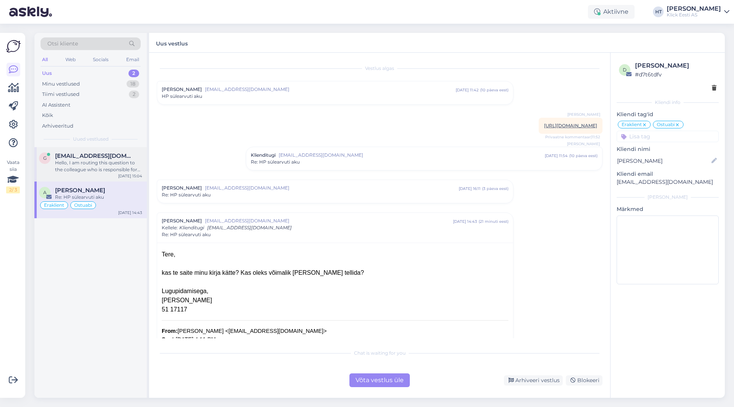
click at [95, 166] on div "Hello, I am routing this question to the colleague who is responsible for this …" at bounding box center [98, 167] width 87 height 14
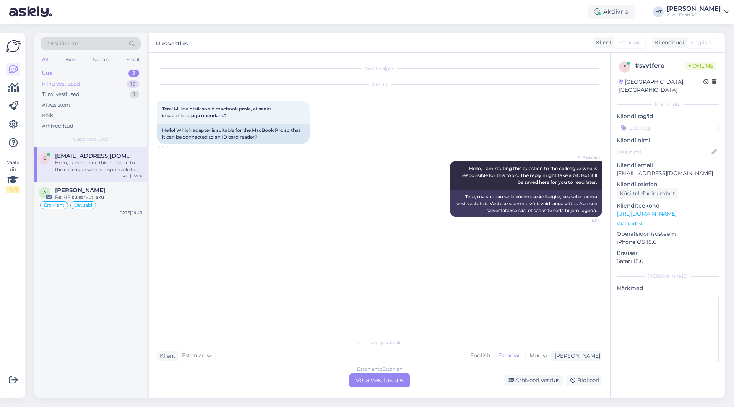
click at [122, 85] on div "Minu vestlused 18" at bounding box center [91, 84] width 100 height 11
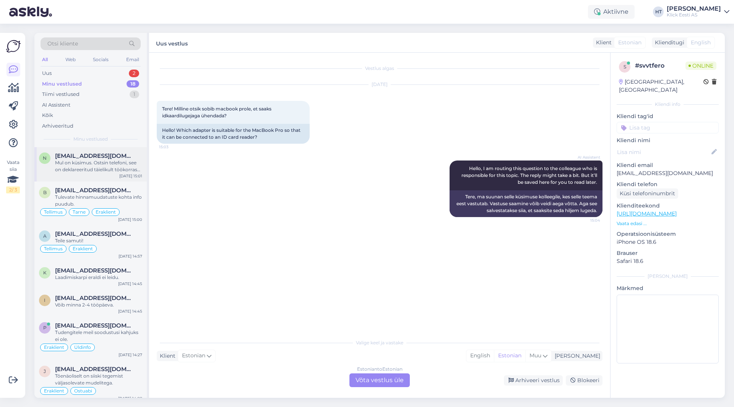
click at [119, 160] on div "Mul on küsimus. Ostsin telefoni, see on deklareeritud täielikult töökorras olev…" at bounding box center [98, 167] width 87 height 14
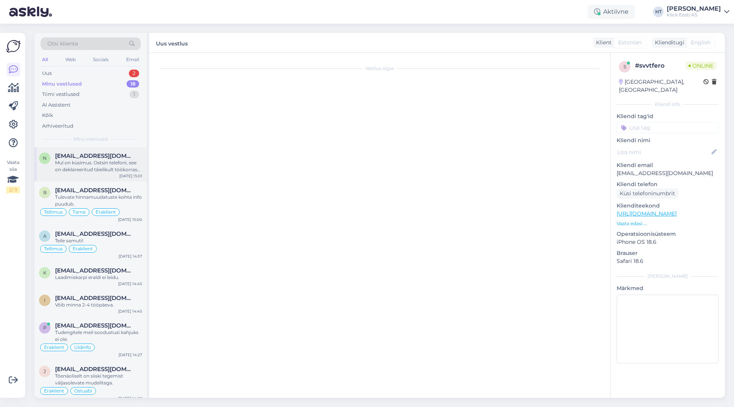
scroll to position [63, 0]
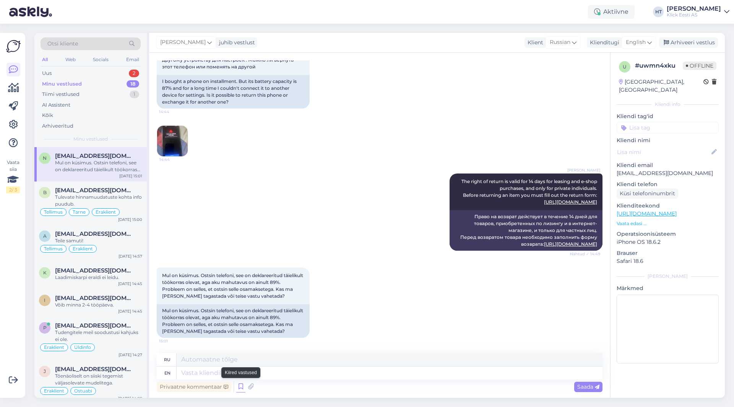
click at [241, 384] on icon at bounding box center [240, 386] width 9 height 11
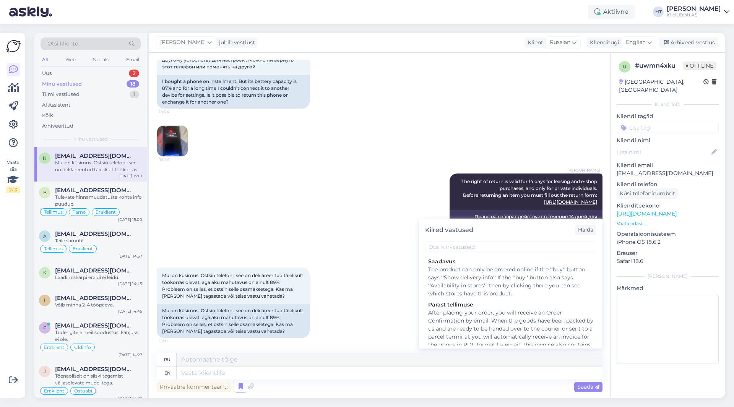
scroll to position [763, 0]
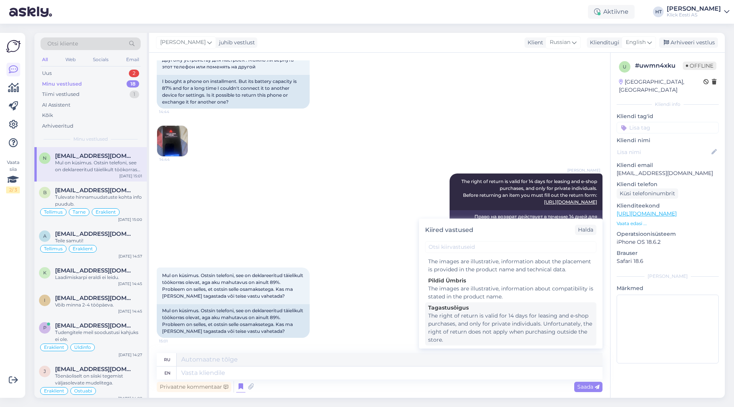
click at [455, 331] on div "The right of return is valid for 14 days for leasing and e-shop purchases, and …" at bounding box center [510, 328] width 165 height 32
type textarea "Право на возврат действительно в течение 14 дней для лизинга и покупок в интерн…"
type textarea "The right of return is valid for 14 days for leasing and e-shop purchases, and …"
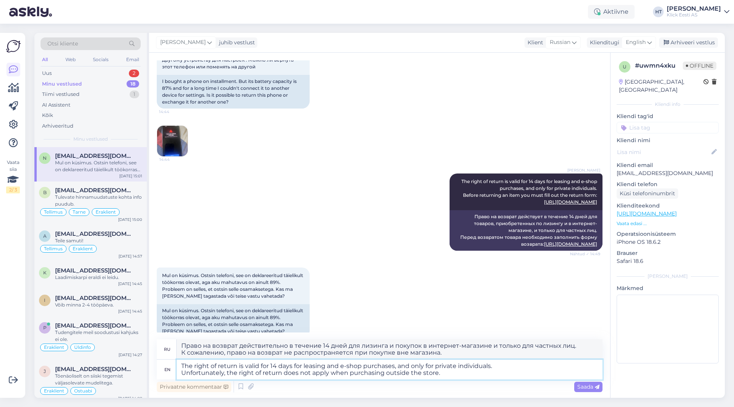
drag, startPoint x: 482, startPoint y: 376, endPoint x: 163, endPoint y: 343, distance: 321.4
click at [163, 343] on div "ru Право на возврат действительно в течение 14 дней для лизинга и покупок в инт…" at bounding box center [380, 360] width 446 height 40
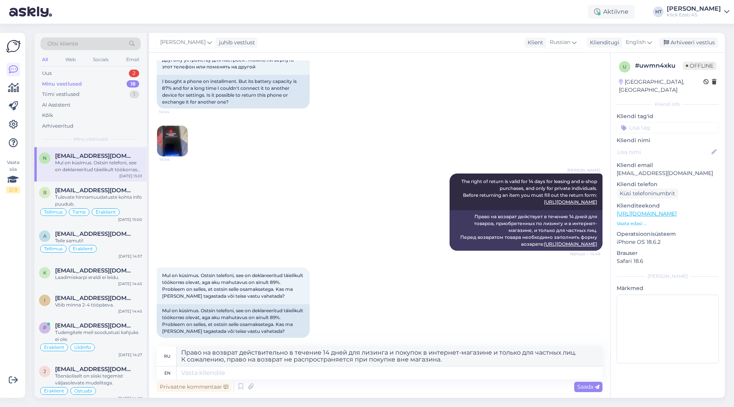
click at [376, 215] on div "[PERSON_NAME] The right of return is valid for 14 days for leasing and e-shop p…" at bounding box center [380, 212] width 446 height 94
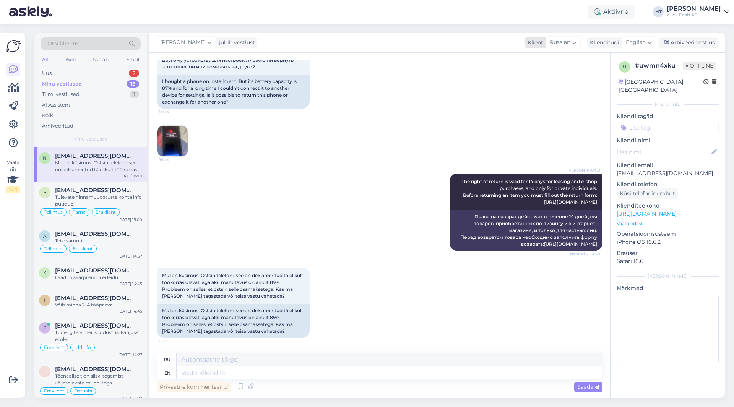
click at [579, 44] on div "Russian" at bounding box center [563, 42] width 35 height 12
click at [544, 138] on link "Estonian" at bounding box center [553, 136] width 84 height 12
click at [648, 40] on icon at bounding box center [650, 42] width 5 height 8
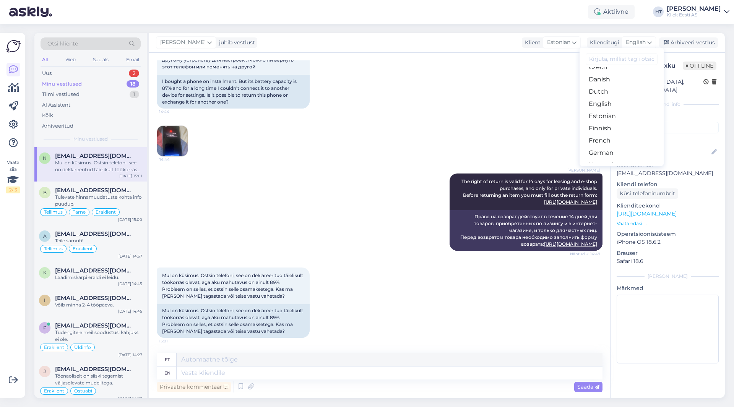
scroll to position [76, 0]
click at [618, 100] on link "Estonian" at bounding box center [622, 98] width 84 height 12
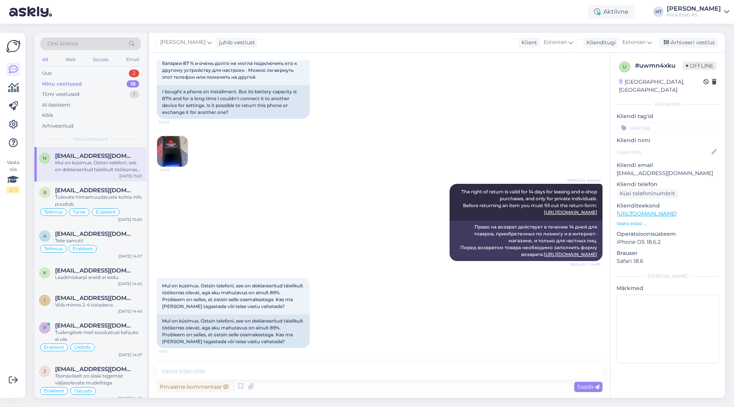
scroll to position [52, 0]
click at [407, 178] on div "[PERSON_NAME] The right of return is valid for 14 days for leasing and e-shop p…" at bounding box center [380, 223] width 446 height 94
click at [238, 386] on icon at bounding box center [240, 386] width 9 height 11
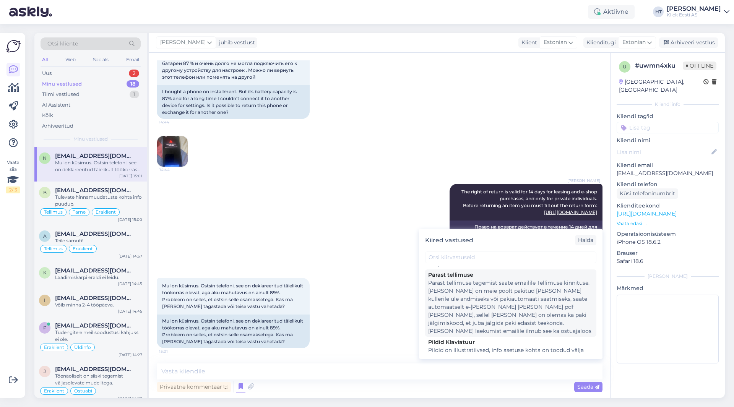
scroll to position [674, 0]
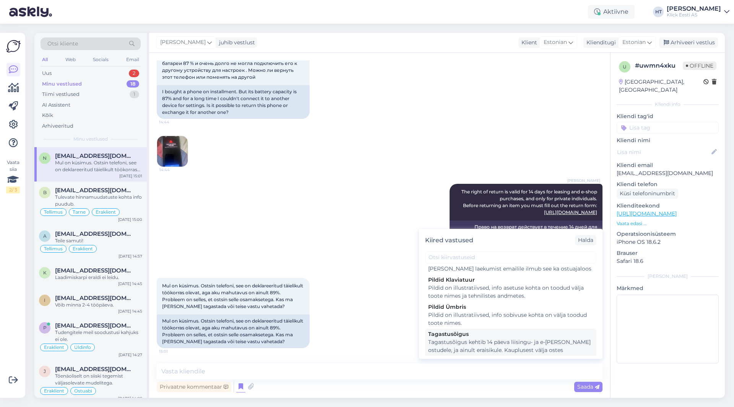
click at [480, 339] on div "Tagastusõigus kehtib 14 päeva liisingu- ja e-[PERSON_NAME] ostudele, ja ainult …" at bounding box center [510, 351] width 165 height 24
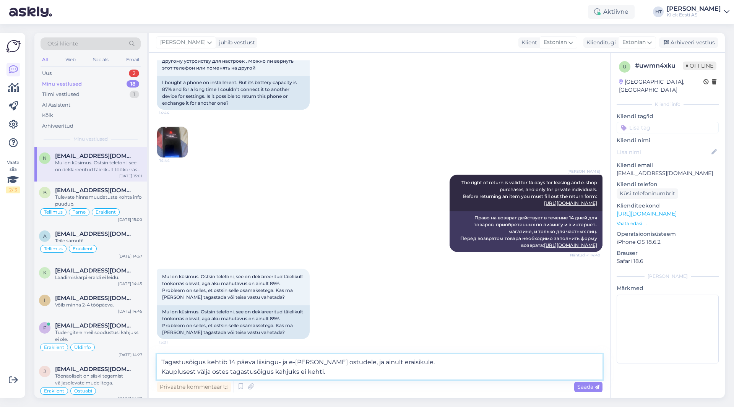
drag, startPoint x: 329, startPoint y: 373, endPoint x: 335, endPoint y: 364, distance: 10.4
click at [335, 364] on textarea "Tagastusõigus kehtib 14 päeva liisingu- ja e-[PERSON_NAME] ostudele, ja ainult …" at bounding box center [380, 367] width 446 height 25
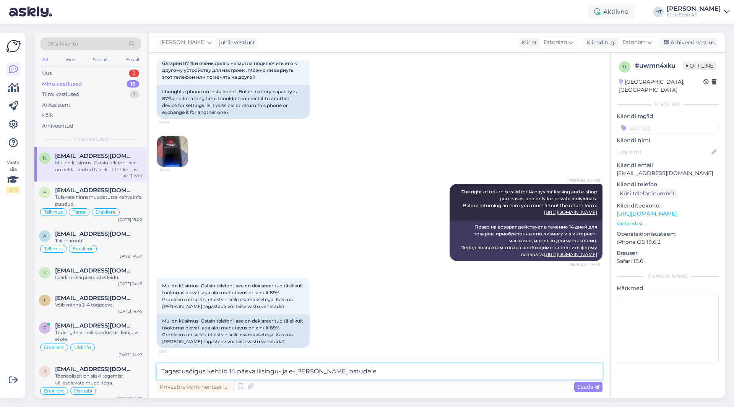
scroll to position [52, 0]
drag, startPoint x: 277, startPoint y: 372, endPoint x: 256, endPoint y: 372, distance: 20.7
click at [256, 372] on textarea "Tagastusõigus kehtib 14 päeva liisingu- ja e-[PERSON_NAME] ostudele" at bounding box center [380, 372] width 446 height 16
click at [362, 374] on textarea "Tagastusõigus kehtib 14 päeva järelmaksu- ja e-[PERSON_NAME] ostudele" at bounding box center [380, 372] width 446 height 16
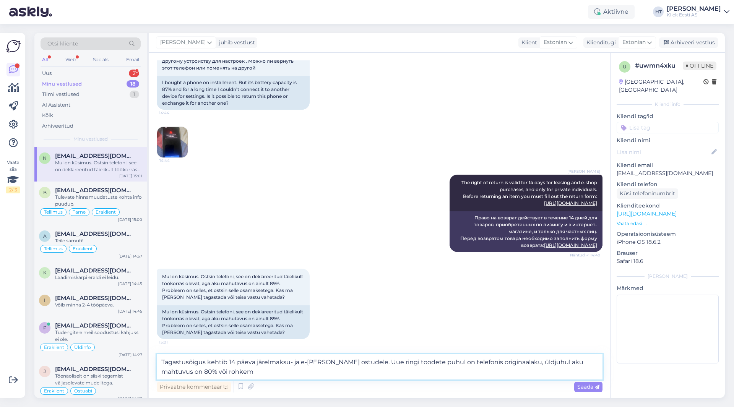
type textarea "Tagastusõigus kehtib 14 päeva järelmaksu- ja e-[PERSON_NAME] ostudele. Uue ring…"
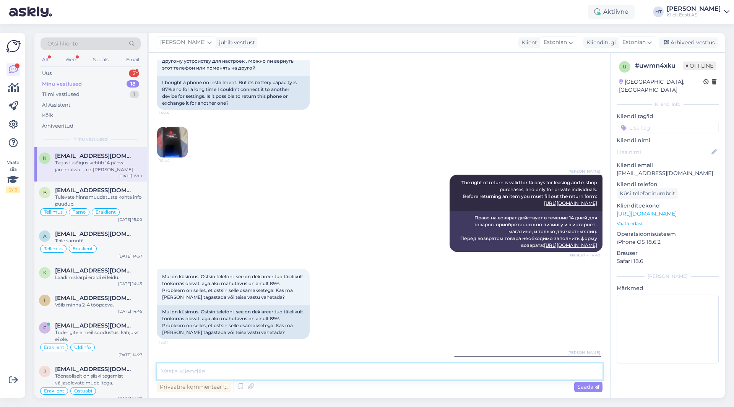
scroll to position [99, 0]
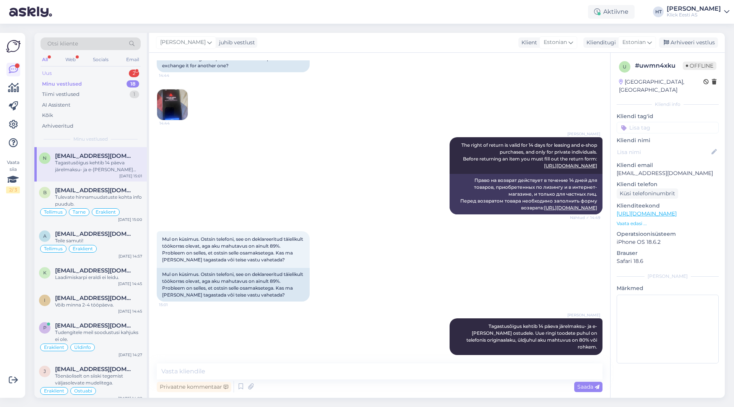
click at [116, 76] on div "Uus 2" at bounding box center [91, 73] width 100 height 11
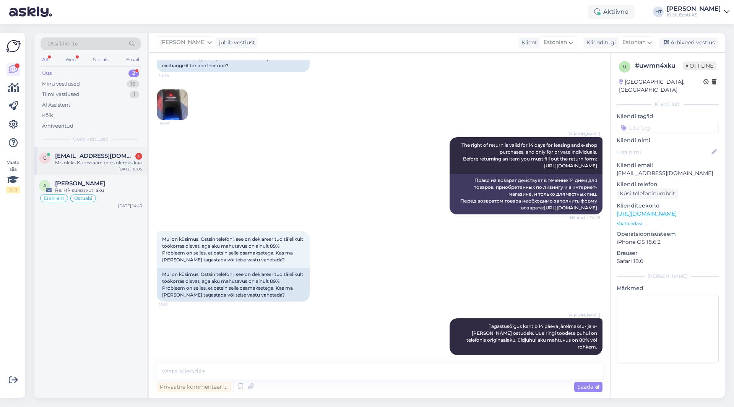
click at [119, 164] on div "Mis oleks Kuressaare poes olemas kaa" at bounding box center [98, 163] width 87 height 7
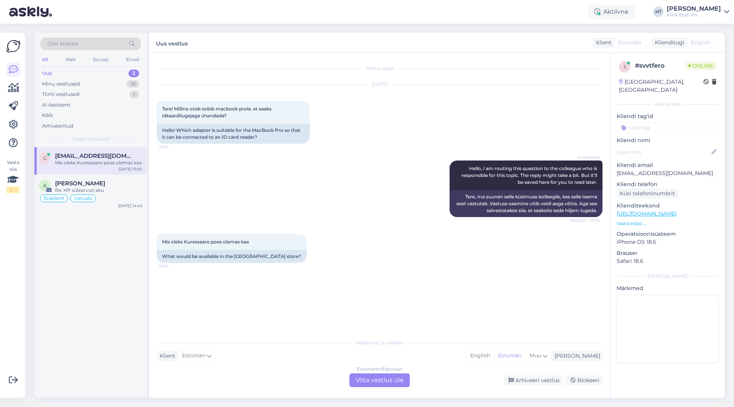
scroll to position [0, 0]
click at [105, 163] on div "Mis oleks Kuressaare poes olemas kaa" at bounding box center [98, 163] width 87 height 7
click at [373, 378] on div "Estonian to Estonian Võta vestlus üle" at bounding box center [380, 381] width 60 height 14
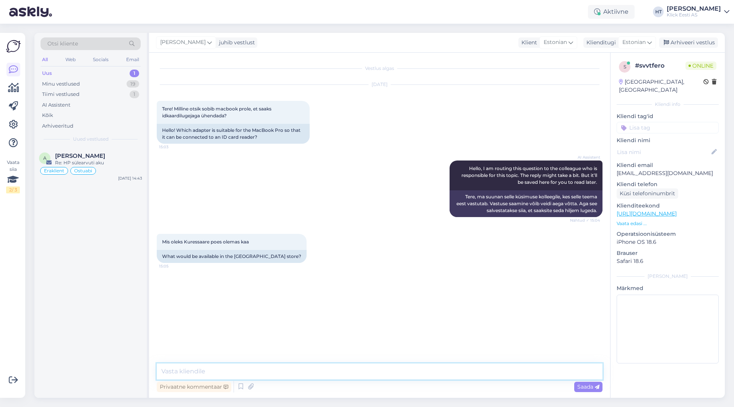
click at [371, 373] on textarea at bounding box center [380, 372] width 446 height 16
paste textarea "[URL][DOMAIN_NAME]"
type textarea "Uuematele MacBook mudelitele sobib USB-C otsik: [URL][DOMAIN_NAME]"
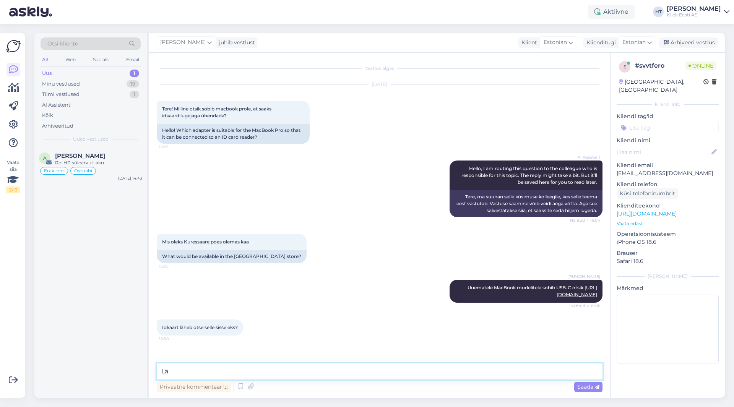
type textarea "L"
type textarea "Ühendub otse arvutiga."
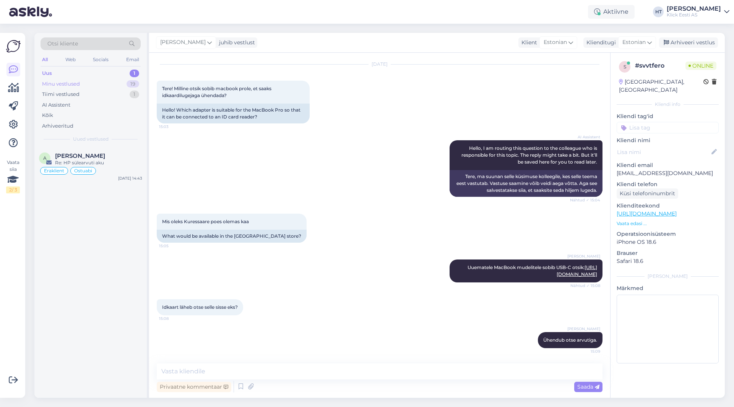
click at [118, 85] on div "Minu vestlused 19" at bounding box center [91, 84] width 100 height 11
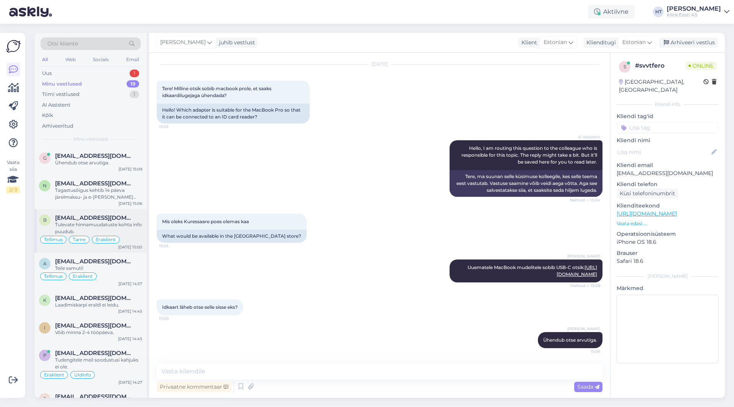
click at [133, 227] on div "Tulevate hinnamuudatuste kohta info puudub." at bounding box center [98, 228] width 87 height 14
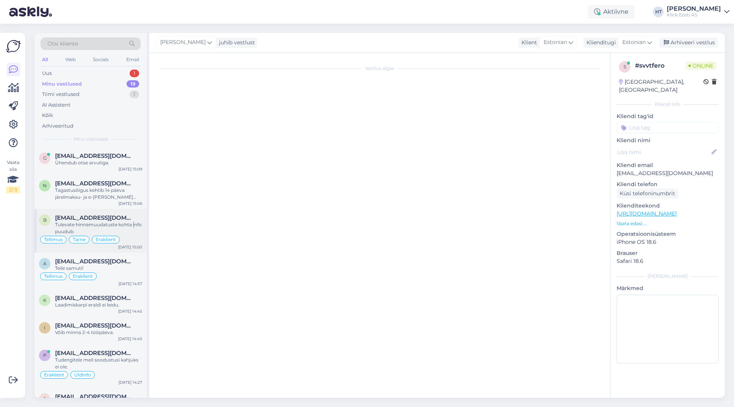
scroll to position [328, 0]
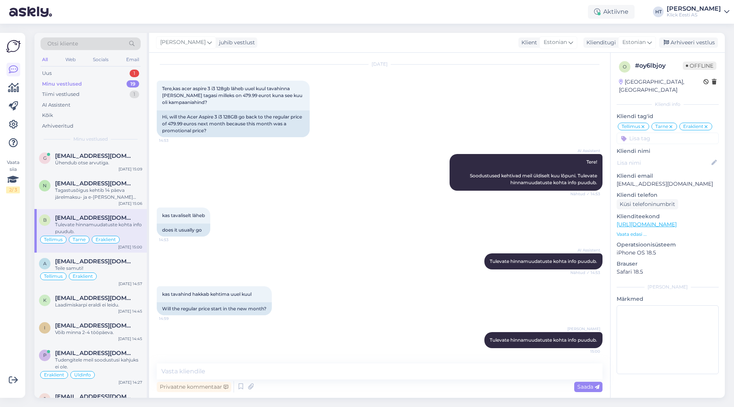
click at [300, 263] on div "AI Assistent [PERSON_NAME] hinnamuudatuste kohta info puudub. Nähtud ✓ 14:53" at bounding box center [380, 261] width 446 height 33
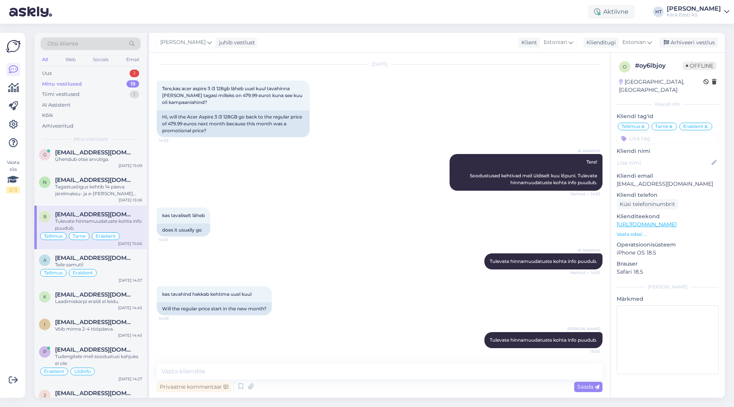
scroll to position [0, 0]
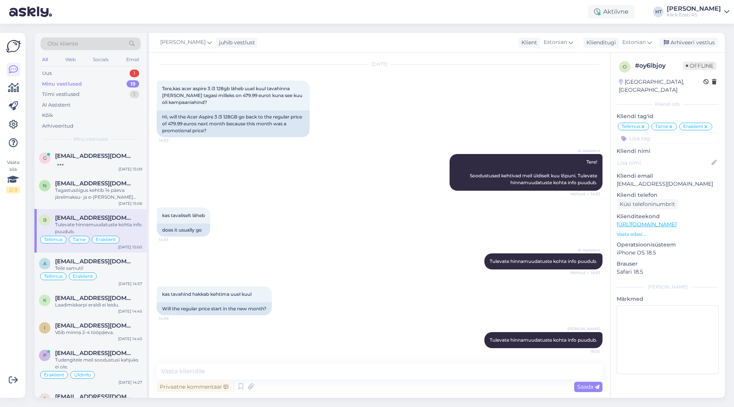
click at [278, 328] on div "[PERSON_NAME] Tulevate hinnamuudatuste kohta info puudub. 15:00" at bounding box center [380, 340] width 446 height 33
click at [121, 308] on div "Laadimiskarpi eraldi ei leidu." at bounding box center [98, 305] width 87 height 7
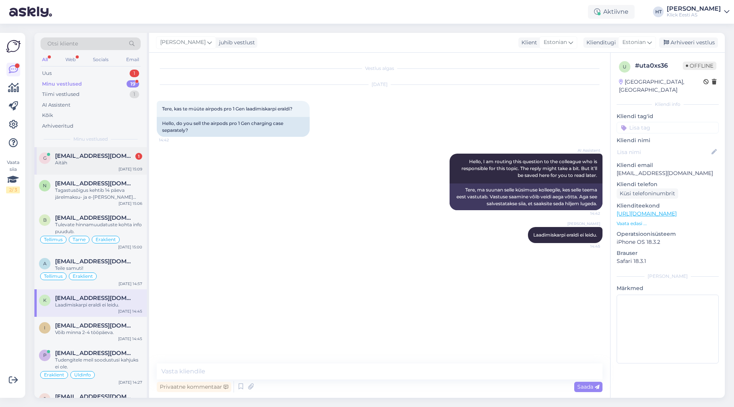
click at [116, 161] on div "Aitäh" at bounding box center [98, 163] width 87 height 7
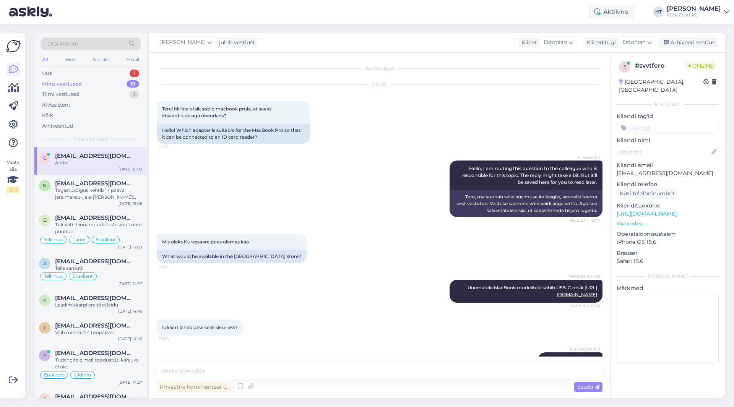
scroll to position [60, 0]
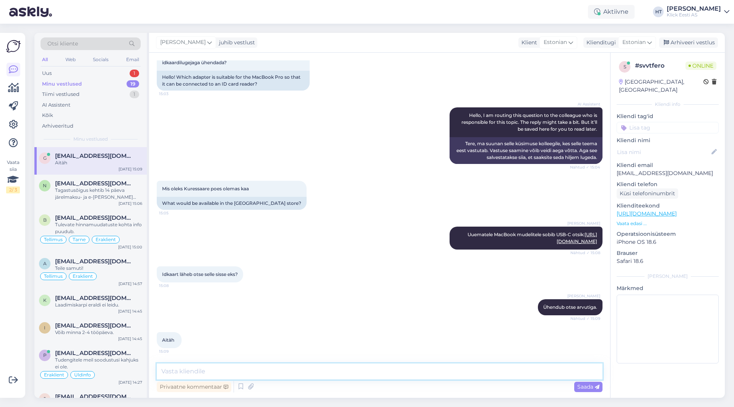
click at [258, 372] on textarea at bounding box center [380, 372] width 446 height 16
type textarea "Palun."
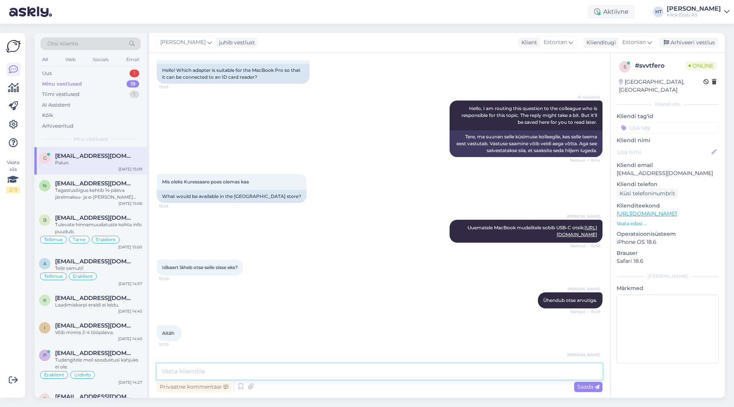
scroll to position [93, 0]
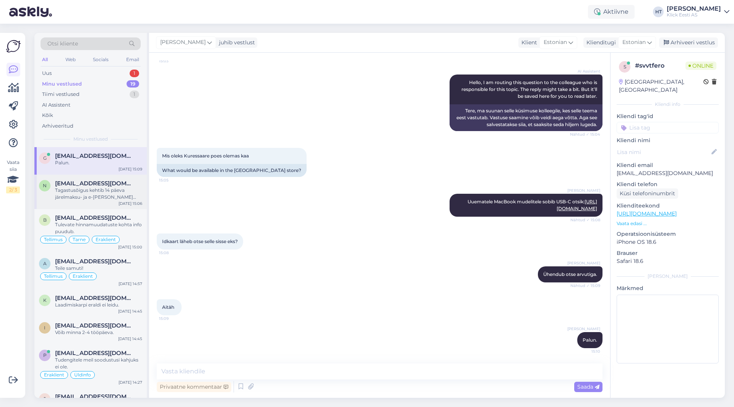
click at [114, 190] on div "Tagastusõigus kehtib 14 päeva järelmaksu- ja e-[PERSON_NAME] ostudele. Uue ring…" at bounding box center [98, 194] width 87 height 14
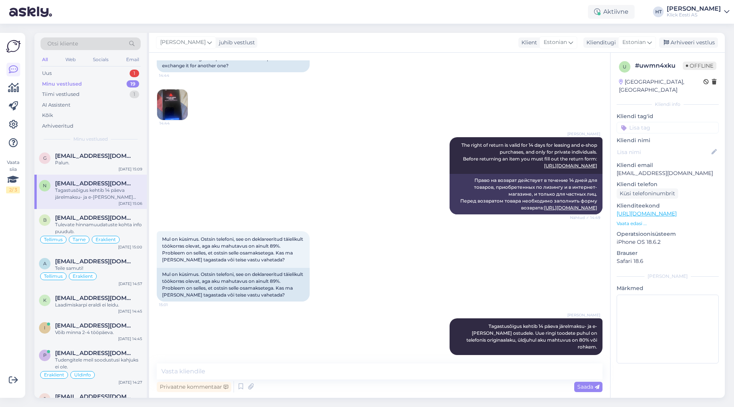
click at [20, 328] on div "Vaata siia 2 / 3" at bounding box center [13, 215] width 15 height 353
click at [114, 75] on div "Uus 1" at bounding box center [91, 73] width 100 height 11
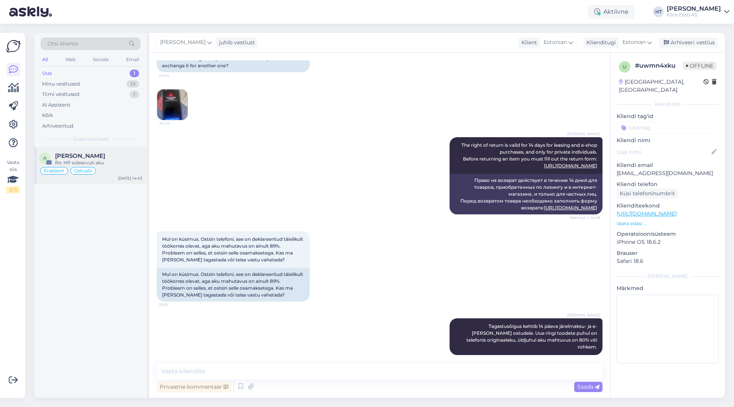
click at [116, 171] on div "Eraklient Ostuabi" at bounding box center [90, 170] width 103 height 9
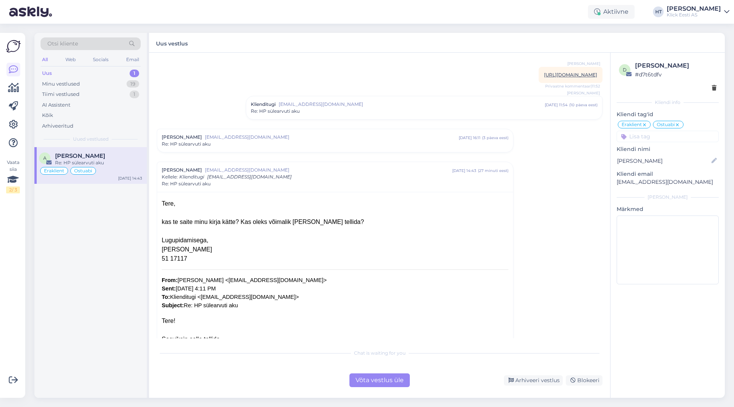
scroll to position [38, 0]
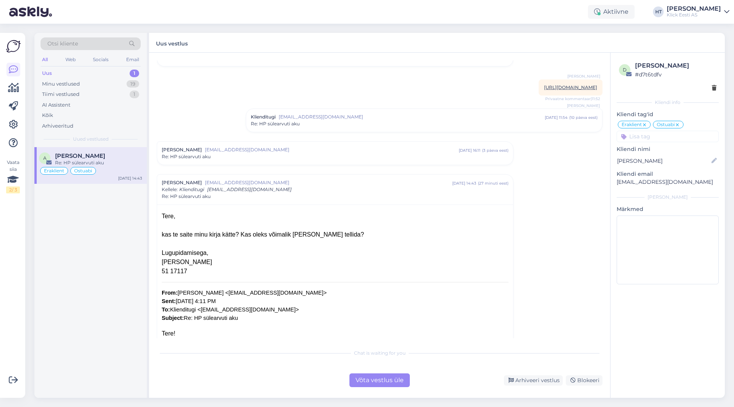
click at [286, 153] on span "[EMAIL_ADDRESS][DOMAIN_NAME]" at bounding box center [332, 149] width 254 height 7
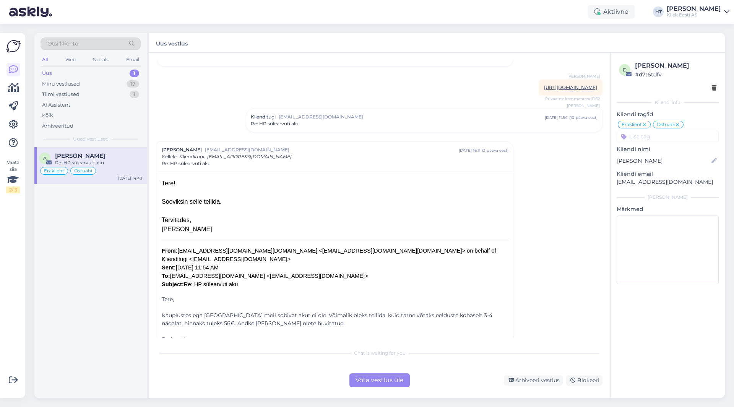
click at [71, 280] on div "A [PERSON_NAME] Re: HP sülearvuti aku Eraklient Ostuabi [DATE] 14:43" at bounding box center [90, 272] width 112 height 251
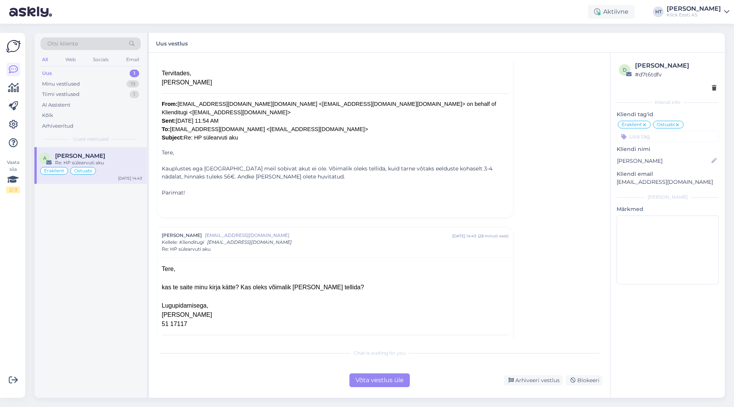
scroll to position [142, 0]
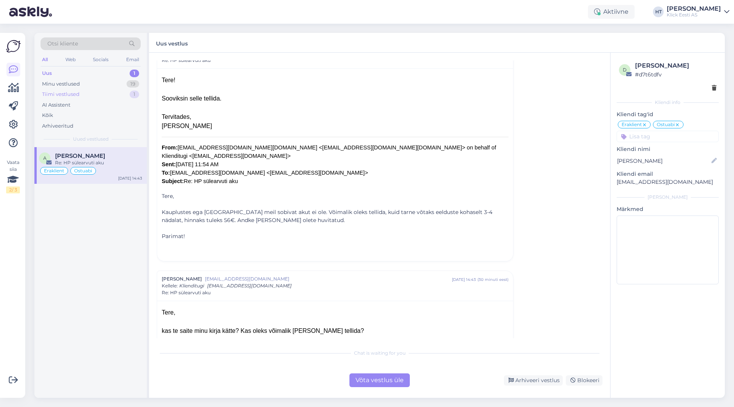
click at [82, 99] on div "Tiimi vestlused 1" at bounding box center [91, 94] width 100 height 11
click at [86, 121] on div "Arhiveeritud" at bounding box center [91, 126] width 100 height 11
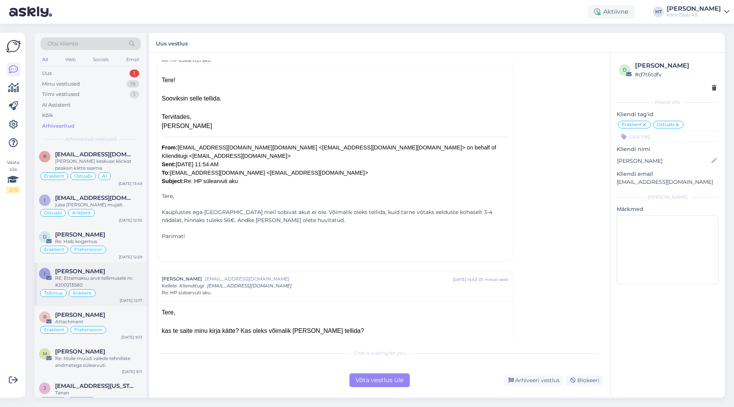
scroll to position [0, 0]
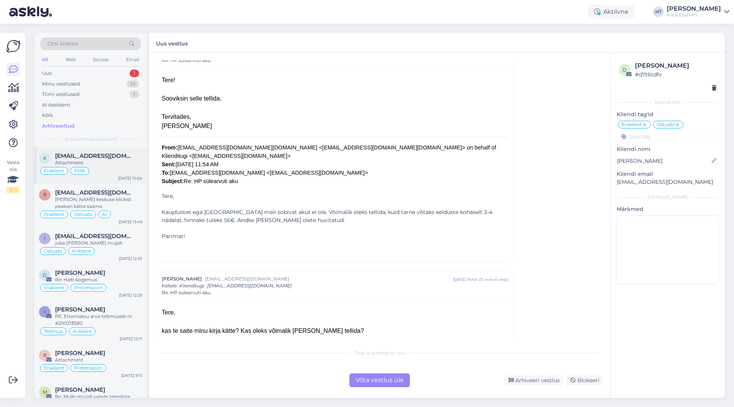
click at [107, 160] on div "Attachment" at bounding box center [98, 163] width 87 height 7
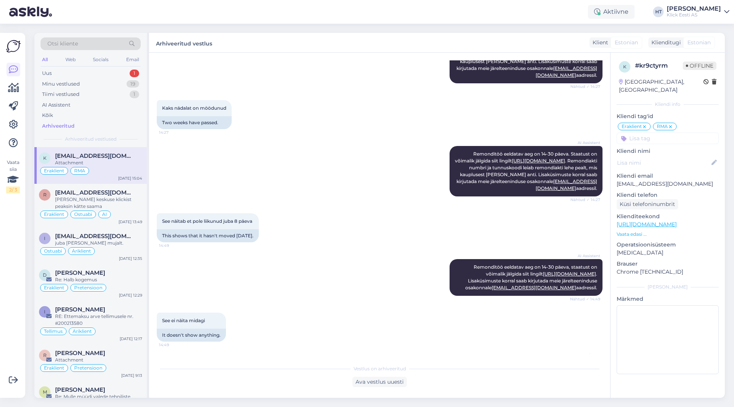
scroll to position [390, 0]
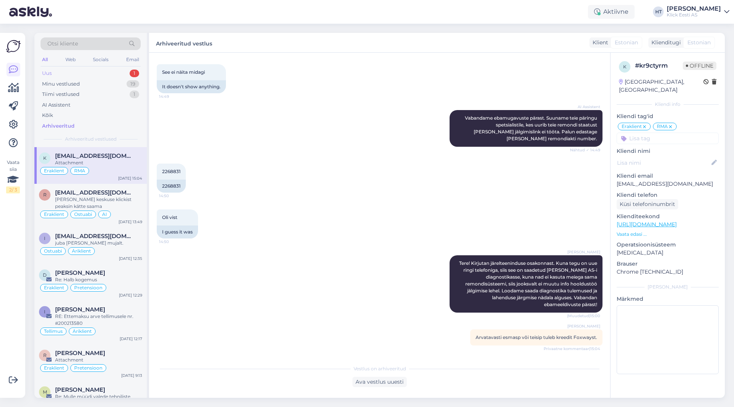
click at [121, 70] on div "Uus 1" at bounding box center [91, 73] width 100 height 11
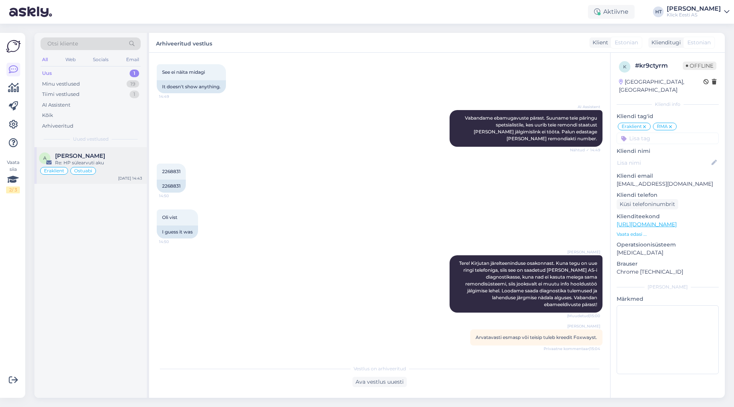
click at [124, 161] on div "Re: HP sülearvuti aku" at bounding box center [98, 163] width 87 height 7
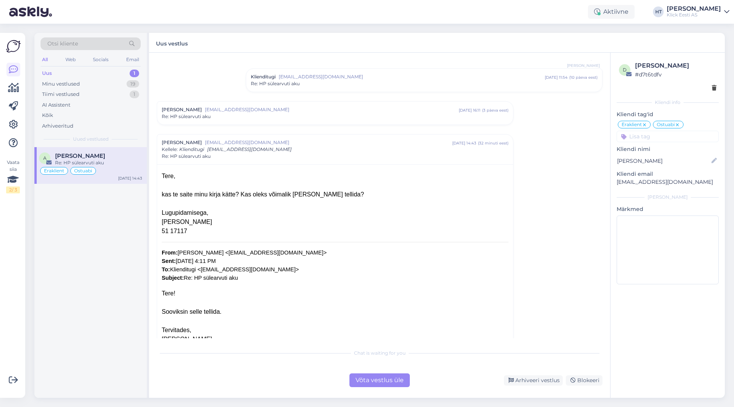
scroll to position [0, 0]
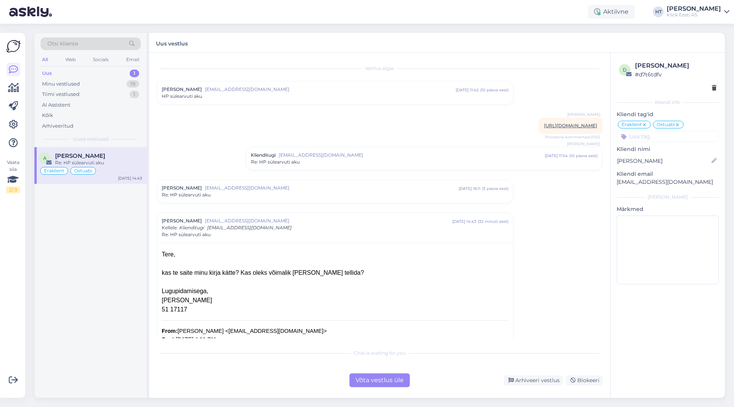
click at [243, 126] on div "Vestlus algas [PERSON_NAME] [PERSON_NAME][EMAIL_ADDRESS][DOMAIN_NAME] [DATE] 11…" at bounding box center [383, 199] width 453 height 278
click at [256, 94] on div "HP sülearvuti aku" at bounding box center [335, 96] width 347 height 7
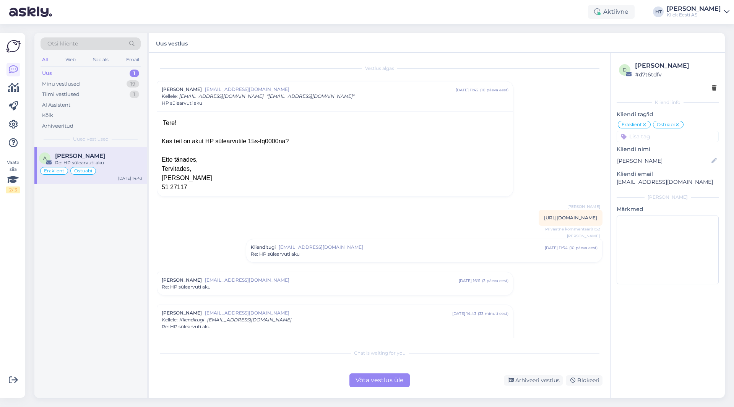
click at [113, 208] on div "A [PERSON_NAME] Re: HP sülearvuti aku Eraklient Ostuabi [DATE] 14:43" at bounding box center [90, 272] width 112 height 251
click at [86, 287] on div "A [PERSON_NAME] Re: HP sülearvuti aku Eraklient Ostuabi [DATE] 14:43" at bounding box center [90, 272] width 112 height 251
click at [83, 285] on div "A [PERSON_NAME] Re: HP sülearvuti aku Eraklient Ostuabi [DATE] 14:43" at bounding box center [90, 272] width 112 height 251
click at [84, 280] on div "A [PERSON_NAME] Re: HP sülearvuti aku Eraklient Ostuabi [DATE] 14:43" at bounding box center [90, 272] width 112 height 251
click at [85, 273] on div "A [PERSON_NAME] Re: HP sülearvuti aku Eraklient Ostuabi [DATE] 14:43" at bounding box center [90, 272] width 112 height 251
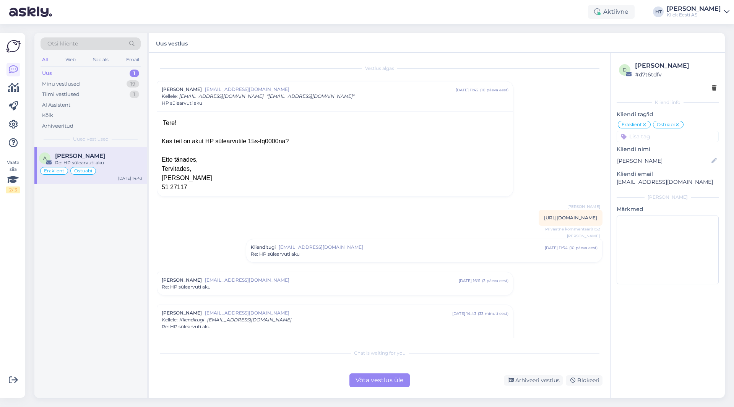
click at [92, 251] on div "A [PERSON_NAME] Re: HP sülearvuti aku Eraklient Ostuabi [DATE] 14:43" at bounding box center [90, 272] width 112 height 251
click at [86, 233] on div "A [PERSON_NAME] Re: HP sülearvuti aku Eraklient Ostuabi [DATE] 14:43" at bounding box center [90, 272] width 112 height 251
click at [102, 85] on div "Minu vestlused 19" at bounding box center [91, 84] width 100 height 11
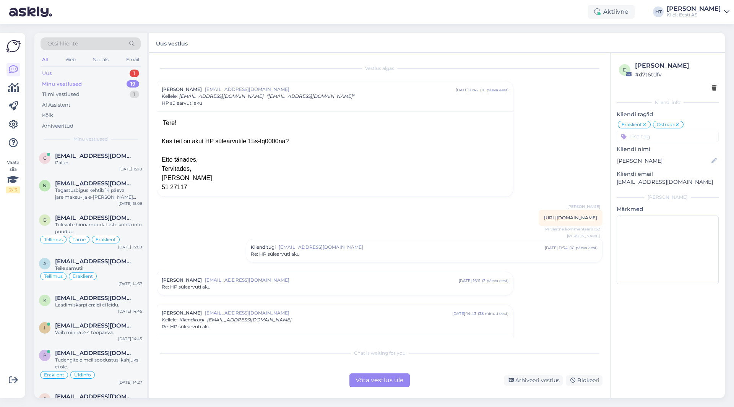
click at [119, 70] on div "Uus 1" at bounding box center [91, 73] width 100 height 11
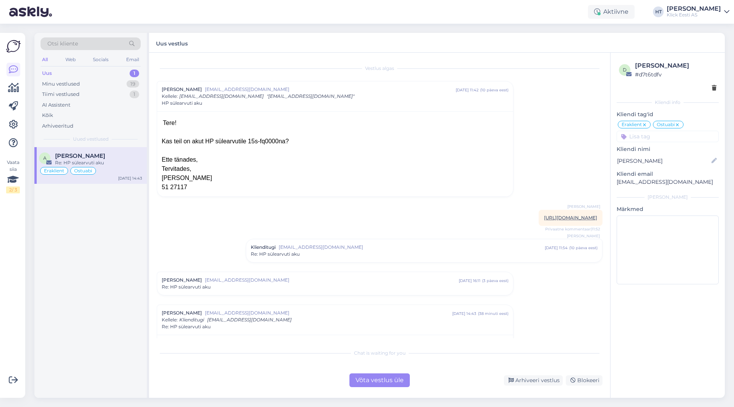
click at [114, 230] on div "A [PERSON_NAME] Re: HP sülearvuti aku Eraklient Ostuabi [DATE] 14:43" at bounding box center [90, 272] width 112 height 251
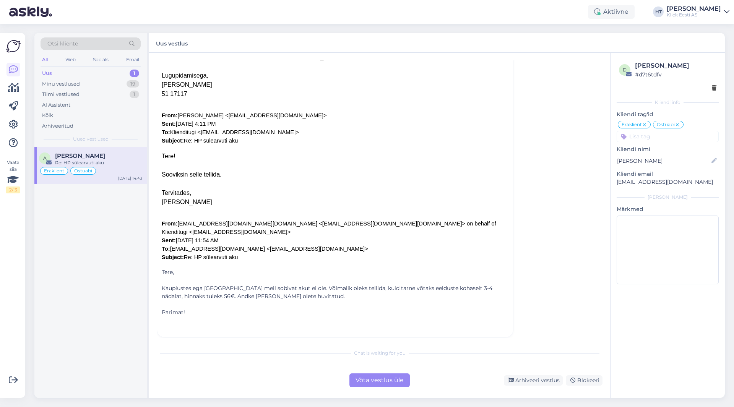
scroll to position [310, 0]
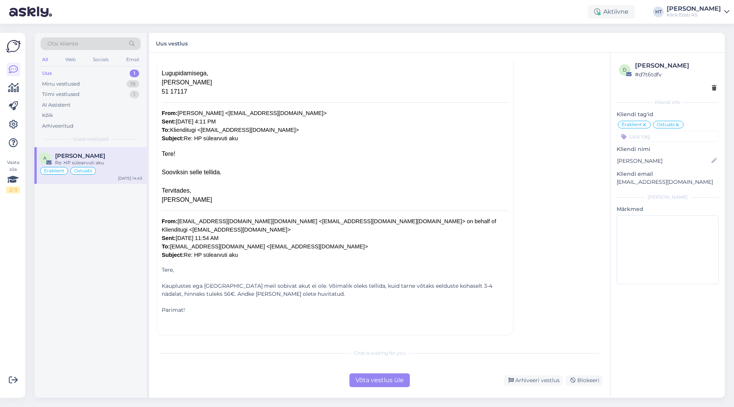
click at [68, 277] on div "A [PERSON_NAME] Re: HP sülearvuti aku Eraklient Ostuabi [DATE] 14:43" at bounding box center [90, 272] width 112 height 251
click at [114, 84] on div "Minu vestlused 19" at bounding box center [91, 84] width 100 height 11
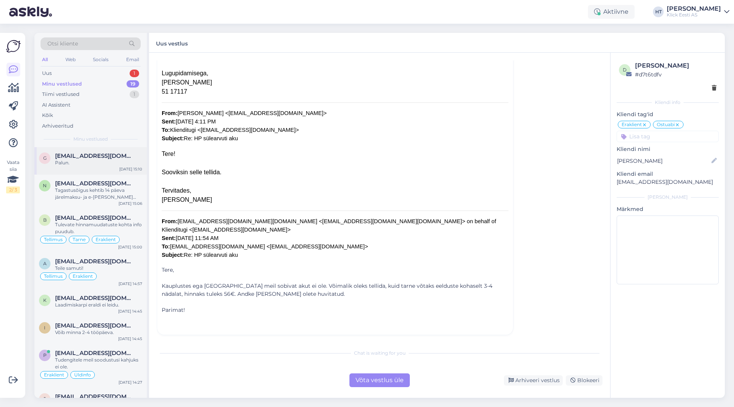
click at [127, 160] on div "Palun." at bounding box center [98, 163] width 87 height 7
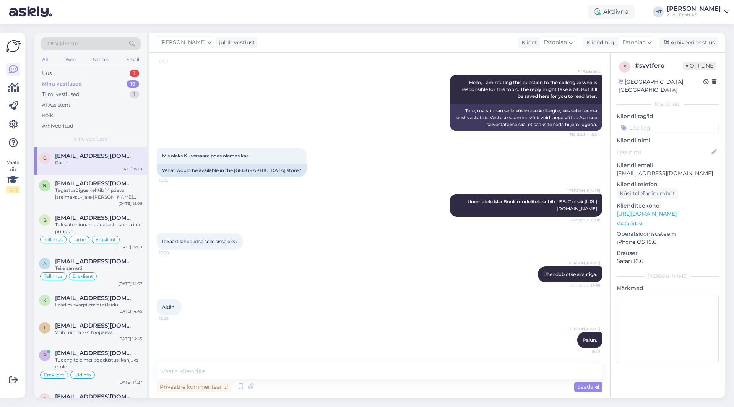
scroll to position [93, 0]
click at [253, 197] on div "[PERSON_NAME] Uuematele MacBook mudelitele sobib USB-C otsik: [URL][DOMAIN_NAME…" at bounding box center [380, 206] width 446 height 40
click at [120, 78] on div "Uus 1" at bounding box center [91, 73] width 100 height 11
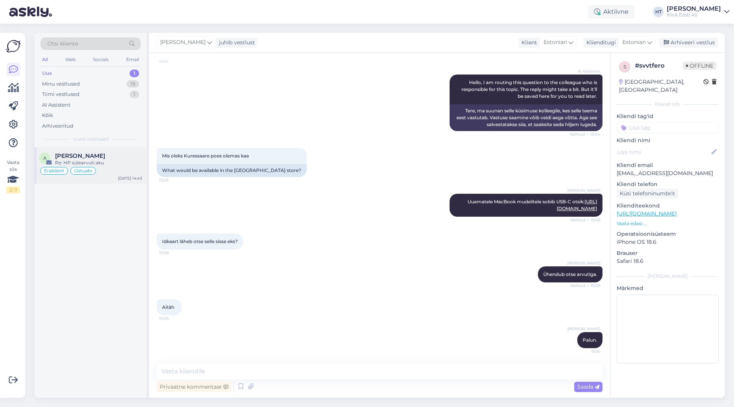
click at [120, 160] on div "Re: HP sülearvuti aku" at bounding box center [98, 163] width 87 height 7
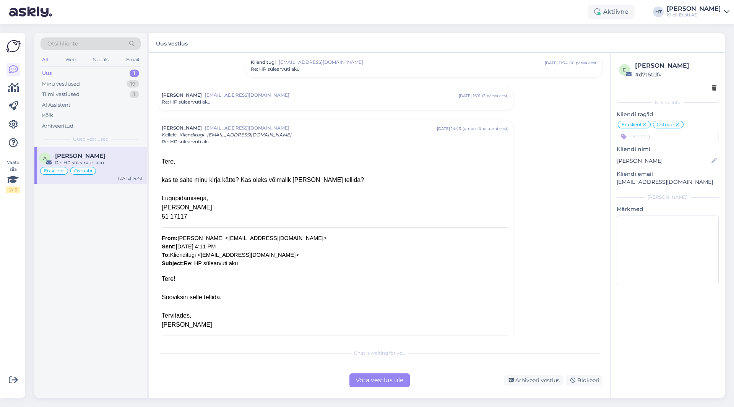
scroll to position [159, 0]
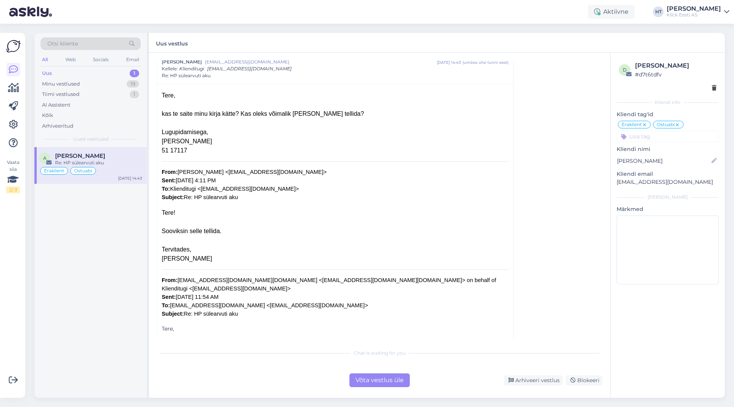
click at [369, 381] on div "Võta vestlus üle" at bounding box center [380, 381] width 60 height 14
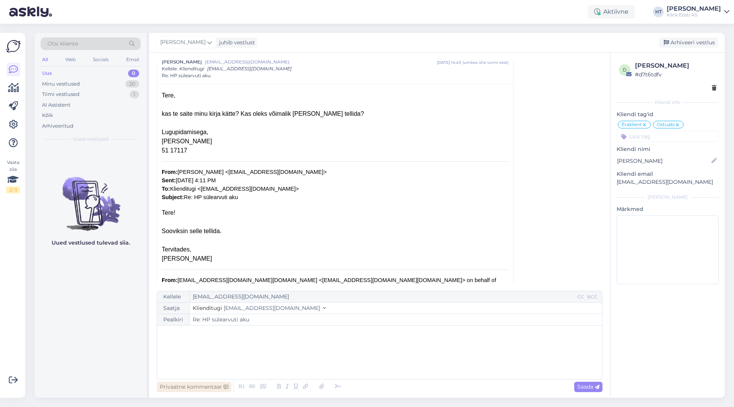
click at [206, 390] on div "Privaatne kommentaar" at bounding box center [194, 387] width 75 height 10
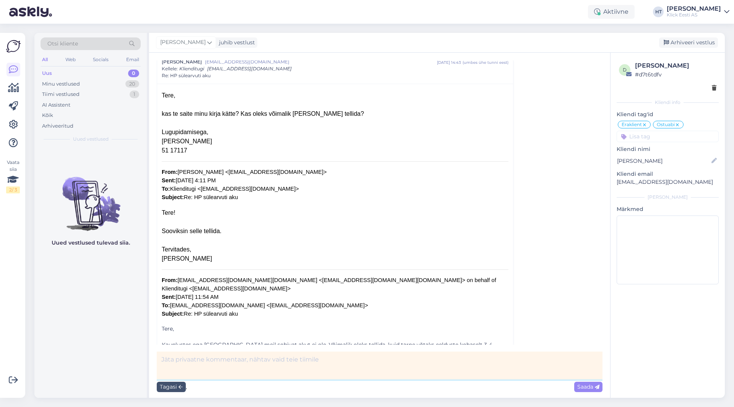
click at [233, 366] on textarea at bounding box center [380, 366] width 446 height 28
type textarea "Panin kirja [PERSON_NAME] kas õnnestuks tooteleht ja BC kaart [PERSON_NAME]."
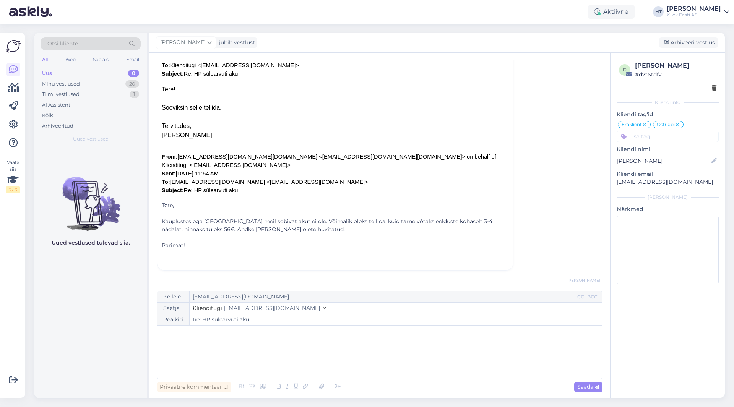
scroll to position [312, 0]
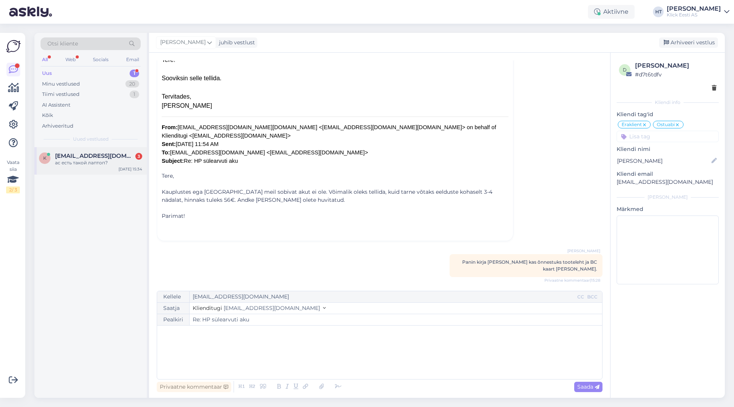
click at [111, 171] on div "k [EMAIL_ADDRESS][DOMAIN_NAME] 3 ас есть такой лаптоп? [DATE] 15:34" at bounding box center [90, 161] width 112 height 28
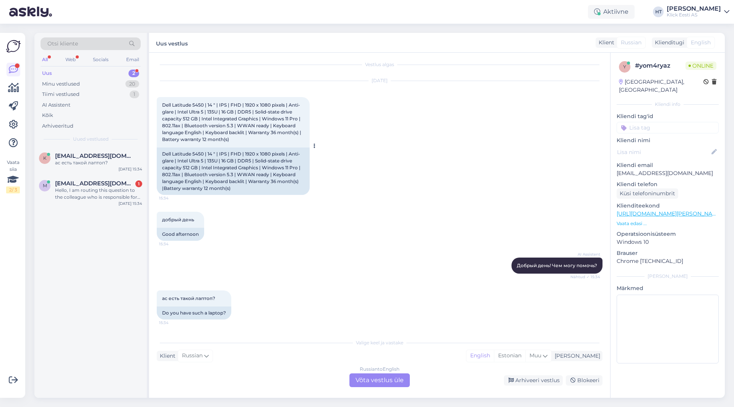
scroll to position [11, 0]
click at [128, 156] on span "[EMAIL_ADDRESS][DOMAIN_NAME]" at bounding box center [95, 156] width 80 height 7
drag, startPoint x: 164, startPoint y: 154, endPoint x: 203, endPoint y: 154, distance: 39.8
click at [203, 154] on div "Dell Latitude 5450 | 14 " | IPS | FHD | 1920 x 1080 pixels | Anti-glare | Intel…" at bounding box center [233, 171] width 153 height 47
click at [250, 156] on div "Dell Latitude 5450 | 14 " | IPS | FHD | 1920 x 1080 pixels | Anti-glare | Intel…" at bounding box center [233, 171] width 153 height 47
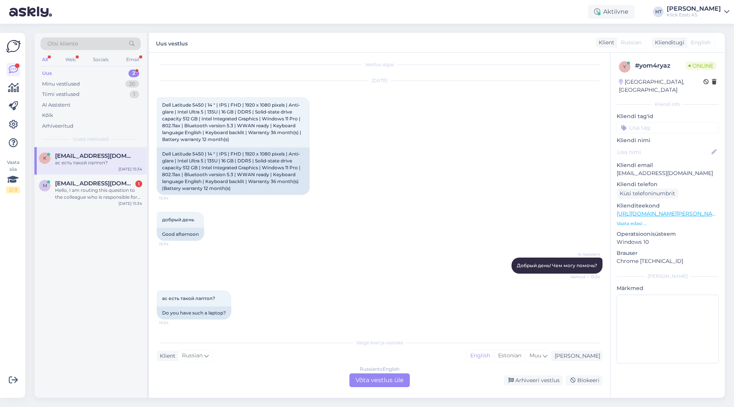
click at [243, 257] on div "AI Assistent Добрый день! Чем могу помочь? Nähtud ✓ 15:34" at bounding box center [380, 265] width 446 height 33
click at [376, 383] on div "Russian to English Võta vestlus üle" at bounding box center [380, 381] width 60 height 14
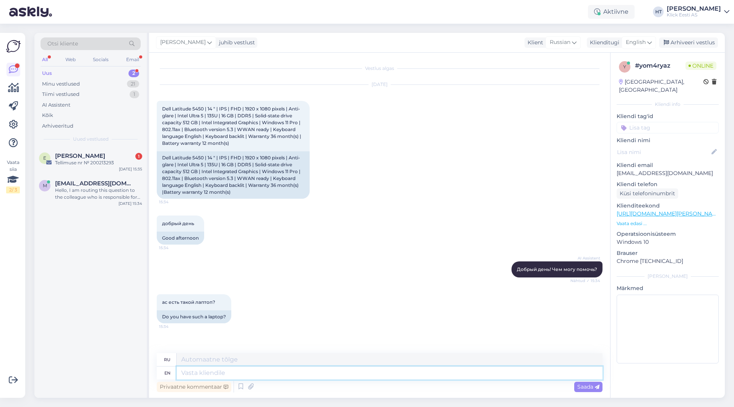
click at [370, 376] on textarea at bounding box center [390, 373] width 426 height 13
type textarea "This"
type textarea "Этот"
type textarea "This one i"
type textarea "Вот этот"
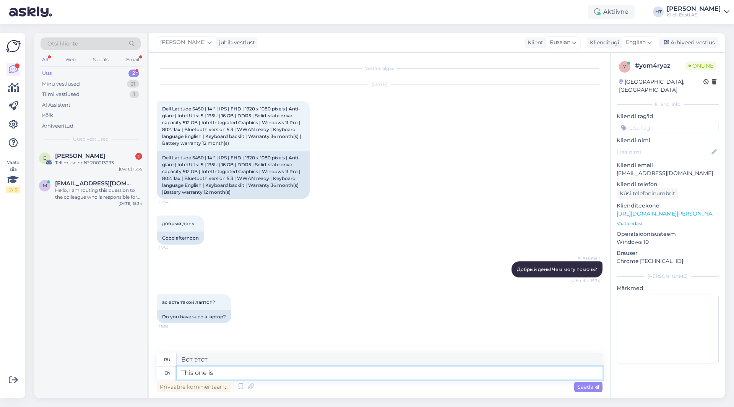
type textarea "This one is"
type textarea "Этот -"
type textarea "This one"
type textarea "Вот этот"
type textarea "This one matches the"
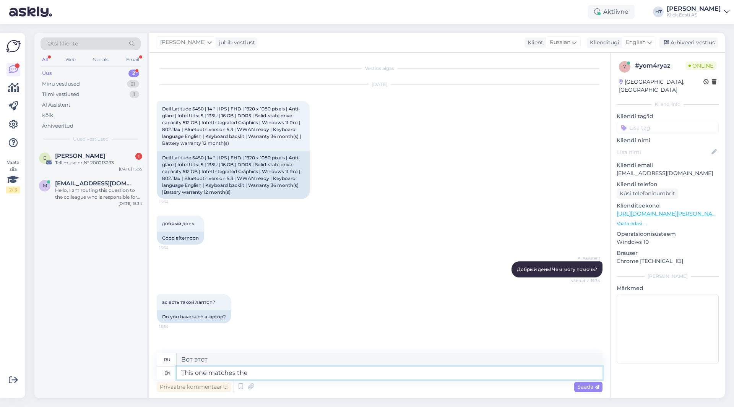
type textarea "Этот совпадает"
type textarea "This one matches the i"
type textarea "Этот соответствует"
type textarea "This one matches the internal"
type textarea "Этот соответствует внутреннему"
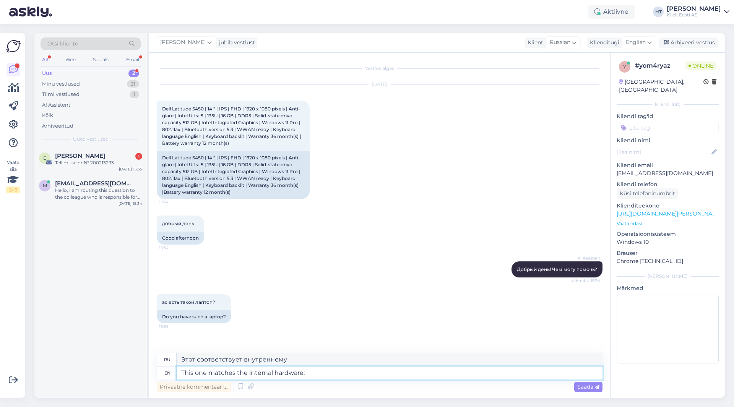
type textarea "This one matches the internal hardware:"
type textarea "Это соответствует внутреннему оборудованию:"
paste textarea "[URL][DOMAIN_NAME]"
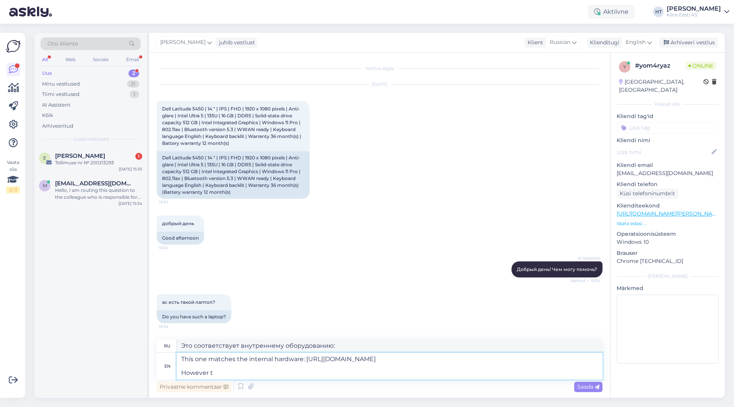
type textarea "This one matches the internal hardware: [URL][DOMAIN_NAME] However th"
type textarea "Это соответствует внутреннему оборудованию: [URL][DOMAIN_NAME] Однако"
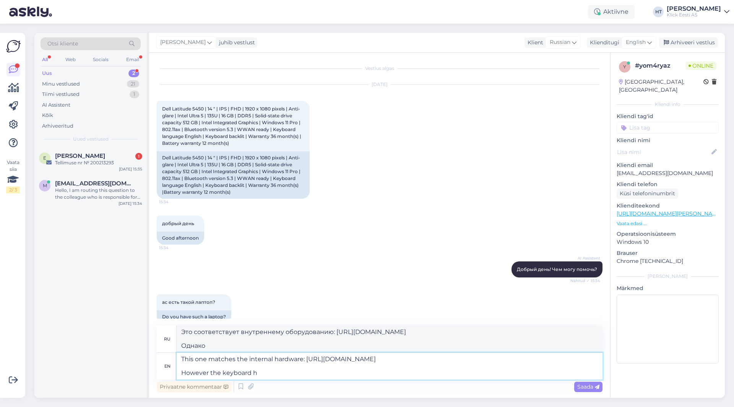
type textarea "This one matches the internal hardware: [URL][DOMAIN_NAME] However the keyboard…"
type textarea "Это соответствует внутреннему оборудованию: [URL][DOMAIN_NAME] Однако клавиатура"
type textarea "This one matches the internal hardware: [URL][DOMAIN_NAME] However the keyboard…"
type textarea "Это соответствует внутреннему оборудованию: [URL][DOMAIN_NAME] Однако клавиатур…"
type textarea "This one matches the internal hardware: [URL][DOMAIN_NAME] However the keyboard…"
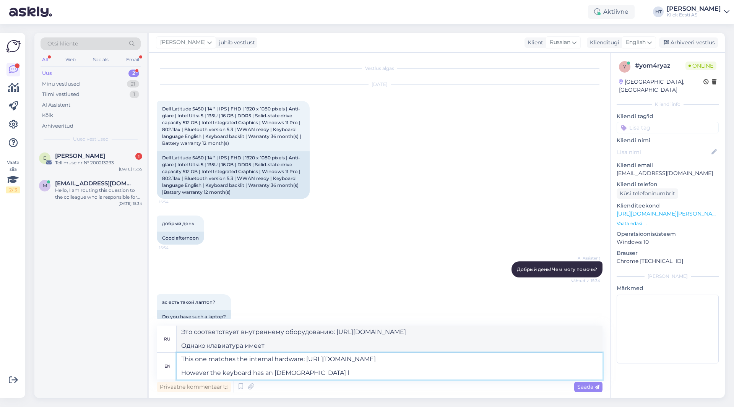
type textarea "Этот соответствует внутреннему оборудованию: [URL][DOMAIN_NAME] Однако клавиату…"
type textarea "This one matches the internal hardware: [URL][DOMAIN_NAME] However the keyboard…"
type textarea "Этот соответствует внутреннему оборудованию: [URL][DOMAIN_NAME] Однако клавиату…"
type textarea "This one matches the internal hardware: [URL][DOMAIN_NAME] However the keyboard…"
click at [371, 377] on textarea "This one matches the internal hardware: [URL][DOMAIN_NAME] However the keyboard…" at bounding box center [390, 366] width 426 height 27
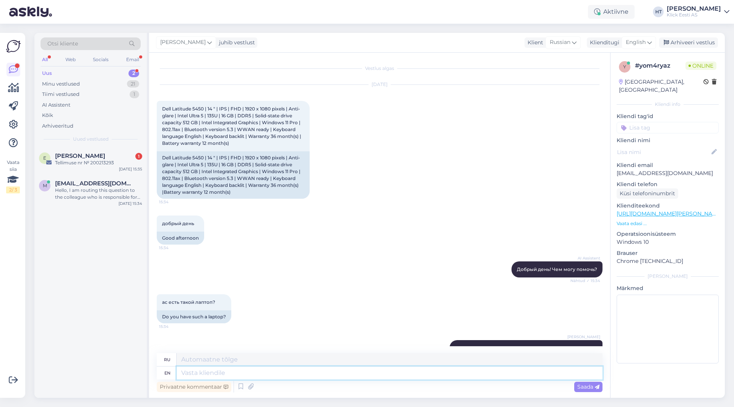
scroll to position [93, 0]
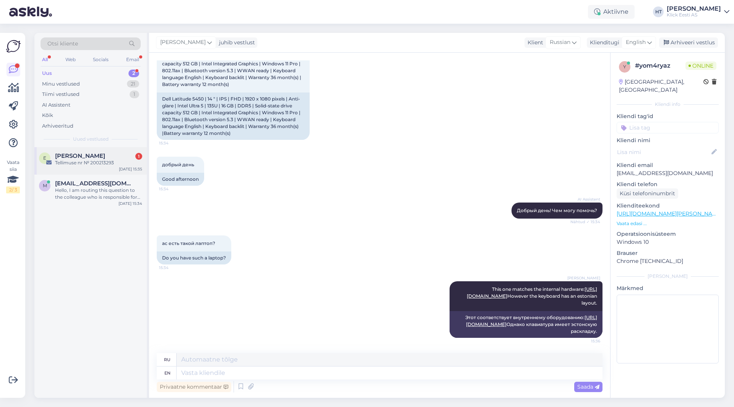
click at [135, 163] on div "Tellimuse nr № 200213293" at bounding box center [98, 163] width 87 height 7
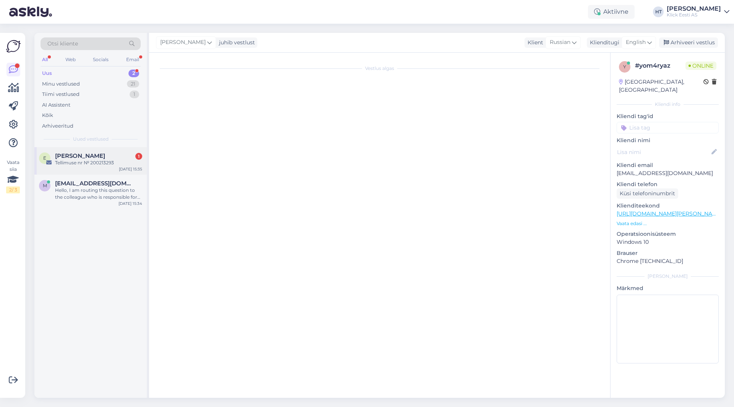
scroll to position [0, 0]
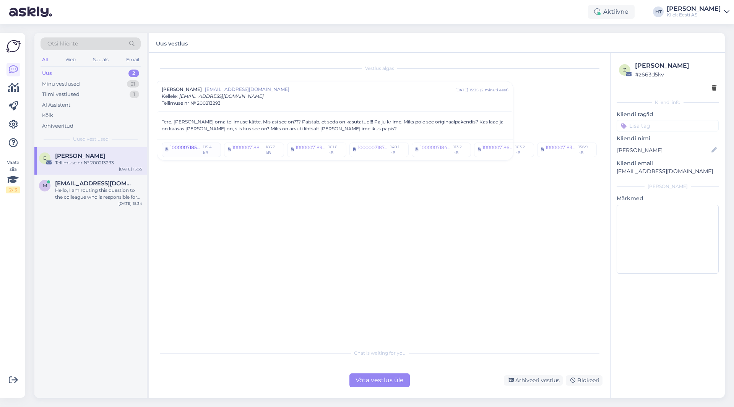
click at [177, 150] on div "1000007185.jpg" at bounding box center [185, 149] width 31 height 11
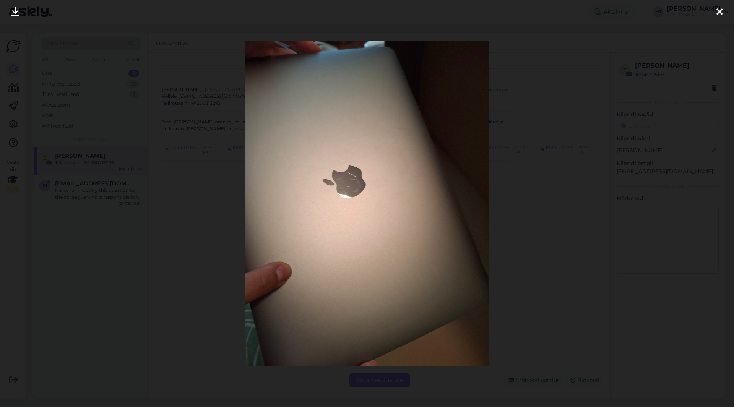
click at [720, 14] on icon at bounding box center [720, 12] width 6 height 10
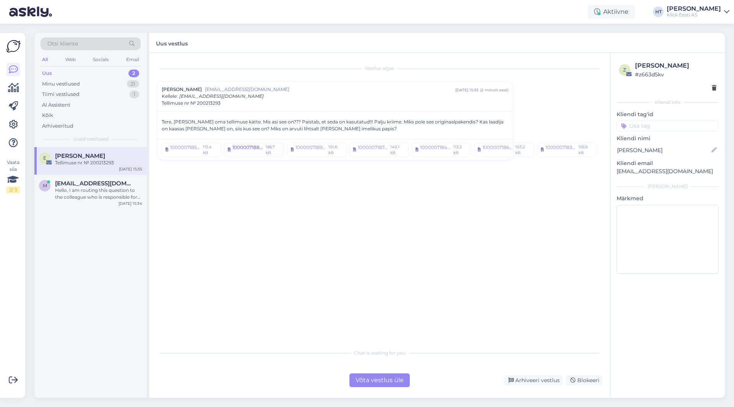
click at [243, 147] on div "1000007188.jpg" at bounding box center [248, 149] width 31 height 11
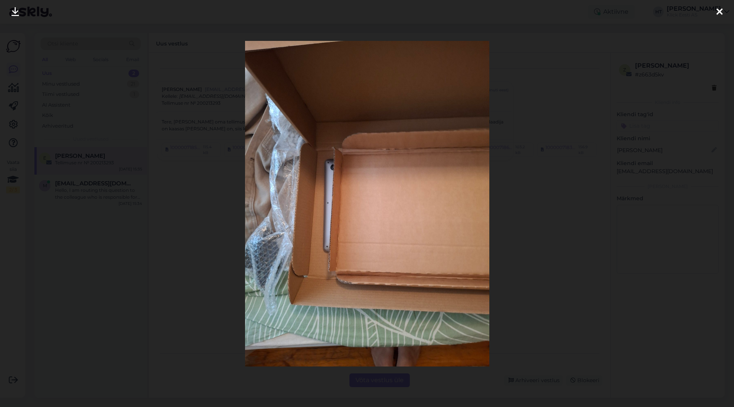
click at [557, 235] on div at bounding box center [367, 203] width 734 height 407
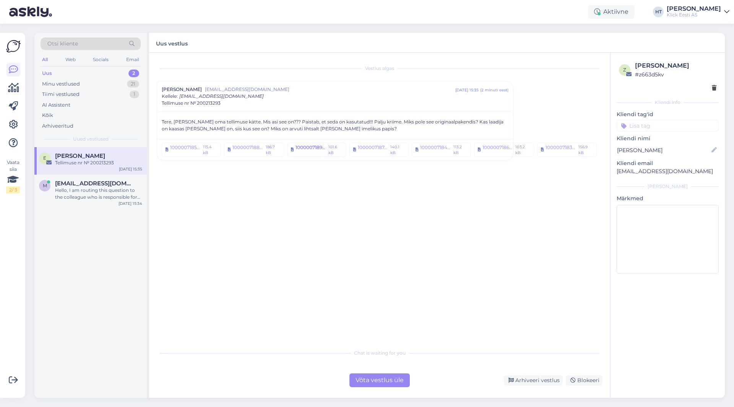
click at [305, 150] on div "1000007189.jpg" at bounding box center [311, 149] width 31 height 11
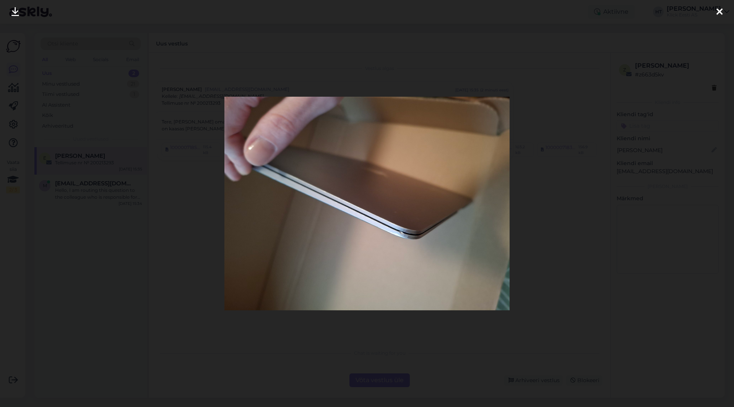
click at [565, 227] on div at bounding box center [367, 203] width 734 height 407
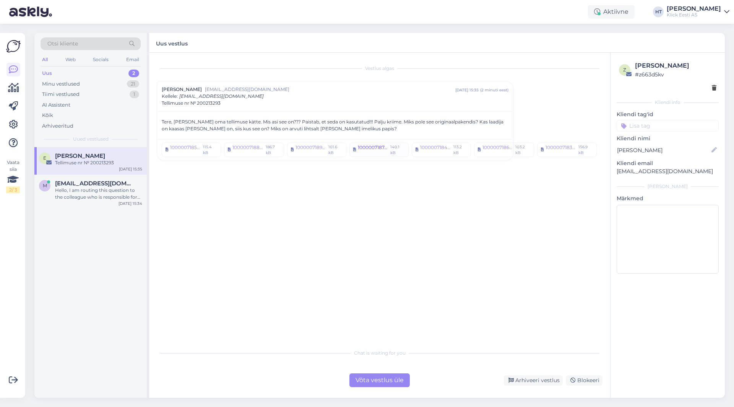
click at [358, 148] on div "1000007187.jpg" at bounding box center [373, 149] width 30 height 11
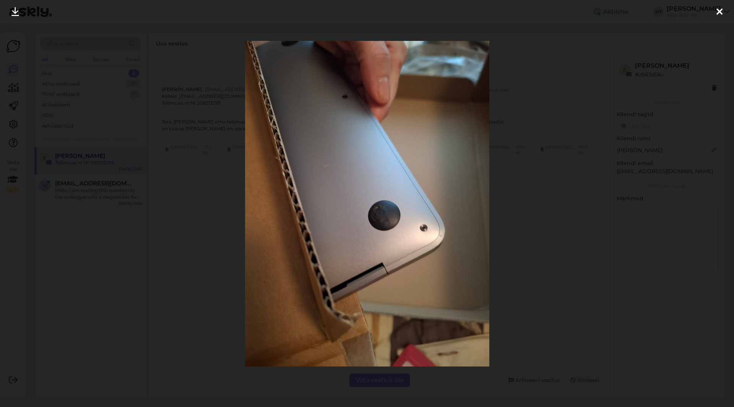
click at [531, 221] on div at bounding box center [367, 203] width 734 height 407
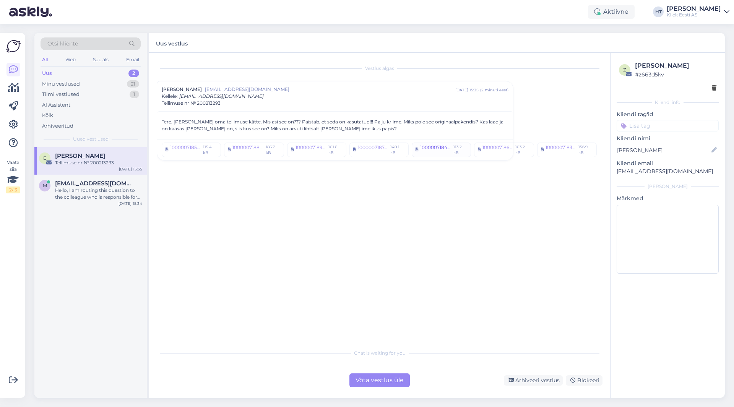
click at [432, 155] on div "1000007184.jpg" at bounding box center [435, 149] width 31 height 11
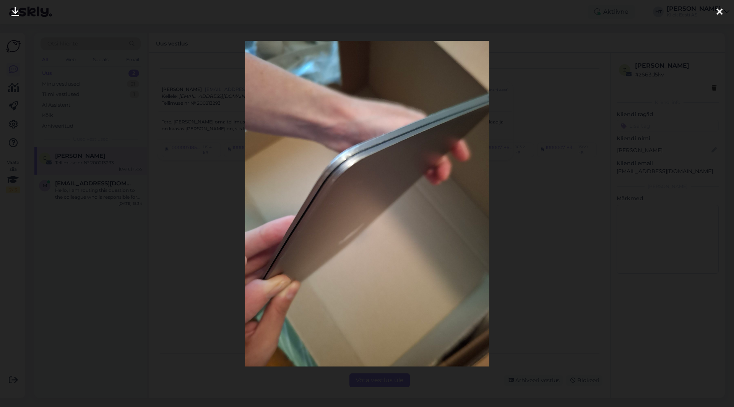
click at [532, 233] on div at bounding box center [367, 203] width 734 height 407
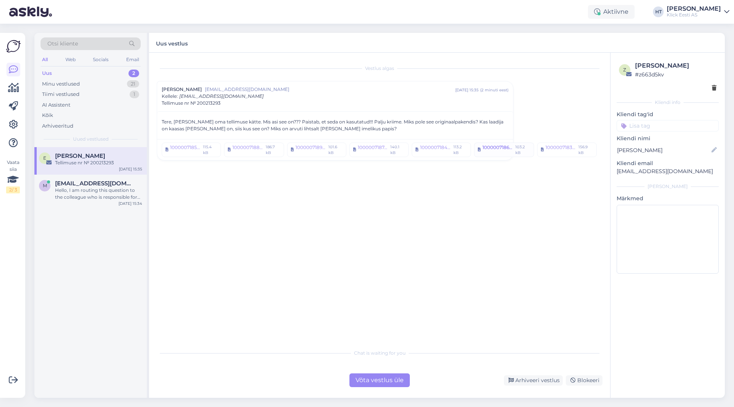
click at [492, 150] on div "1000007186.jpg" at bounding box center [498, 149] width 31 height 11
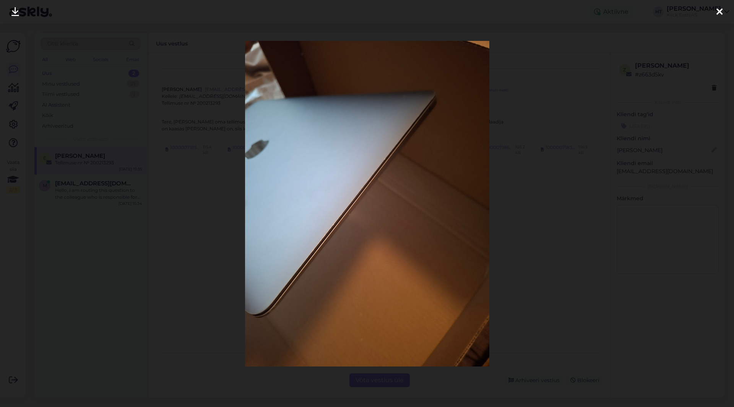
click at [526, 246] on div at bounding box center [367, 203] width 734 height 407
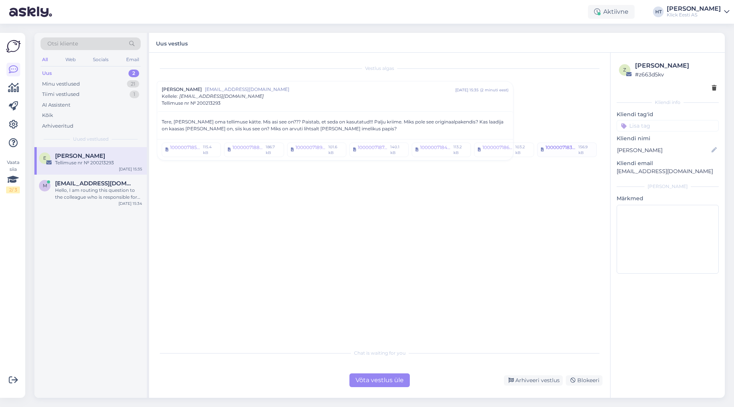
click at [548, 146] on div "1000007183.jpg" at bounding box center [561, 149] width 31 height 11
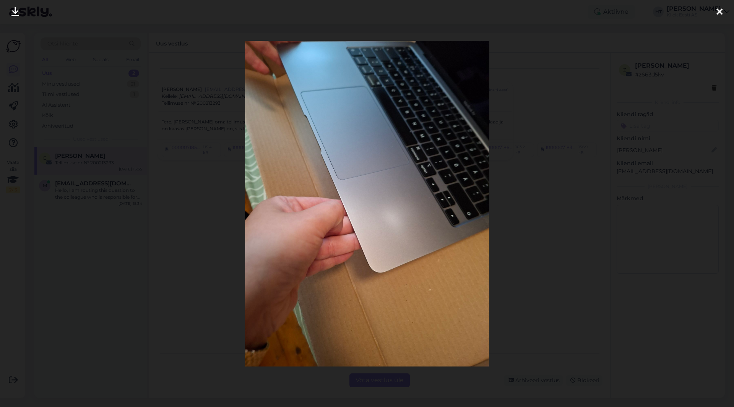
click at [559, 229] on div at bounding box center [367, 203] width 734 height 407
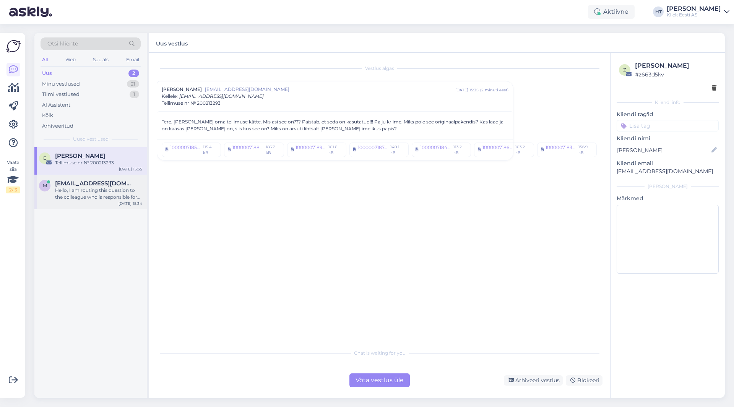
click at [103, 186] on span "[EMAIL_ADDRESS][DOMAIN_NAME]" at bounding box center [95, 183] width 80 height 7
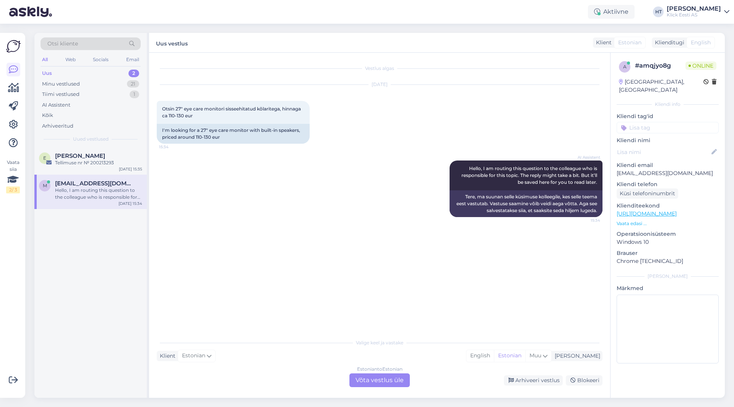
click at [633, 169] on p "[EMAIL_ADDRESS][DOMAIN_NAME]" at bounding box center [668, 173] width 102 height 8
click at [311, 202] on div "AI Assistent Hello, I am routing this question to the colleague who is responsi…" at bounding box center [380, 188] width 446 height 73
click at [104, 41] on div "Otsi kliente" at bounding box center [91, 43] width 100 height 13
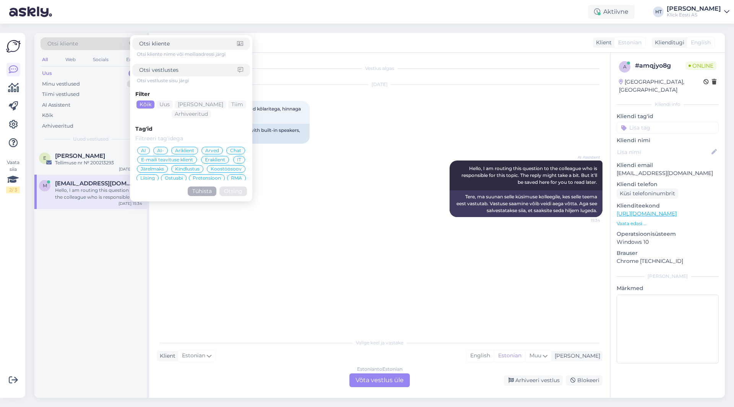
click at [187, 67] on input at bounding box center [188, 70] width 99 height 8
click at [182, 45] on input at bounding box center [188, 44] width 98 height 8
paste input "[EMAIL_ADDRESS][DOMAIN_NAME]"
type input "[EMAIL_ADDRESS][DOMAIN_NAME]"
click button "Otsing" at bounding box center [234, 192] width 28 height 10
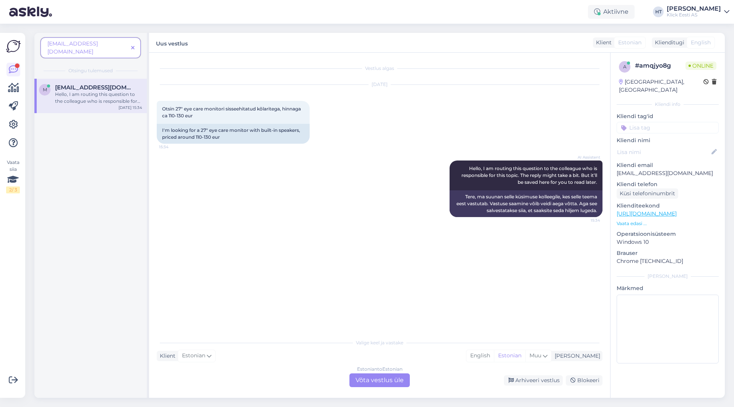
click at [134, 46] on icon at bounding box center [132, 48] width 3 height 5
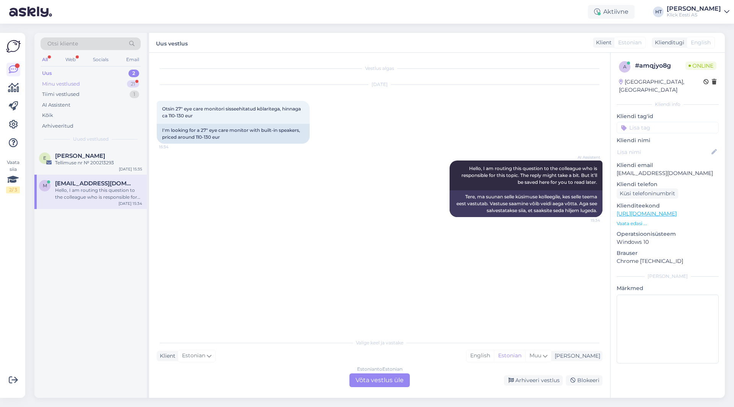
click at [131, 85] on div "21" at bounding box center [133, 84] width 12 height 8
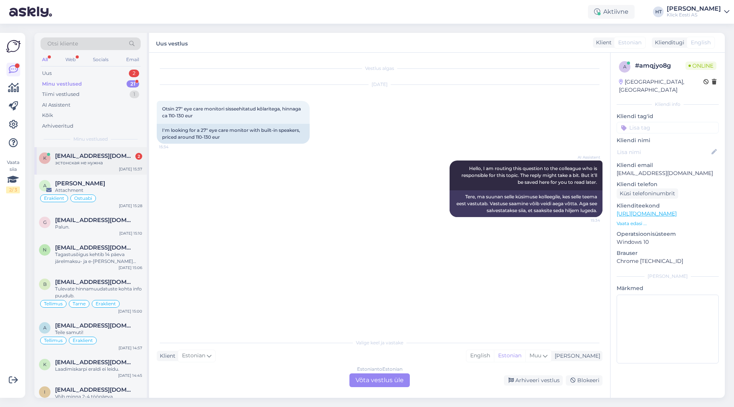
click at [120, 163] on div "эстонская не нужна" at bounding box center [98, 163] width 87 height 7
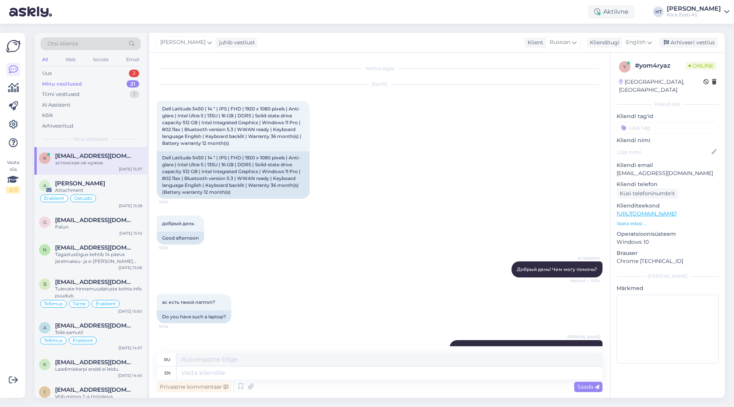
scroll to position [185, 0]
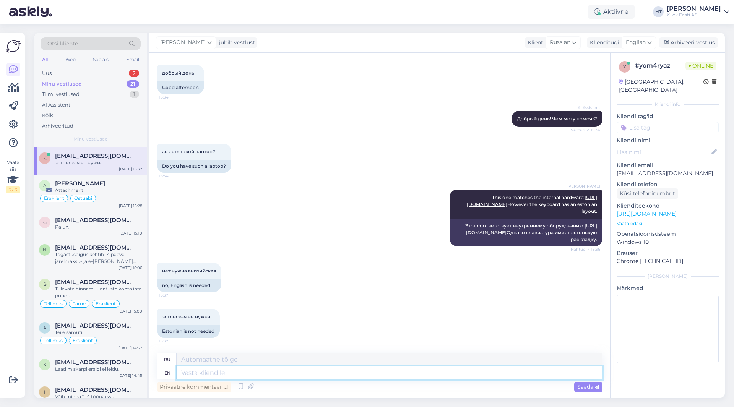
click at [244, 379] on textarea at bounding box center [390, 373] width 426 height 13
click at [119, 210] on div "A [PERSON_NAME] Attachment Eraklient Ostuabi [DATE] 15:28" at bounding box center [90, 193] width 112 height 37
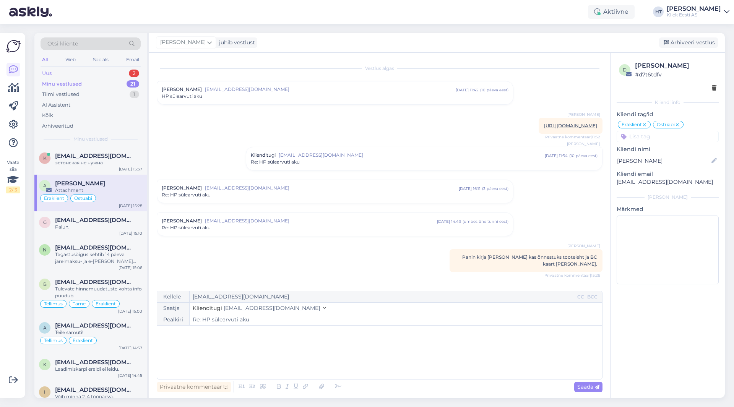
click at [113, 72] on div "Uus 2" at bounding box center [91, 73] width 100 height 11
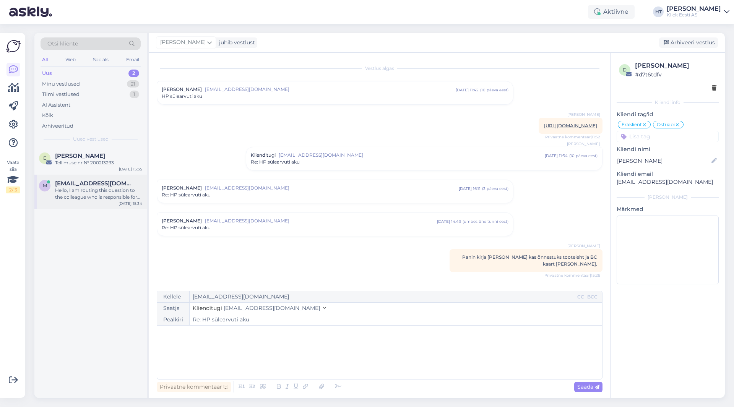
click at [115, 195] on div "Hello, I am routing this question to the colleague who is responsible for this …" at bounding box center [98, 194] width 87 height 14
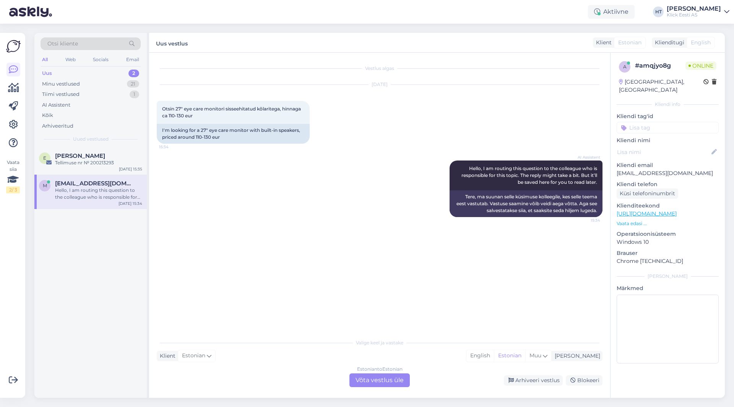
scroll to position [0, 0]
click at [124, 270] on div "e [PERSON_NAME] Tellimuse nr № 200213293 [DATE] 15:35 m [EMAIL_ADDRESS][DOMAIN_…" at bounding box center [90, 272] width 112 height 251
click at [101, 266] on div "e [PERSON_NAME] Tellimuse nr № 200213293 [DATE] 15:35 m [EMAIL_ADDRESS][DOMAIN_…" at bounding box center [90, 272] width 112 height 251
click at [98, 330] on div "e [PERSON_NAME] Tellimuse nr № 200213293 [DATE] 15:35 m [EMAIL_ADDRESS][DOMAIN_…" at bounding box center [90, 272] width 112 height 251
click at [115, 165] on div "Tellimuse nr № 200213293" at bounding box center [98, 163] width 87 height 7
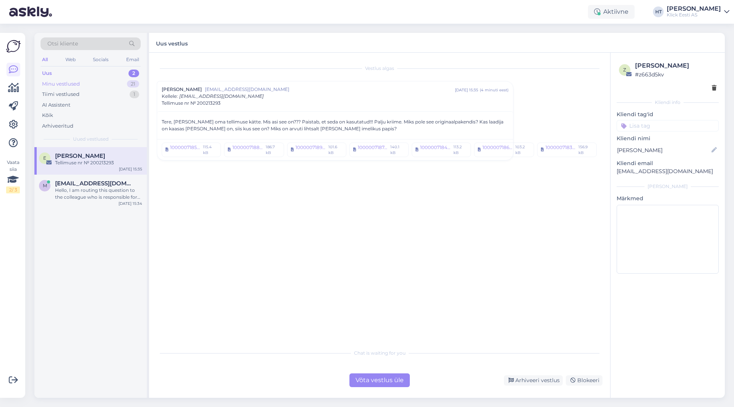
click at [114, 86] on div "Minu vestlused 21" at bounding box center [91, 84] width 100 height 11
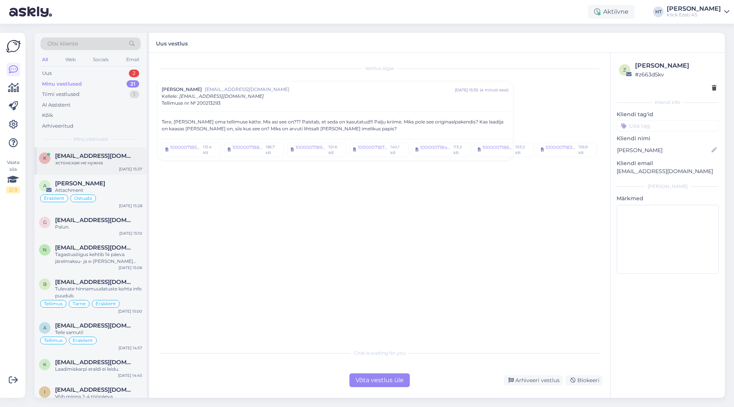
click at [107, 160] on div "эстонская не нужна" at bounding box center [98, 163] width 87 height 7
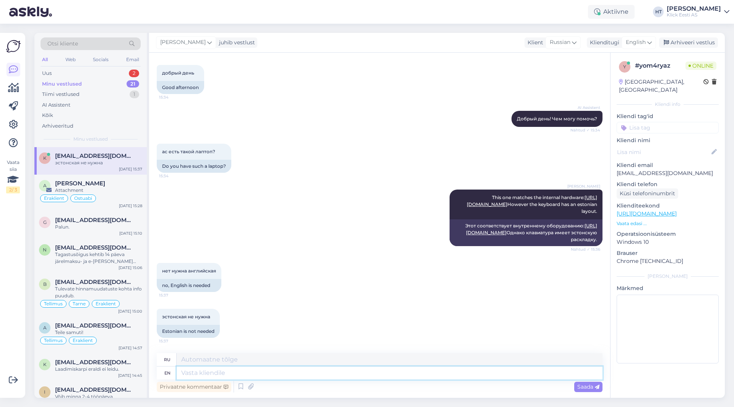
click at [244, 374] on textarea at bounding box center [390, 373] width 426 height 13
type textarea "We o"
type textarea "Мы"
type textarea "We only h"
type textarea "Мы только"
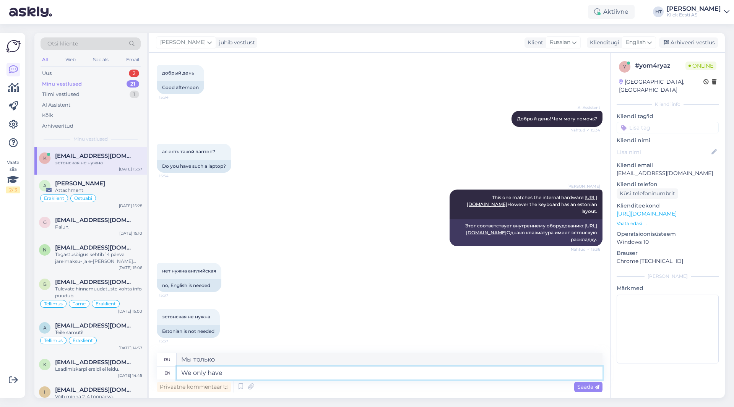
type textarea "We only have i"
type textarea "У нас есть только"
type textarea "We only have it w"
type textarea "У нас есть только это"
type textarea "We only have it with"
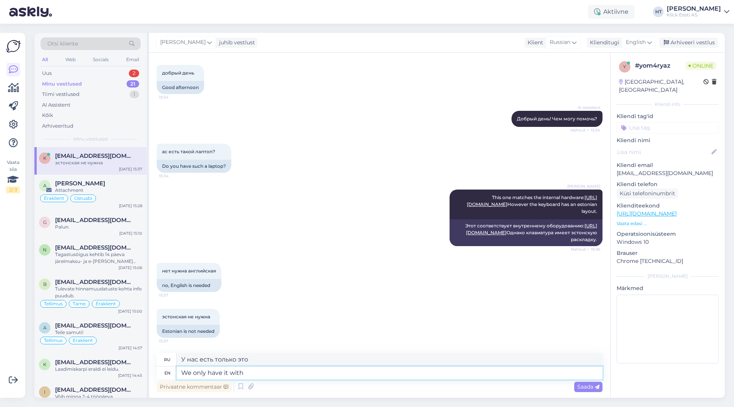
type textarea "У нас это есть только с"
type textarea "We only have it with an estonian ke"
type textarea "У нас это есть только с [DEMOGRAPHIC_DATA]"
type textarea "We only have it with an estonian keyboard."
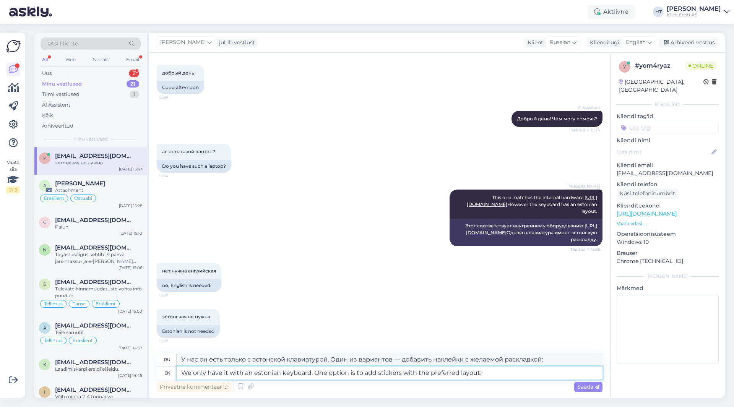
click at [459, 372] on textarea "We only have it with an estonian keyboard. One option is to add stickers with t…" at bounding box center [390, 373] width 426 height 13
click at [544, 373] on textarea "We only have it with an estonian keyboard. One option is to add stickers with t…" at bounding box center [390, 373] width 426 height 13
paste textarea "[URL][DOMAIN_NAME][PERSON_NAME]"
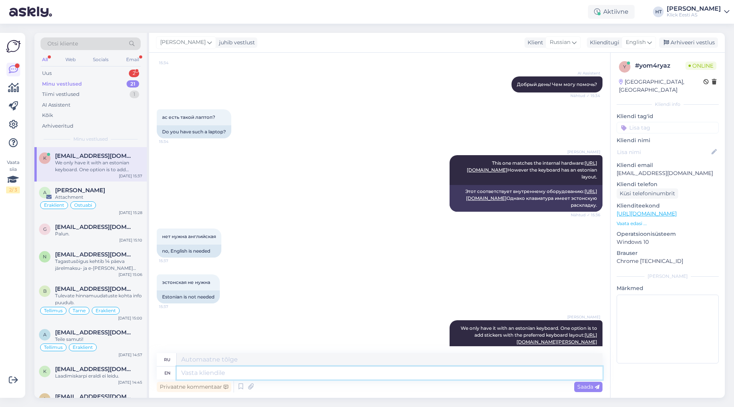
scroll to position [272, 0]
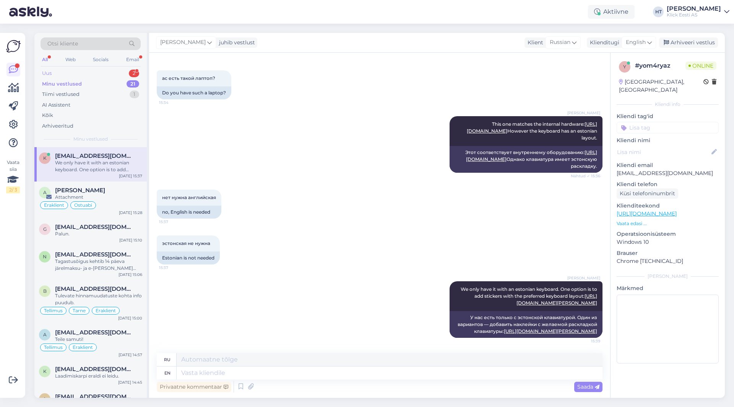
click at [136, 73] on div "2" at bounding box center [134, 74] width 10 height 8
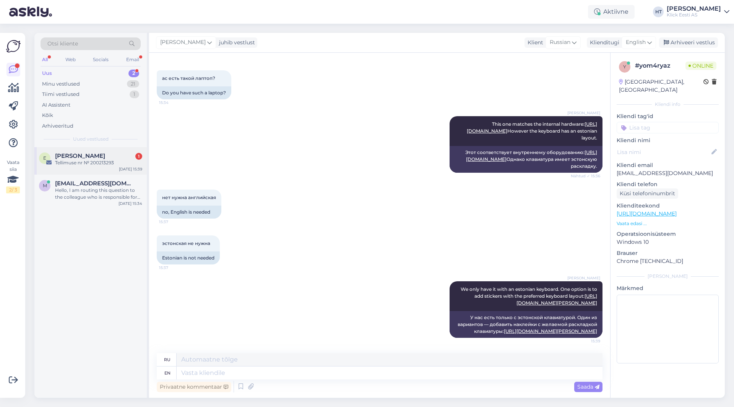
click at [129, 158] on div "[PERSON_NAME] 1" at bounding box center [98, 156] width 87 height 7
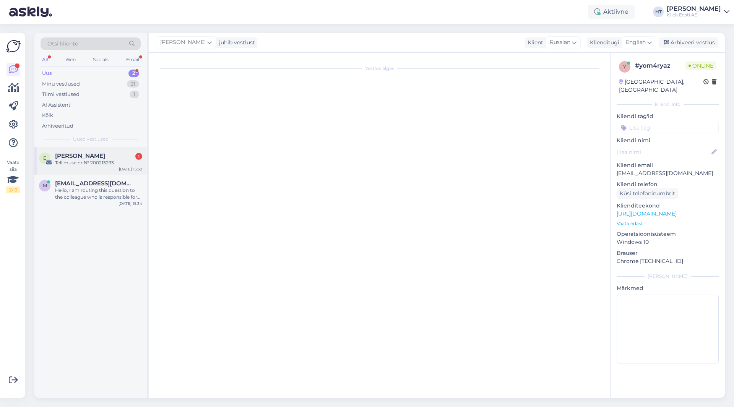
scroll to position [0, 0]
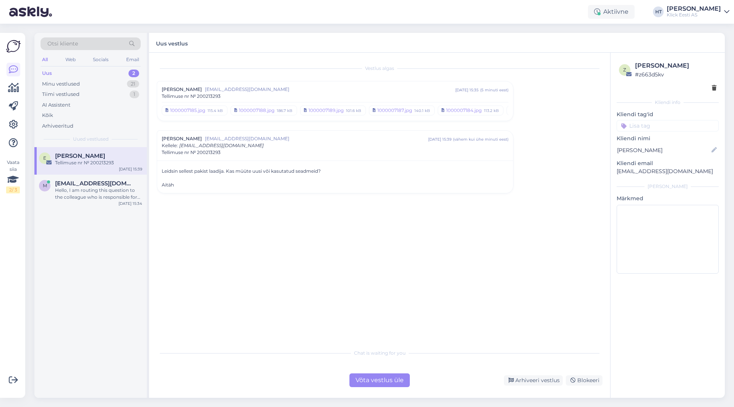
click at [331, 153] on div "Tellimuse nr № 200213293" at bounding box center [335, 152] width 347 height 7
click at [340, 99] on div "Tellimuse nr № 200213293" at bounding box center [335, 96] width 347 height 7
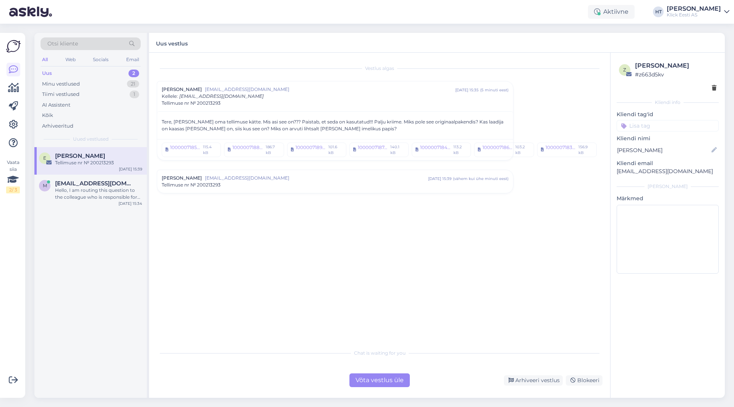
click at [210, 104] on span "Tellimuse nr № 200213293" at bounding box center [191, 103] width 59 height 7
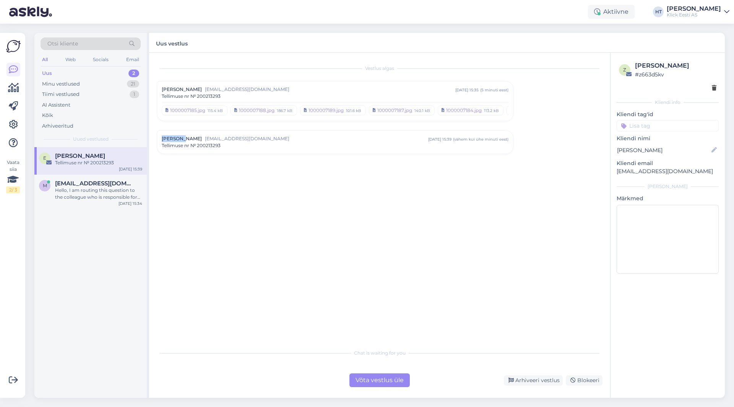
click at [210, 104] on div "1000007185.jpg 115.4 kB 1000007188.jpg 186.7 kB 1000007189.jpg 101.6 kB 1000007…" at bounding box center [335, 109] width 347 height 14
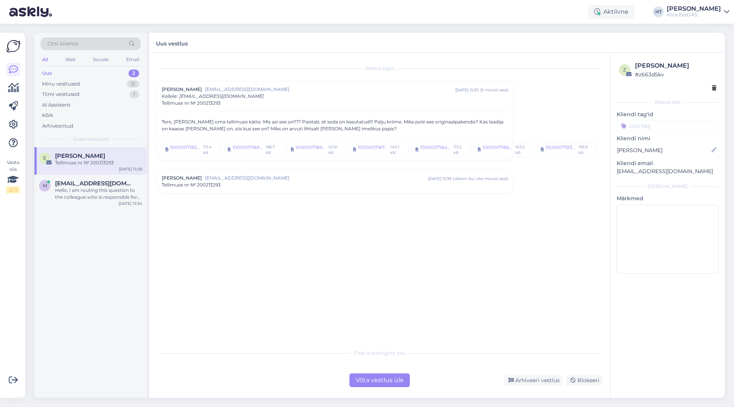
click at [211, 103] on span "Tellimuse nr № 200213293" at bounding box center [191, 103] width 59 height 7
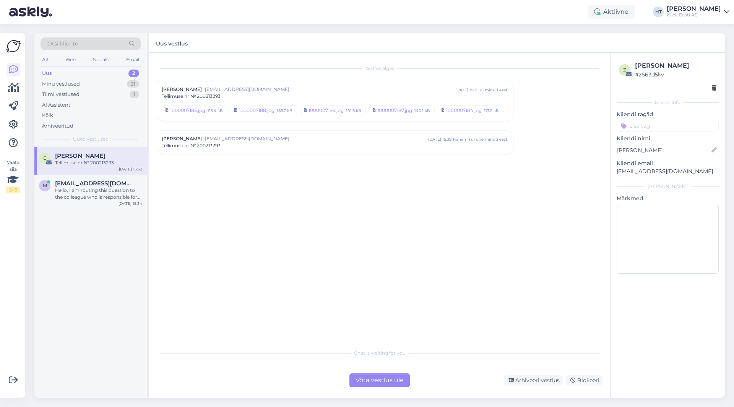
click at [230, 100] on div "[PERSON_NAME] [EMAIL_ADDRESS][DOMAIN_NAME] [DATE] 15:35 ( 5 minuti eest ) Telli…" at bounding box center [335, 101] width 347 height 30
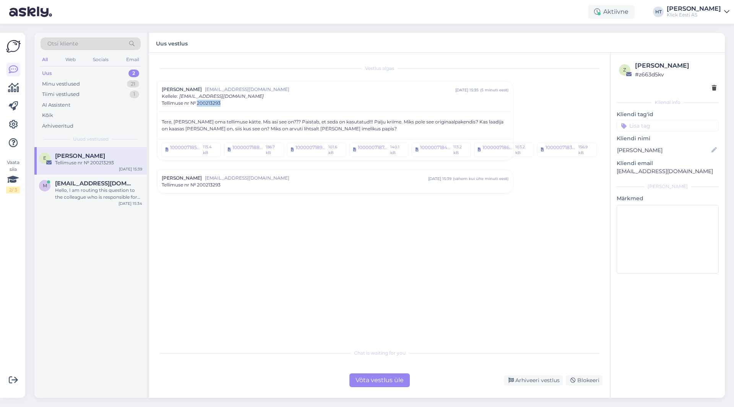
drag, startPoint x: 229, startPoint y: 100, endPoint x: 198, endPoint y: 103, distance: 31.9
click at [198, 103] on div "Tellimuse nr № 200213293" at bounding box center [335, 103] width 347 height 7
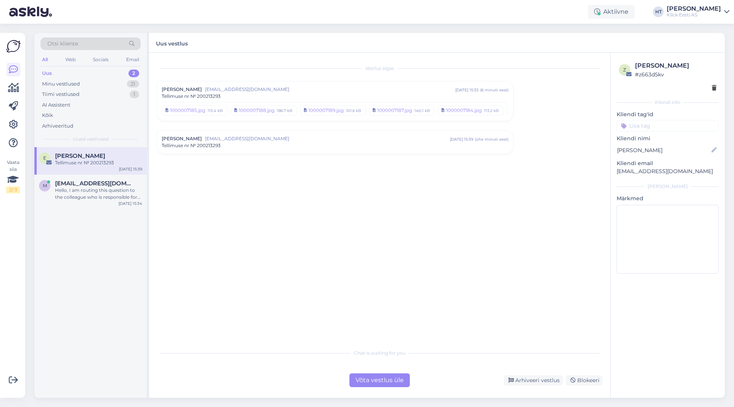
click at [342, 301] on div "Vestlus algas [PERSON_NAME] [EMAIL_ADDRESS][DOMAIN_NAME] [DATE] 15:35 ( 6 minut…" at bounding box center [383, 199] width 453 height 278
click at [192, 169] on div "Vestlus algas [PERSON_NAME] [EMAIL_ADDRESS][DOMAIN_NAME] [DATE] 15:35 ( 6 minut…" at bounding box center [383, 199] width 453 height 278
click at [127, 186] on div "[EMAIL_ADDRESS][DOMAIN_NAME]" at bounding box center [98, 183] width 87 height 7
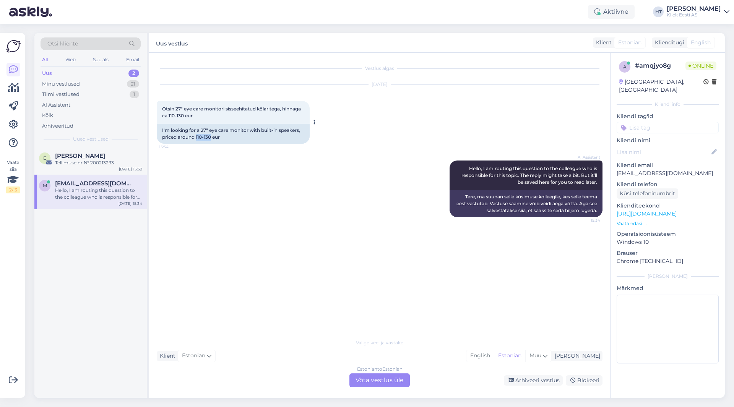
drag, startPoint x: 196, startPoint y: 136, endPoint x: 212, endPoint y: 137, distance: 15.3
click at [212, 137] on div "I'm looking for a 27" eye care monitor with built-in speakers, priced around 11…" at bounding box center [233, 134] width 153 height 20
click at [211, 137] on div "I'm looking for a 27" eye care monitor with built-in speakers, priced around 11…" at bounding box center [233, 134] width 153 height 20
drag, startPoint x: 211, startPoint y: 138, endPoint x: 196, endPoint y: 137, distance: 14.9
click at [196, 137] on div "I'm looking for a 27" eye care monitor with built-in speakers, priced around 11…" at bounding box center [233, 134] width 153 height 20
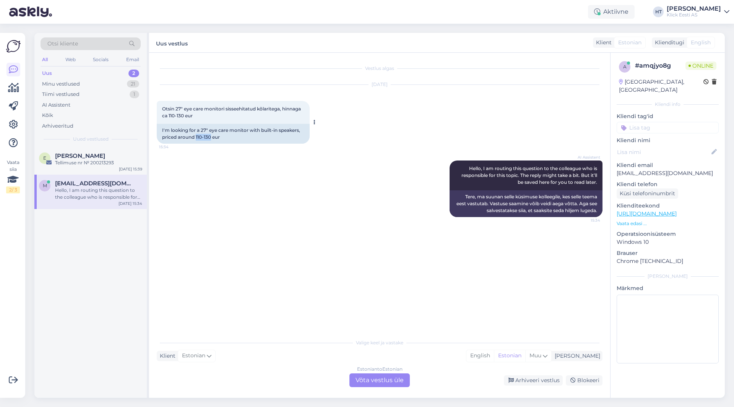
click at [196, 137] on div "I'm looking for a 27" eye care monitor with built-in speakers, priced around 11…" at bounding box center [233, 134] width 153 height 20
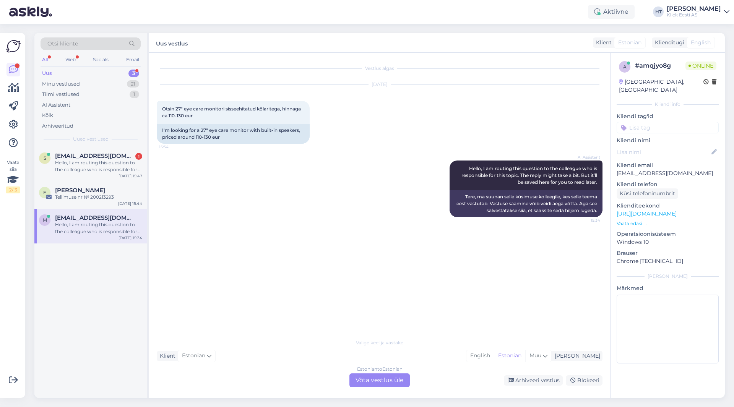
click at [202, 218] on div "AI Assistent Hello, I am routing this question to the colleague who is responsi…" at bounding box center [380, 188] width 446 height 73
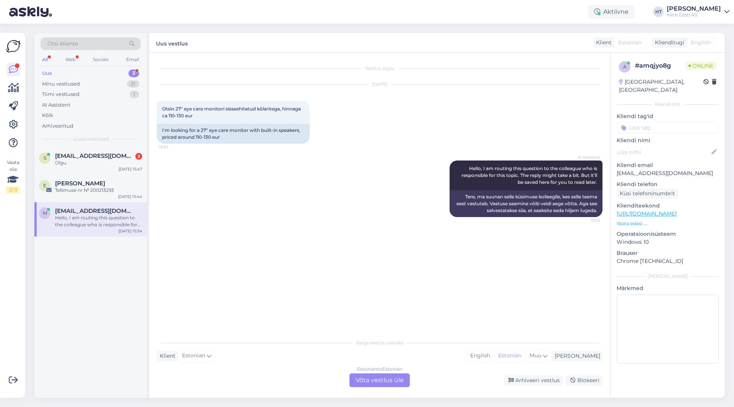
click at [369, 379] on div "Estonian to Estonian Võta vestlus üle" at bounding box center [380, 381] width 60 height 14
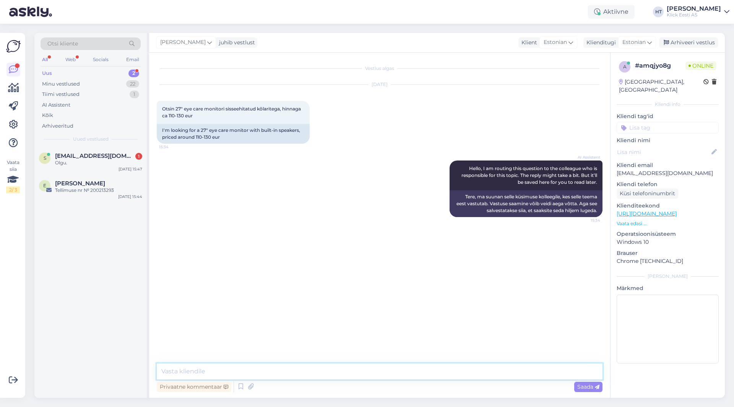
click at [369, 379] on textarea at bounding box center [380, 372] width 446 height 16
paste textarea "[URL][DOMAIN_NAME]"
click at [101, 159] on span "[EMAIL_ADDRESS][DOMAIN_NAME]" at bounding box center [95, 156] width 80 height 7
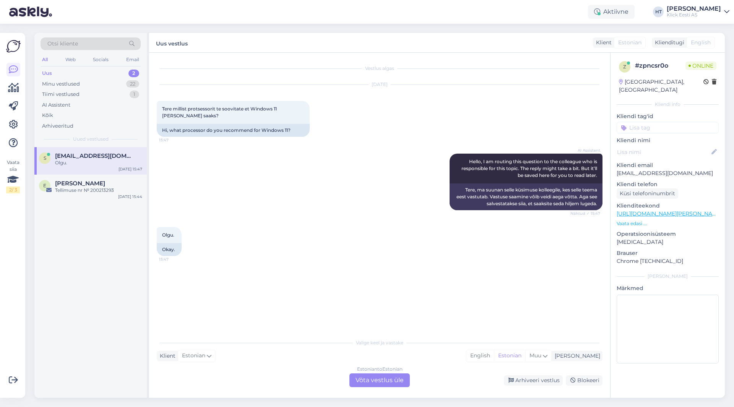
click at [376, 271] on div "Vestlus algas [DATE] Tere millist protsessorit te soovitate et Windows 11 [PERS…" at bounding box center [383, 194] width 453 height 268
click at [397, 216] on div "AI Assistent Hello, I am routing this question to the colleague who is responsi…" at bounding box center [380, 181] width 446 height 73
click at [376, 185] on div "AI Assistent Hello, I am routing this question to the colleague who is responsi…" at bounding box center [380, 181] width 446 height 73
click at [378, 183] on div "AI Assistent Hello, I am routing this question to the colleague who is responsi…" at bounding box center [380, 181] width 446 height 73
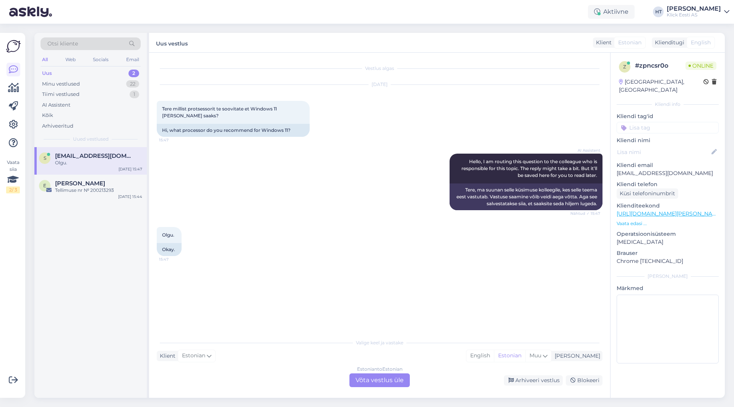
click at [377, 180] on div "AI Assistent Hello, I am routing this question to the colleague who is responsi…" at bounding box center [380, 181] width 446 height 73
click at [130, 72] on div "2" at bounding box center [134, 74] width 11 height 8
click at [95, 186] on span "[PERSON_NAME]" at bounding box center [80, 183] width 50 height 7
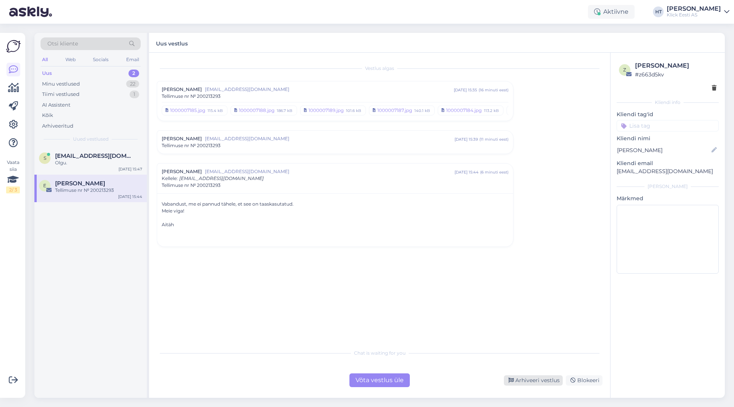
click at [527, 383] on div "Arhiveeri vestlus" at bounding box center [533, 381] width 59 height 10
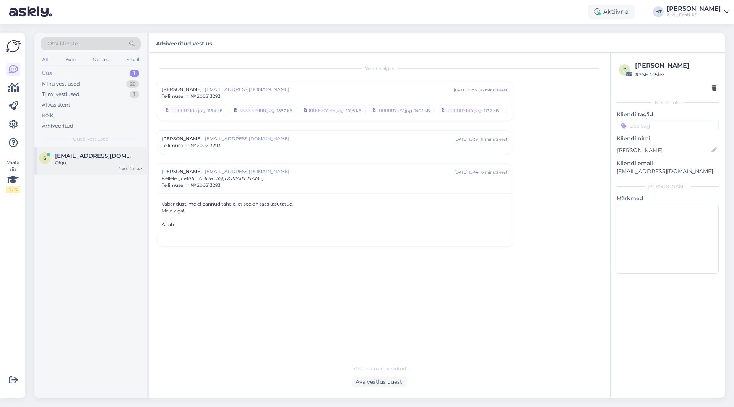
click at [113, 167] on div "s [EMAIL_ADDRESS][DOMAIN_NAME] Olgu. [DATE] 15:47" at bounding box center [90, 161] width 112 height 28
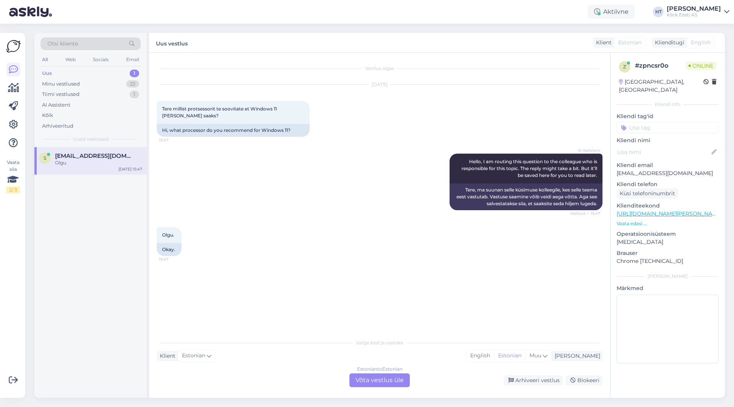
click at [228, 166] on div "AI Assistent Hello, I am routing this question to the colleague who is responsi…" at bounding box center [380, 181] width 446 height 73
click at [111, 330] on div "s [EMAIL_ADDRESS][DOMAIN_NAME] Olgu. [DATE] 15:47" at bounding box center [90, 272] width 112 height 251
click at [90, 291] on div "s [EMAIL_ADDRESS][DOMAIN_NAME] Olgu. [DATE] 15:47" at bounding box center [90, 272] width 112 height 251
click at [85, 265] on div "s [EMAIL_ADDRESS][DOMAIN_NAME] Olgu. [DATE] 15:47" at bounding box center [90, 272] width 112 height 251
click at [86, 264] on div "s [EMAIL_ADDRESS][DOMAIN_NAME] Olgu. [DATE] 15:47" at bounding box center [90, 272] width 112 height 251
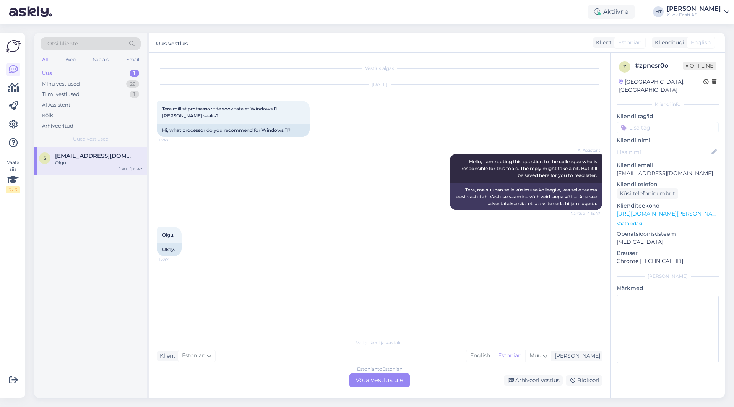
click at [202, 174] on div "AI Assistent Hello, I am routing this question to the colleague who is responsi…" at bounding box center [380, 181] width 446 height 73
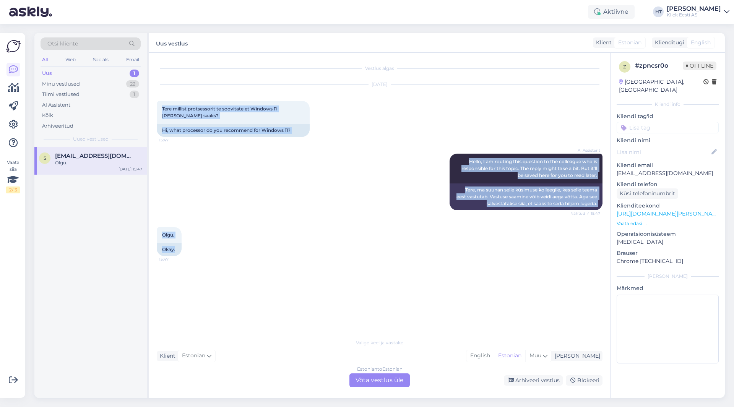
drag, startPoint x: 161, startPoint y: 108, endPoint x: 402, endPoint y: 261, distance: 285.6
click at [402, 261] on div "Vestlus algas [DATE] Tere millist protsessorit te soovitate et Windows 11 [PERS…" at bounding box center [383, 194] width 453 height 268
click at [402, 261] on div "Olgu. 15:47 Okay." at bounding box center [380, 242] width 446 height 46
drag, startPoint x: 158, startPoint y: 107, endPoint x: 291, endPoint y: 262, distance: 204.0
click at [291, 262] on div "Vestlus algas [DATE] Tere millist protsessorit te soovitate et Windows 11 [PERS…" at bounding box center [383, 194] width 453 height 268
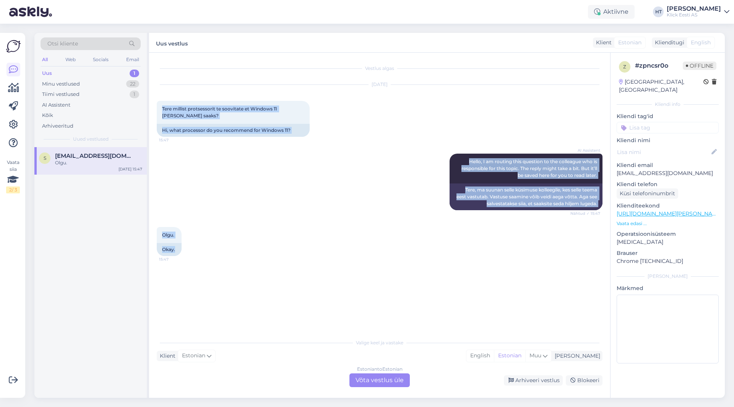
click at [291, 262] on div "Olgu. 15:47 Okay." at bounding box center [380, 242] width 446 height 46
drag, startPoint x: 291, startPoint y: 263, endPoint x: 161, endPoint y: 105, distance: 204.9
click at [161, 105] on div "Vestlus algas [DATE] Tere millist protsessorit te soovitate et Windows 11 [PERS…" at bounding box center [383, 194] width 453 height 268
click at [162, 106] on div "Tere millist protsessorit te soovitate et Windows 11 [PERSON_NAME] saaks? 15:47" at bounding box center [233, 112] width 153 height 23
drag, startPoint x: 162, startPoint y: 106, endPoint x: 300, endPoint y: 268, distance: 213.5
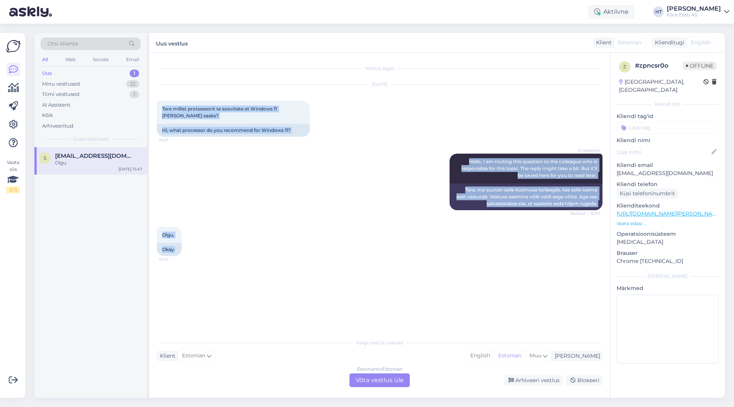
click at [300, 268] on div "Vestlus algas [DATE] Tere millist protsessorit te soovitate et Windows 11 [PERS…" at bounding box center [383, 194] width 453 height 268
drag, startPoint x: 225, startPoint y: 261, endPoint x: 157, endPoint y: 106, distance: 169.1
click at [157, 106] on div "Vestlus algas [DATE] Tere millist protsessorit te soovitate et Windows 11 [PERS…" at bounding box center [383, 194] width 453 height 268
click at [160, 106] on div "Tere millist protsessorit te soovitate et Windows 11 [PERSON_NAME] saaks? 15:47" at bounding box center [233, 112] width 153 height 23
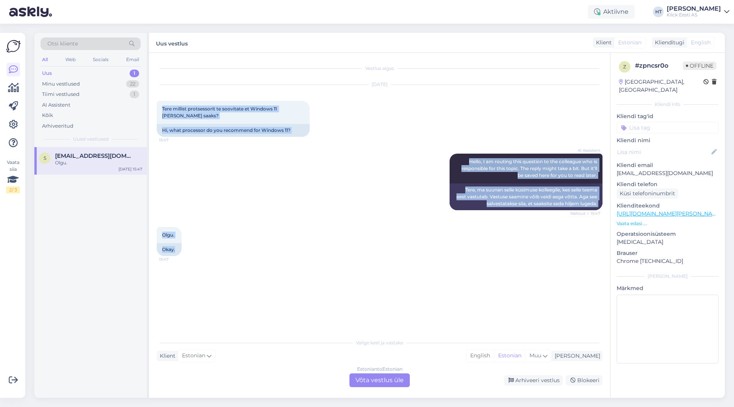
drag, startPoint x: 160, startPoint y: 106, endPoint x: 260, endPoint y: 254, distance: 179.2
click at [260, 254] on div "Vestlus algas [DATE] Tere millist protsessorit te soovitate et Windows 11 [PERS…" at bounding box center [383, 194] width 453 height 268
click at [260, 254] on div "Olgu. 15:47 Okay." at bounding box center [380, 242] width 446 height 46
drag, startPoint x: 205, startPoint y: 259, endPoint x: 162, endPoint y: 107, distance: 158.4
click at [162, 107] on div "Vestlus algas [DATE] Tere millist protsessorit te soovitate et Windows 11 [PERS…" at bounding box center [383, 194] width 453 height 268
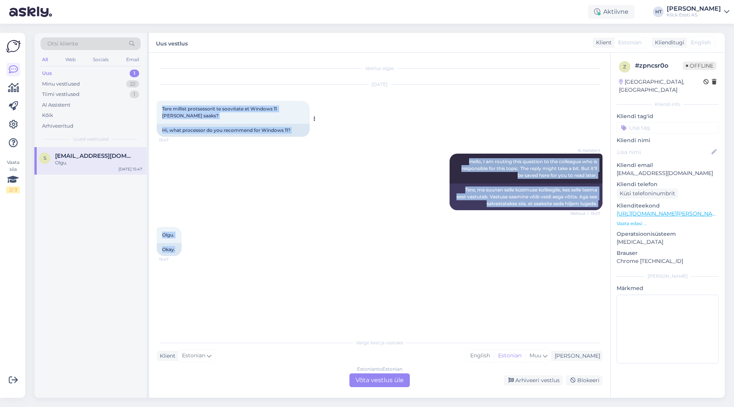
click at [162, 107] on span "Tere millist protsessorit te soovitate et Windows 11 [PERSON_NAME] saaks?" at bounding box center [220, 112] width 116 height 13
drag, startPoint x: 162, startPoint y: 107, endPoint x: 300, endPoint y: 258, distance: 204.7
click at [300, 258] on div "Vestlus algas [DATE] Tere millist protsessorit te soovitate et Windows 11 [PERS…" at bounding box center [383, 194] width 453 height 268
click at [387, 194] on div "AI Assistent Hello, I am routing this question to the colleague who is responsi…" at bounding box center [380, 181] width 446 height 73
drag, startPoint x: 161, startPoint y: 107, endPoint x: 425, endPoint y: 292, distance: 322.4
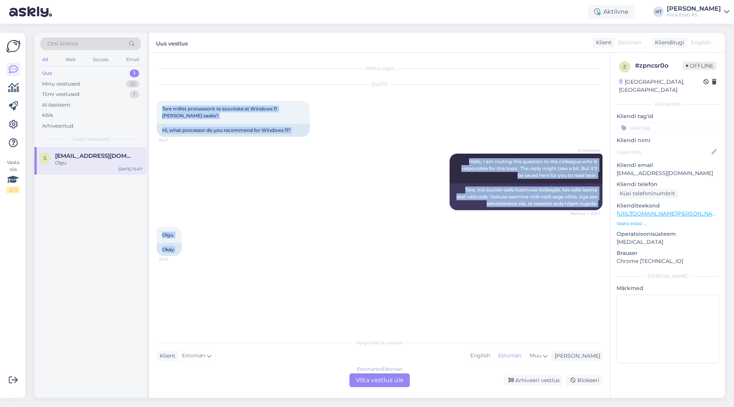
click at [425, 292] on div "Vestlus algas [DATE] Tere millist protsessorit te soovitate et Windows 11 [PERS…" at bounding box center [383, 194] width 453 height 268
click at [390, 273] on div "Vestlus algas [DATE] Tere millist protsessorit te soovitate et Windows 11 [PERS…" at bounding box center [383, 194] width 453 height 268
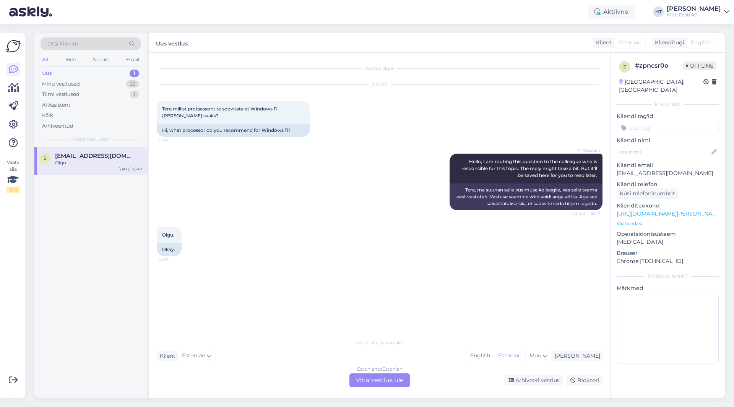
click at [382, 267] on div "Vestlus algas [DATE] Tere millist protsessorit te soovitate et Windows 11 [PERS…" at bounding box center [383, 194] width 453 height 268
click at [390, 244] on div "Olgu. 15:47 Okay." at bounding box center [380, 242] width 446 height 46
click at [380, 186] on div "AI Assistent Hello, I am routing this question to the colleague who is responsi…" at bounding box center [380, 181] width 446 height 73
click at [513, 379] on icon at bounding box center [511, 380] width 5 height 5
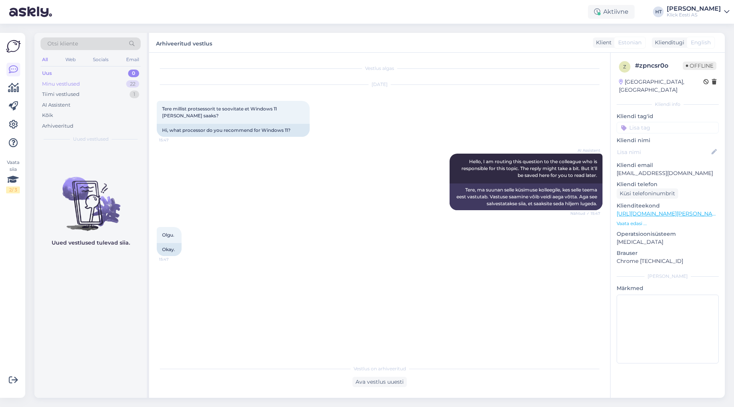
click at [128, 85] on div "22" at bounding box center [132, 84] width 13 height 8
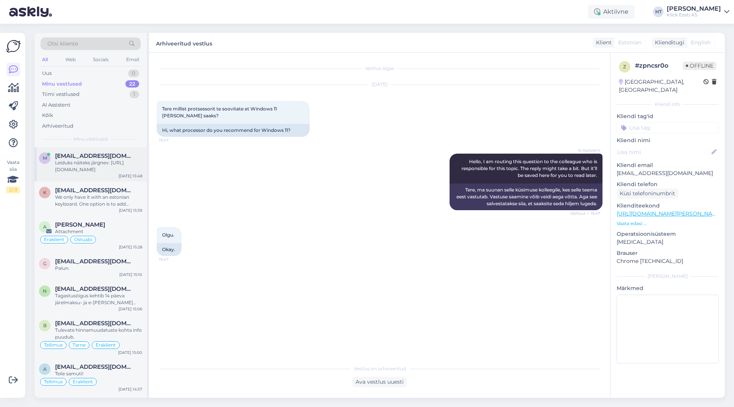
click at [111, 155] on span "[EMAIL_ADDRESS][DOMAIN_NAME]" at bounding box center [95, 156] width 80 height 7
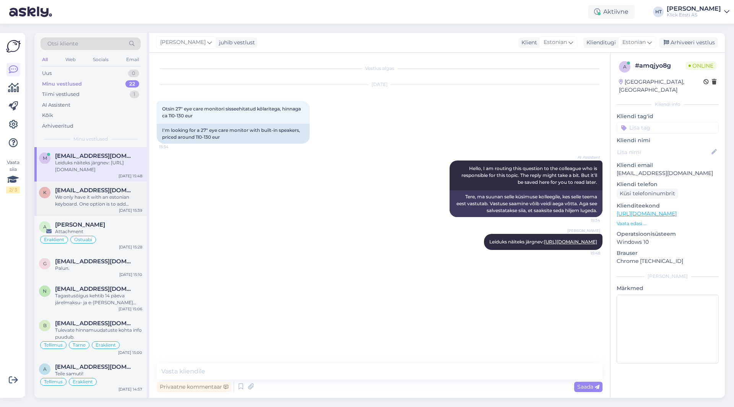
click at [104, 188] on span "[EMAIL_ADDRESS][DOMAIN_NAME]" at bounding box center [95, 190] width 80 height 7
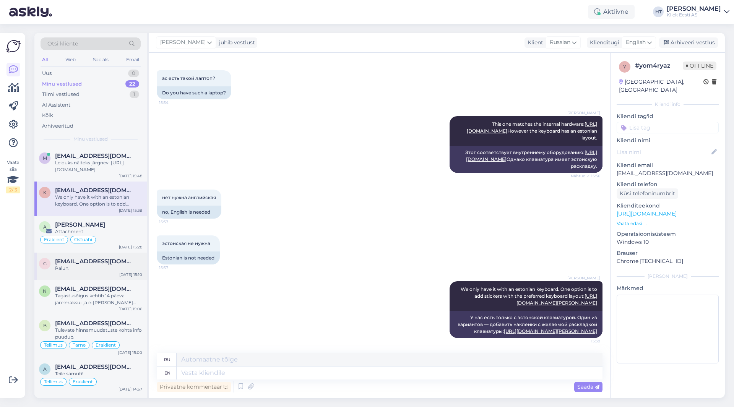
click at [104, 264] on span "[EMAIL_ADDRESS][DOMAIN_NAME]" at bounding box center [95, 261] width 80 height 7
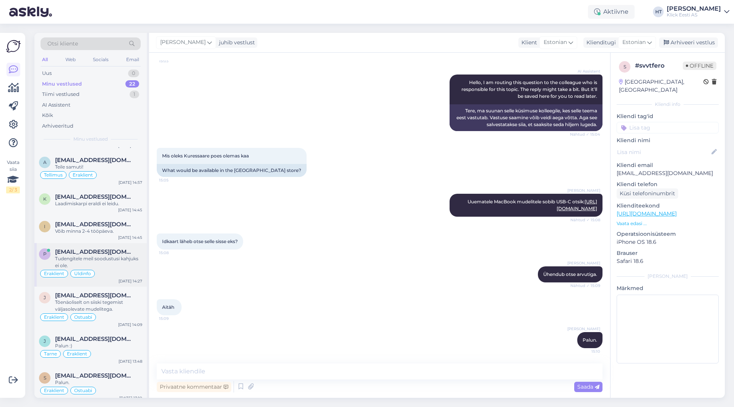
scroll to position [195, 0]
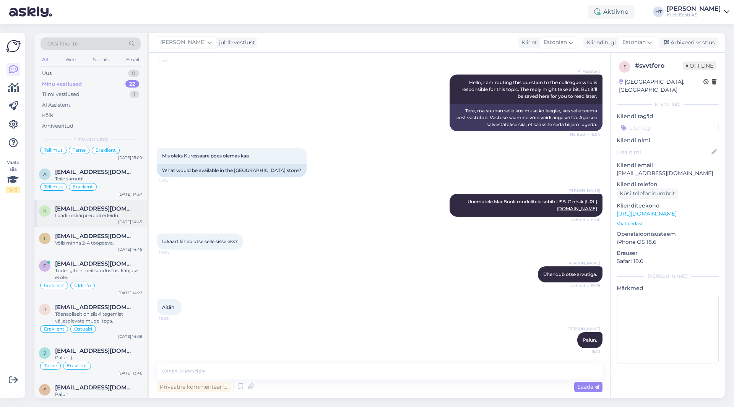
click at [112, 214] on div "Laadimiskarpi eraldi ei leidu." at bounding box center [98, 215] width 87 height 7
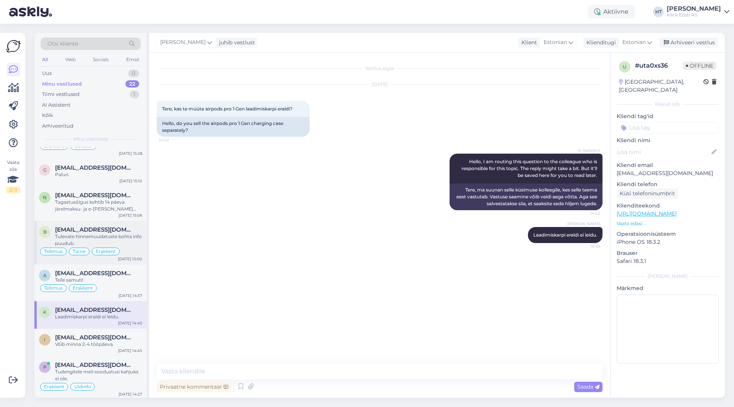
scroll to position [80, 0]
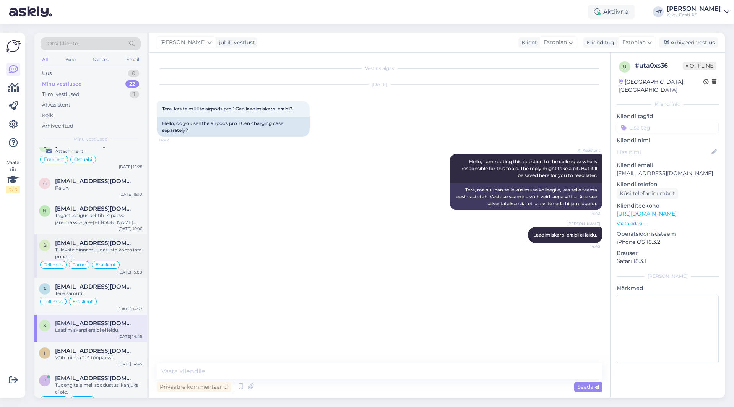
click at [116, 216] on div "Tagastusõigus kehtib 14 päeva järelmaksu- ja e-[PERSON_NAME] ostudele. Uue ring…" at bounding box center [98, 219] width 87 height 14
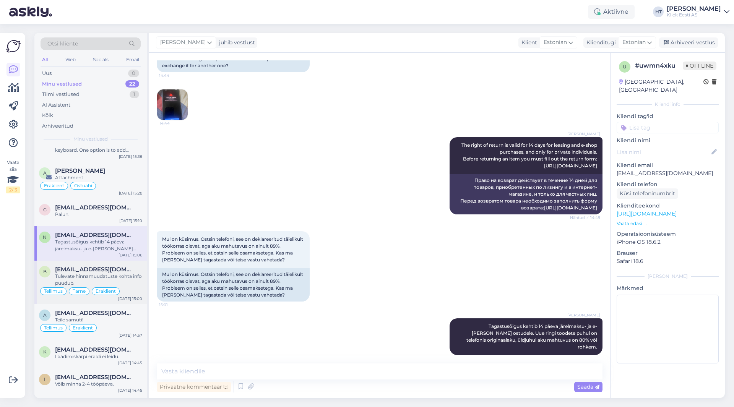
scroll to position [42, 0]
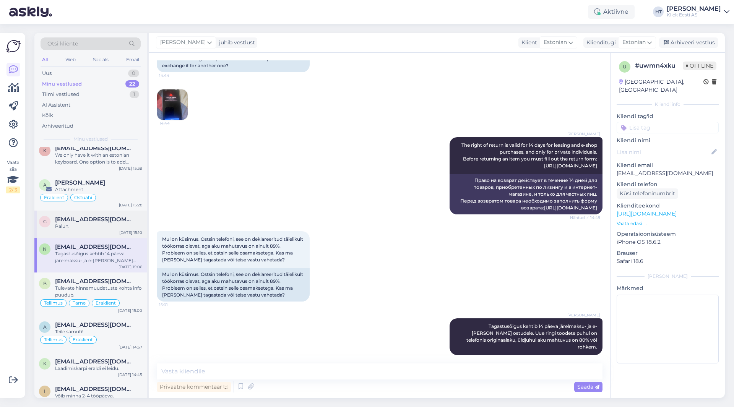
click at [114, 219] on span "[EMAIL_ADDRESS][DOMAIN_NAME]" at bounding box center [95, 219] width 80 height 7
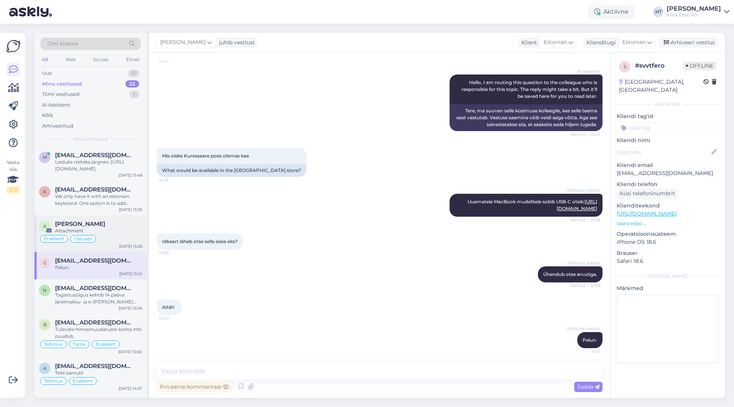
scroll to position [0, 0]
click at [112, 203] on div "We only have it with an estonian keyboard. One option is to add stickers with t…" at bounding box center [98, 201] width 87 height 14
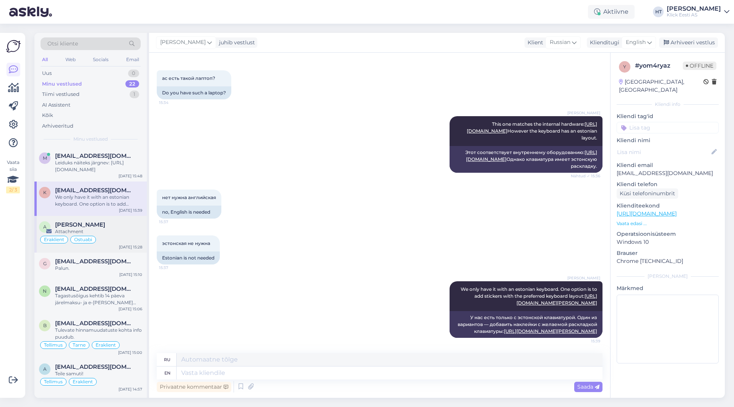
click at [109, 220] on div "A [PERSON_NAME] Attachment Eraklient Ostuabi [DATE] 15:28" at bounding box center [90, 234] width 112 height 37
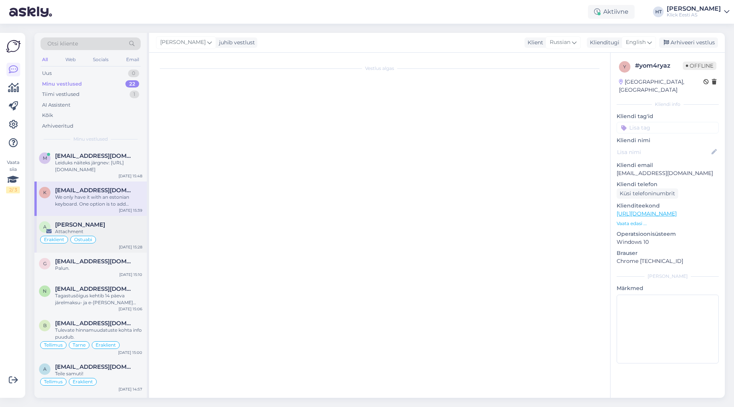
scroll to position [3, 0]
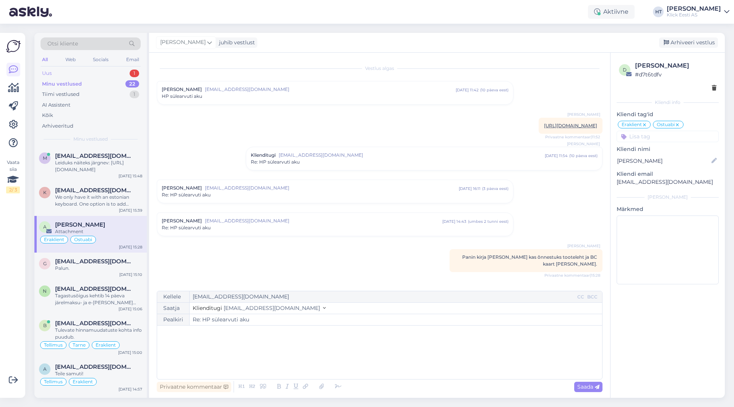
click at [113, 75] on div "Uus 1" at bounding box center [91, 73] width 100 height 11
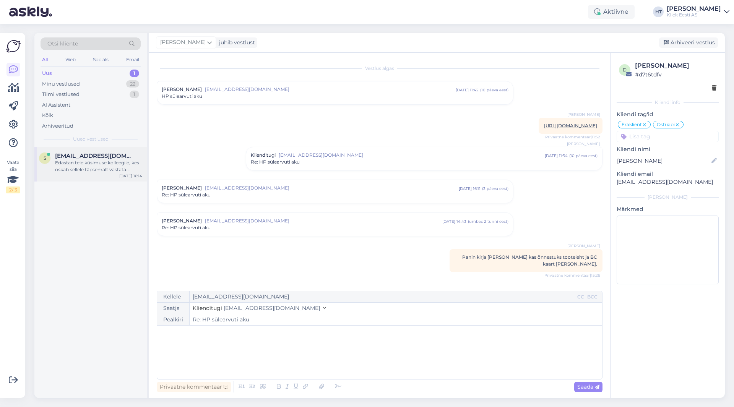
click at [97, 159] on span "[EMAIL_ADDRESS][DOMAIN_NAME]" at bounding box center [95, 156] width 80 height 7
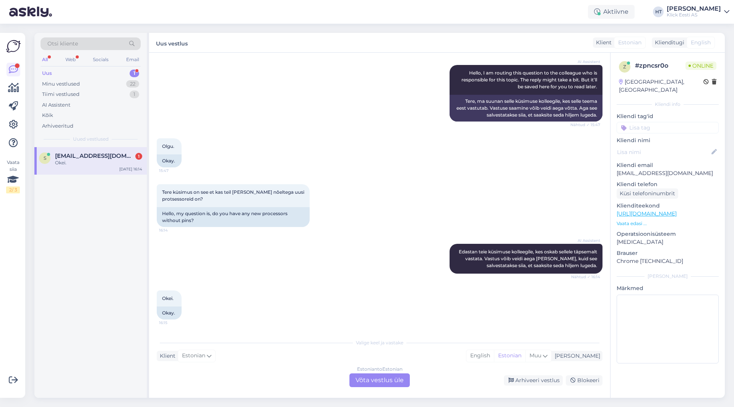
scroll to position [97, 0]
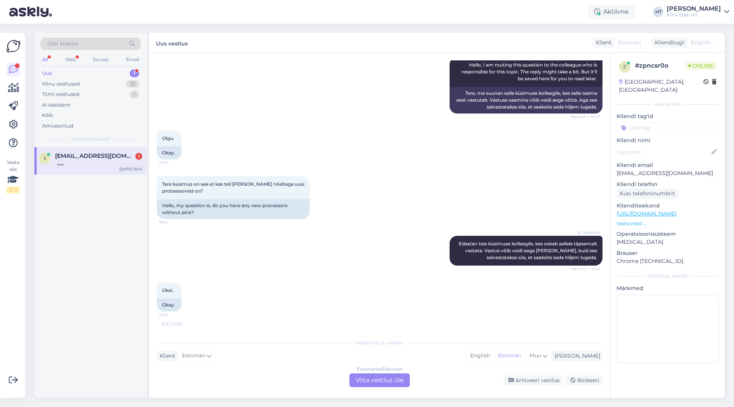
click at [377, 225] on div "Tere küsimus on see et kas teil [PERSON_NAME] nõeltega uusi protsessoreid on? 1…" at bounding box center [380, 198] width 446 height 60
click at [648, 169] on p "[EMAIL_ADDRESS][DOMAIN_NAME]" at bounding box center [668, 173] width 102 height 8
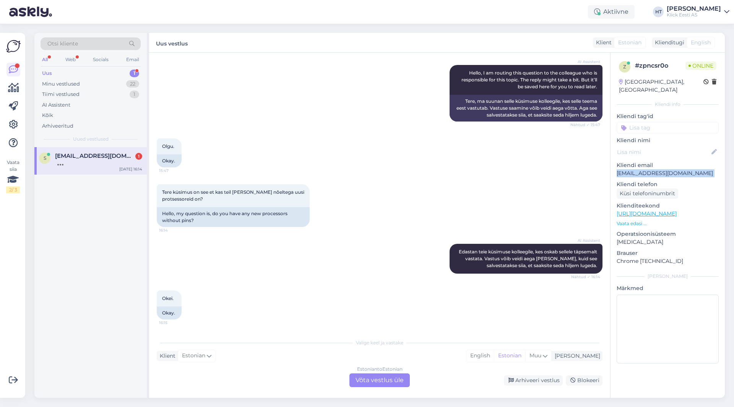
scroll to position [89, 0]
click at [88, 45] on div "Otsi kliente" at bounding box center [91, 43] width 100 height 13
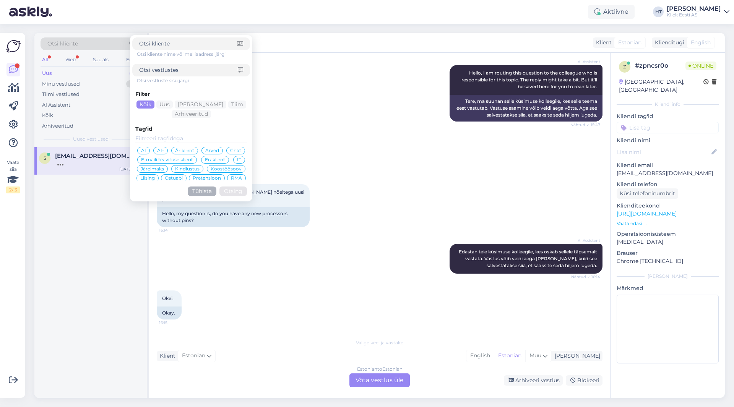
click at [177, 42] on input at bounding box center [188, 44] width 98 height 8
click button "Otsing" at bounding box center [234, 192] width 28 height 10
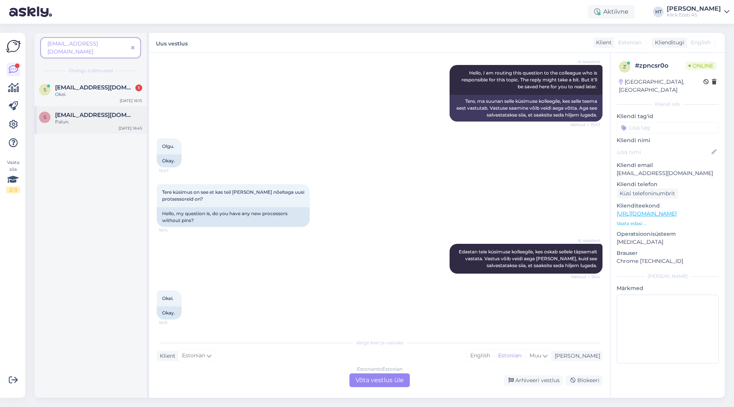
click at [103, 119] on div "Palun." at bounding box center [98, 122] width 87 height 7
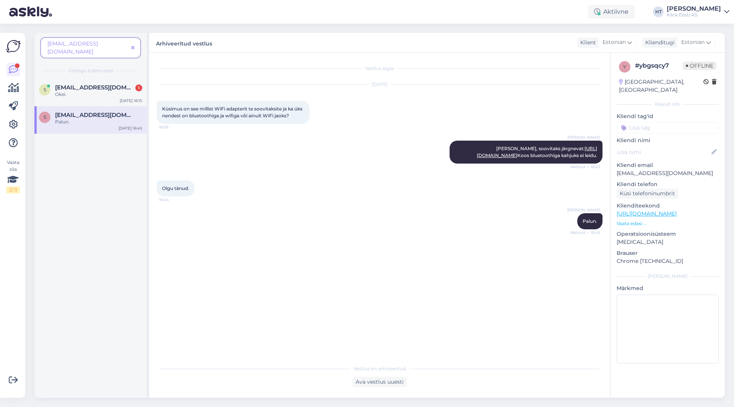
scroll to position [0, 0]
click at [113, 84] on span "[EMAIL_ADDRESS][DOMAIN_NAME]" at bounding box center [95, 87] width 80 height 7
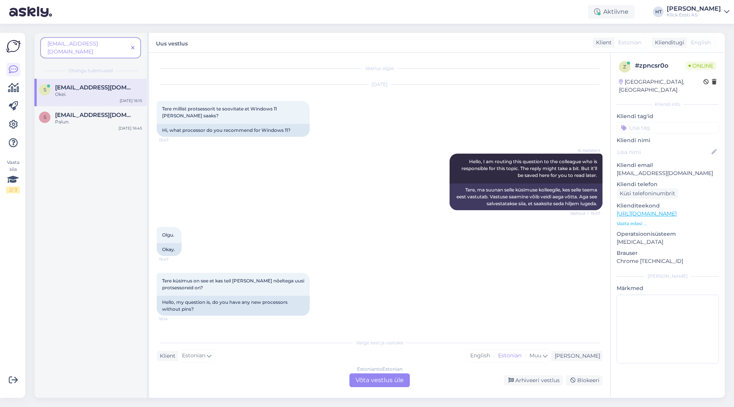
scroll to position [89, 0]
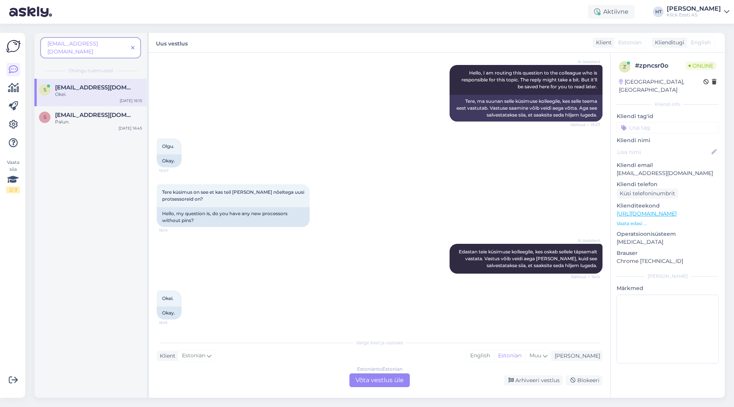
click at [312, 122] on div "AI Assistent Hello, I am routing this question to the colleague who is responsi…" at bounding box center [380, 93] width 446 height 73
click at [374, 379] on div "Estonian to Estonian Võta vestlus üle" at bounding box center [380, 381] width 60 height 14
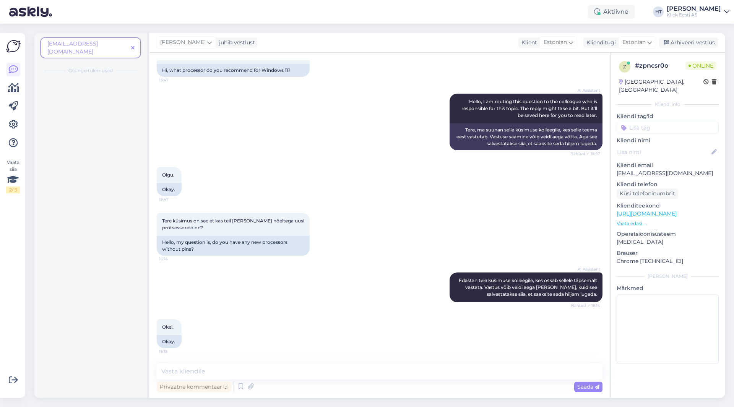
scroll to position [60, 0]
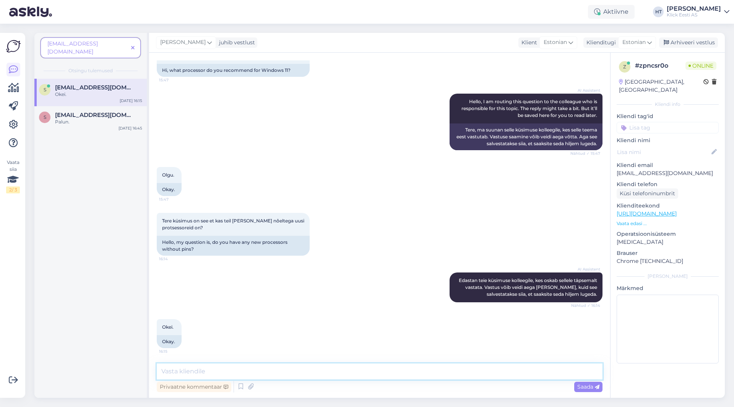
click at [375, 373] on textarea at bounding box center [380, 372] width 446 height 16
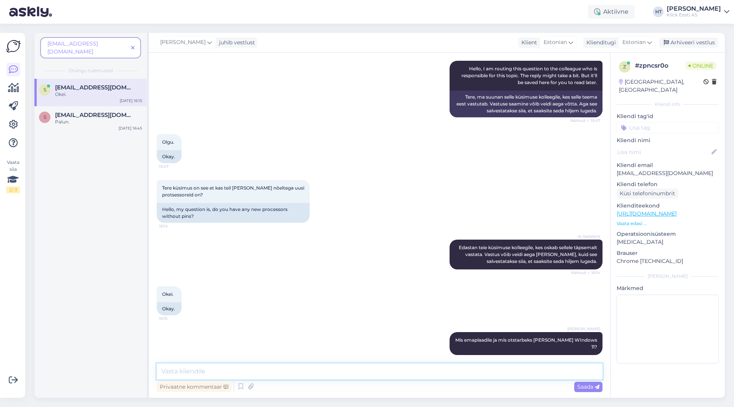
scroll to position [159, 0]
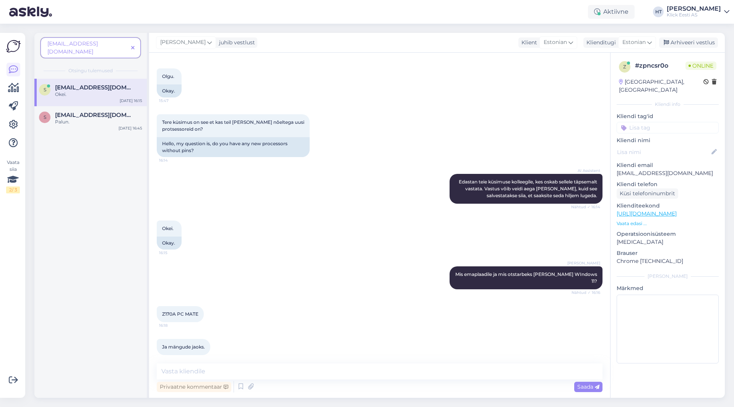
click at [275, 206] on div "AI Assistent Edastan teie küsimuse kolleegile, kes oskab sellele täpsemalt vast…" at bounding box center [380, 189] width 446 height 47
click at [278, 373] on textarea at bounding box center [380, 372] width 446 height 16
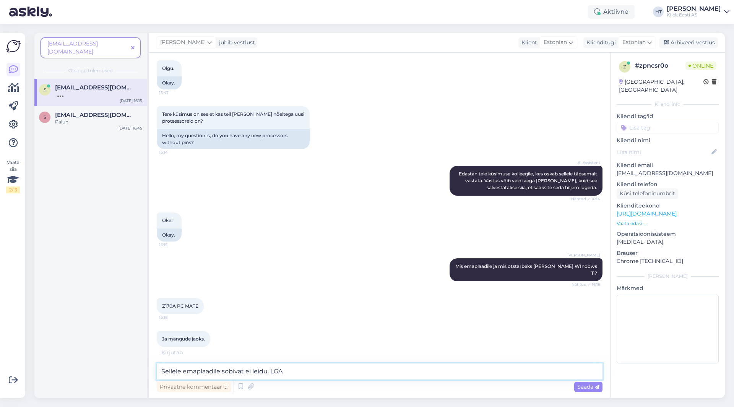
paste textarea "1151"
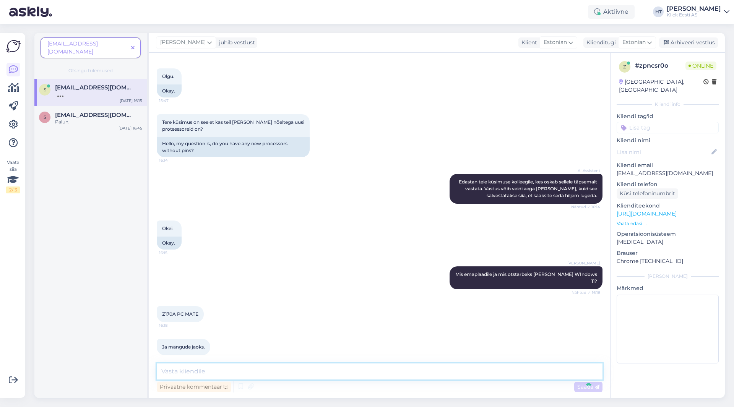
scroll to position [199, 0]
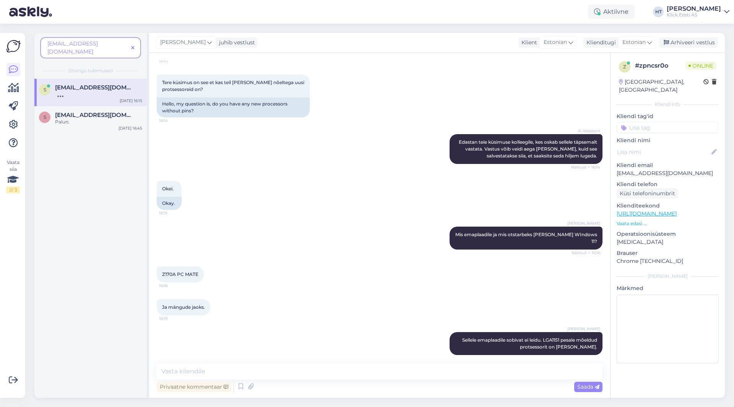
click at [121, 256] on div "s [EMAIL_ADDRESS][DOMAIN_NAME] [DATE] 16:15 s [EMAIL_ADDRESS][DOMAIN_NAME] Palu…" at bounding box center [90, 238] width 112 height 319
click at [115, 119] on div "Palun." at bounding box center [98, 122] width 87 height 7
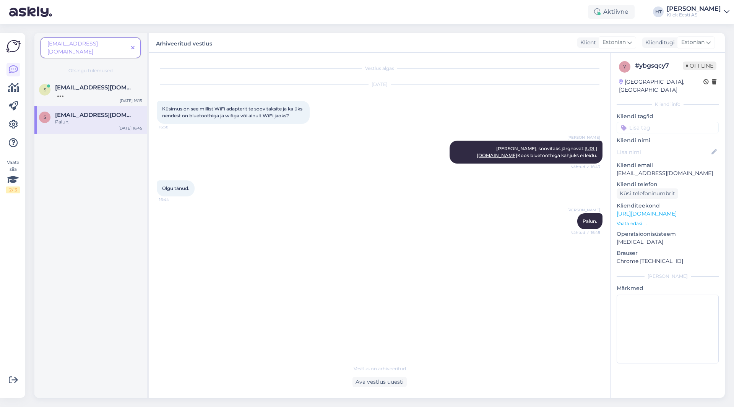
click at [134, 46] on icon at bounding box center [132, 48] width 3 height 5
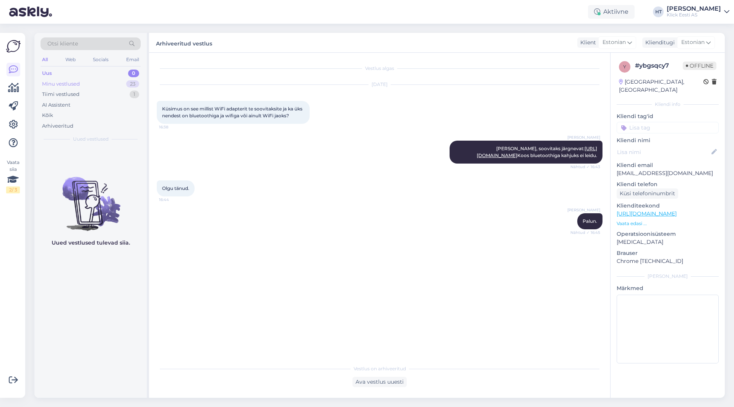
click at [120, 82] on div "Minu vestlused 23" at bounding box center [91, 84] width 100 height 11
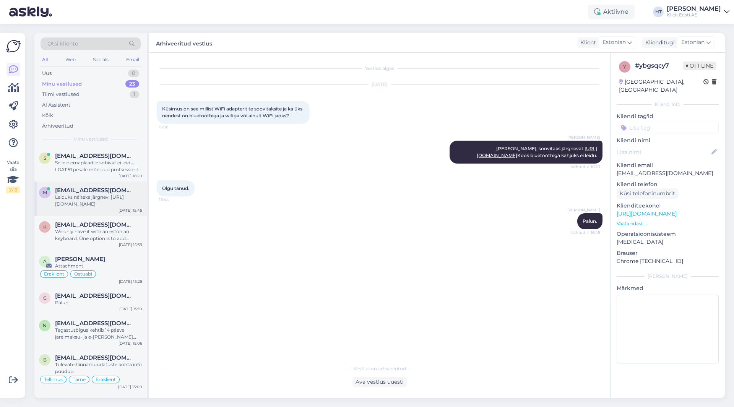
click at [125, 193] on div "[EMAIL_ADDRESS][DOMAIN_NAME]" at bounding box center [98, 190] width 87 height 7
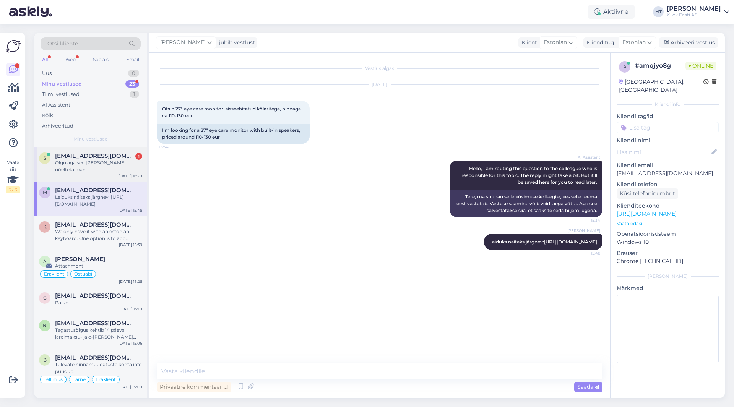
click at [96, 161] on div "Olgu aga see [PERSON_NAME] nõelteta tean." at bounding box center [98, 167] width 87 height 14
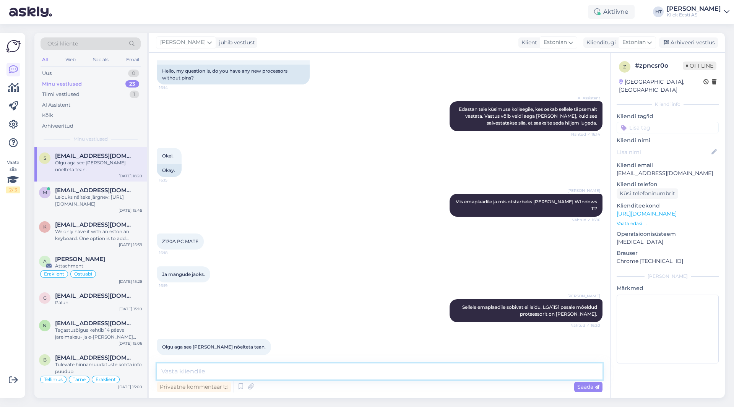
click at [229, 369] on textarea at bounding box center [380, 372] width 446 height 16
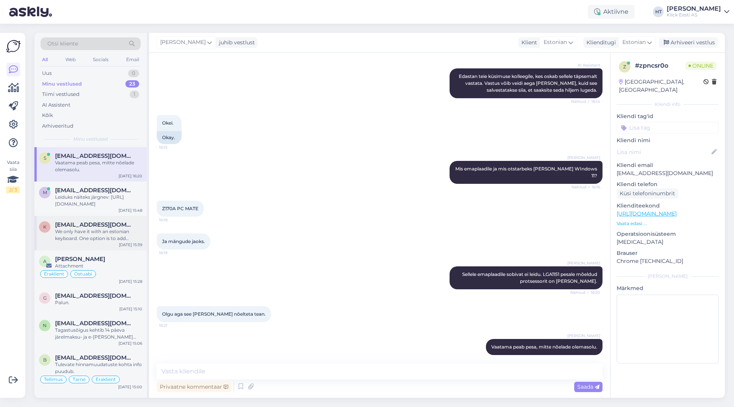
click at [98, 223] on span "[EMAIL_ADDRESS][DOMAIN_NAME]" at bounding box center [95, 224] width 80 height 7
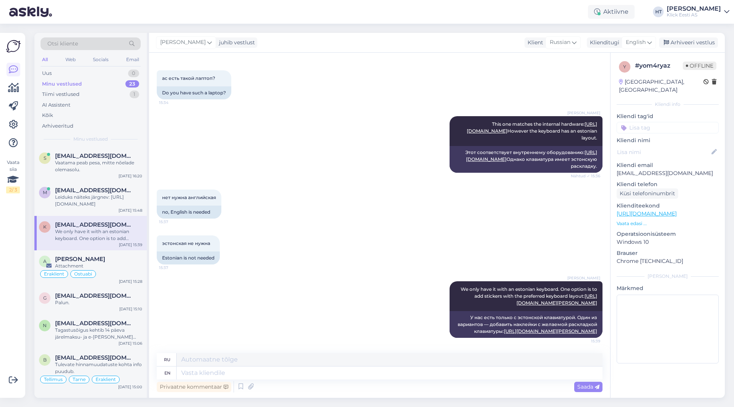
click at [0, 267] on div "Vaata siia 2 / 3 Võimalused Veendu, et Askly loob sulle väärtust. Sulge Ühenda …" at bounding box center [12, 215] width 25 height 365
drag, startPoint x: 94, startPoint y: 161, endPoint x: 81, endPoint y: 156, distance: 13.6
click at [81, 156] on span "[EMAIL_ADDRESS][DOMAIN_NAME]" at bounding box center [95, 156] width 80 height 7
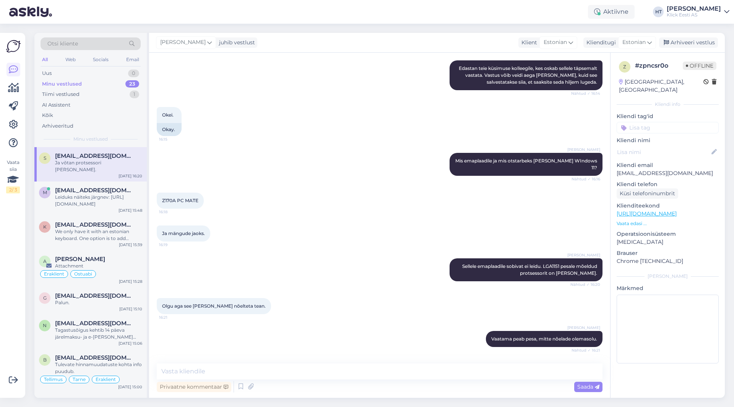
scroll to position [370, 0]
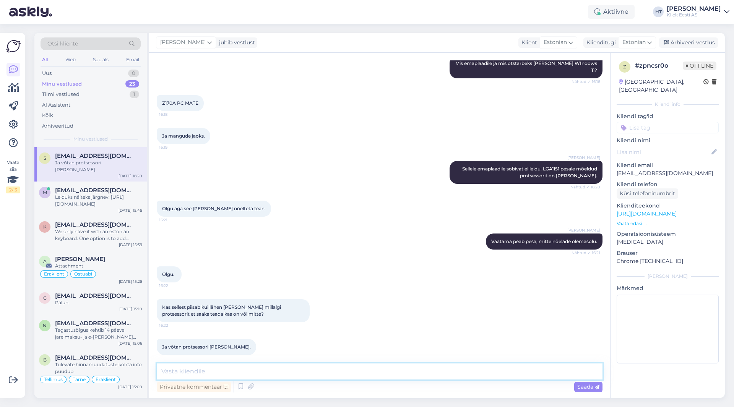
click at [275, 366] on textarea at bounding box center [380, 372] width 446 height 16
drag, startPoint x: 355, startPoint y: 283, endPoint x: 371, endPoint y: 306, distance: 27.9
click at [371, 306] on div "Kas sellest piisab kui lähen [PERSON_NAME] millalgi protsessorit et saaks teada…" at bounding box center [380, 311] width 446 height 40
click at [360, 367] on textarea at bounding box center [380, 372] width 446 height 16
click at [360, 366] on textarea at bounding box center [380, 372] width 446 height 16
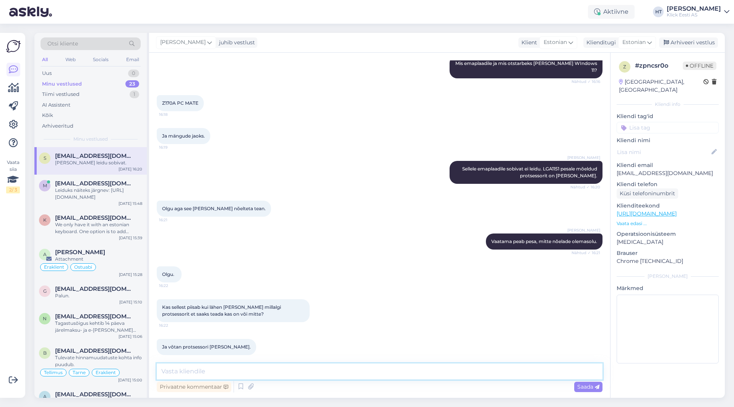
scroll to position [403, 0]
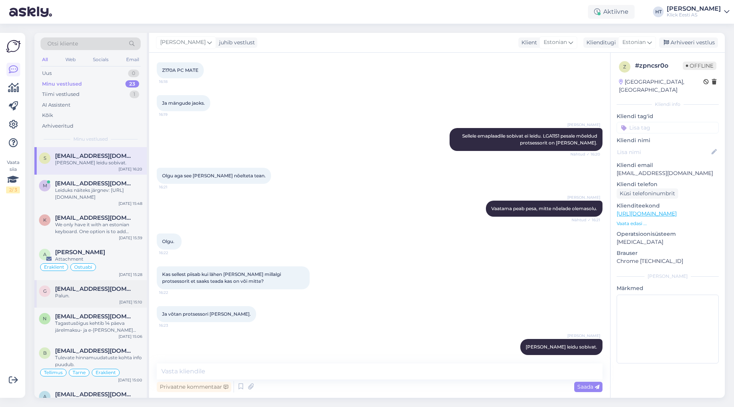
click at [79, 288] on span "[EMAIL_ADDRESS][DOMAIN_NAME]" at bounding box center [95, 289] width 80 height 7
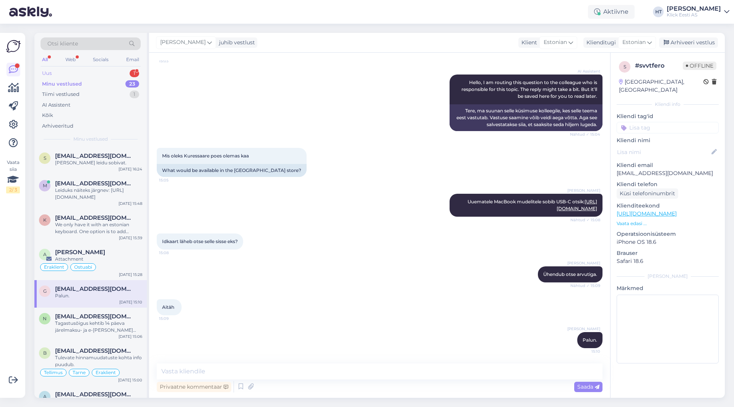
click at [93, 72] on div "Uus 1" at bounding box center [91, 73] width 100 height 11
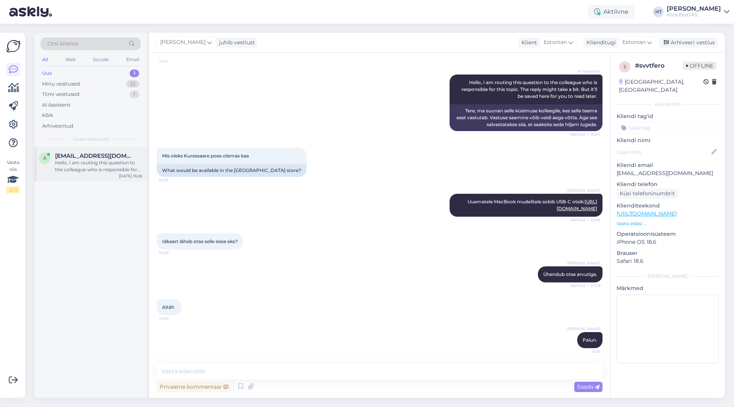
click at [105, 159] on span "[EMAIL_ADDRESS][DOMAIN_NAME]" at bounding box center [95, 156] width 80 height 7
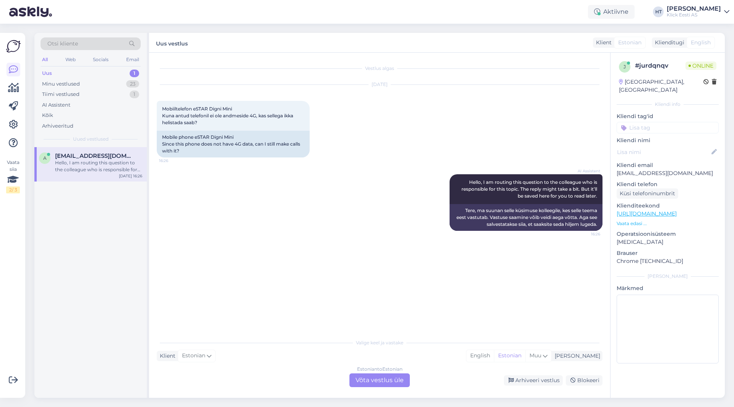
click at [386, 312] on div "Vestlus algas [DATE] Mobiiltelefon eSTAR Digni Mini Kuna antud telefonil ei ole…" at bounding box center [383, 194] width 453 height 268
click at [396, 381] on div "Estonian to Estonian Võta vestlus üle" at bounding box center [380, 381] width 60 height 14
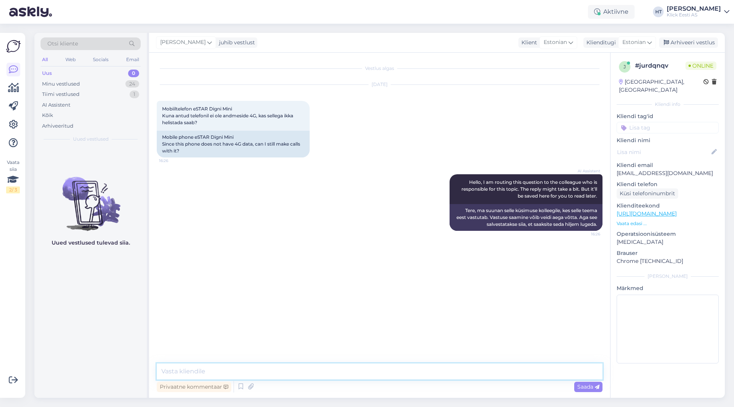
click at [390, 374] on textarea at bounding box center [380, 372] width 446 height 16
click at [124, 87] on div "Minu vestlused 24" at bounding box center [91, 84] width 100 height 11
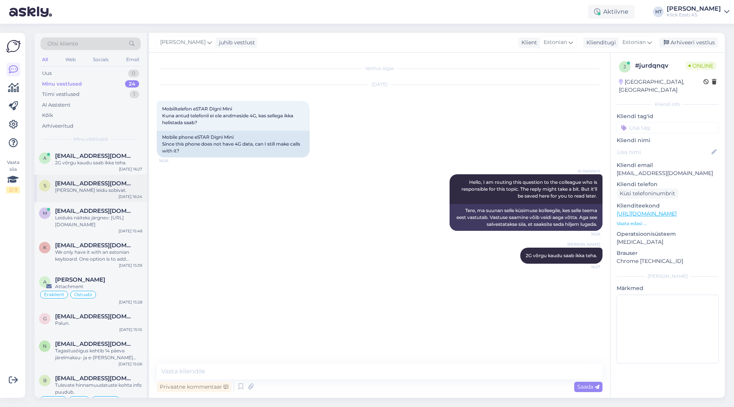
click at [123, 175] on div "s [EMAIL_ADDRESS][DOMAIN_NAME] [PERSON_NAME] leidu sobivat. [DATE] 16:24" at bounding box center [90, 189] width 112 height 28
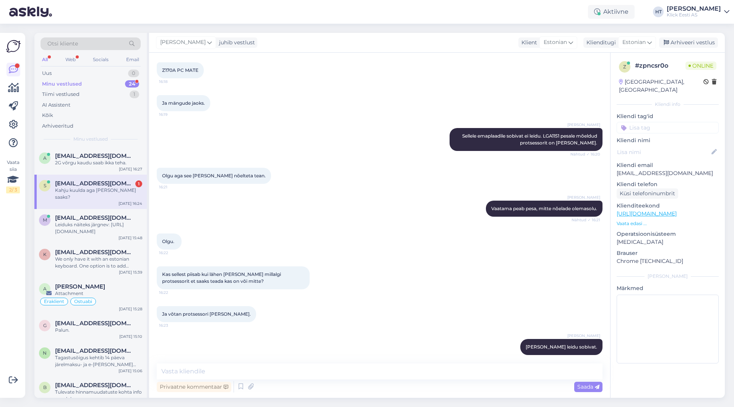
scroll to position [436, 0]
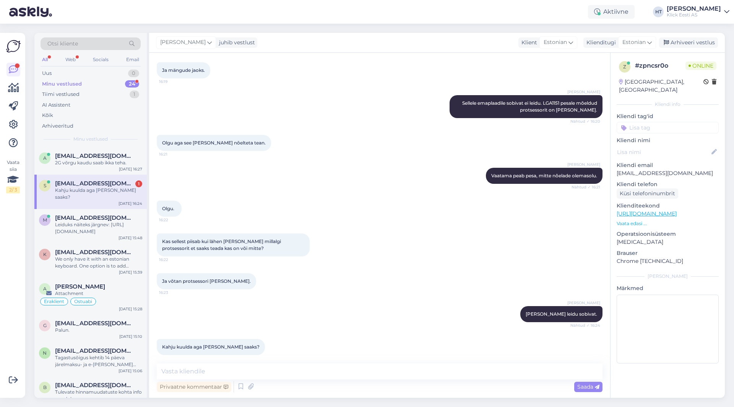
click at [335, 265] on div "Ja võtan protsessori [PERSON_NAME]. 16:23" at bounding box center [380, 281] width 446 height 33
click at [110, 215] on span "[EMAIL_ADDRESS][DOMAIN_NAME]" at bounding box center [95, 218] width 80 height 7
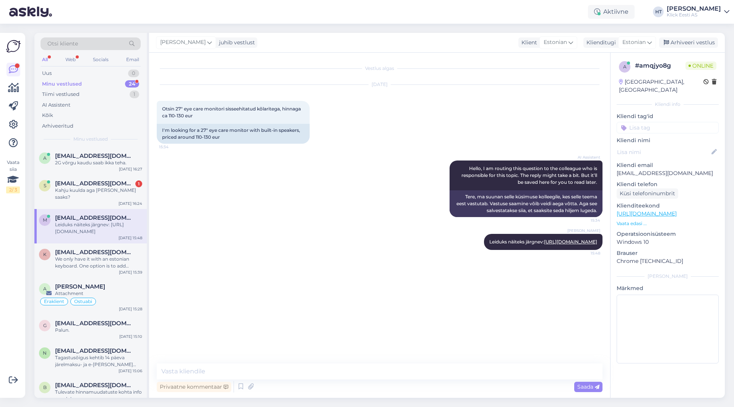
scroll to position [0, 0]
click at [111, 192] on div "Kahju kuulda aga [PERSON_NAME] saaks?" at bounding box center [98, 194] width 87 height 14
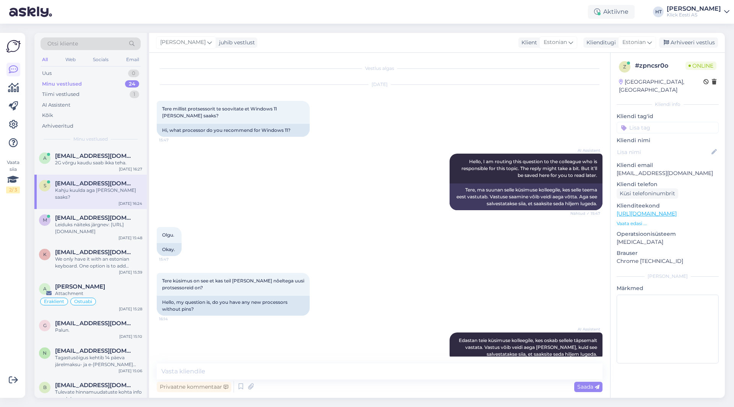
scroll to position [436, 0]
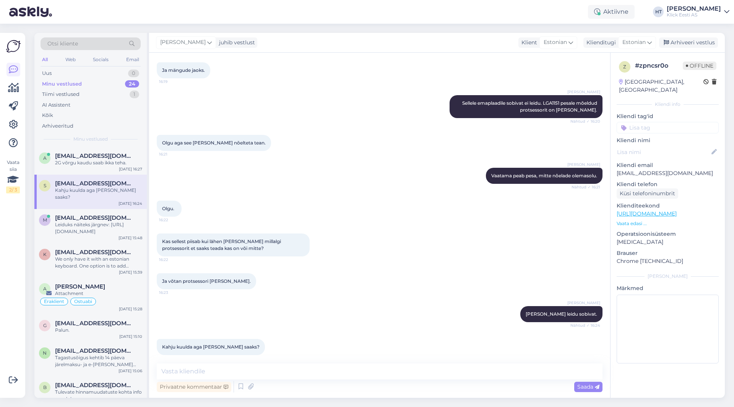
click at [379, 235] on div "Kas sellest piisab kui lähen [PERSON_NAME] millalgi protsessorit et saaks teada…" at bounding box center [380, 245] width 446 height 40
click at [379, 234] on div "Kas sellest piisab kui lähen [PERSON_NAME] millalgi protsessorit et saaks teada…" at bounding box center [380, 245] width 446 height 40
click at [366, 235] on div "Kas sellest piisab kui lähen [PERSON_NAME] millalgi protsessorit et saaks teada…" at bounding box center [380, 245] width 446 height 40
click at [350, 372] on textarea at bounding box center [380, 372] width 446 height 16
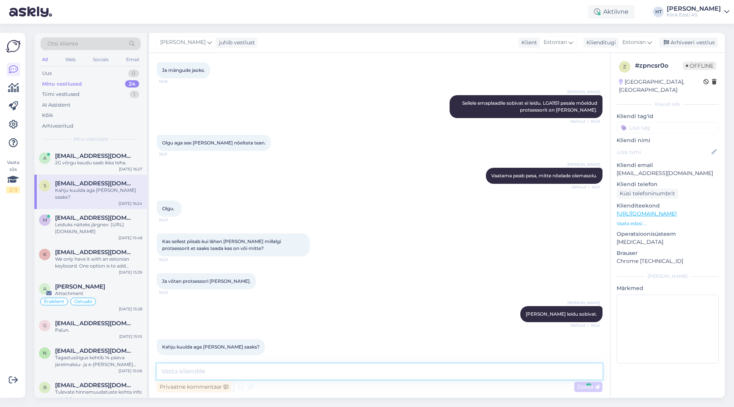
scroll to position [469, 0]
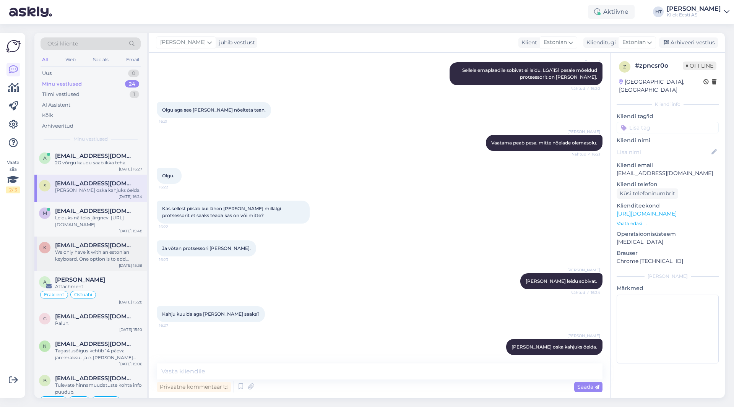
click at [116, 257] on div "We only have it with an estonian keyboard. One option is to add stickers with t…" at bounding box center [98, 256] width 87 height 14
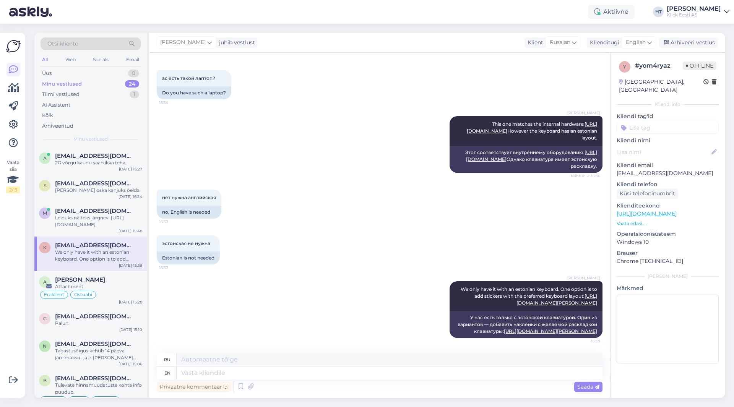
click at [321, 285] on div "[PERSON_NAME] We only have it with an estonian keyboard. One option is to add s…" at bounding box center [380, 309] width 446 height 73
click at [265, 227] on div "эстонская не нужна 15:37 Estonian is not needed" at bounding box center [380, 250] width 446 height 46
click at [395, 234] on div "эстонская не нужна 15:37 Estonian is not needed" at bounding box center [380, 250] width 446 height 46
click at [87, 197] on div "s [EMAIL_ADDRESS][DOMAIN_NAME] 1 Olgu tänud headaega. [DATE] 16:24" at bounding box center [90, 189] width 112 height 28
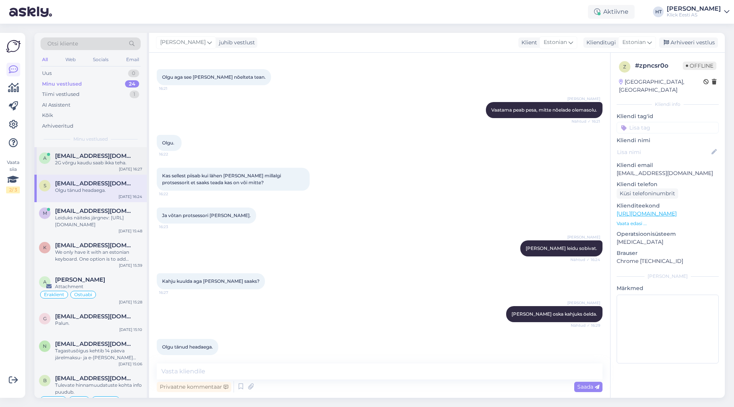
click at [116, 162] on div "2G võrgu kaudu saab ikka teha." at bounding box center [98, 163] width 87 height 7
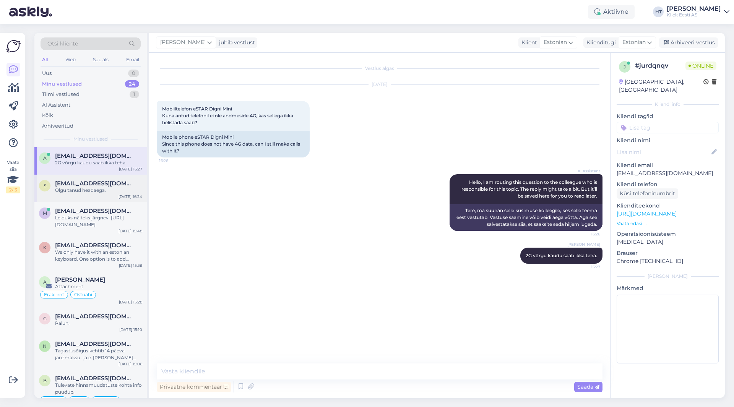
click at [126, 189] on div "Olgu tänud headaega." at bounding box center [98, 190] width 87 height 7
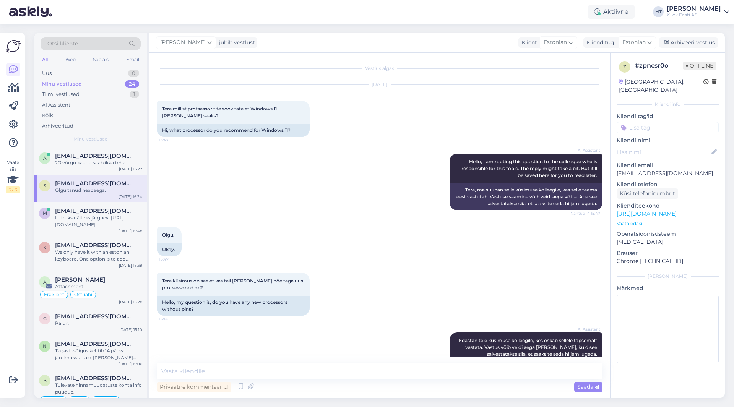
scroll to position [501, 0]
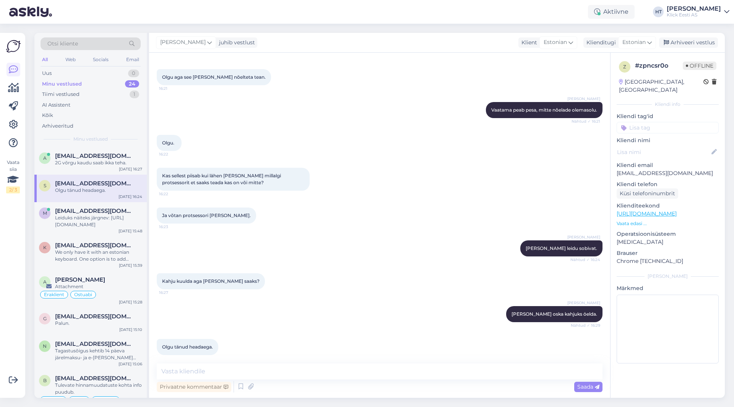
click at [308, 237] on div "[PERSON_NAME] [PERSON_NAME] leidu sobivat. Nähtud ✓ 16:24" at bounding box center [380, 248] width 446 height 33
click at [100, 103] on div "AI Assistent" at bounding box center [91, 105] width 100 height 11
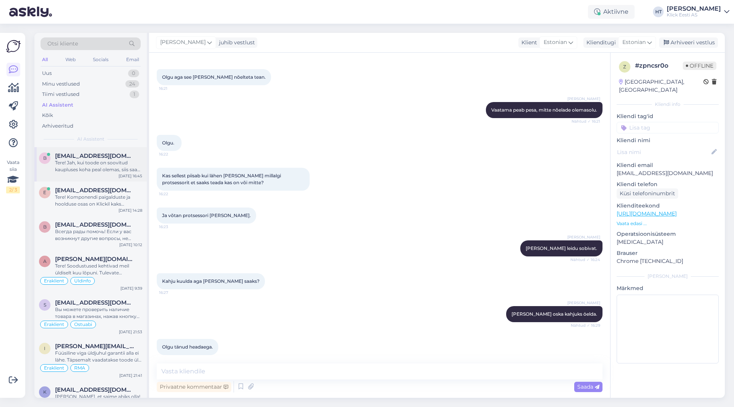
click at [108, 160] on div "Tere! Jah, kui toode on soovitud kaupluses koha peal olemas, siis saaks tänase …" at bounding box center [98, 167] width 87 height 14
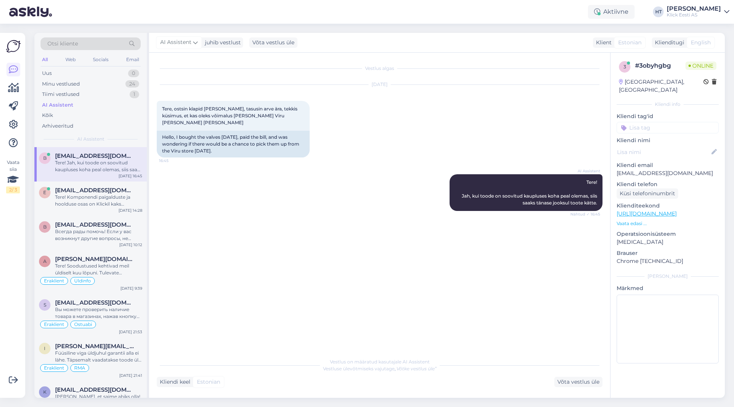
scroll to position [0, 0]
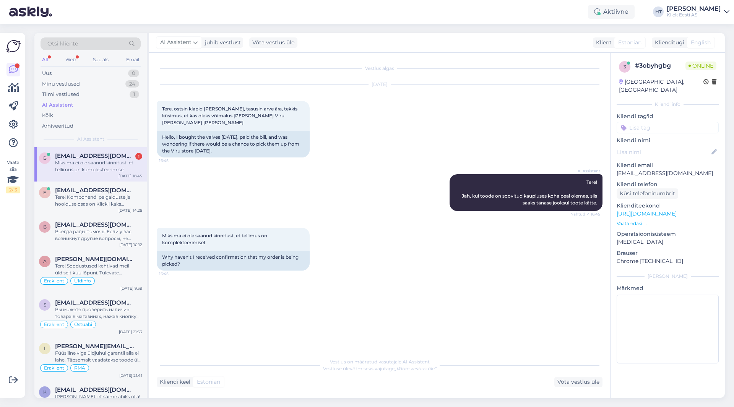
click at [657, 169] on p "[EMAIL_ADDRESS][DOMAIN_NAME]" at bounding box center [668, 173] width 102 height 8
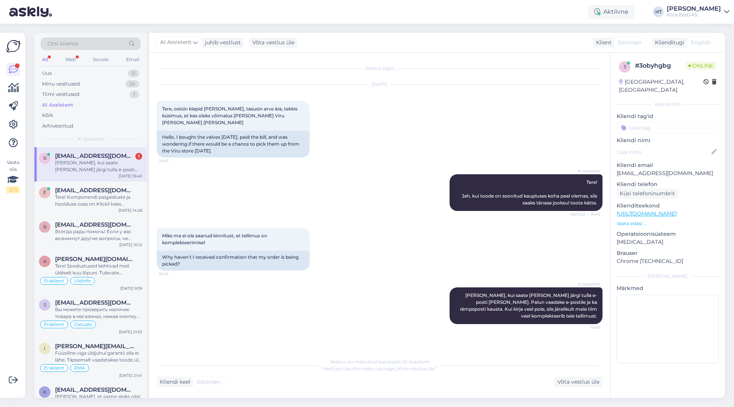
click at [557, 138] on div "[DATE] Tere, ostsin klapid [PERSON_NAME], tasusin arve ära, tekkis küsimus, et …" at bounding box center [380, 121] width 446 height 90
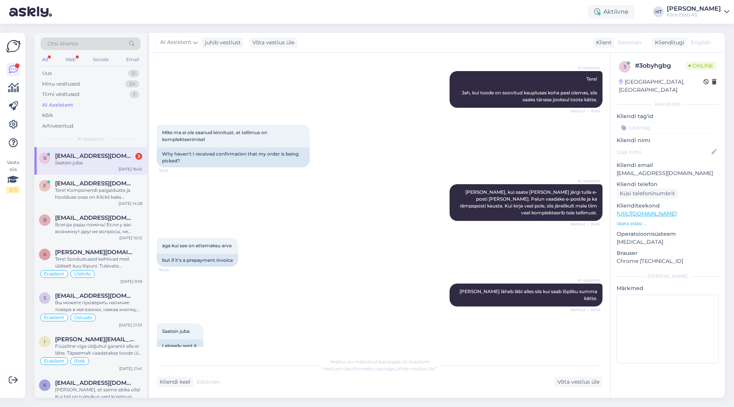
scroll to position [136, 0]
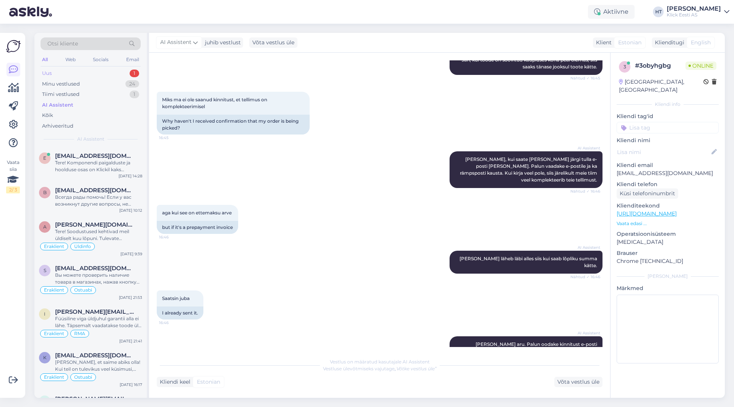
click at [124, 73] on div "Uus 1" at bounding box center [91, 73] width 100 height 11
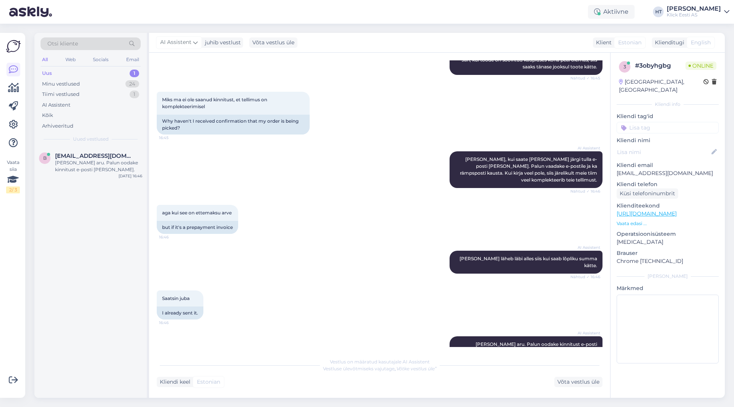
click at [127, 222] on div "b [EMAIL_ADDRESS][DOMAIN_NAME] [PERSON_NAME] aru. Palun oodake kinnitust e-post…" at bounding box center [90, 272] width 112 height 251
click at [112, 232] on div "b [EMAIL_ADDRESS][DOMAIN_NAME] [PERSON_NAME] aru. Palun oodake kinnitust e-post…" at bounding box center [90, 272] width 112 height 251
click at [87, 209] on div "b [EMAIL_ADDRESS][DOMAIN_NAME] [PERSON_NAME] aru. Palun oodake kinnitust e-post…" at bounding box center [90, 272] width 112 height 251
drag, startPoint x: 160, startPoint y: 207, endPoint x: 236, endPoint y: 222, distance: 77.7
click at [236, 222] on div "aga kui see on ettemaksu arve 16:46 but if it's a prepayment invoice" at bounding box center [197, 219] width 81 height 29
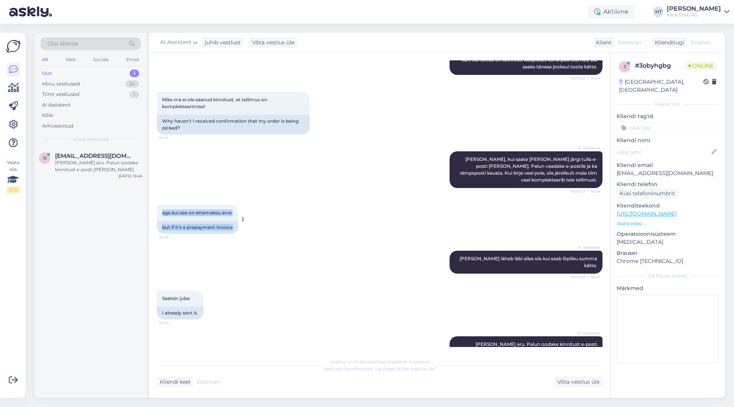
click at [236, 222] on div "but if it's a prepayment invoice" at bounding box center [197, 227] width 81 height 13
drag, startPoint x: 236, startPoint y: 222, endPoint x: 163, endPoint y: 207, distance: 74.9
click at [163, 207] on div "aga kui see on ettemaksu arve 16:46 but if it's a prepayment invoice" at bounding box center [197, 219] width 81 height 29
click at [163, 210] on span "aga kui see on ettemaksu arve" at bounding box center [197, 213] width 70 height 6
drag, startPoint x: 162, startPoint y: 207, endPoint x: 236, endPoint y: 219, distance: 74.8
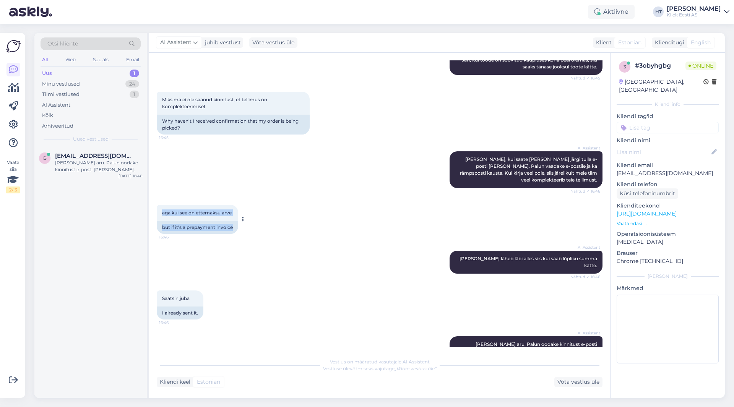
click at [236, 219] on div "aga kui see on ettemaksu arve 16:46 but if it's a prepayment invoice" at bounding box center [197, 219] width 81 height 29
click at [236, 221] on div "but if it's a prepayment invoice" at bounding box center [197, 227] width 81 height 13
drag, startPoint x: 236, startPoint y: 219, endPoint x: 164, endPoint y: 206, distance: 73.1
click at [164, 206] on div "aga kui see on ettemaksu arve 16:46 but if it's a prepayment invoice" at bounding box center [197, 219] width 81 height 29
click at [162, 206] on div "aga kui see on ettemaksu arve 16:46" at bounding box center [197, 213] width 81 height 16
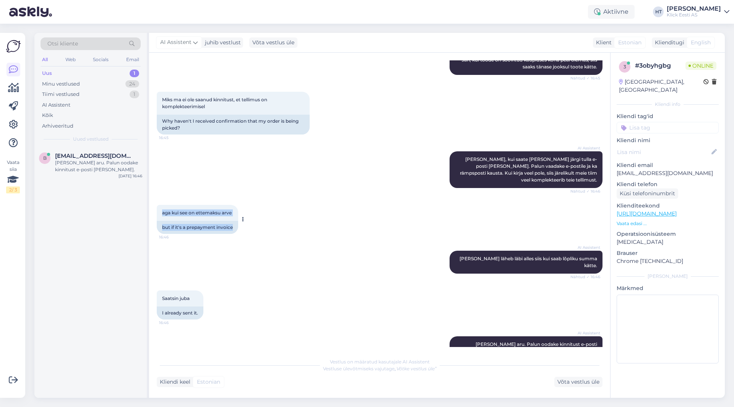
drag, startPoint x: 162, startPoint y: 206, endPoint x: 237, endPoint y: 220, distance: 76.2
click at [237, 220] on div "aga kui see on ettemaksu arve 16:46 but if it's a prepayment invoice" at bounding box center [197, 219] width 81 height 29
click at [236, 221] on div "but if it's a prepayment invoice" at bounding box center [197, 227] width 81 height 13
drag, startPoint x: 234, startPoint y: 221, endPoint x: 161, endPoint y: 206, distance: 73.8
click at [161, 206] on div "aga kui see on ettemaksu arve 16:46 but if it's a prepayment invoice" at bounding box center [197, 219] width 81 height 29
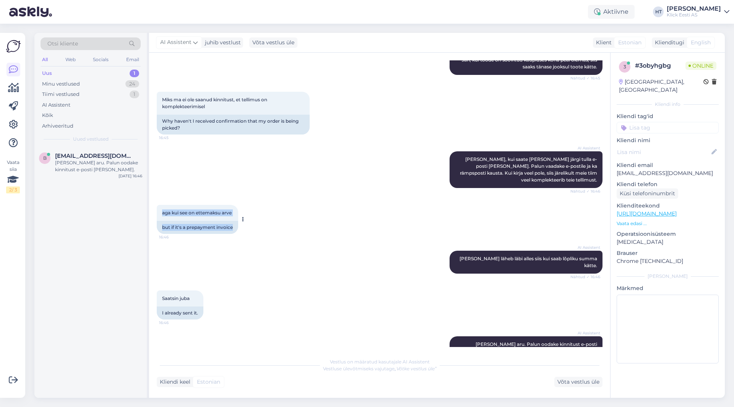
click at [161, 206] on div "aga kui see on ettemaksu arve 16:46" at bounding box center [197, 213] width 81 height 16
drag, startPoint x: 161, startPoint y: 206, endPoint x: 234, endPoint y: 220, distance: 73.7
click at [234, 220] on div "aga kui see on ettemaksu arve 16:46 but if it's a prepayment invoice" at bounding box center [197, 219] width 81 height 29
click at [234, 221] on div "but if it's a prepayment invoice" at bounding box center [197, 227] width 81 height 13
drag, startPoint x: 234, startPoint y: 220, endPoint x: 162, endPoint y: 204, distance: 73.3
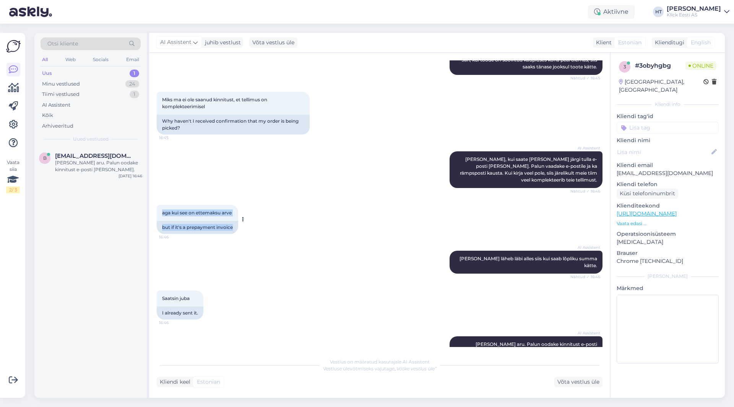
click at [162, 205] on div "aga kui see on ettemaksu arve 16:46 but if it's a prepayment invoice" at bounding box center [197, 219] width 81 height 29
click at [162, 210] on span "aga kui see on ettemaksu arve" at bounding box center [197, 213] width 70 height 6
drag, startPoint x: 162, startPoint y: 204, endPoint x: 233, endPoint y: 220, distance: 72.1
click at [232, 220] on div "aga kui see on ettemaksu arve 16:46 but if it's a prepayment invoice" at bounding box center [197, 219] width 81 height 29
click at [234, 221] on div "but if it's a prepayment invoice" at bounding box center [197, 227] width 81 height 13
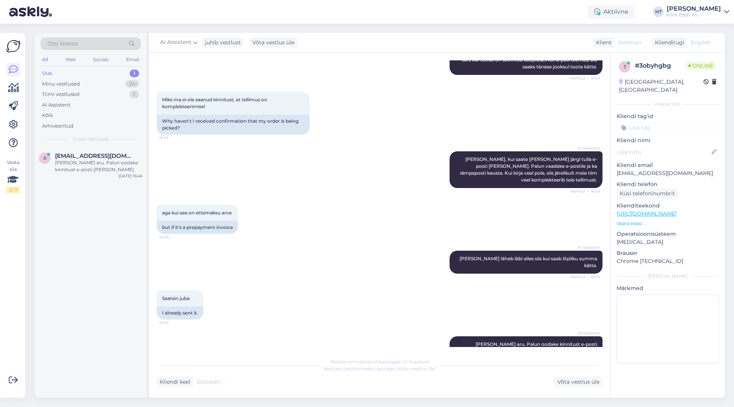
click at [80, 217] on div "b [EMAIL_ADDRESS][DOMAIN_NAME] [PERSON_NAME] aru. Palun oodake kinnitust e-post…" at bounding box center [90, 272] width 112 height 251
click at [85, 173] on div "[PERSON_NAME] aru. Palun oodake kinnitust e-posti [PERSON_NAME]." at bounding box center [98, 167] width 87 height 14
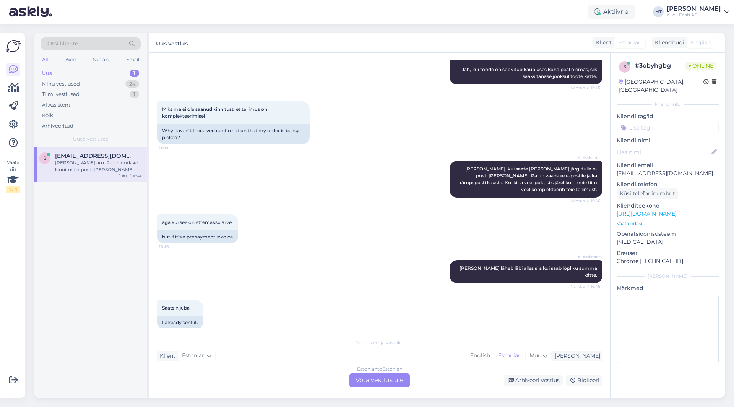
scroll to position [155, 0]
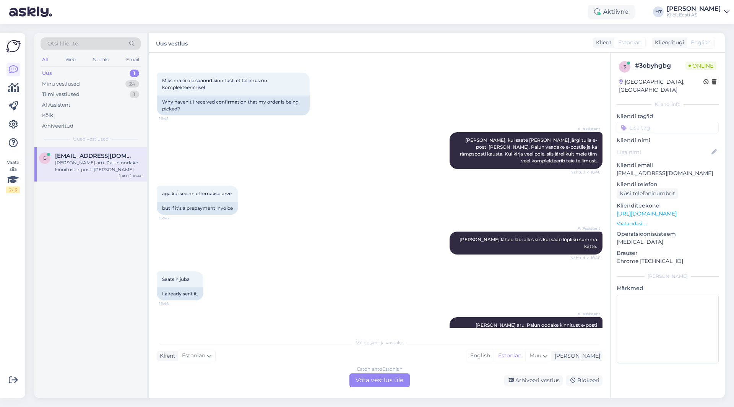
click at [380, 331] on div "Vestlus algas [DATE] Tere, ostsin klapid [PERSON_NAME], tasusin arve ära, tekki…" at bounding box center [379, 225] width 461 height 345
drag, startPoint x: 354, startPoint y: 343, endPoint x: 397, endPoint y: 344, distance: 43.6
click at [397, 344] on div "Valige keel ja vastake" at bounding box center [380, 343] width 446 height 7
drag, startPoint x: 405, startPoint y: 343, endPoint x: 355, endPoint y: 342, distance: 49.7
click at [355, 342] on div "Valige keel ja vastake" at bounding box center [380, 343] width 446 height 7
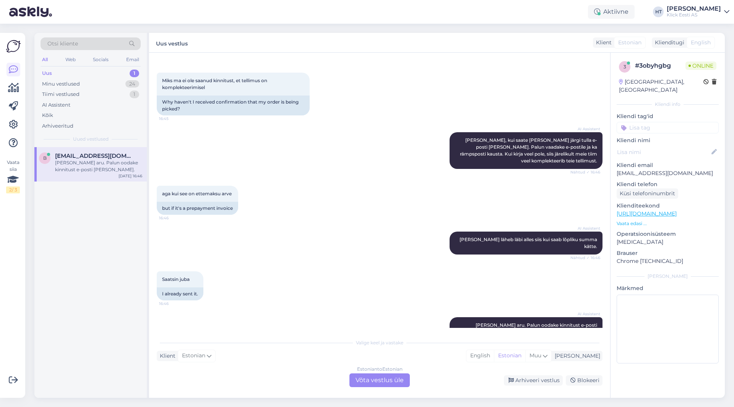
click at [382, 384] on div "Estonian to Estonian Võta vestlus üle" at bounding box center [380, 381] width 60 height 14
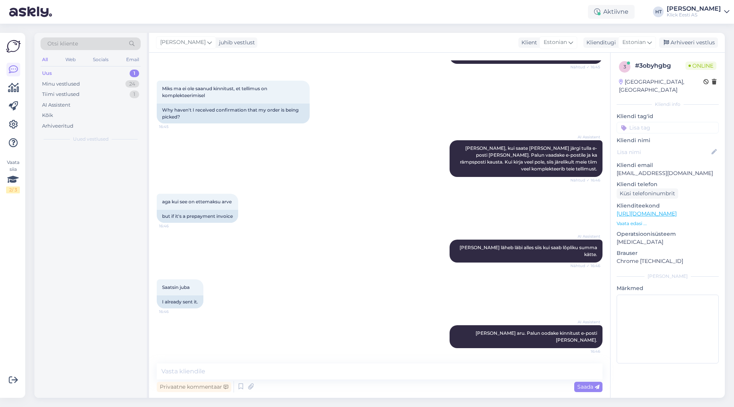
scroll to position [127, 0]
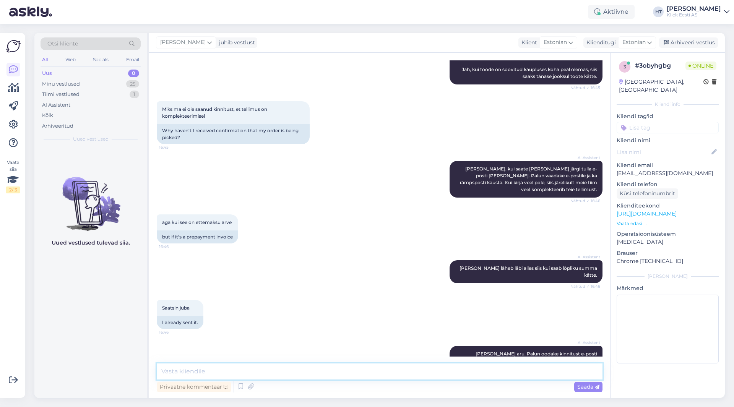
click at [383, 375] on textarea at bounding box center [380, 372] width 446 height 16
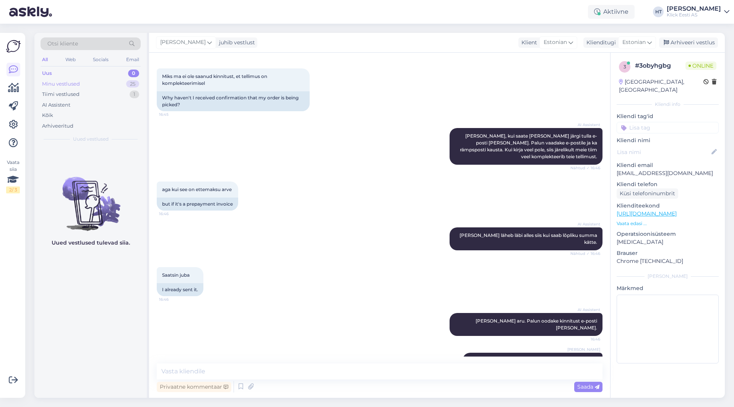
click at [136, 83] on div "25" at bounding box center [132, 84] width 13 height 8
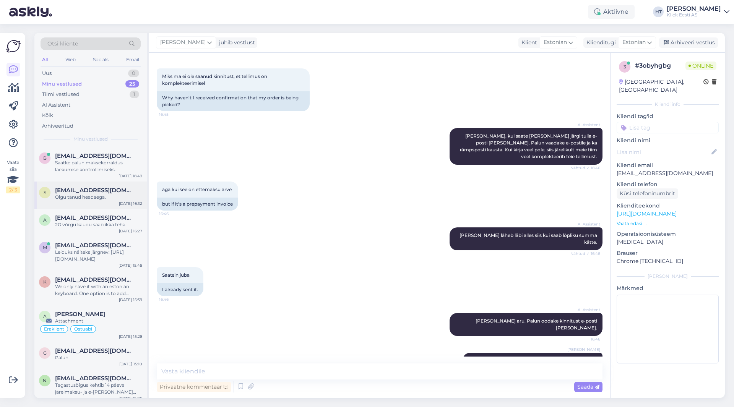
click at [114, 202] on div "s [EMAIL_ADDRESS][DOMAIN_NAME] Olgu tänud headaega. [DATE] 16:32" at bounding box center [90, 196] width 112 height 28
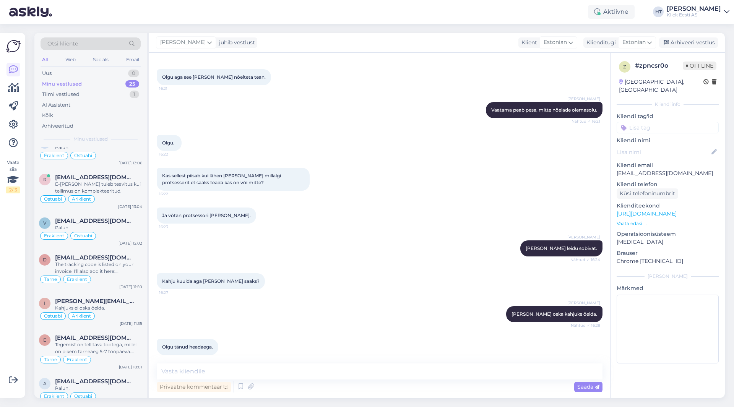
scroll to position [667, 0]
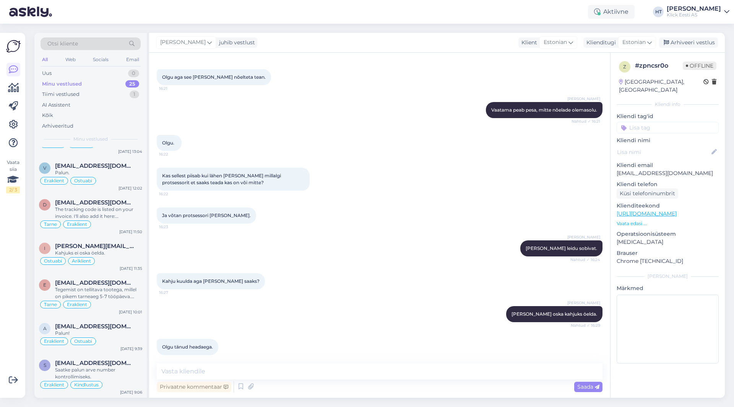
click at [8, 270] on div "Vaata siia 2 / 3" at bounding box center [13, 215] width 15 height 353
click at [121, 366] on span "[EMAIL_ADDRESS][DOMAIN_NAME]" at bounding box center [95, 363] width 80 height 7
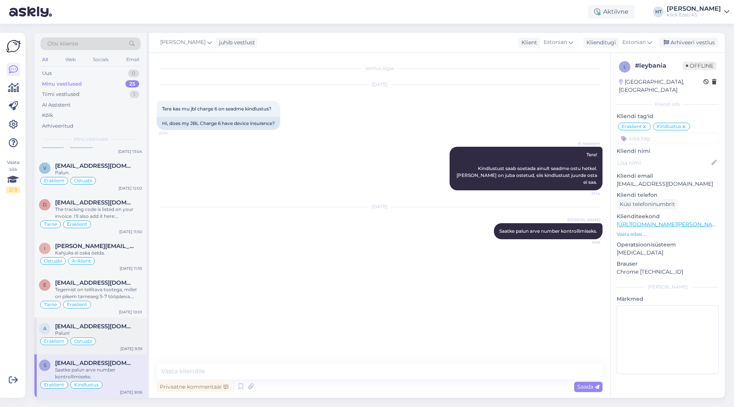
click at [102, 327] on span "[EMAIL_ADDRESS][DOMAIN_NAME]" at bounding box center [95, 326] width 80 height 7
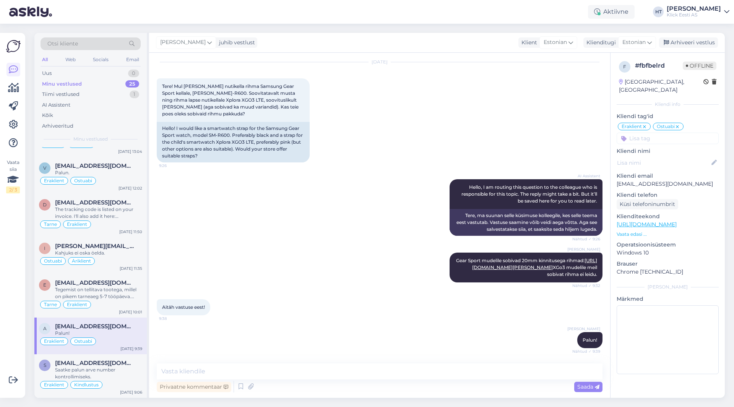
scroll to position [36, 0]
click at [692, 44] on div "Arhiveeri vestlus" at bounding box center [688, 42] width 59 height 10
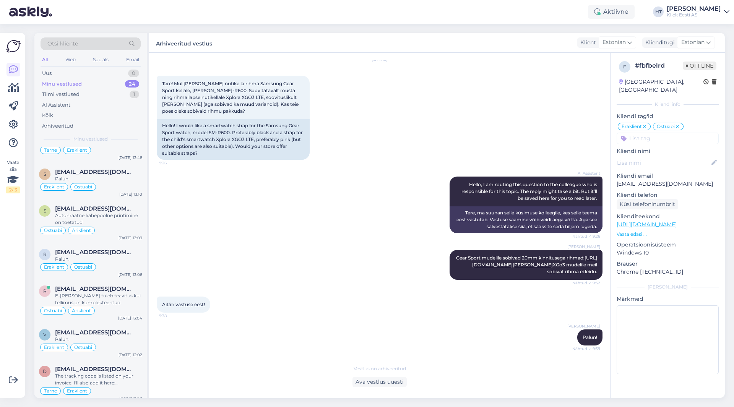
scroll to position [630, 0]
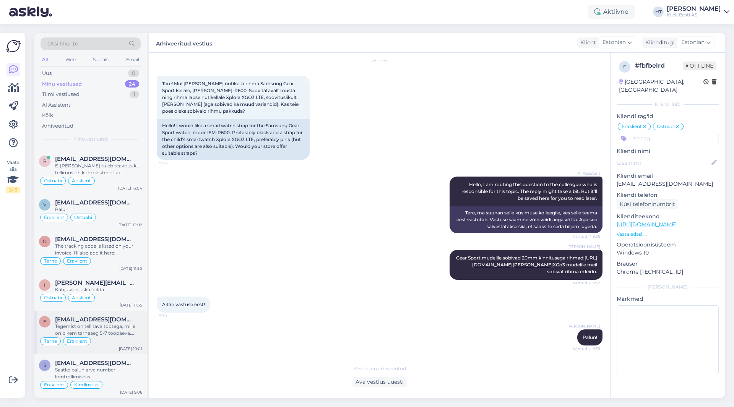
click at [100, 322] on span "[EMAIL_ADDRESS][DOMAIN_NAME]" at bounding box center [95, 319] width 80 height 7
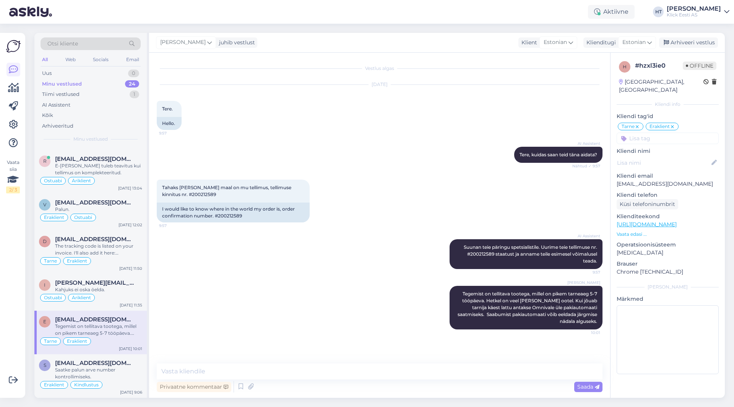
scroll to position [0, 0]
click at [694, 44] on div "Arhiveeri vestlus" at bounding box center [688, 42] width 59 height 10
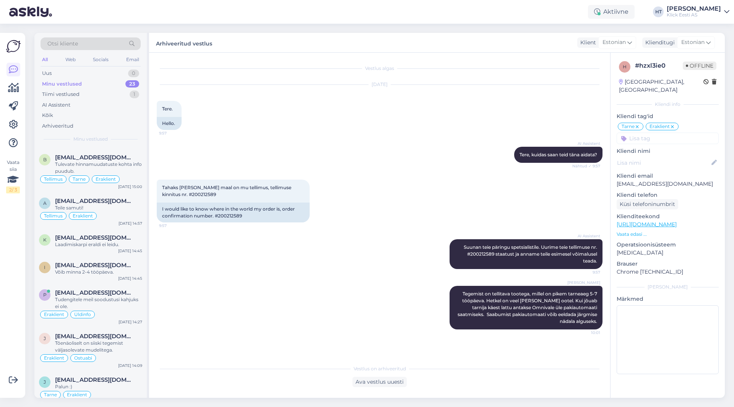
scroll to position [587, 0]
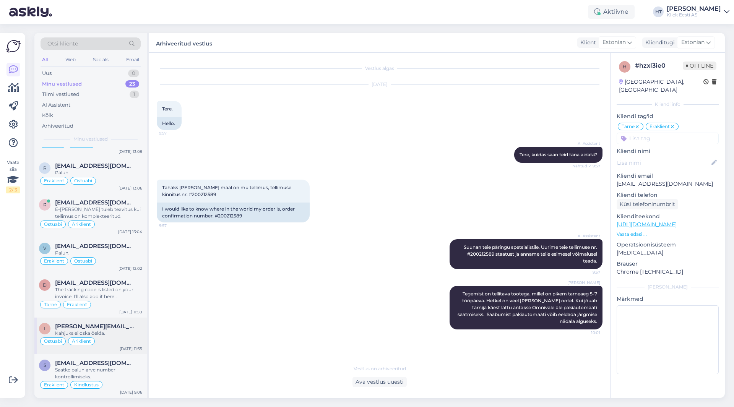
click at [120, 330] on div "[PERSON_NAME][EMAIL_ADDRESS][DOMAIN_NAME]" at bounding box center [98, 326] width 87 height 7
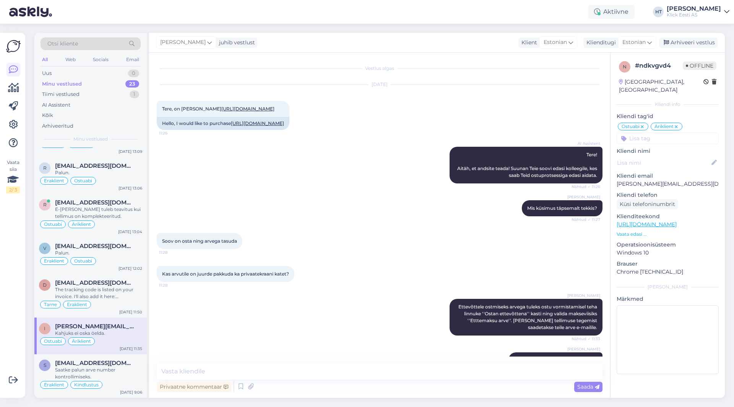
scroll to position [107, 0]
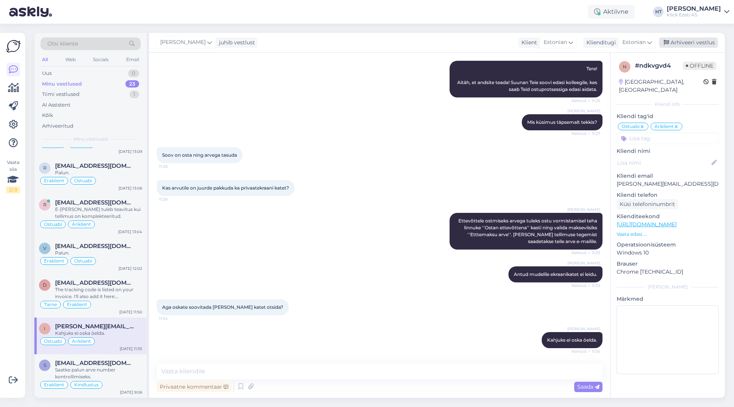
click at [687, 44] on div "Arhiveeri vestlus" at bounding box center [688, 42] width 59 height 10
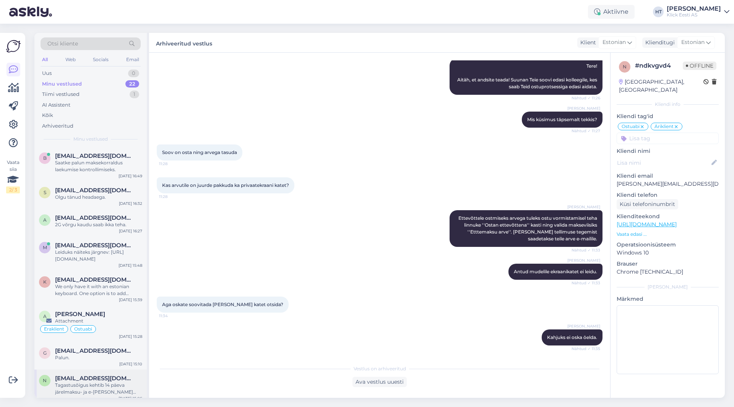
scroll to position [550, 0]
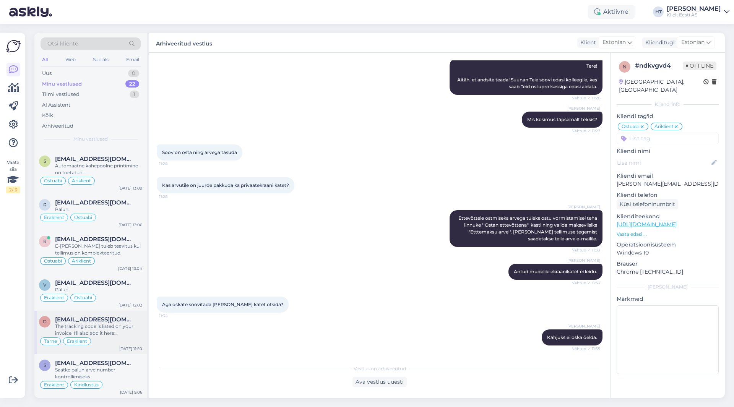
click at [119, 327] on div "The tracking code is listed on your invoice. I'll also add it here: JJEE21504S1…" at bounding box center [98, 330] width 87 height 14
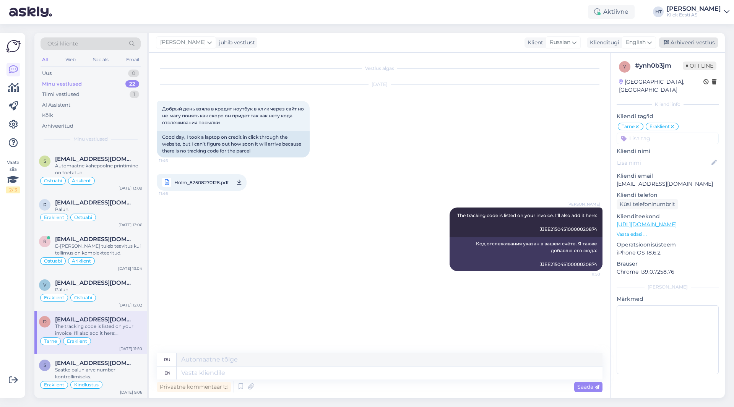
click at [697, 42] on div "Arhiveeri vestlus" at bounding box center [688, 42] width 59 height 10
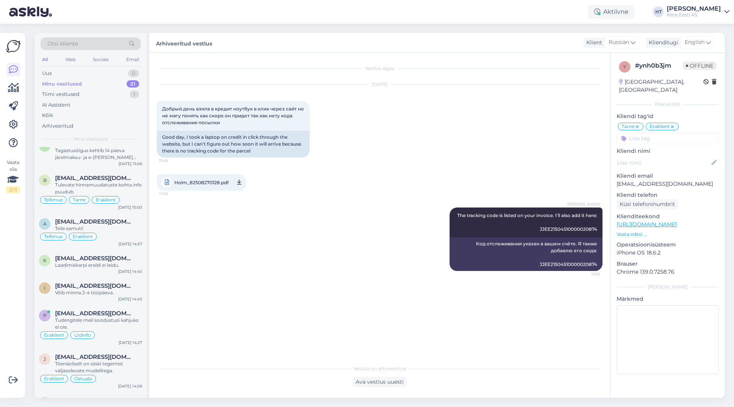
scroll to position [506, 0]
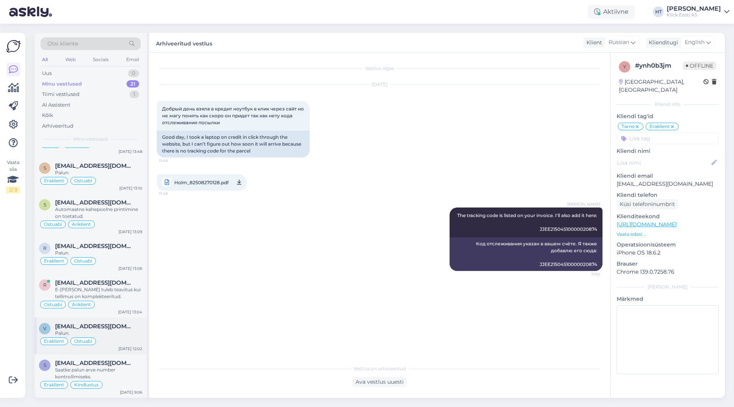
click at [123, 319] on div "v [EMAIL_ADDRESS][DOMAIN_NAME] Palun. Eraklient Ostuabi [DATE] 12:02" at bounding box center [90, 336] width 112 height 37
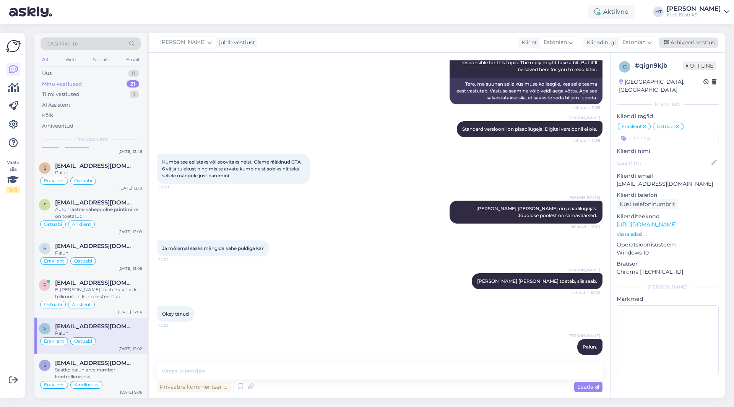
click at [693, 45] on div "Arhiveeri vestlus" at bounding box center [688, 42] width 59 height 10
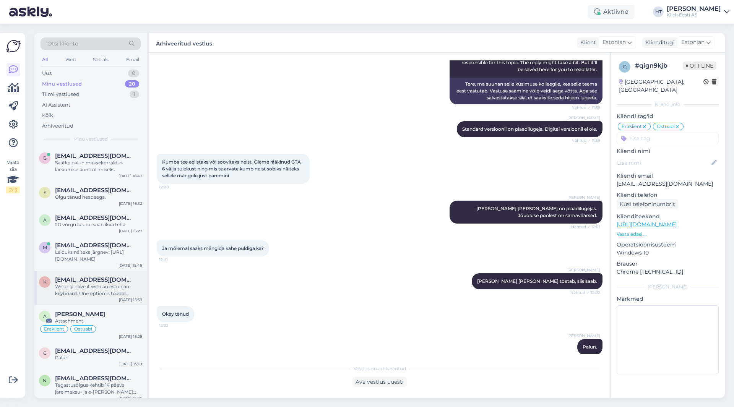
scroll to position [470, 0]
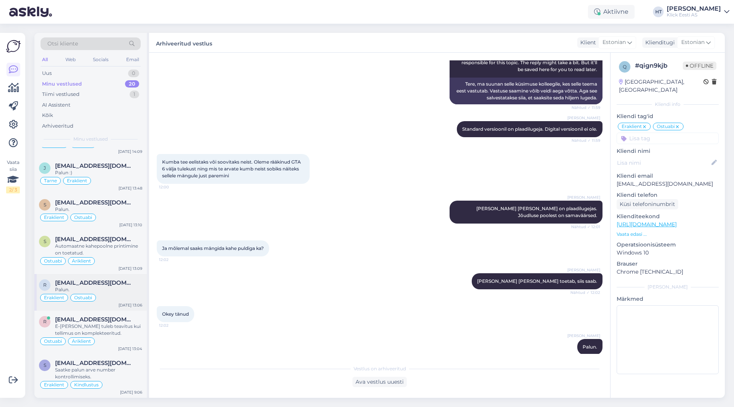
click at [122, 306] on div "[DATE] 13:06" at bounding box center [131, 306] width 24 height 6
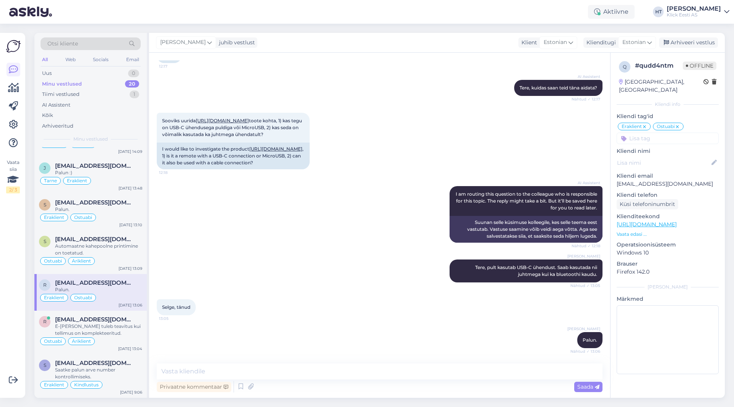
scroll to position [463, 0]
click at [4, 288] on div "Vaata siia 2 / 3 Võimalused Veendu, et Askly loob sulle väärtust. Sulge Ühenda …" at bounding box center [12, 215] width 25 height 365
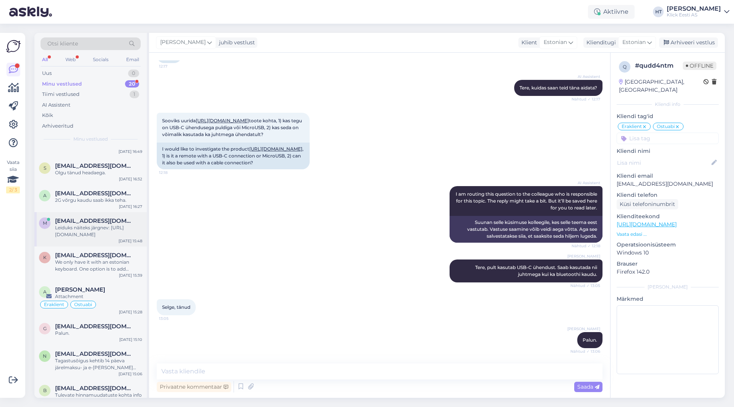
scroll to position [0, 0]
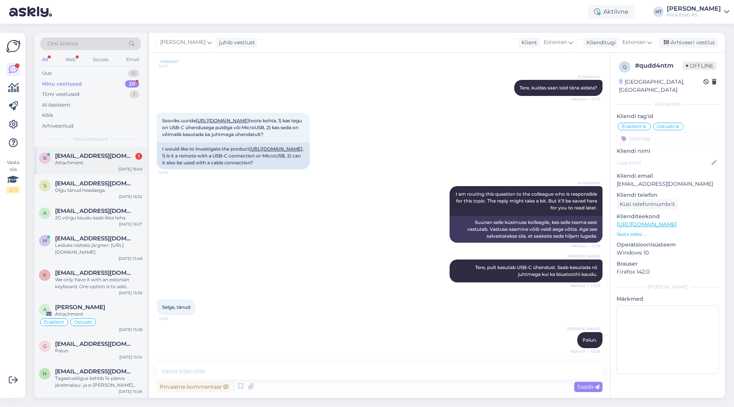
click at [93, 167] on div "b [EMAIL_ADDRESS][DOMAIN_NAME] 1 Attachment [DATE] 16:49" at bounding box center [90, 161] width 112 height 28
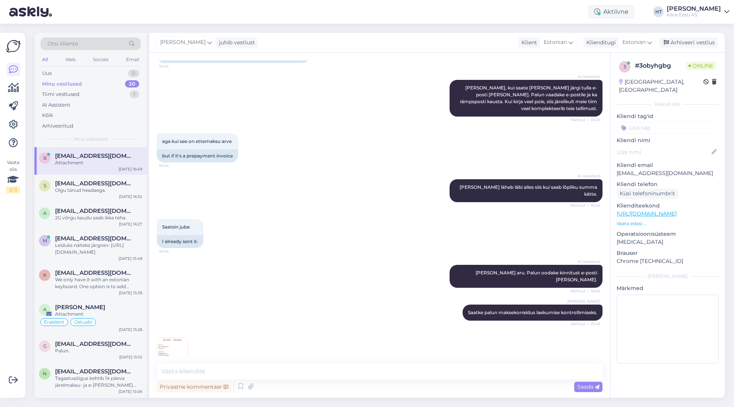
click at [178, 338] on img at bounding box center [172, 353] width 31 height 31
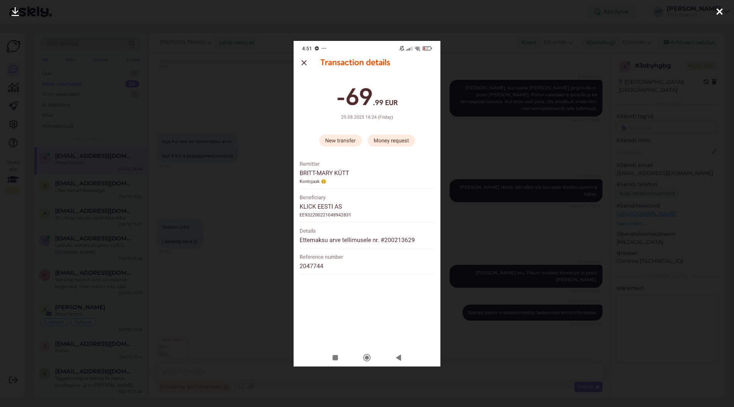
click at [251, 286] on div at bounding box center [367, 203] width 734 height 407
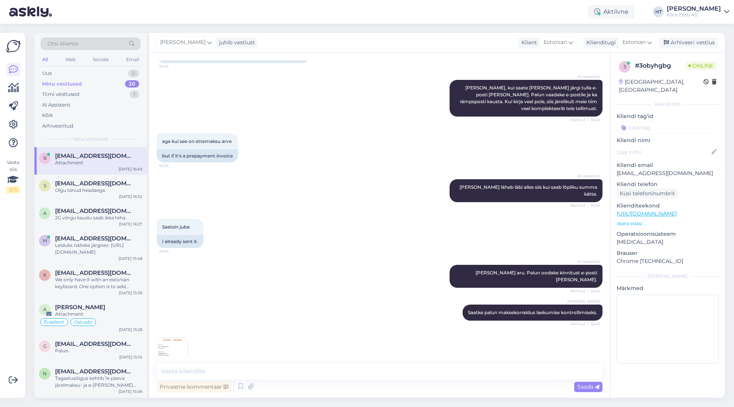
click at [0, 314] on div "Vaata siia 2 / 3 Võimalused Veendu, et Askly loob sulle väärtust. Sulge Ühenda …" at bounding box center [12, 215] width 25 height 365
click at [272, 365] on textarea at bounding box center [380, 372] width 446 height 16
drag, startPoint x: 618, startPoint y: 165, endPoint x: 686, endPoint y: 163, distance: 68.1
click at [686, 169] on p "[EMAIL_ADDRESS][DOMAIN_NAME]" at bounding box center [668, 173] width 102 height 8
click at [327, 329] on div "16:51" at bounding box center [380, 353] width 446 height 48
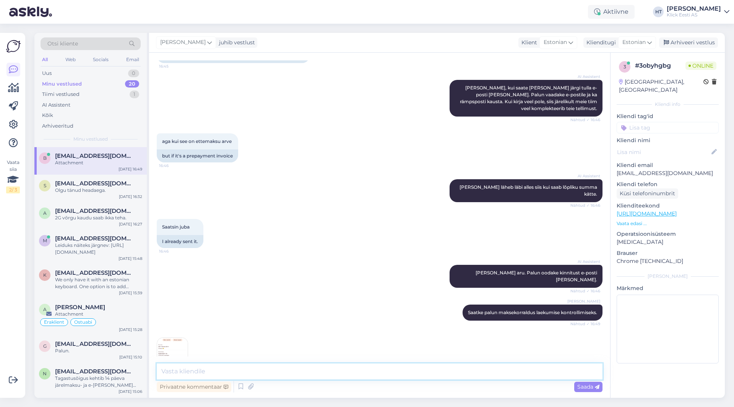
click at [278, 372] on textarea at bounding box center [380, 372] width 446 height 16
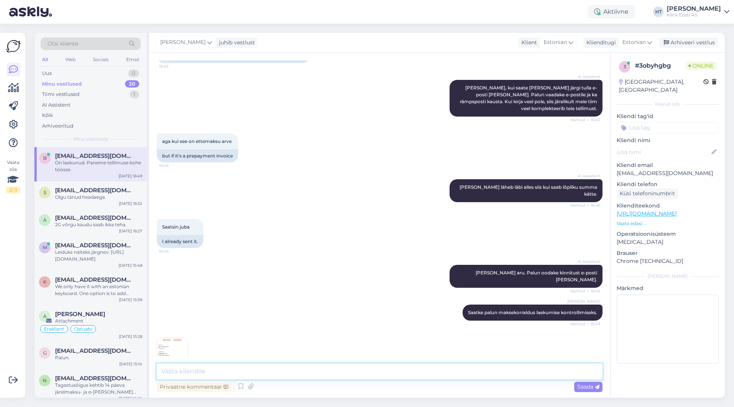
scroll to position [241, 0]
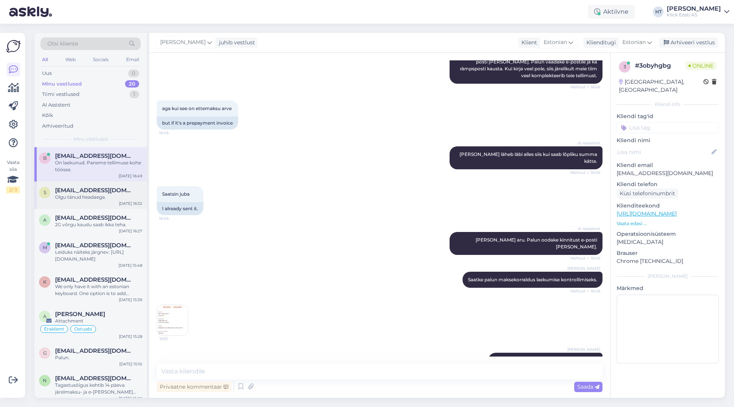
click at [104, 203] on div "s [EMAIL_ADDRESS][DOMAIN_NAME] Olgu tänud headaega. [DATE] 16:32" at bounding box center [90, 196] width 112 height 28
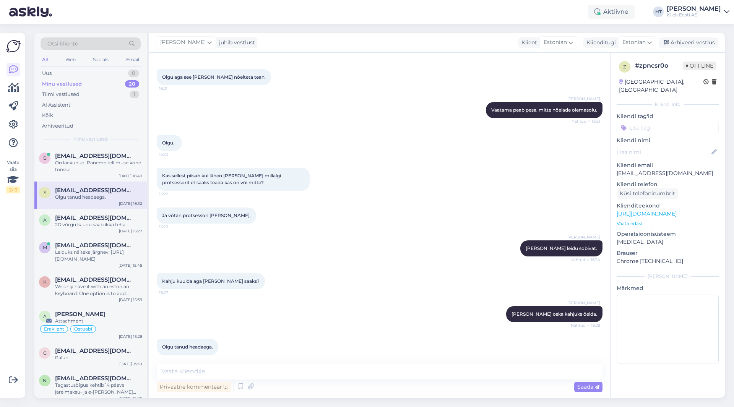
click at [14, 261] on div "Vaata siia 2 / 3" at bounding box center [13, 215] width 15 height 353
click at [73, 71] on div "Uus 1" at bounding box center [91, 73] width 100 height 11
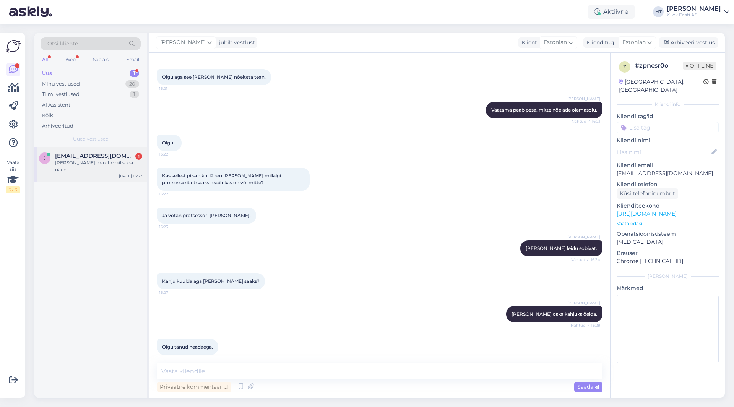
click at [91, 160] on div "[PERSON_NAME] ma checkil seda näen" at bounding box center [98, 167] width 87 height 14
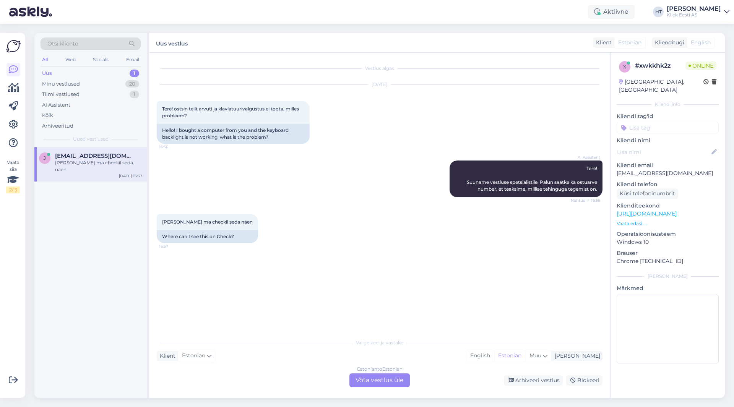
click at [377, 382] on div "Estonian to Estonian Võta vestlus üle" at bounding box center [380, 381] width 60 height 14
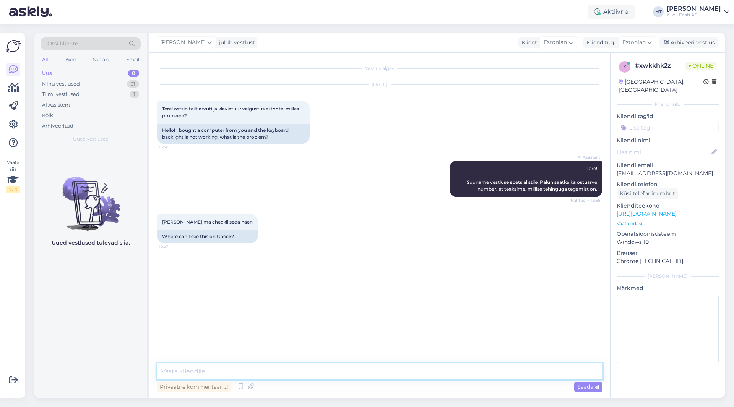
click at [378, 376] on textarea at bounding box center [380, 372] width 446 height 16
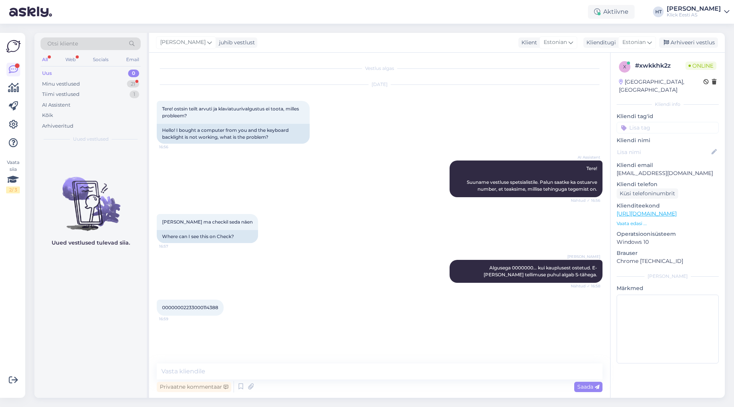
click at [200, 305] on span "00000002233000114388" at bounding box center [190, 308] width 56 height 6
click at [303, 301] on div "00000002233000114388 16:59" at bounding box center [380, 307] width 446 height 33
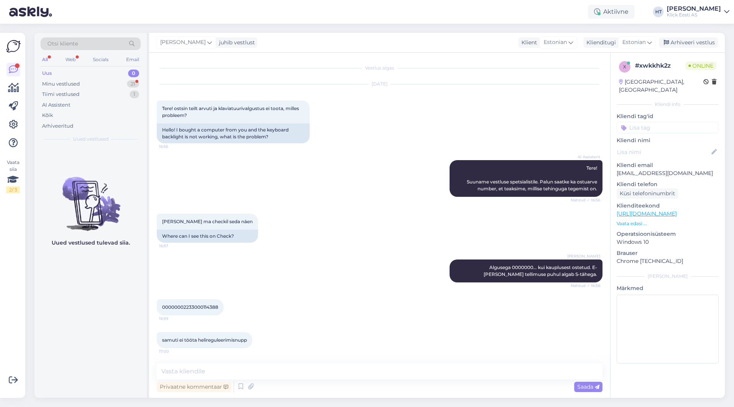
click at [323, 293] on div "00000002233000114388 16:59" at bounding box center [380, 307] width 446 height 33
click at [312, 369] on textarea at bounding box center [380, 372] width 446 height 16
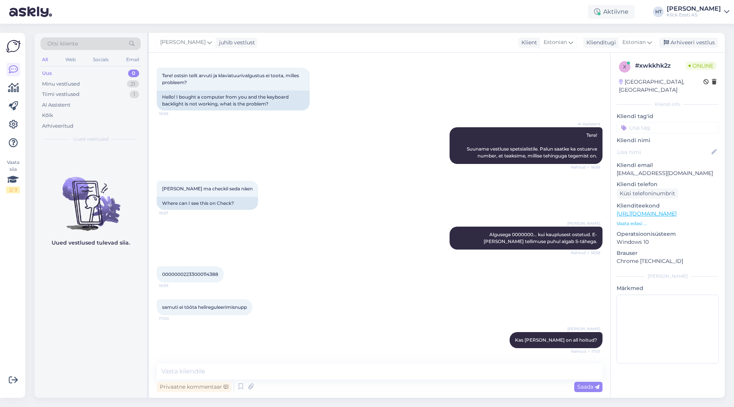
click at [291, 262] on div "00000002233000114388 16:59" at bounding box center [380, 274] width 446 height 33
click at [128, 80] on div "Minu vestlused 21" at bounding box center [91, 84] width 100 height 11
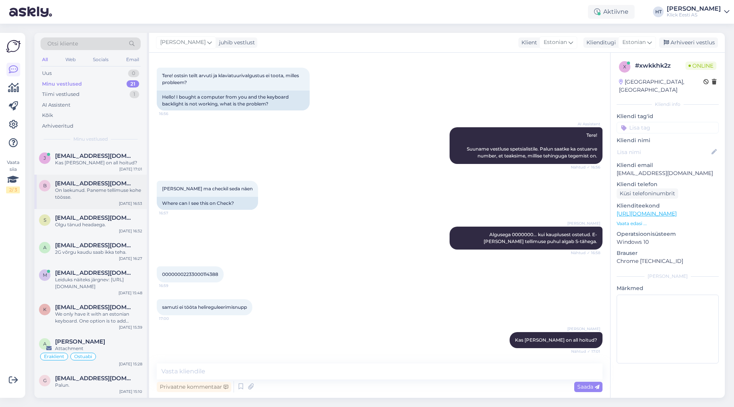
click at [119, 205] on div "[DATE] 16:53" at bounding box center [130, 204] width 23 height 6
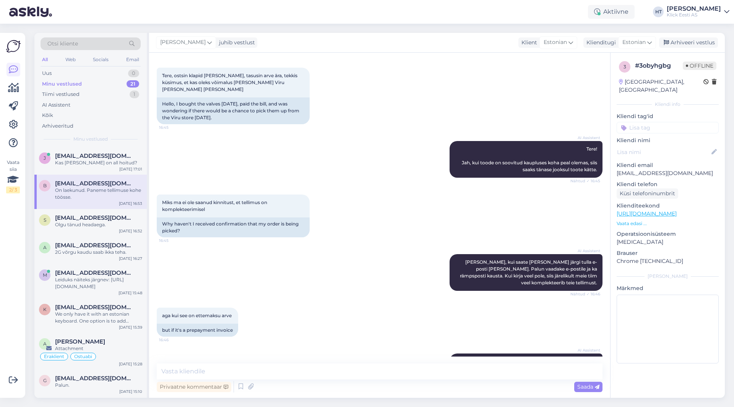
scroll to position [241, 0]
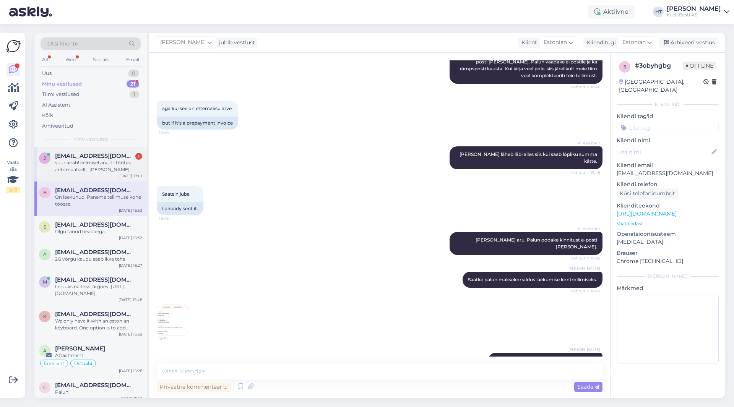
click at [92, 155] on span "[EMAIL_ADDRESS][DOMAIN_NAME]" at bounding box center [95, 156] width 80 height 7
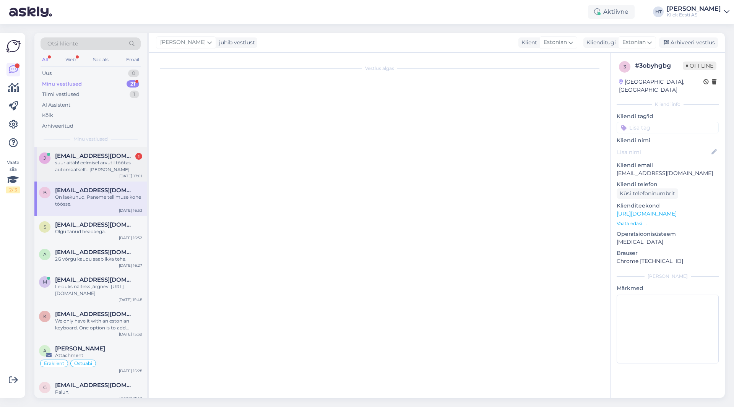
scroll to position [66, 0]
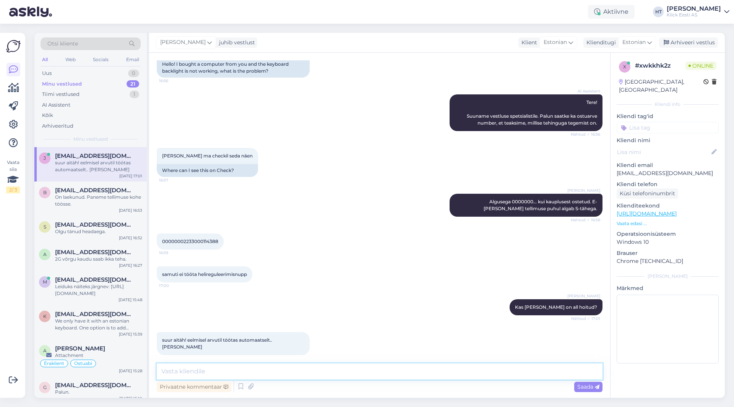
click at [302, 373] on textarea at bounding box center [380, 372] width 446 height 16
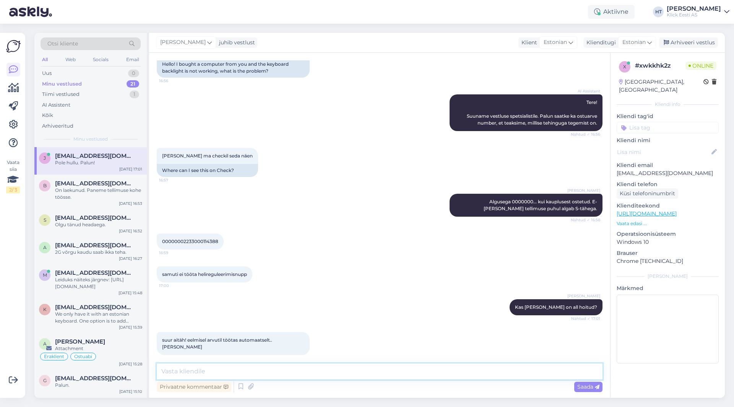
scroll to position [99, 0]
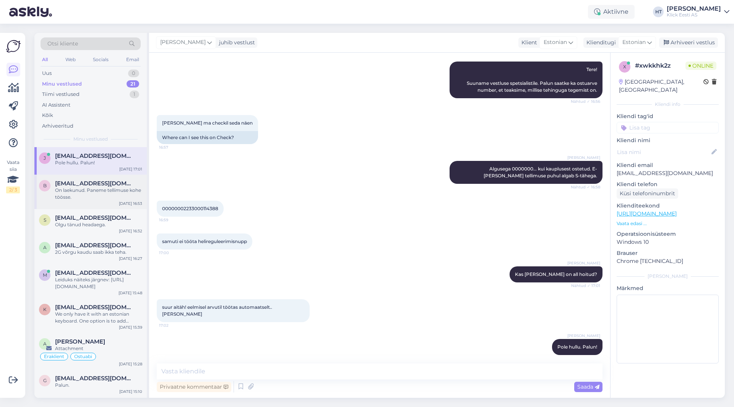
click at [65, 191] on div "On laekunud. Paneme tellimuse kohe töösse." at bounding box center [98, 194] width 87 height 14
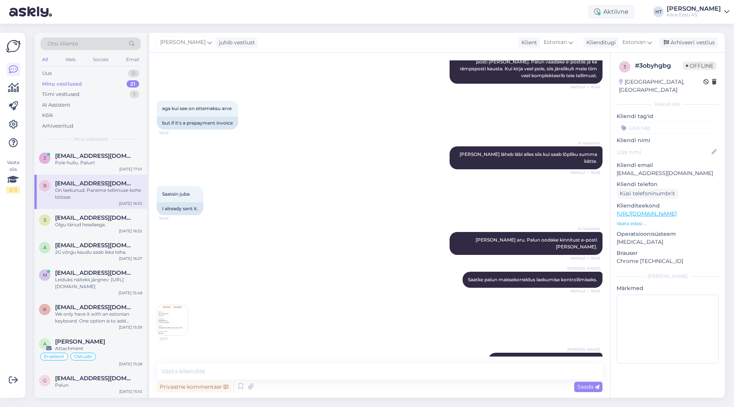
click at [28, 265] on div "Vaata siia 2 / 3 Võimalused Veendu, et Askly loob sulle väärtust. Sulge Ühenda …" at bounding box center [15, 216] width 30 height 384
click at [104, 107] on div "AI Assistent" at bounding box center [91, 105] width 100 height 11
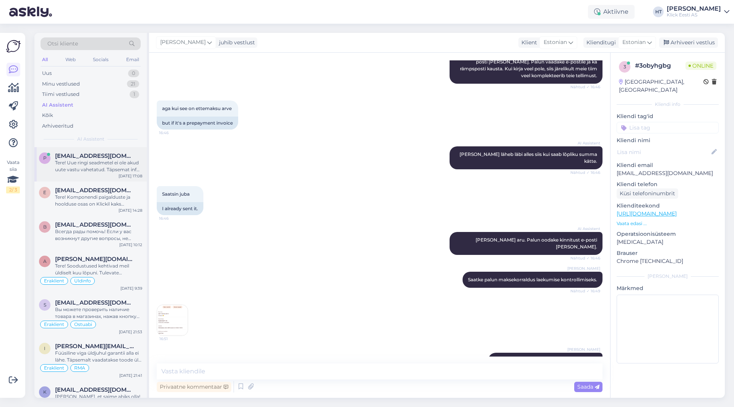
click at [95, 155] on span "[EMAIL_ADDRESS][DOMAIN_NAME]" at bounding box center [95, 156] width 80 height 7
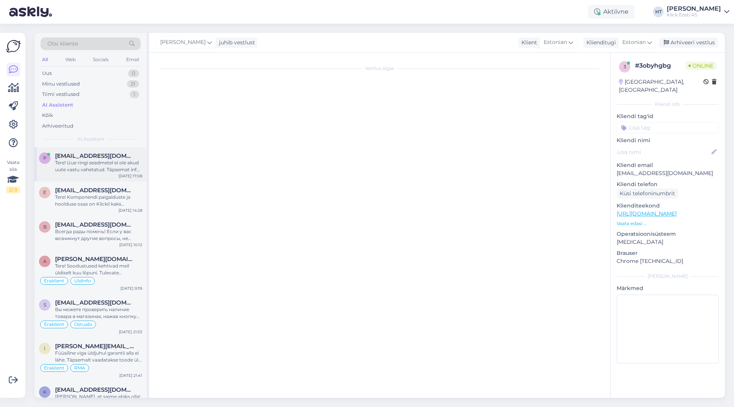
scroll to position [0, 0]
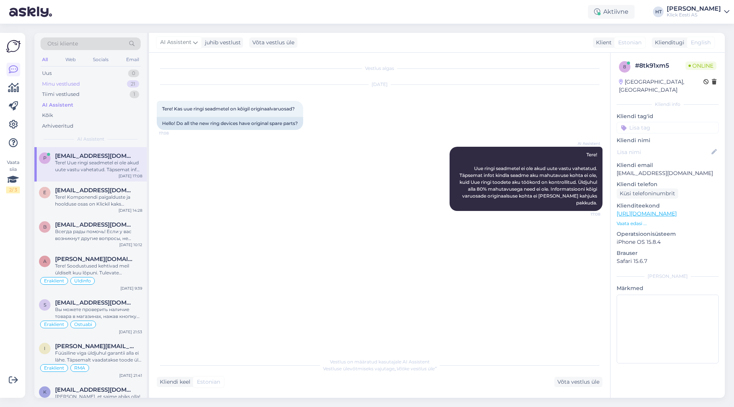
click at [122, 87] on div "Minu vestlused 21" at bounding box center [91, 84] width 100 height 11
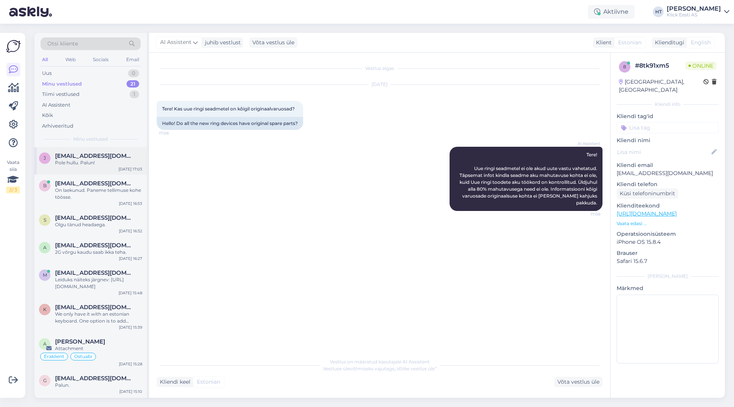
click at [126, 162] on div "Pole hullu. Palun!" at bounding box center [98, 163] width 87 height 7
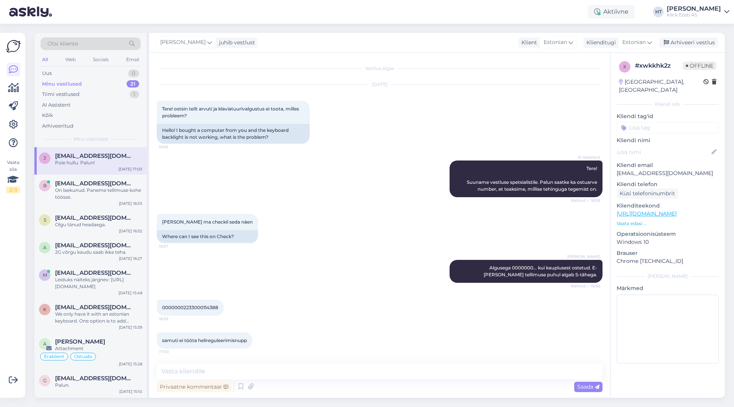
scroll to position [99, 0]
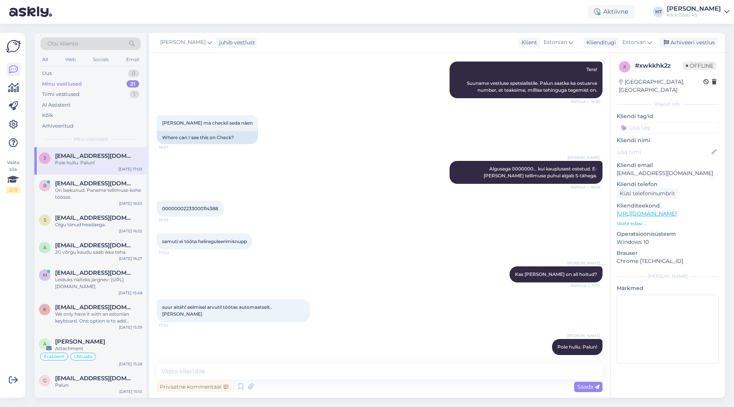
click at [307, 180] on div "[PERSON_NAME] Algusega 0000000... kui kauplusest ostetud. E-[PERSON_NAME] telli…" at bounding box center [380, 173] width 446 height 40
click at [88, 197] on div "On laekunud. Paneme tellimuse kohe töösse." at bounding box center [98, 194] width 87 height 14
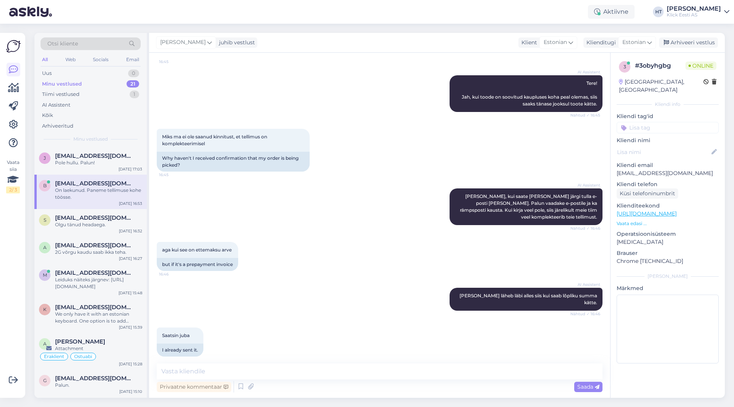
scroll to position [241, 0]
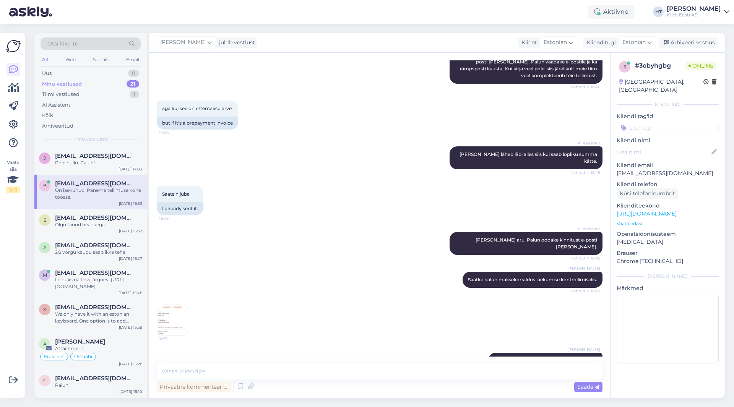
click at [17, 286] on div "Vaata siia 2 / 3" at bounding box center [13, 215] width 15 height 353
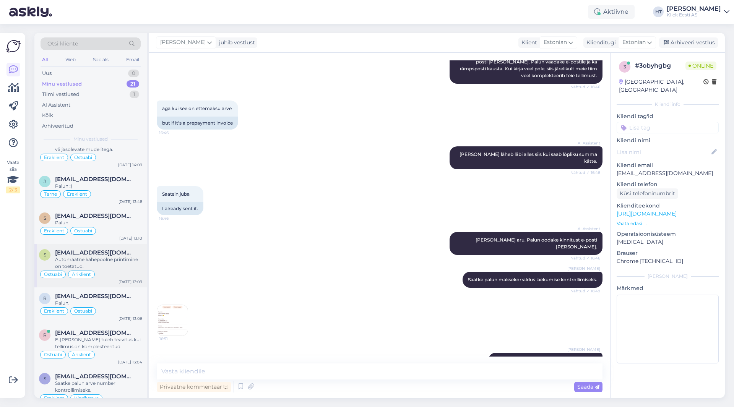
scroll to position [497, 0]
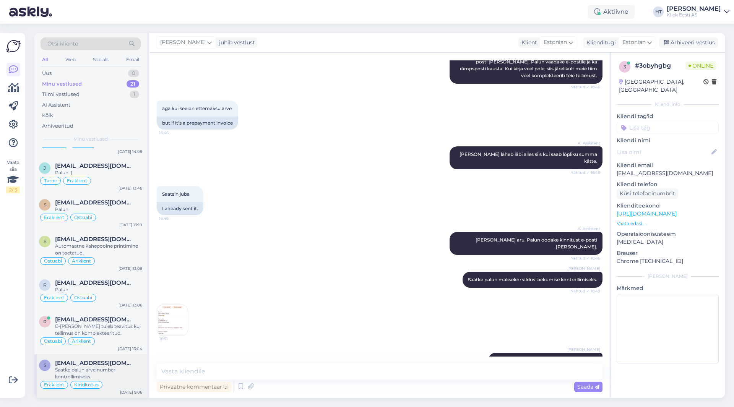
click at [117, 363] on span "[EMAIL_ADDRESS][DOMAIN_NAME]" at bounding box center [95, 363] width 80 height 7
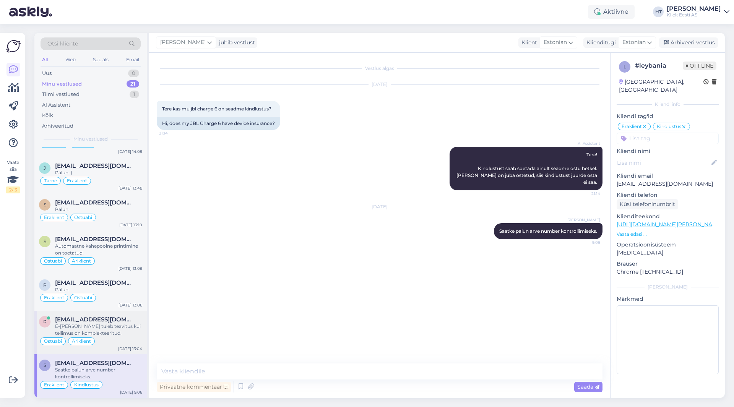
click at [121, 317] on span "[EMAIL_ADDRESS][DOMAIN_NAME]" at bounding box center [95, 319] width 80 height 7
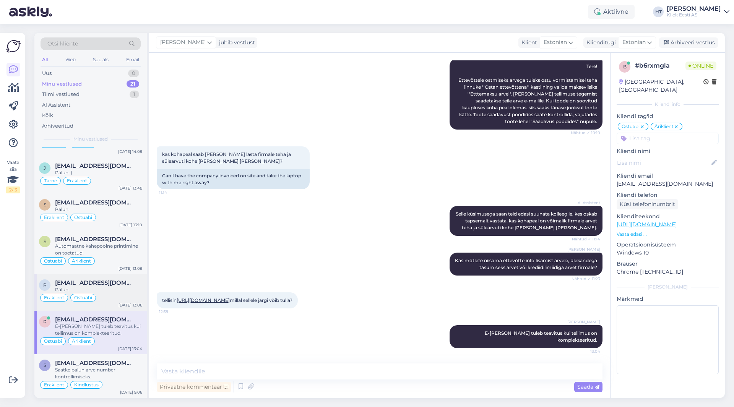
click at [107, 283] on span "[EMAIL_ADDRESS][DOMAIN_NAME]" at bounding box center [95, 283] width 80 height 7
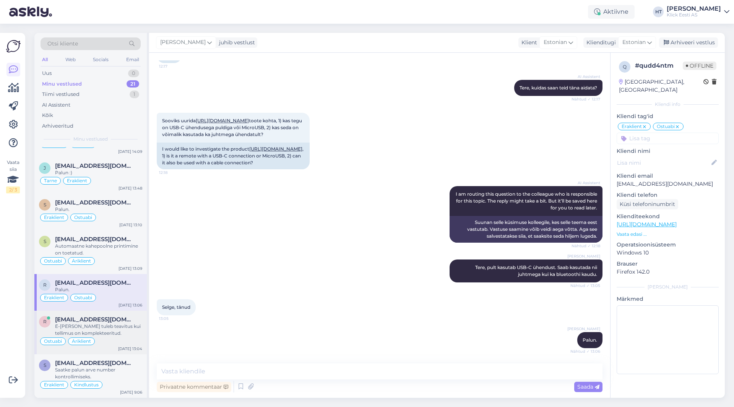
click at [113, 312] on div "r [EMAIL_ADDRESS][DOMAIN_NAME] E-[PERSON_NAME] tuleb teavitus kui tellimus on k…" at bounding box center [90, 333] width 112 height 44
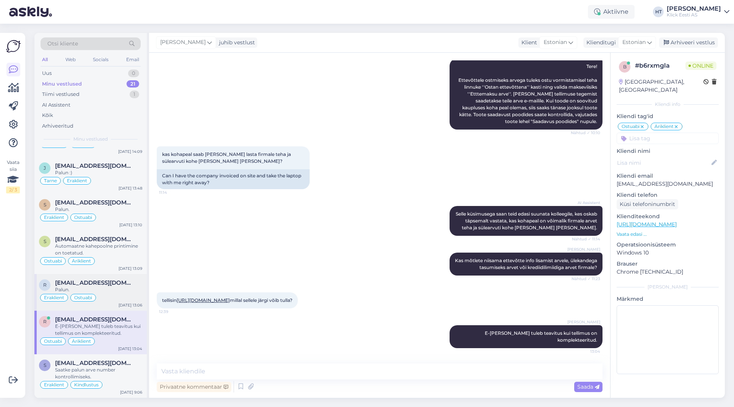
click at [129, 284] on span "[EMAIL_ADDRESS][DOMAIN_NAME]" at bounding box center [95, 283] width 80 height 7
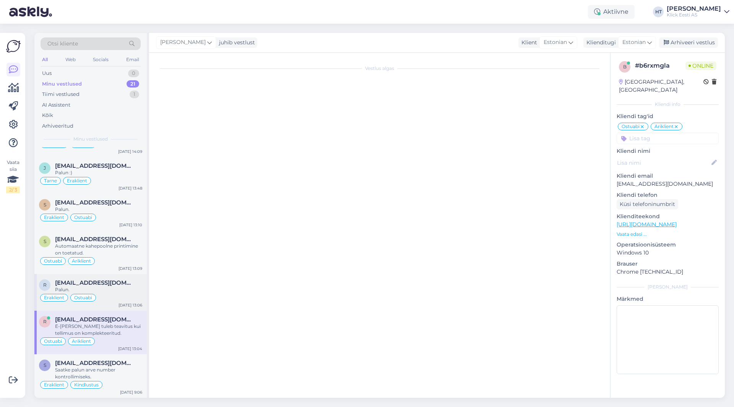
scroll to position [81, 0]
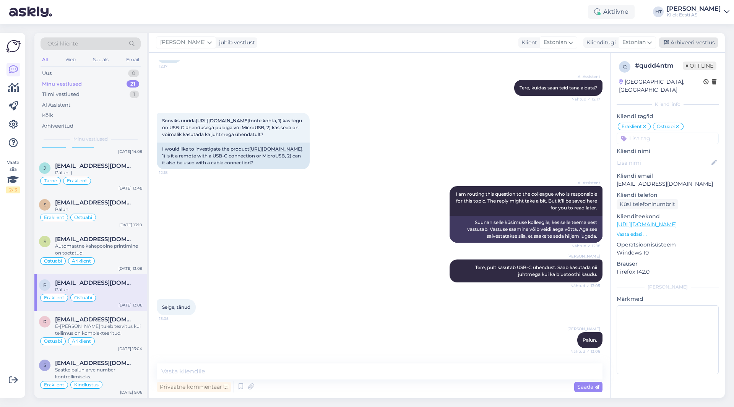
click at [686, 44] on div "Arhiveeri vestlus" at bounding box center [688, 42] width 59 height 10
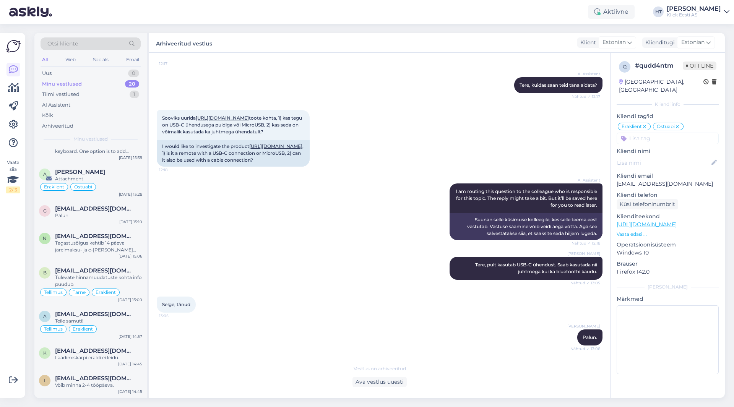
scroll to position [461, 0]
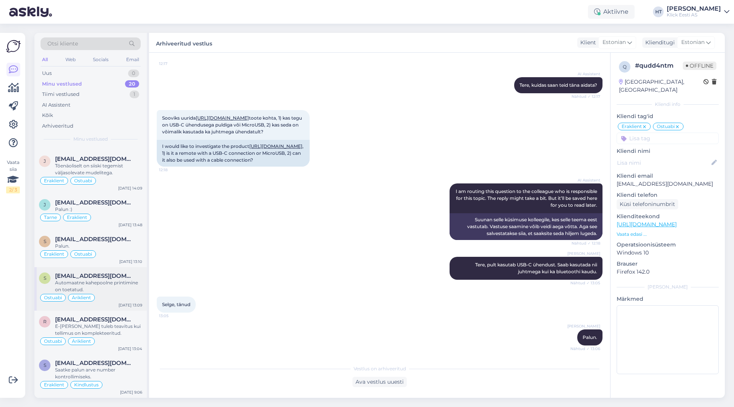
click at [118, 282] on div "Automaatne kahepoolne printimine on toetatud." at bounding box center [98, 287] width 87 height 14
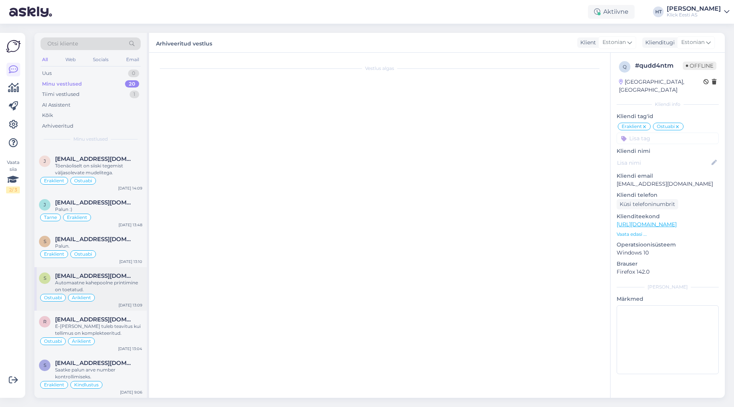
scroll to position [0, 0]
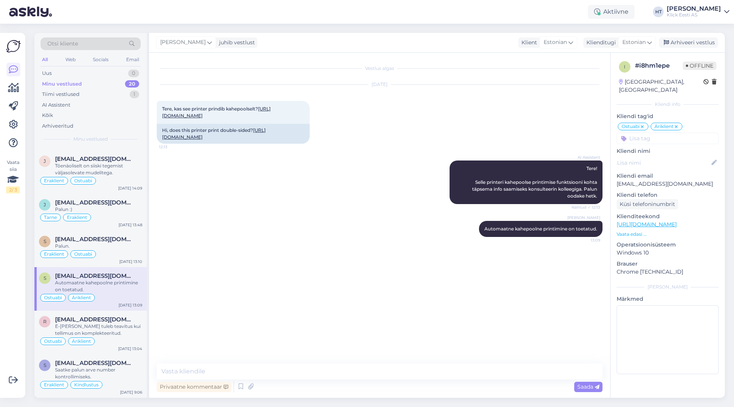
click at [670, 37] on div "[PERSON_NAME] juhib vestlust Klient [DEMOGRAPHIC_DATA] Klienditugi [DEMOGRAPHIC…" at bounding box center [437, 43] width 576 height 20
click at [673, 39] on div "Arhiveeri vestlus" at bounding box center [688, 42] width 59 height 10
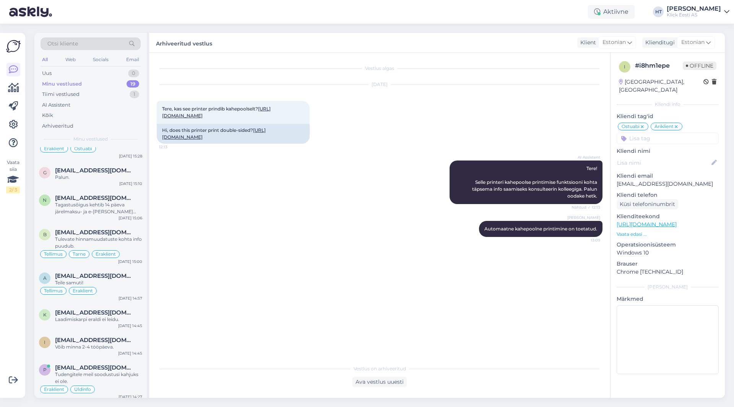
scroll to position [417, 0]
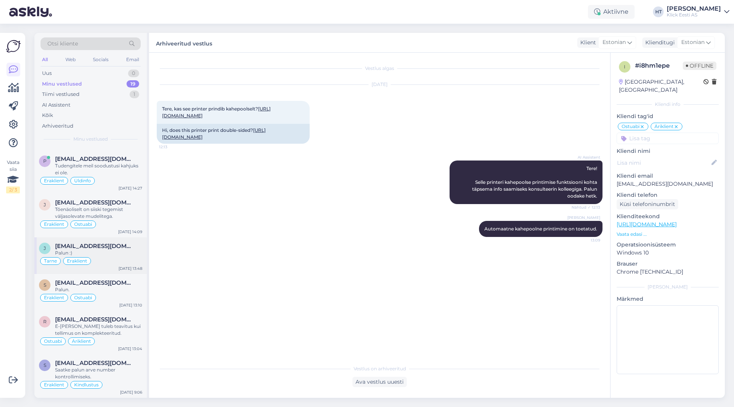
click at [104, 249] on span "[EMAIL_ADDRESS][DOMAIN_NAME]" at bounding box center [95, 246] width 80 height 7
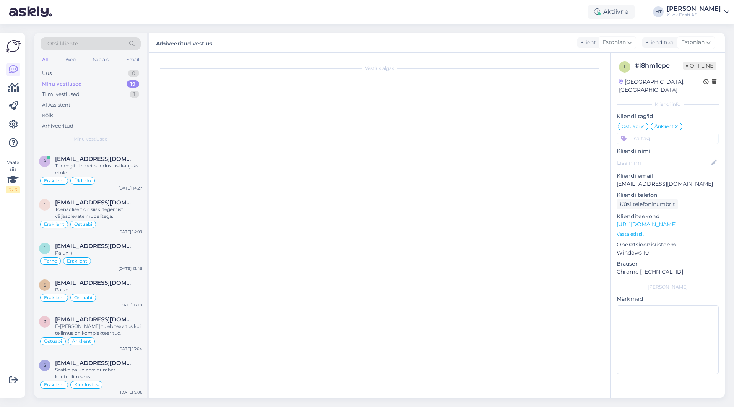
scroll to position [816, 0]
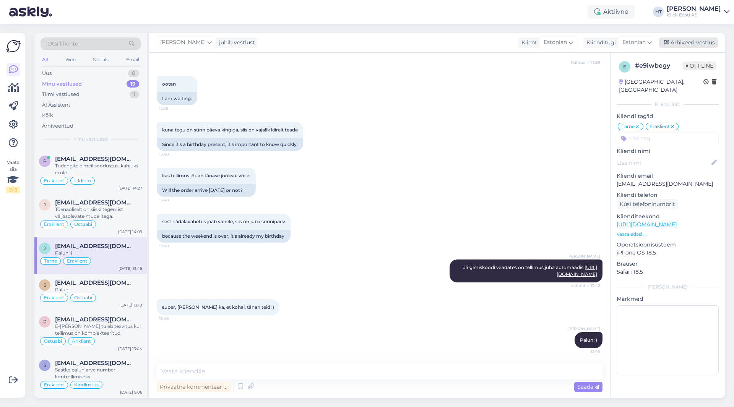
click at [685, 47] on div "Arhiveeri vestlus" at bounding box center [688, 42] width 59 height 10
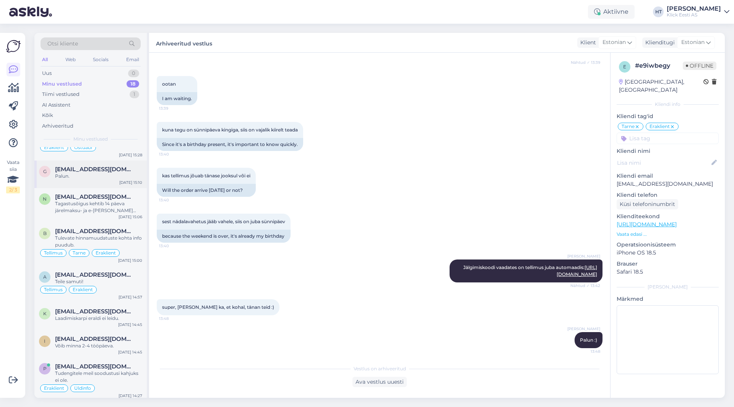
scroll to position [380, 0]
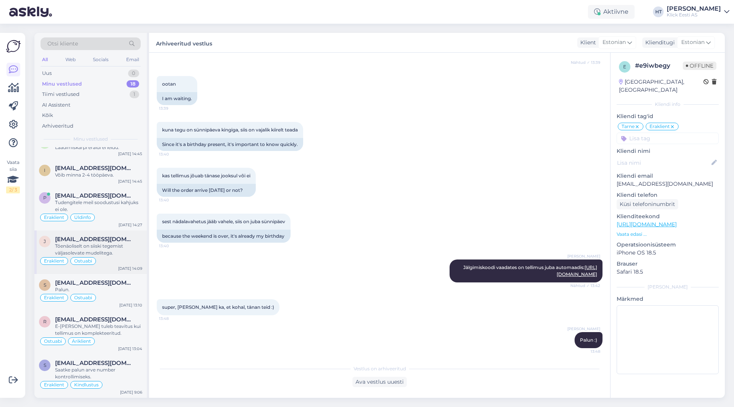
click at [113, 256] on div "Tõenäoliselt on siiski tegemist väljasolevate mudelitega." at bounding box center [98, 250] width 87 height 14
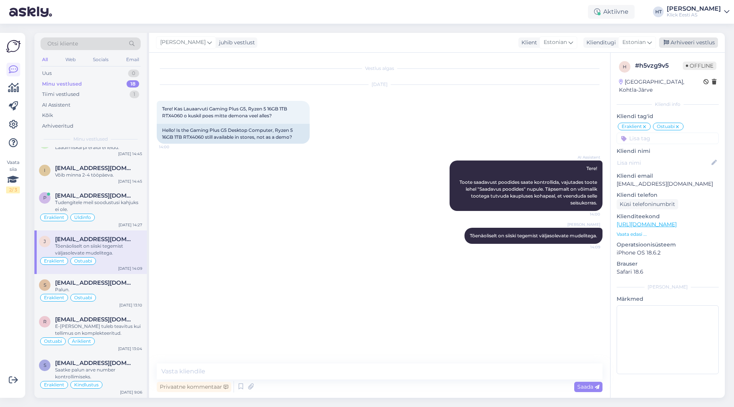
click at [691, 42] on div "Arhiveeri vestlus" at bounding box center [688, 42] width 59 height 10
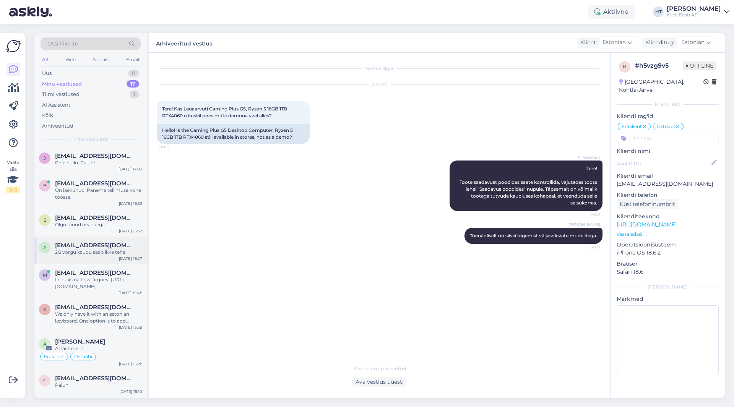
scroll to position [337, 0]
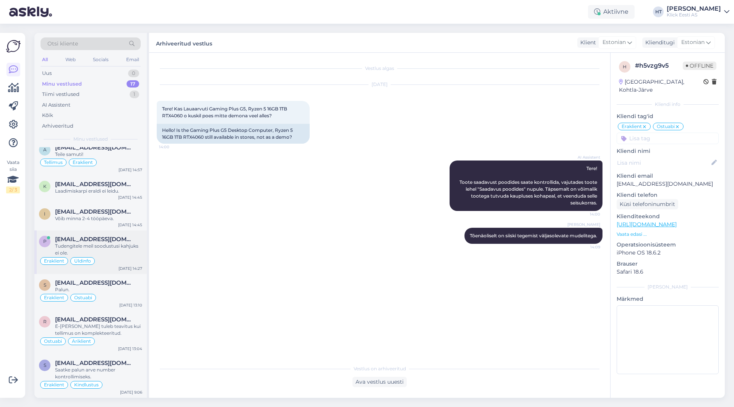
click at [109, 249] on div "Tudengitele meil soodustusi kahjuks ei ole." at bounding box center [98, 250] width 87 height 14
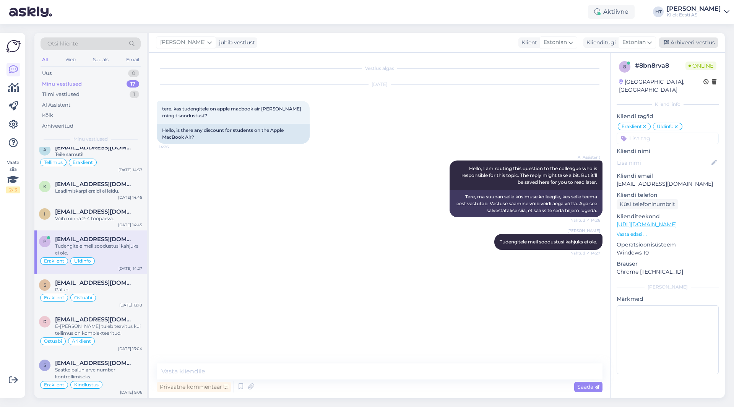
click at [672, 43] on div "Arhiveeri vestlus" at bounding box center [688, 42] width 59 height 10
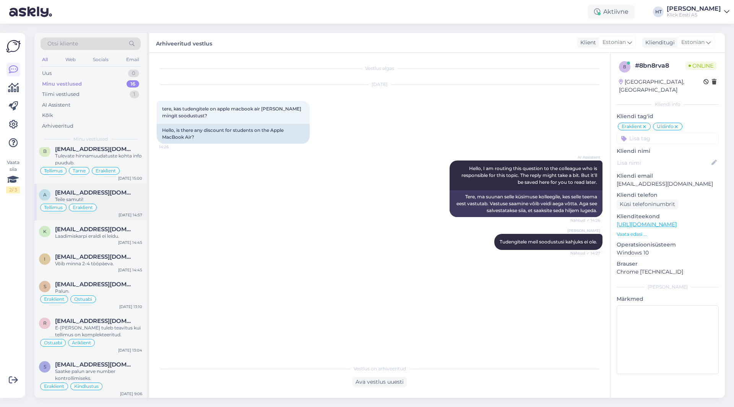
scroll to position [293, 0]
click at [108, 264] on div "Võib minna 2-4 tööpäeva." at bounding box center [98, 262] width 87 height 7
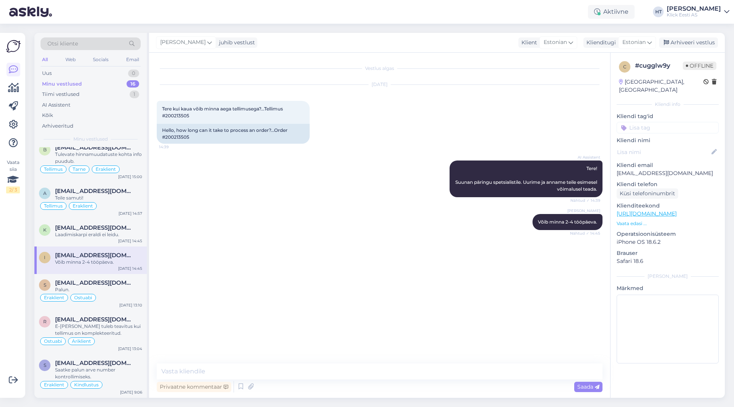
click at [664, 122] on input at bounding box center [668, 127] width 102 height 11
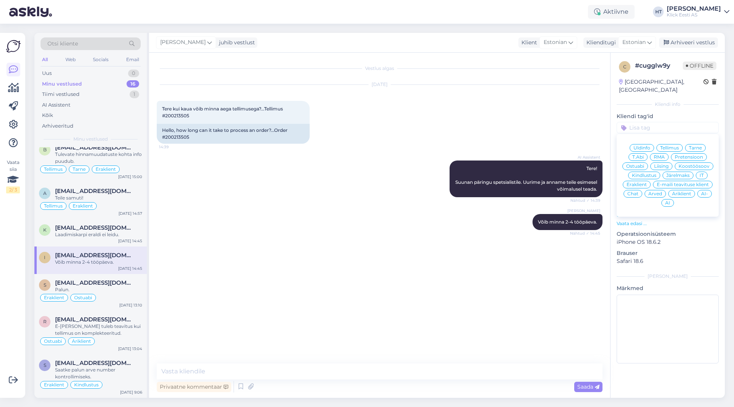
click at [694, 146] on span "Tarne" at bounding box center [695, 148] width 13 height 5
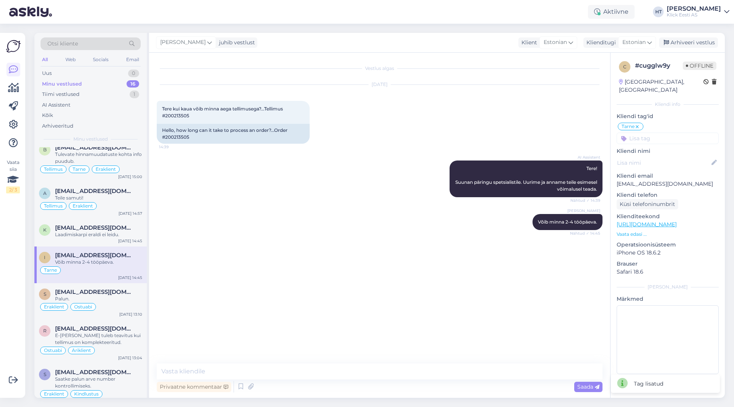
click at [676, 133] on input at bounding box center [668, 138] width 102 height 11
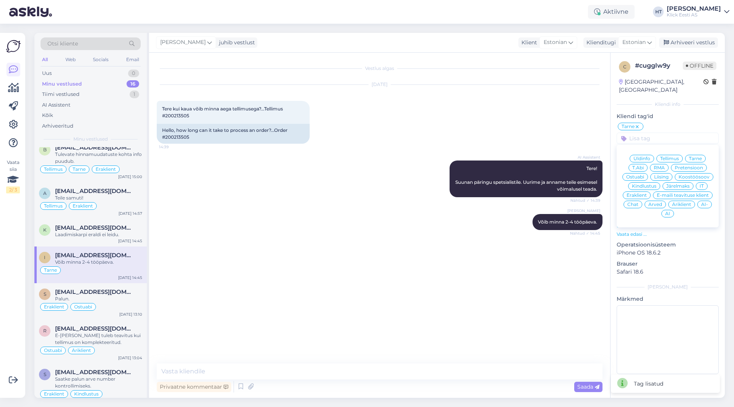
click at [641, 193] on span "Eraklient" at bounding box center [637, 195] width 20 height 5
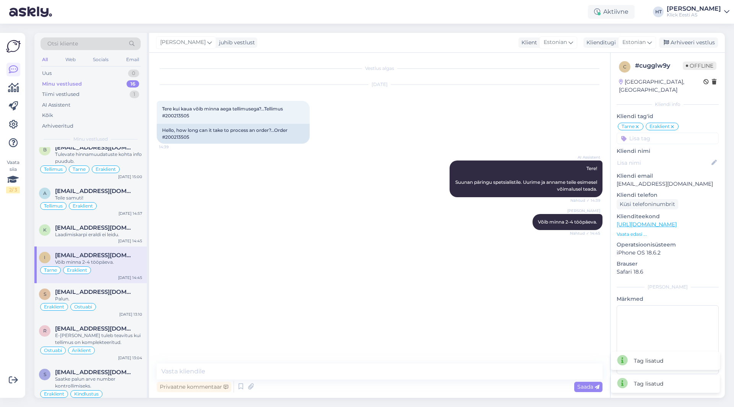
click at [674, 124] on icon at bounding box center [673, 127] width 5 height 6
click at [662, 133] on input at bounding box center [668, 138] width 102 height 11
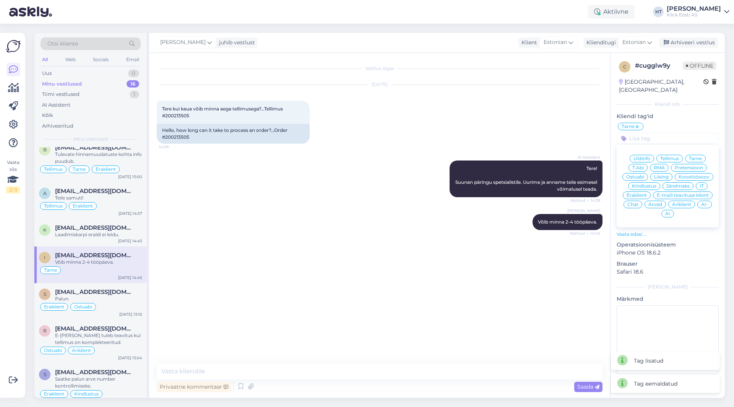
click at [686, 202] on span "Äriklient" at bounding box center [681, 204] width 19 height 5
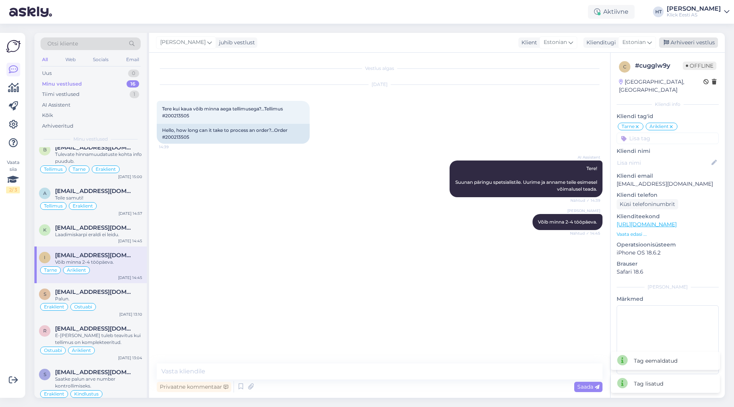
click at [697, 44] on div "Arhiveeri vestlus" at bounding box center [688, 42] width 59 height 10
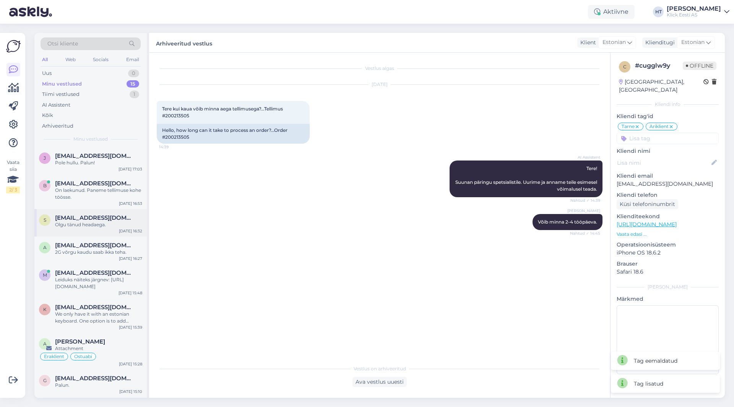
scroll to position [265, 0]
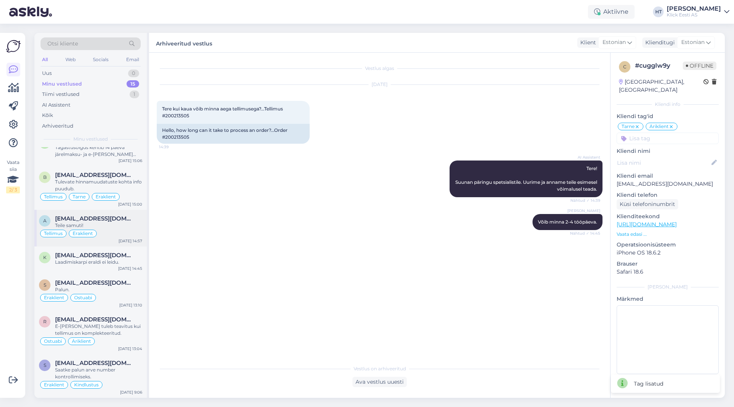
click at [124, 220] on div "[EMAIL_ADDRESS][DOMAIN_NAME]" at bounding box center [98, 218] width 87 height 7
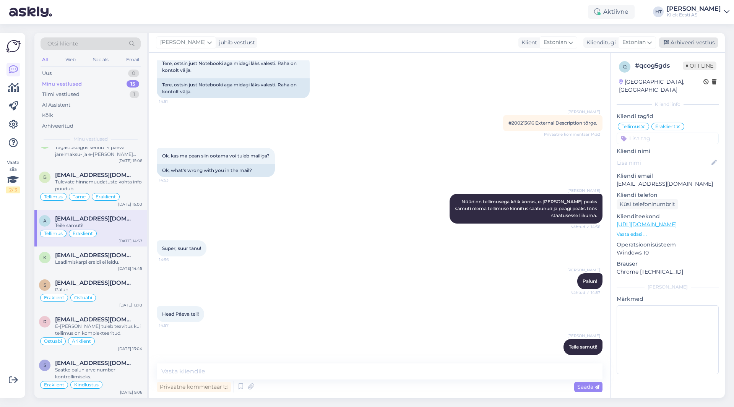
click at [689, 41] on div "Arhiveeri vestlus" at bounding box center [688, 42] width 59 height 10
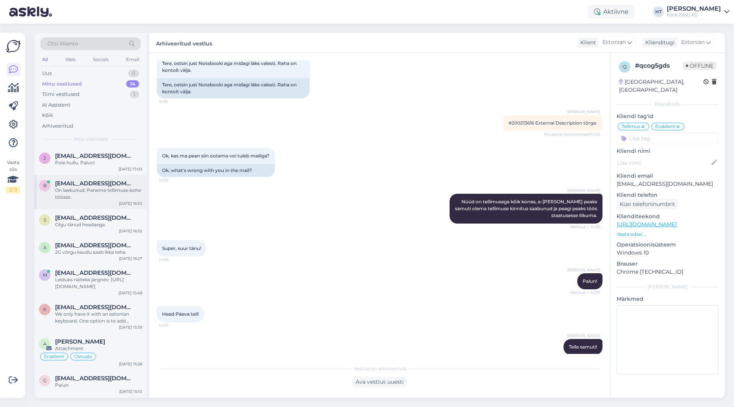
scroll to position [229, 0]
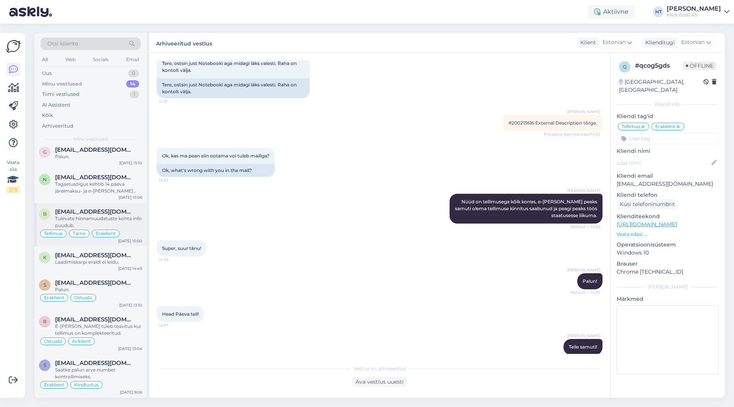
click at [117, 212] on span "[EMAIL_ADDRESS][DOMAIN_NAME]" at bounding box center [95, 211] width 80 height 7
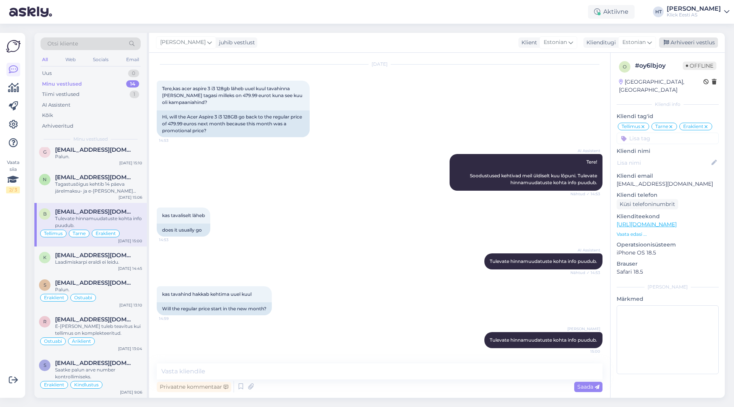
click at [695, 44] on div "Arhiveeri vestlus" at bounding box center [688, 42] width 59 height 10
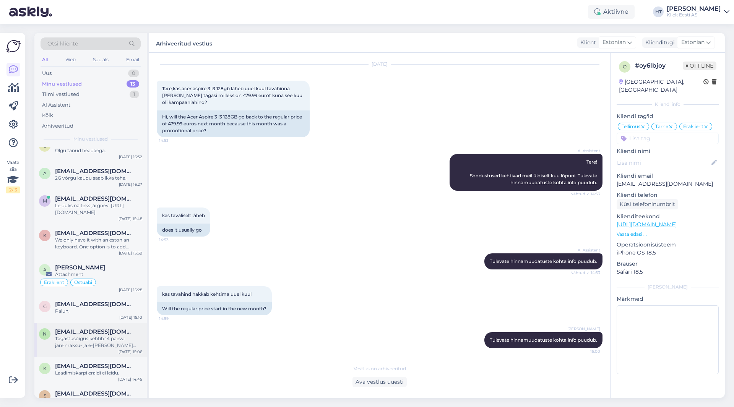
scroll to position [185, 0]
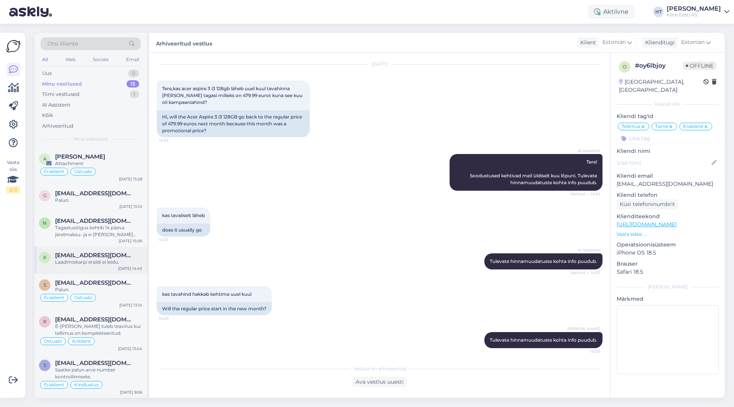
click at [114, 260] on div "Laadimiskarpi eraldi ei leidu." at bounding box center [98, 262] width 87 height 7
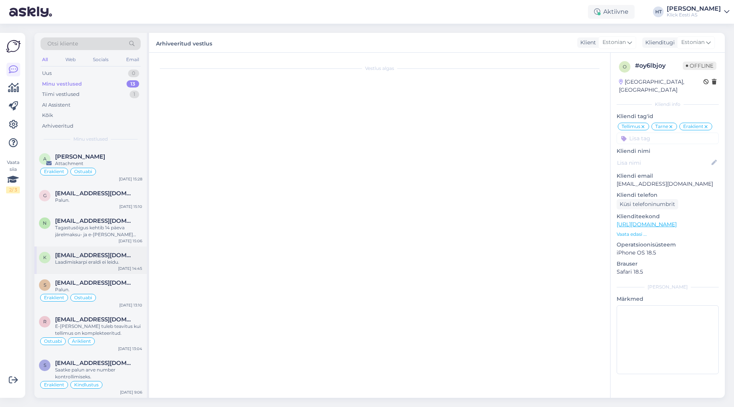
scroll to position [0, 0]
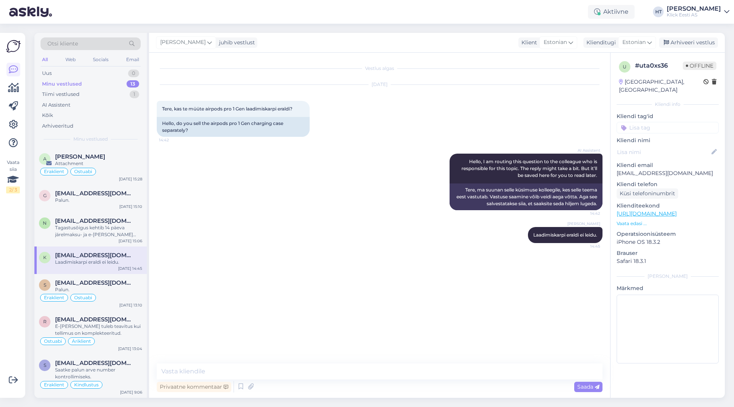
click at [677, 124] on input at bounding box center [668, 127] width 102 height 11
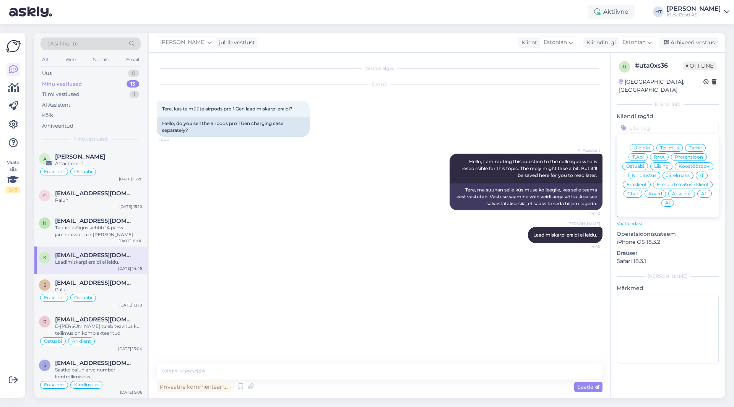
click at [643, 164] on span "Ostuabi" at bounding box center [636, 166] width 18 height 5
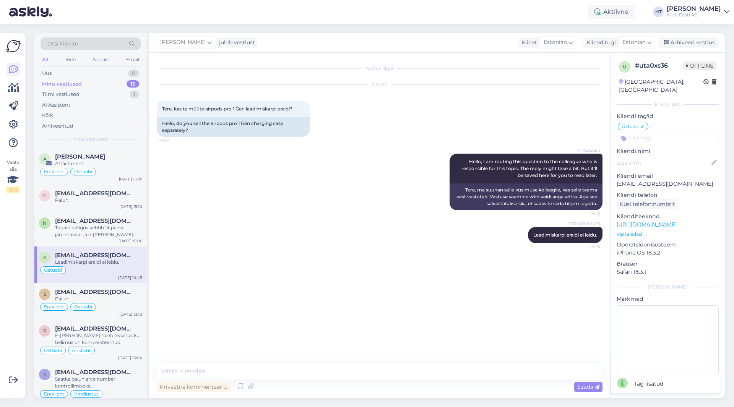
click at [676, 122] on div "Ostuabi Üldinfo Tellimus Tarne T.Abi RMA Pretensioon Ostuabi Liising Koostöösoo…" at bounding box center [668, 133] width 102 height 22
click at [677, 134] on input at bounding box center [668, 138] width 102 height 11
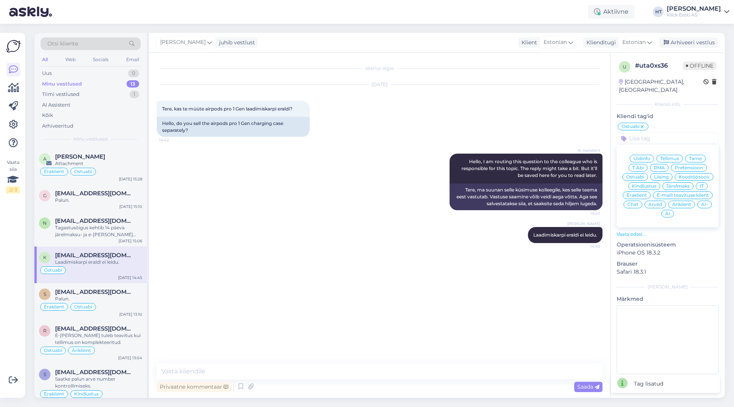
click at [645, 193] on span "Eraklient" at bounding box center [637, 195] width 20 height 5
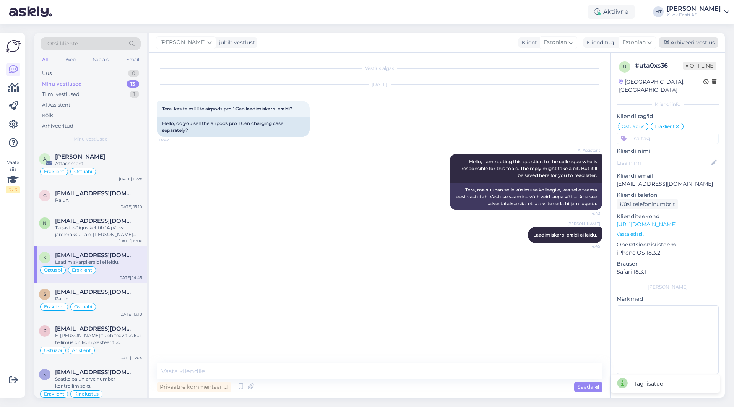
click at [692, 42] on div "Arhiveeri vestlus" at bounding box center [688, 42] width 59 height 10
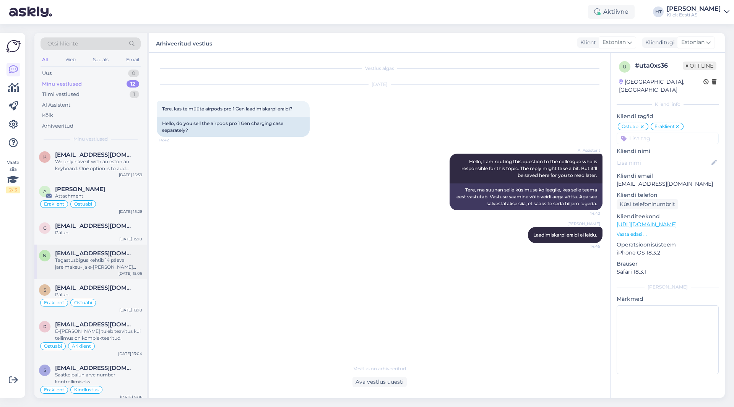
scroll to position [153, 0]
click at [117, 264] on div "Tagastusõigus kehtib 14 päeva järelmaksu- ja e-[PERSON_NAME] ostudele. Uue ring…" at bounding box center [98, 264] width 87 height 14
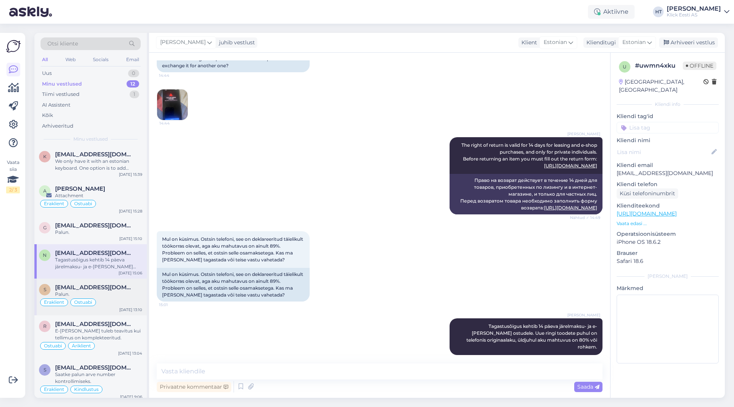
click at [132, 295] on div "Palun." at bounding box center [98, 294] width 87 height 7
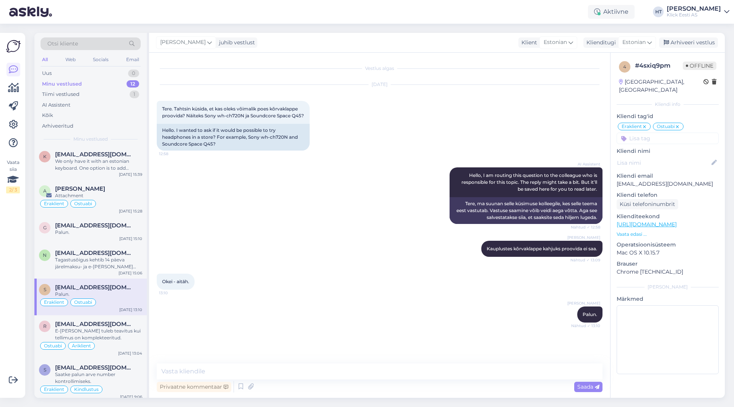
scroll to position [0, 0]
click at [678, 44] on div "Arhiveeri vestlus" at bounding box center [688, 42] width 59 height 10
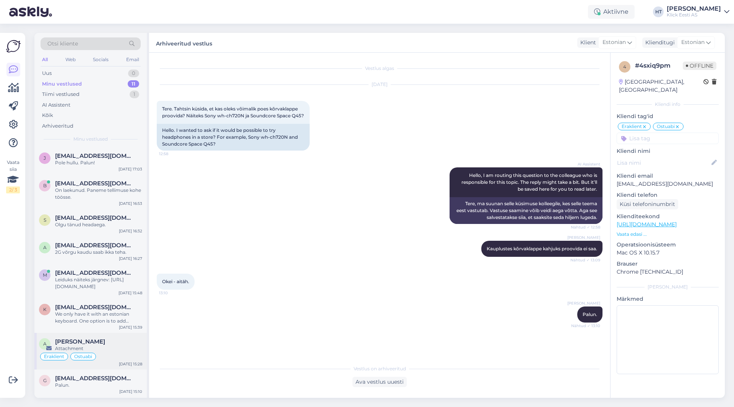
scroll to position [121, 0]
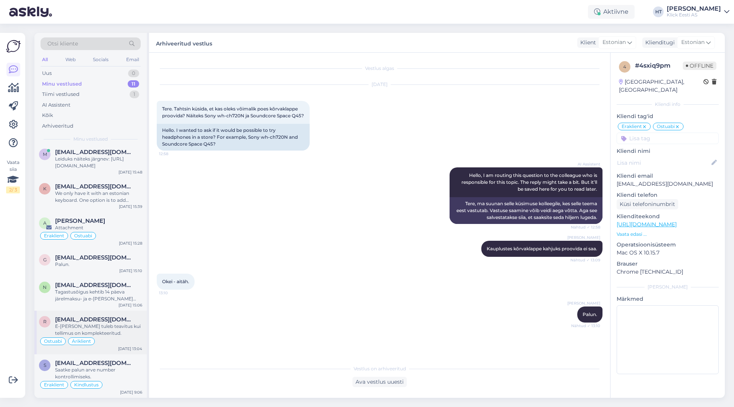
click at [122, 329] on div "E-[PERSON_NAME] tuleb teavitus kui tellimus on komplekteeritud." at bounding box center [98, 330] width 87 height 14
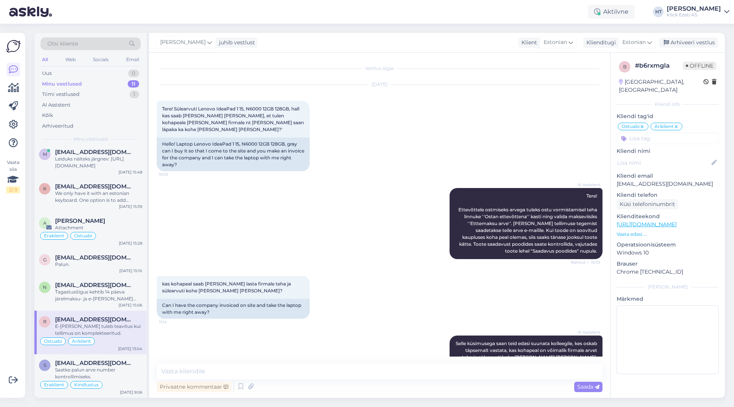
scroll to position [143, 0]
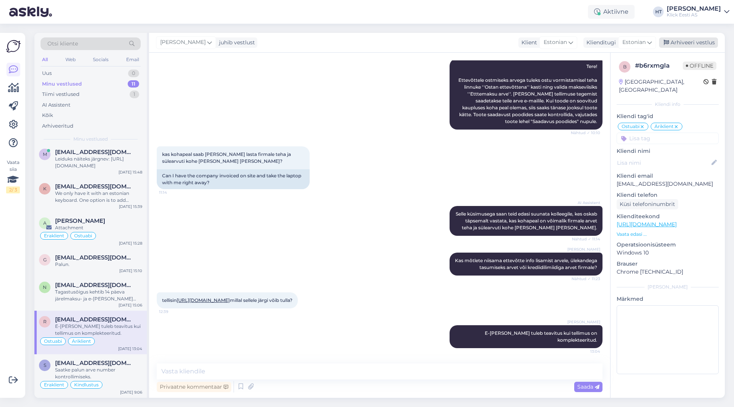
click at [677, 38] on div "Arhiveeri vestlus" at bounding box center [688, 42] width 59 height 10
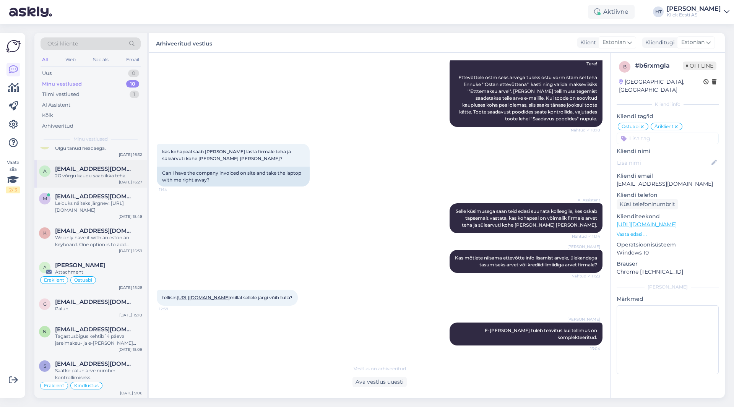
scroll to position [0, 0]
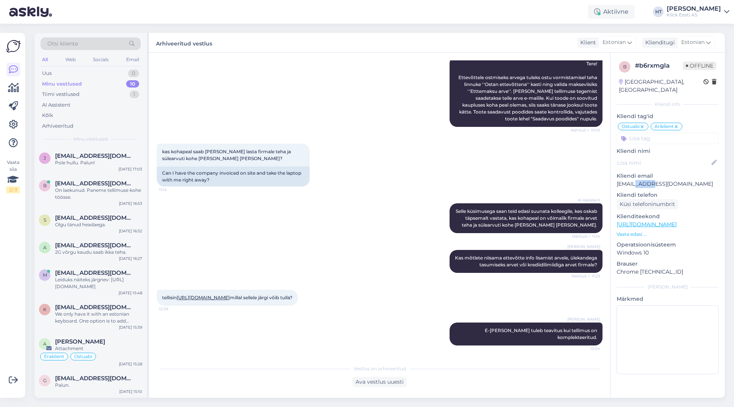
drag, startPoint x: 637, startPoint y: 176, endPoint x: 648, endPoint y: 176, distance: 10.7
click at [648, 180] on p "[EMAIL_ADDRESS][DOMAIN_NAME]" at bounding box center [668, 184] width 102 height 8
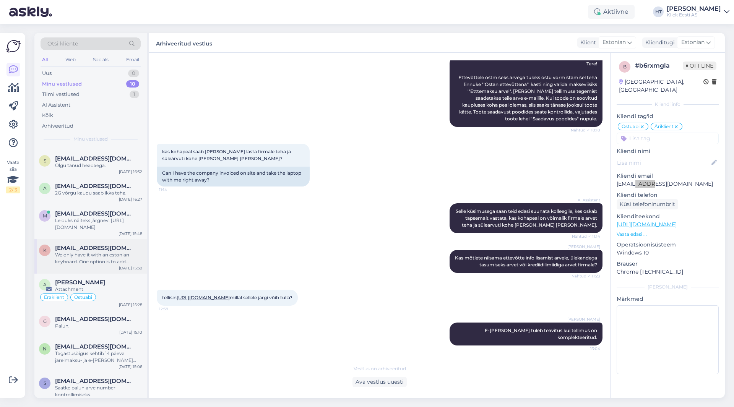
scroll to position [77, 0]
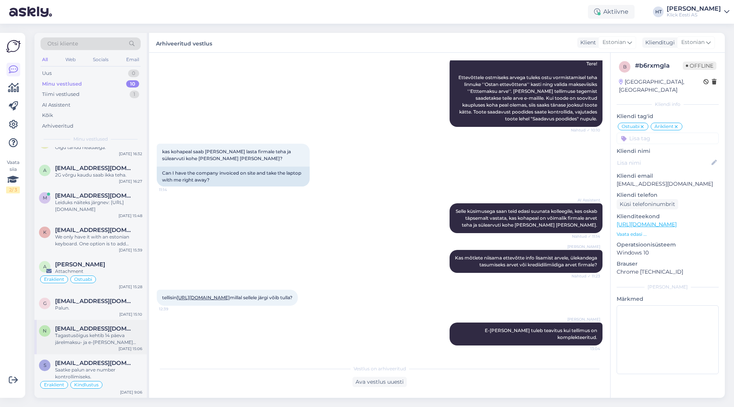
click at [94, 329] on span "[EMAIL_ADDRESS][DOMAIN_NAME]" at bounding box center [95, 329] width 80 height 7
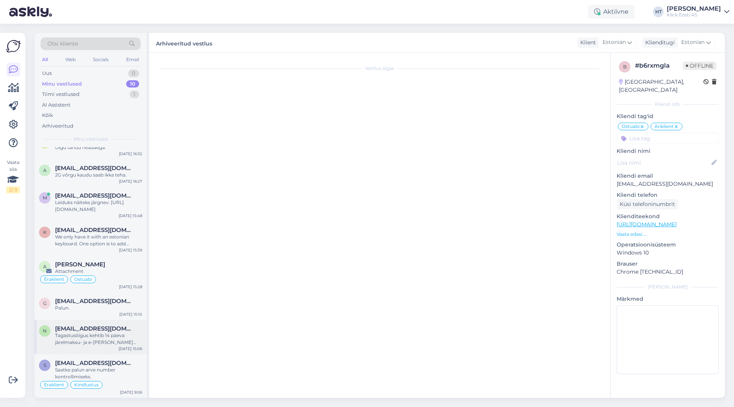
scroll to position [99, 0]
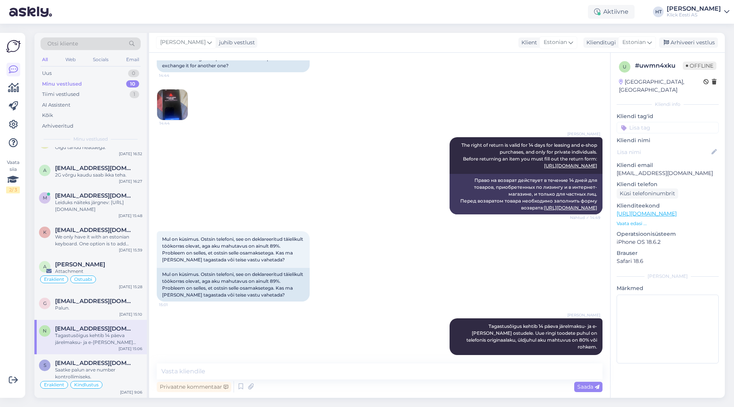
click at [664, 124] on input at bounding box center [668, 127] width 102 height 11
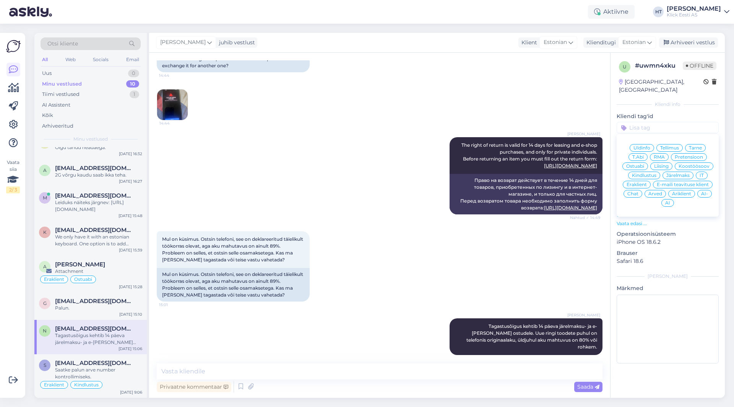
click at [648, 146] on span "Üldinfo" at bounding box center [642, 148] width 17 height 5
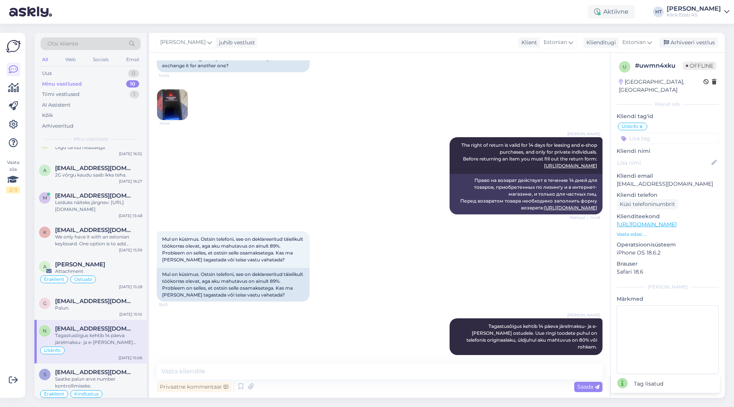
click at [656, 133] on input at bounding box center [668, 138] width 102 height 11
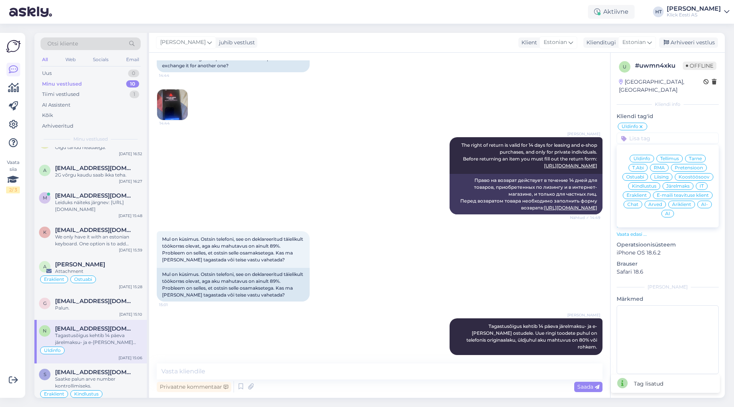
click at [640, 193] on span "Eraklient" at bounding box center [637, 195] width 20 height 5
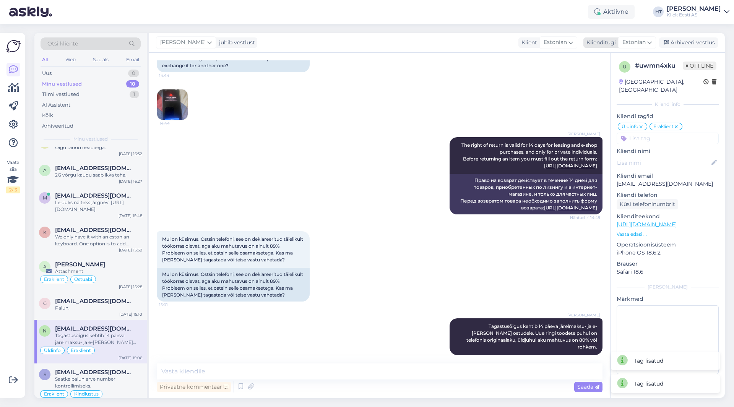
click at [705, 43] on div "Arhiveeri vestlus" at bounding box center [688, 42] width 59 height 10
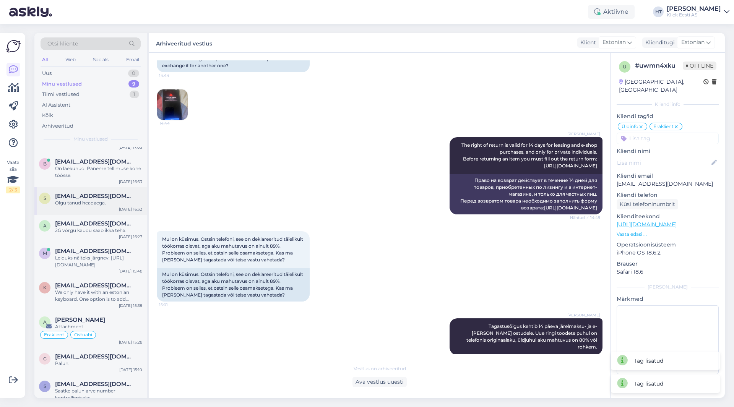
scroll to position [43, 0]
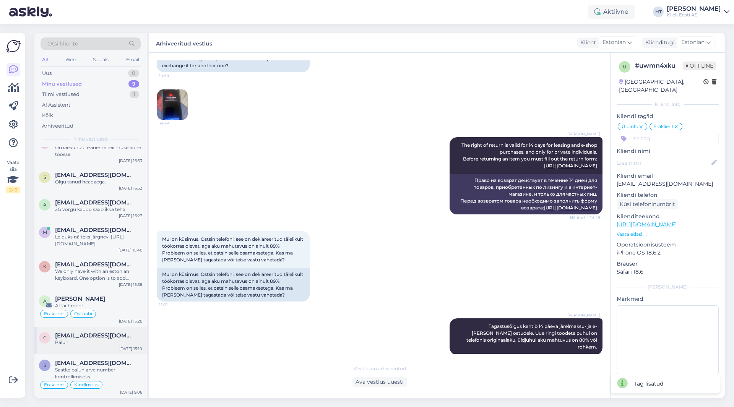
click at [102, 337] on span "[EMAIL_ADDRESS][DOMAIN_NAME]" at bounding box center [95, 335] width 80 height 7
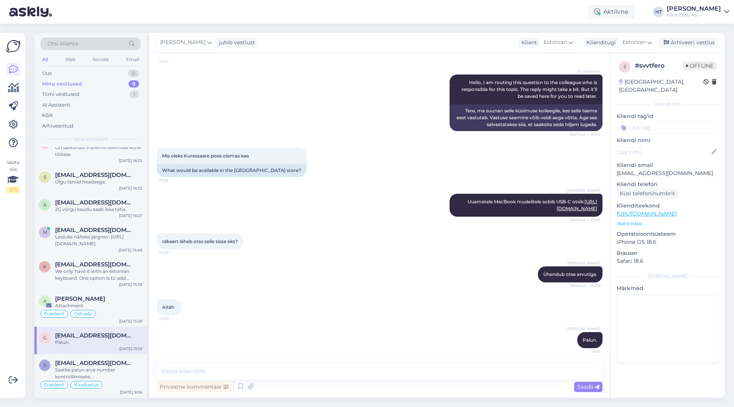
click at [683, 122] on input at bounding box center [668, 127] width 102 height 11
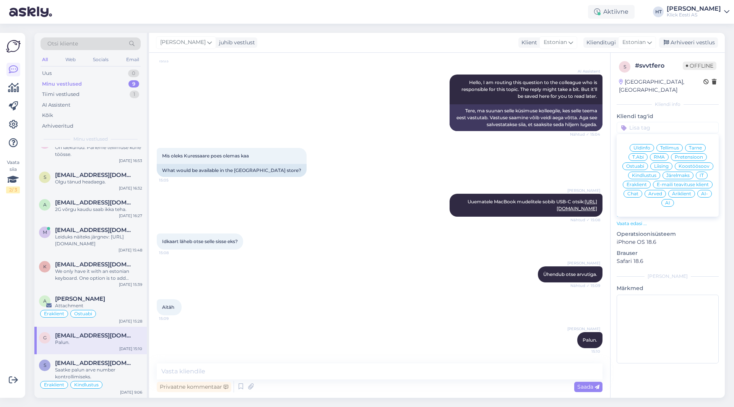
click at [643, 164] on span "Ostuabi" at bounding box center [636, 166] width 18 height 5
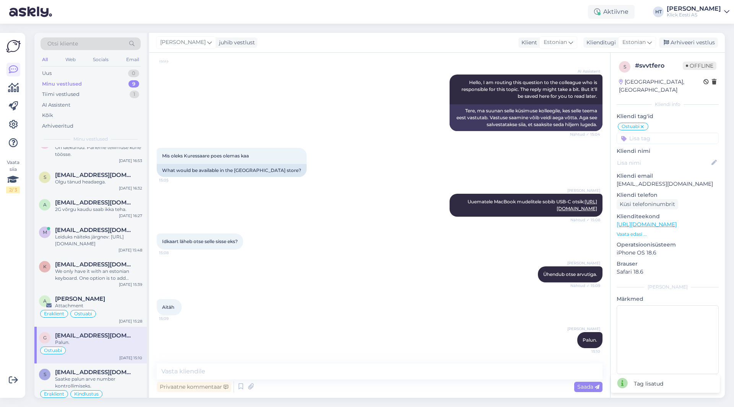
click at [666, 133] on input at bounding box center [668, 138] width 102 height 11
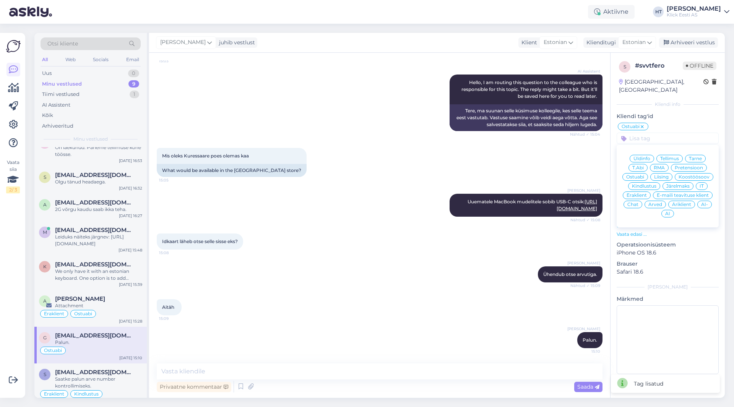
click at [641, 193] on span "Eraklient" at bounding box center [637, 195] width 20 height 5
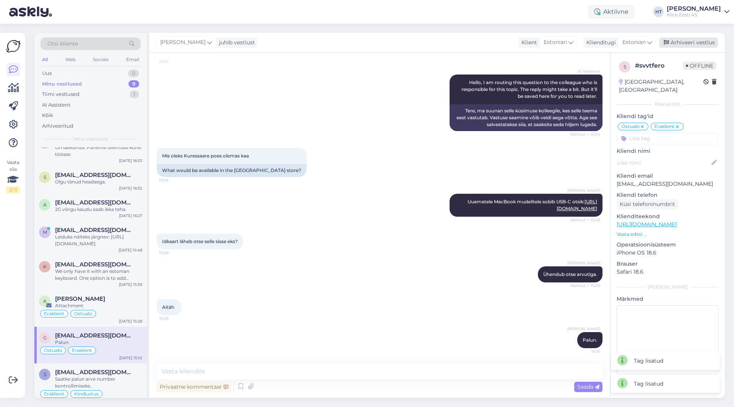
click at [698, 46] on div "Arhiveeri vestlus" at bounding box center [688, 42] width 59 height 10
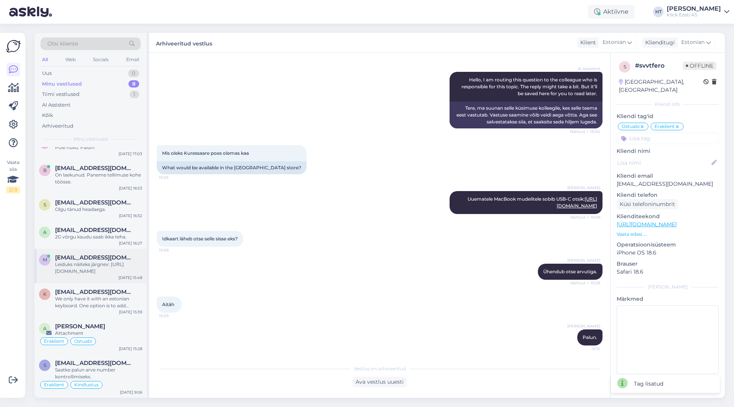
scroll to position [0, 0]
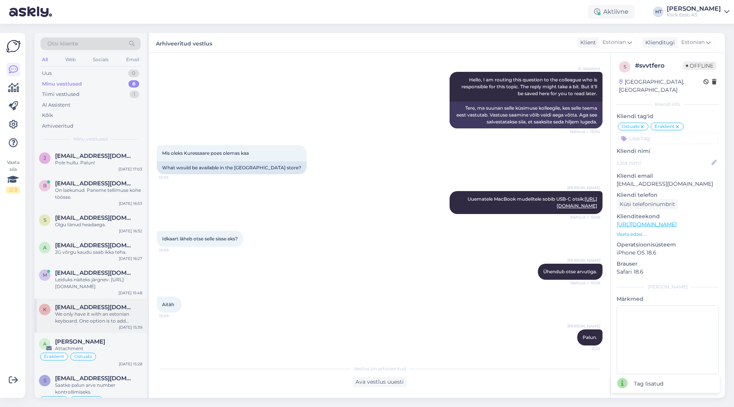
click at [95, 312] on div "We only have it with an estonian keyboard. One option is to add stickers with t…" at bounding box center [98, 318] width 87 height 14
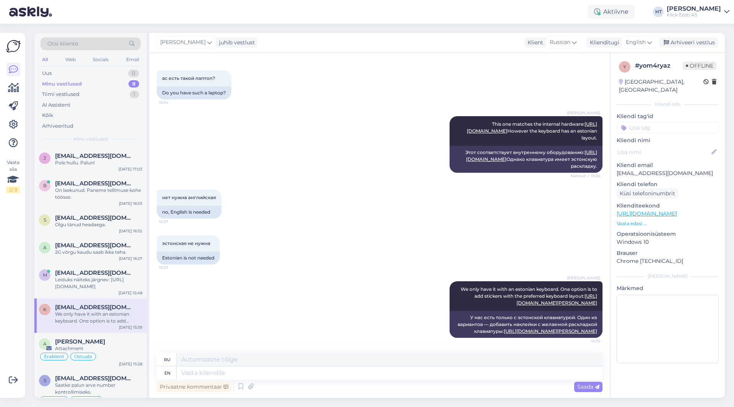
click at [661, 122] on input at bounding box center [668, 127] width 102 height 11
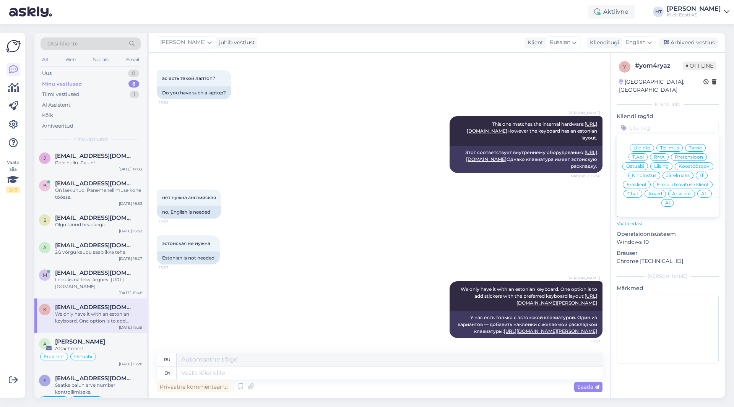
click at [635, 163] on div "Ostuabi" at bounding box center [636, 167] width 26 height 8
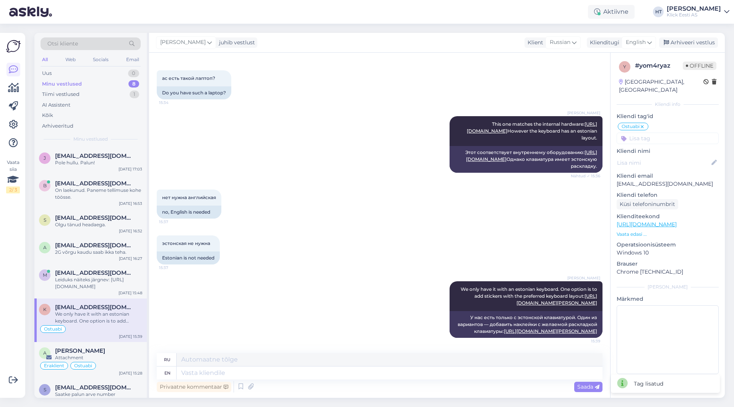
click at [653, 133] on input at bounding box center [668, 138] width 102 height 11
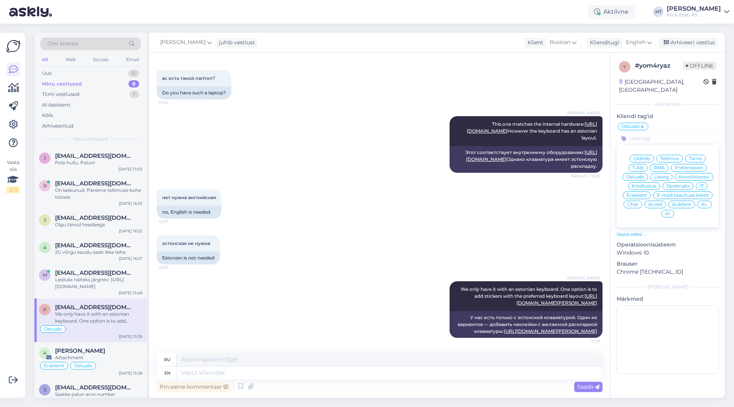
click at [677, 202] on span "Äriklient" at bounding box center [681, 204] width 19 height 5
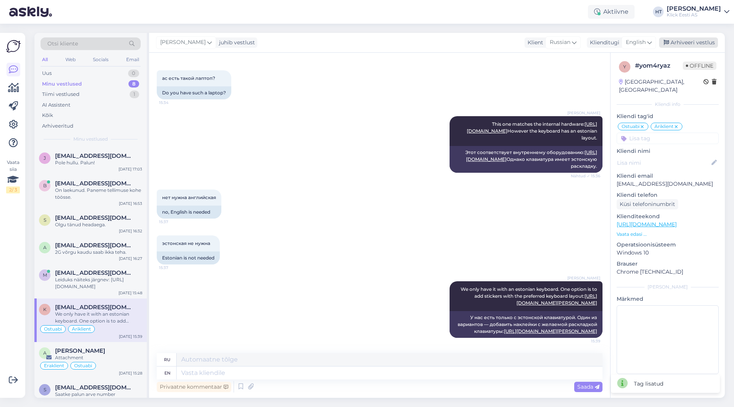
click at [680, 42] on div "Arhiveeri vestlus" at bounding box center [688, 42] width 59 height 10
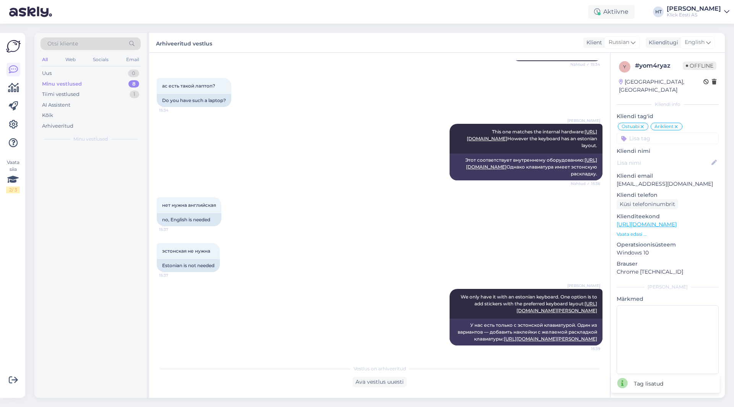
scroll to position [265, 0]
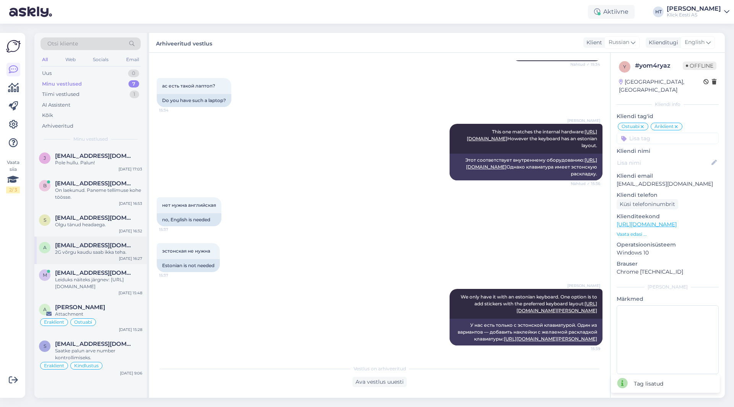
click at [113, 257] on div "a [EMAIL_ADDRESS][DOMAIN_NAME] 2G võrgu kaudu saab ikka teha. [DATE] 16:27" at bounding box center [90, 251] width 112 height 28
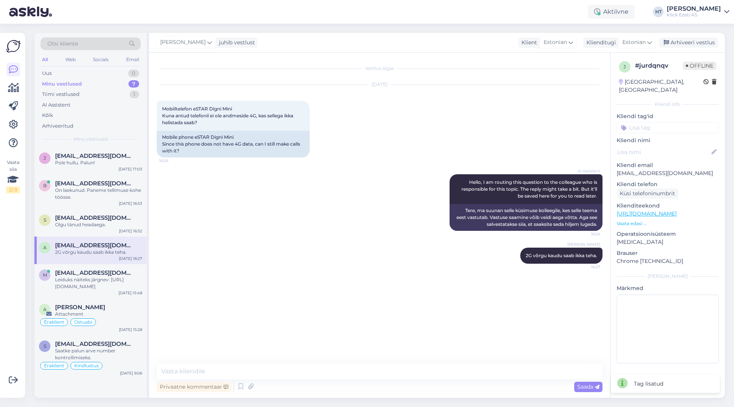
click at [670, 122] on input at bounding box center [668, 127] width 102 height 11
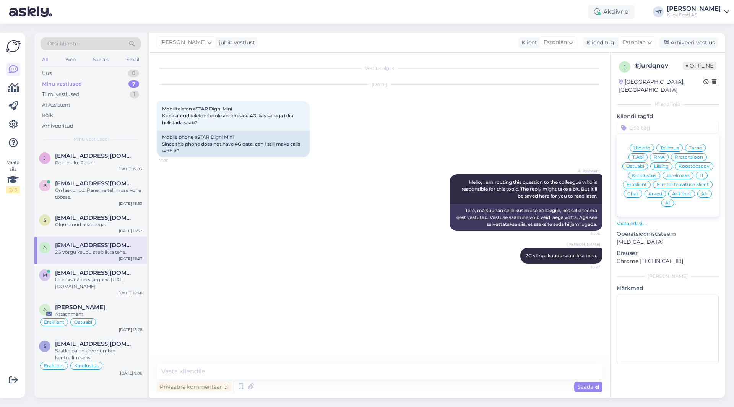
click at [641, 164] on span "Ostuabi" at bounding box center [636, 166] width 18 height 5
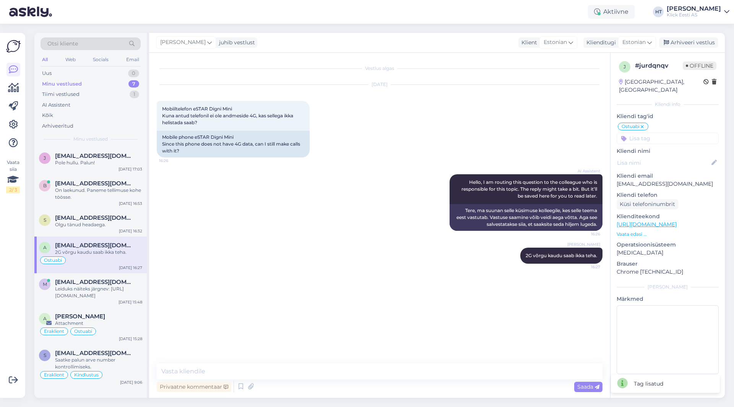
click at [658, 133] on input at bounding box center [668, 138] width 102 height 11
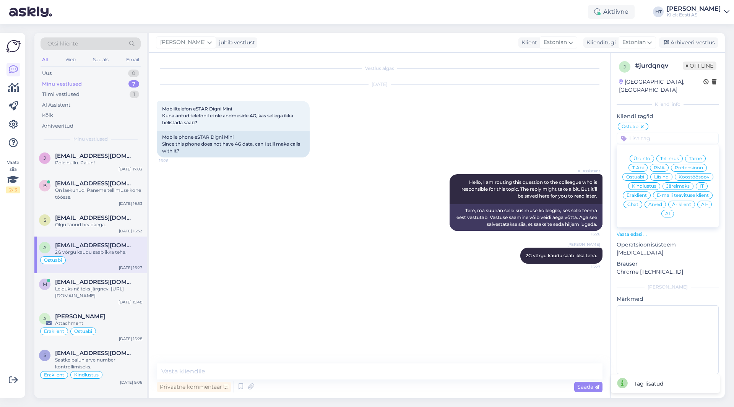
click at [642, 193] on span "Eraklient" at bounding box center [637, 195] width 20 height 5
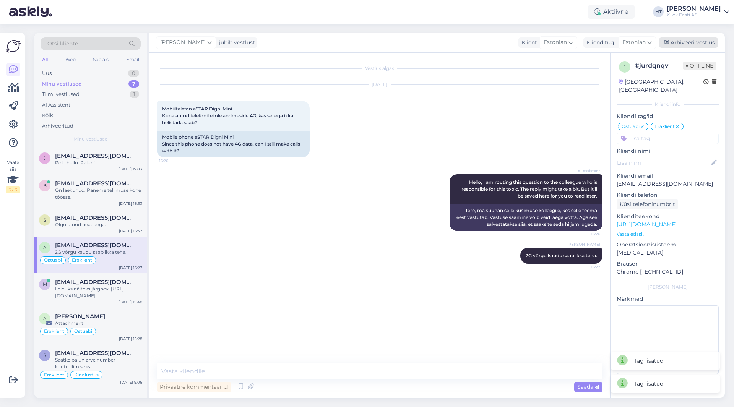
click at [688, 41] on div "Arhiveeri vestlus" at bounding box center [688, 42] width 59 height 10
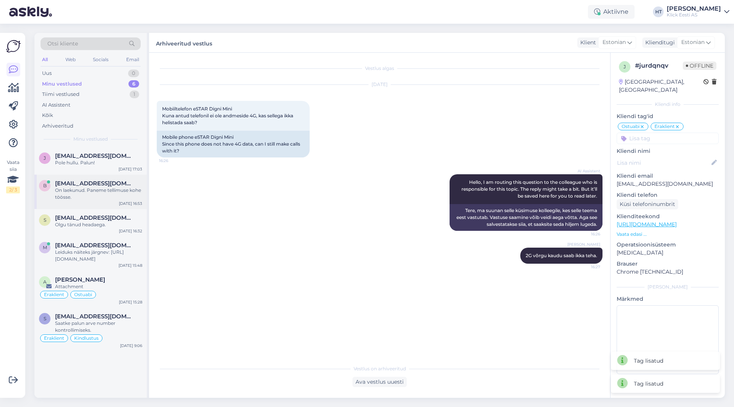
click at [90, 186] on span "[EMAIL_ADDRESS][DOMAIN_NAME]" at bounding box center [95, 183] width 80 height 7
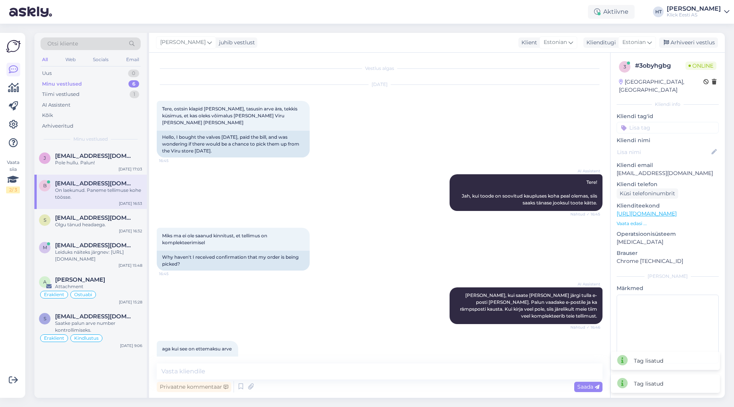
scroll to position [241, 0]
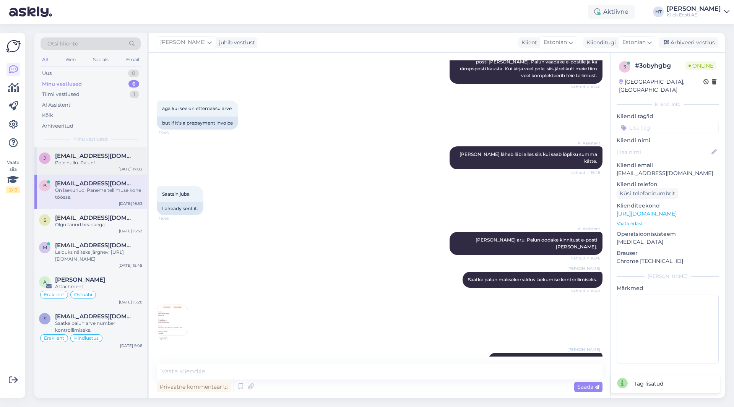
click at [125, 160] on div "Pole hullu. Palun!" at bounding box center [98, 163] width 87 height 7
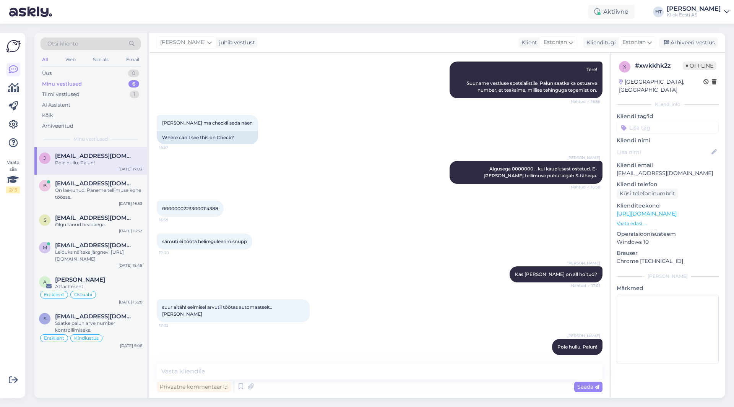
click at [662, 122] on input at bounding box center [668, 127] width 102 height 11
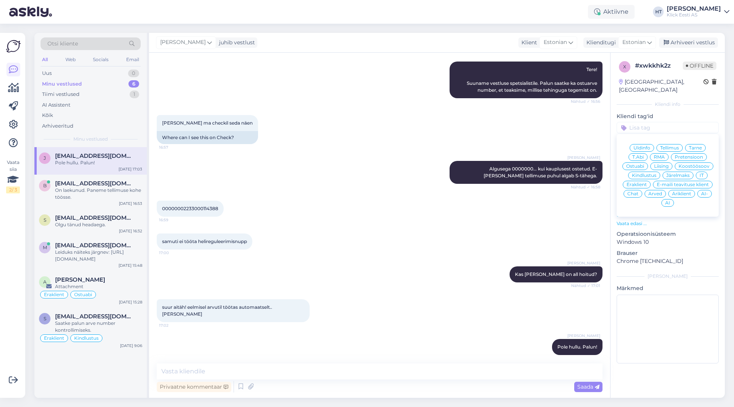
click at [643, 155] on span "T.Abi" at bounding box center [638, 157] width 11 height 5
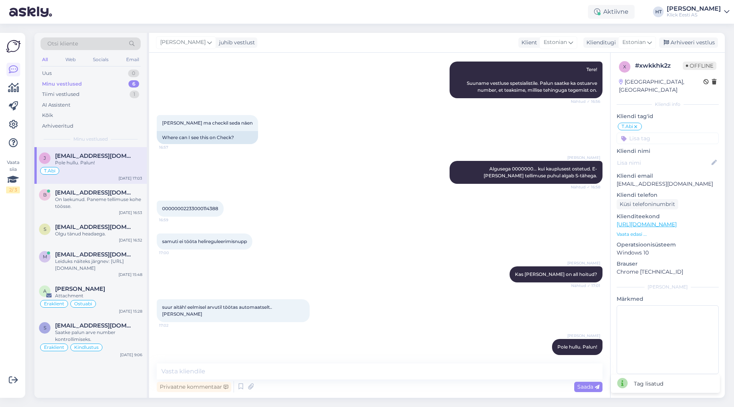
click at [660, 133] on input at bounding box center [668, 138] width 102 height 11
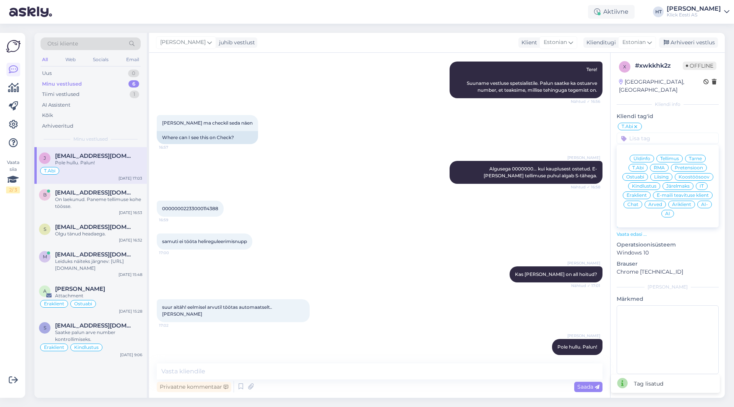
click at [640, 192] on div "Eraklient" at bounding box center [637, 196] width 28 height 8
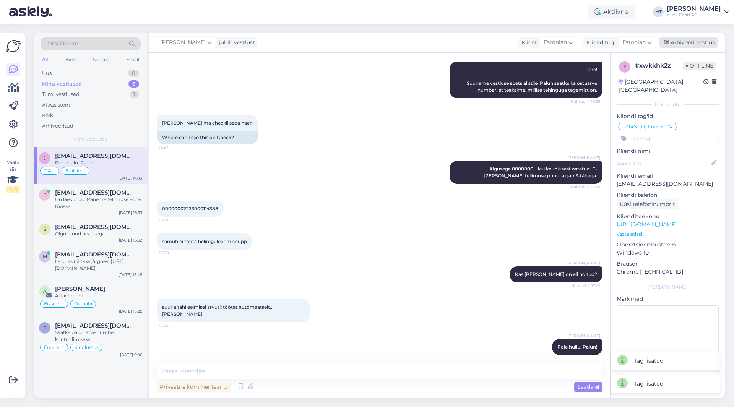
click at [685, 42] on div "Arhiveeri vestlus" at bounding box center [688, 42] width 59 height 10
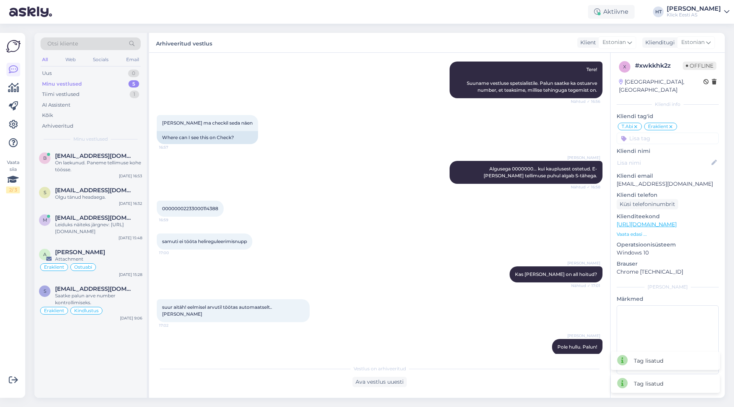
scroll to position [102, 0]
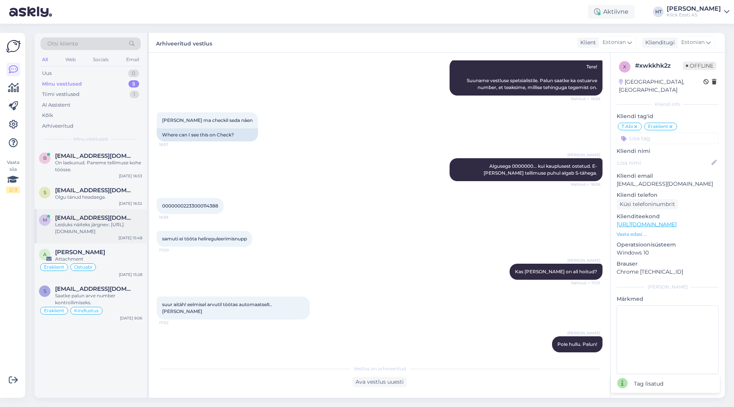
click at [91, 218] on span "[EMAIL_ADDRESS][DOMAIN_NAME]" at bounding box center [95, 218] width 80 height 7
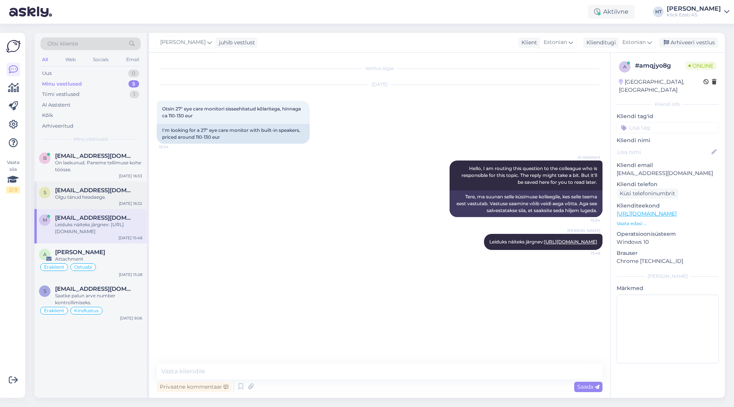
click at [126, 190] on div "[EMAIL_ADDRESS][DOMAIN_NAME]" at bounding box center [98, 190] width 87 height 7
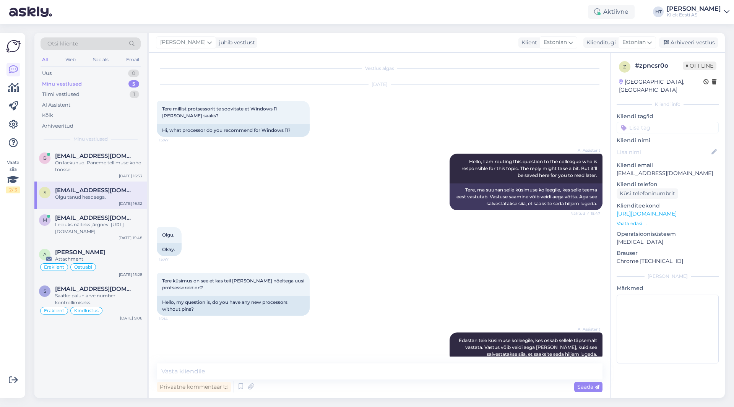
scroll to position [501, 0]
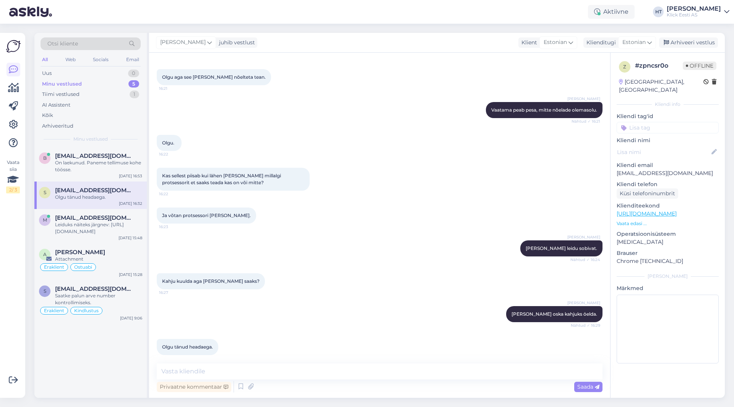
click at [656, 122] on input at bounding box center [668, 127] width 102 height 11
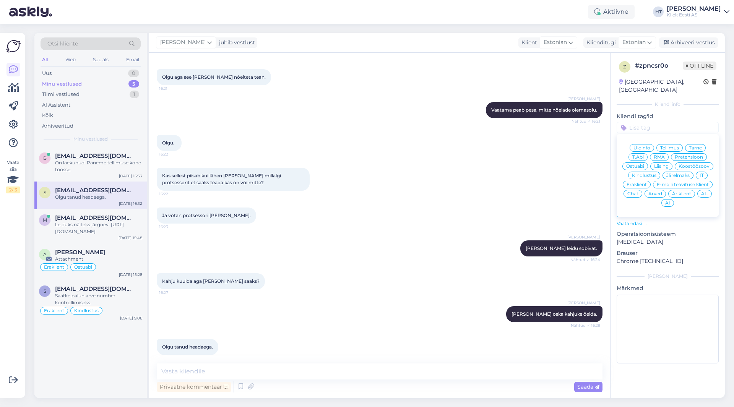
click at [632, 164] on span "Ostuabi" at bounding box center [636, 166] width 18 height 5
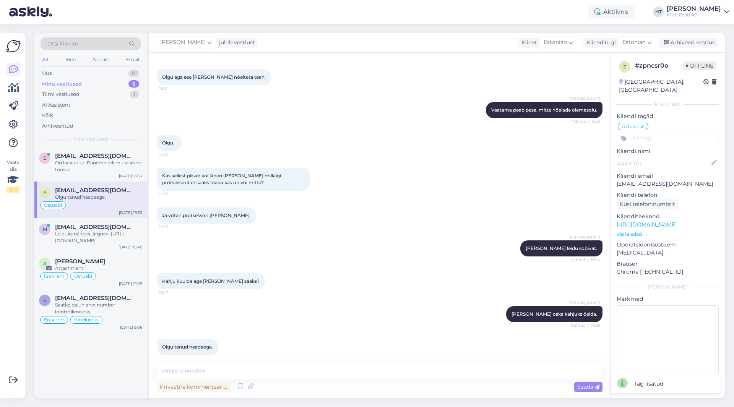
click at [655, 134] on input at bounding box center [668, 138] width 102 height 11
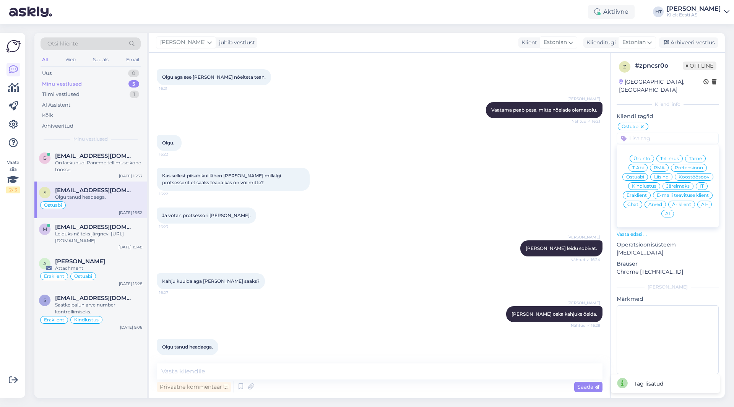
click at [638, 193] on span "Eraklient" at bounding box center [637, 195] width 20 height 5
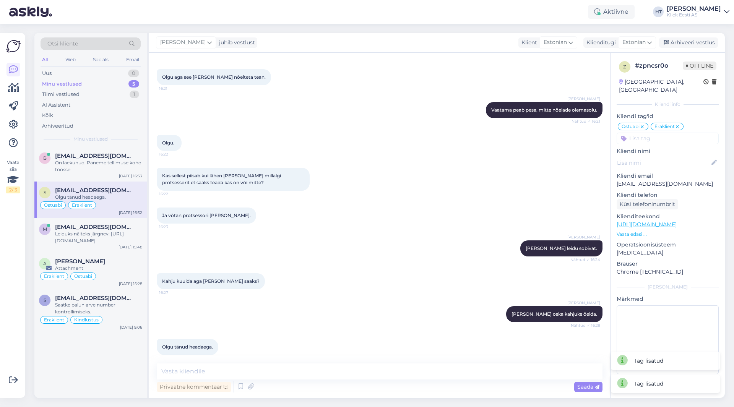
click at [675, 133] on input at bounding box center [668, 138] width 102 height 11
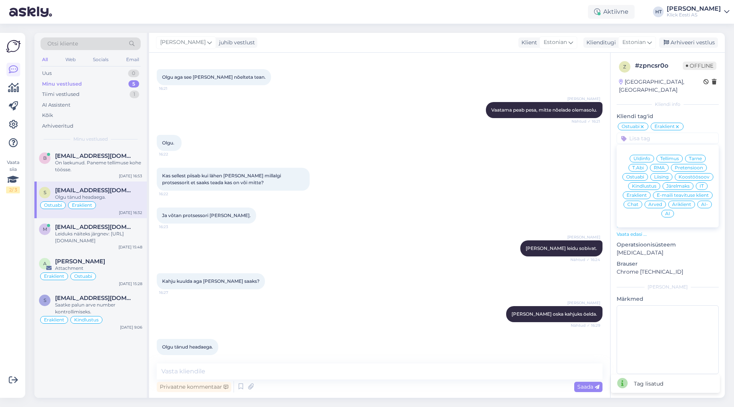
click at [636, 166] on span "T.Abi" at bounding box center [638, 168] width 11 height 5
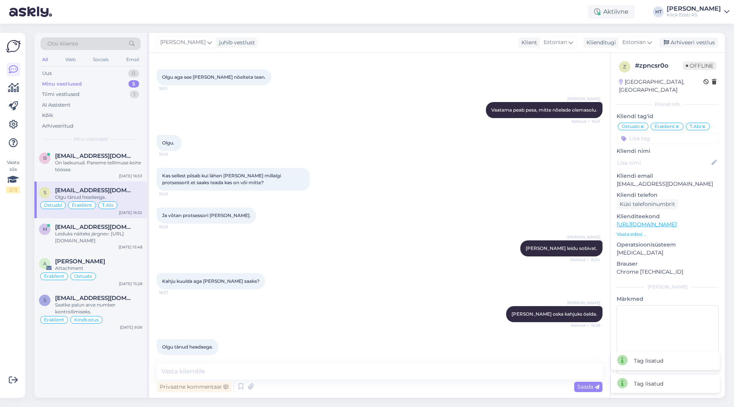
click at [547, 147] on div "Olgu. 16:22" at bounding box center [380, 143] width 446 height 33
click at [693, 42] on div "Arhiveeri vestlus" at bounding box center [688, 42] width 59 height 10
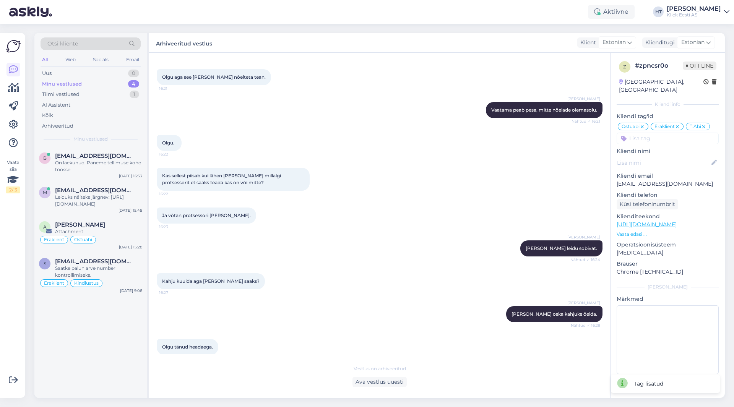
click at [326, 265] on div "Kahju kuulda aga [PERSON_NAME] saaks? 16:27" at bounding box center [380, 281] width 446 height 33
click at [106, 340] on div "b [EMAIL_ADDRESS][DOMAIN_NAME] On laekunud. Paneme tellimuse kohe töösse. [DATE…" at bounding box center [90, 272] width 112 height 251
click at [95, 328] on div "b [EMAIL_ADDRESS][DOMAIN_NAME] On laekunud. Paneme tellimuse kohe töösse. [DATE…" at bounding box center [90, 272] width 112 height 251
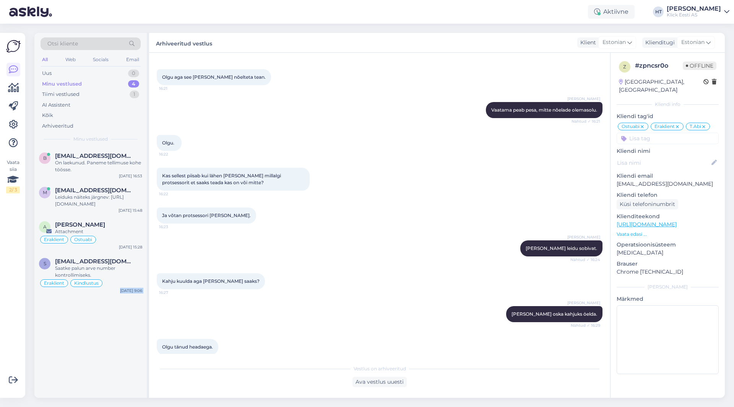
click at [95, 328] on div "b [EMAIL_ADDRESS][DOMAIN_NAME] On laekunud. Paneme tellimuse kohe töösse. [DATE…" at bounding box center [90, 272] width 112 height 251
click at [99, 203] on div "Leiduks näiteks järgnev: [URL][DOMAIN_NAME]" at bounding box center [98, 201] width 87 height 14
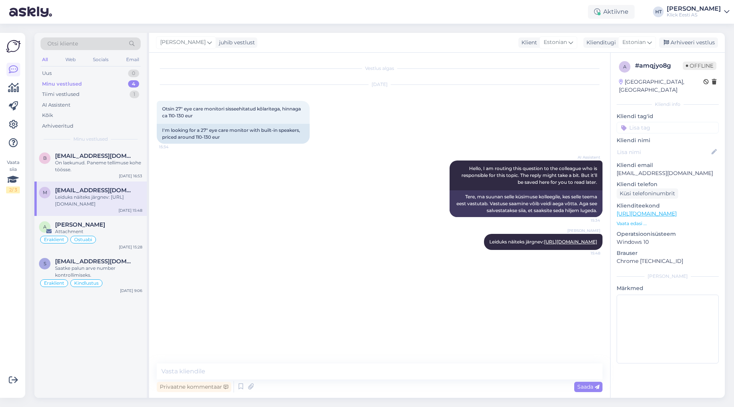
click at [660, 122] on input at bounding box center [668, 127] width 102 height 11
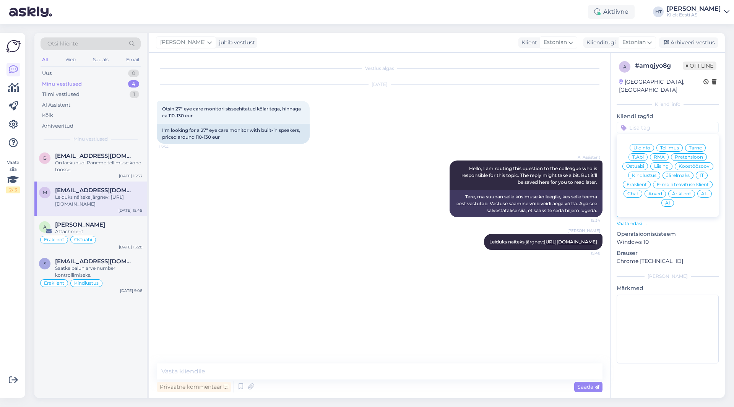
click at [646, 163] on div "Ostuabi" at bounding box center [636, 167] width 26 height 8
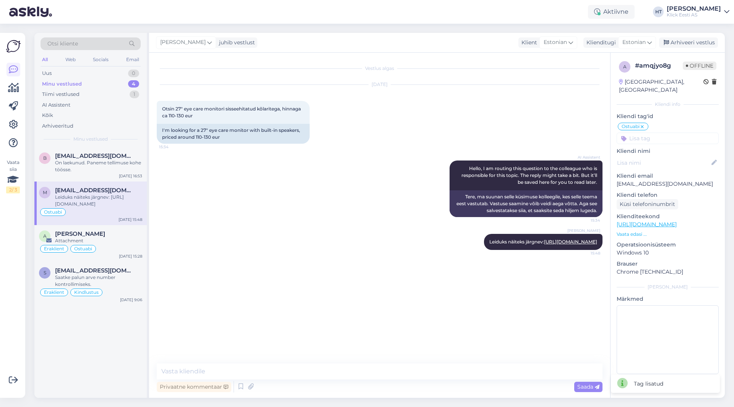
click at [656, 133] on input at bounding box center [668, 138] width 102 height 11
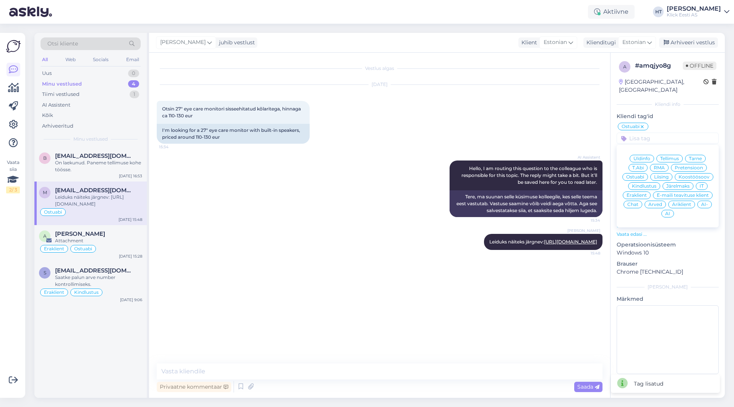
click at [641, 193] on span "Eraklient" at bounding box center [637, 195] width 20 height 5
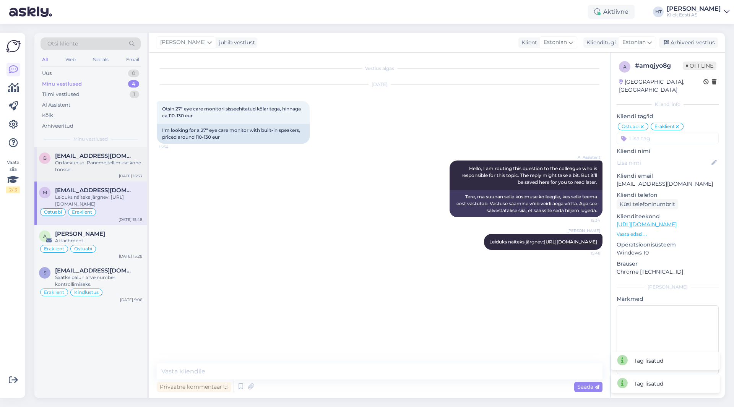
click at [76, 160] on div "On laekunud. Paneme tellimuse kohe töösse." at bounding box center [98, 167] width 87 height 14
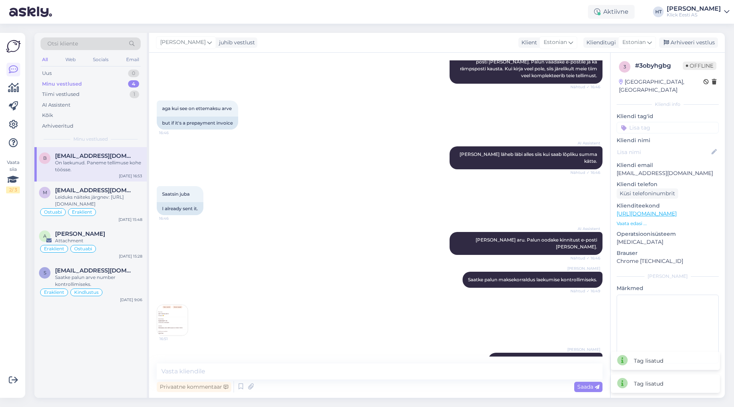
click at [635, 122] on input at bounding box center [668, 127] width 102 height 11
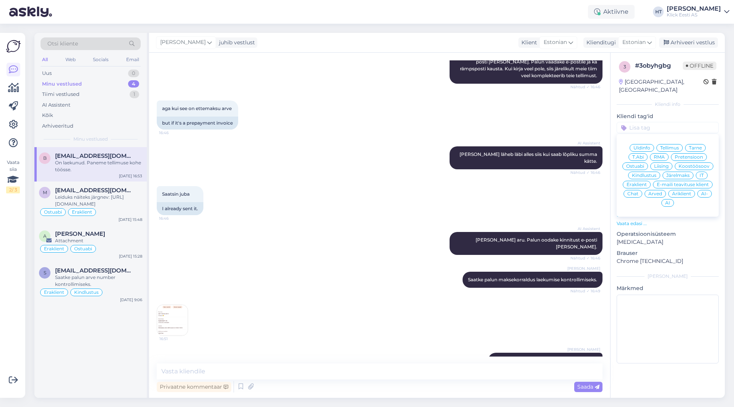
click at [679, 146] on span "Tellimus" at bounding box center [670, 148] width 19 height 5
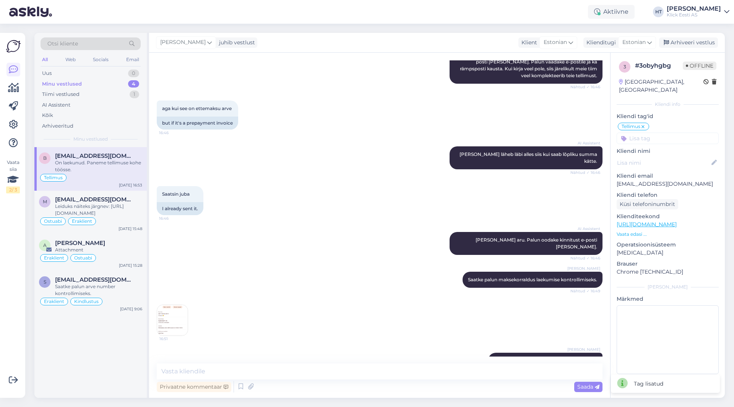
click at [664, 133] on input at bounding box center [668, 138] width 102 height 11
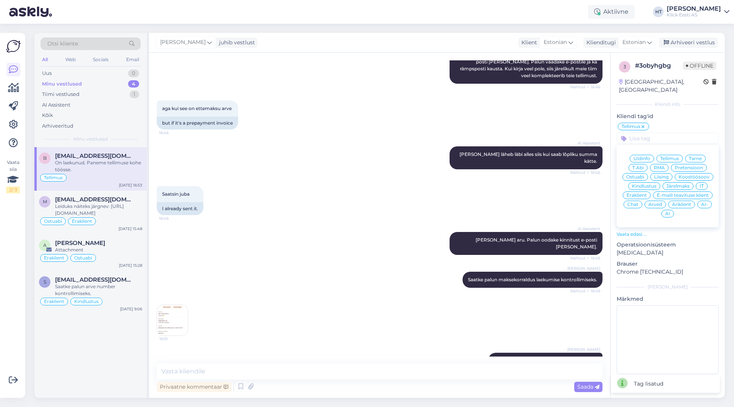
click at [642, 193] on span "Eraklient" at bounding box center [637, 195] width 20 height 5
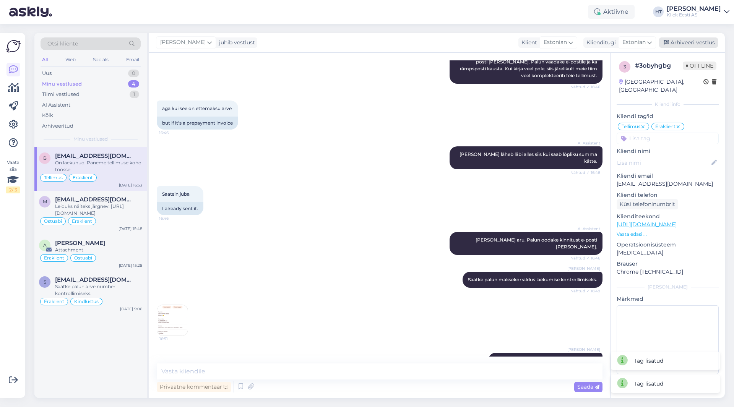
click at [683, 43] on div "Arhiveeri vestlus" at bounding box center [688, 42] width 59 height 10
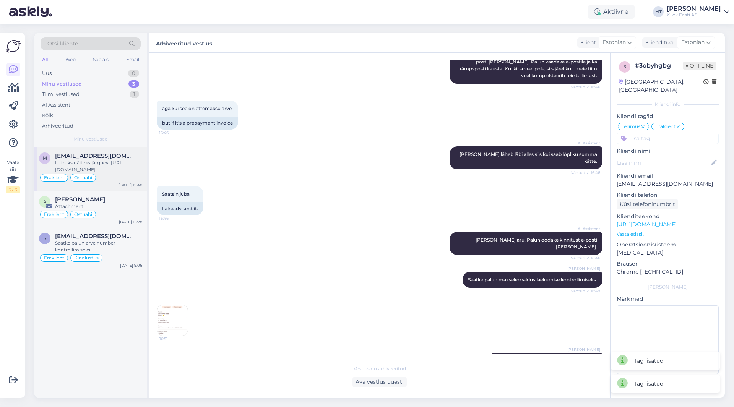
click at [86, 178] on span "Ostuabi" at bounding box center [83, 178] width 18 height 5
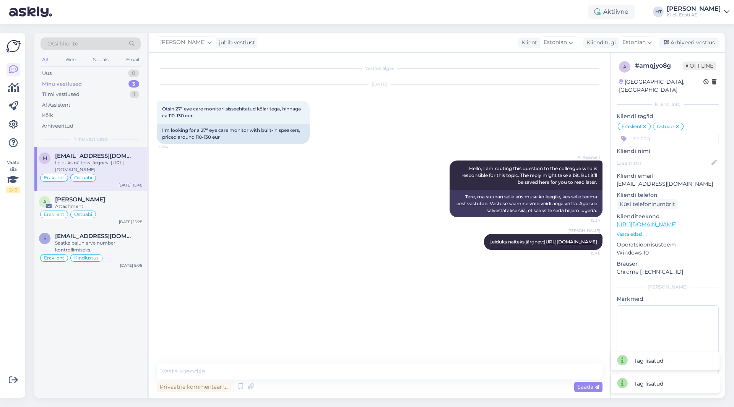
click at [115, 84] on div "Minu vestlused 3" at bounding box center [91, 84] width 100 height 11
click at [114, 91] on div "Tiimi vestlused 1" at bounding box center [91, 94] width 100 height 11
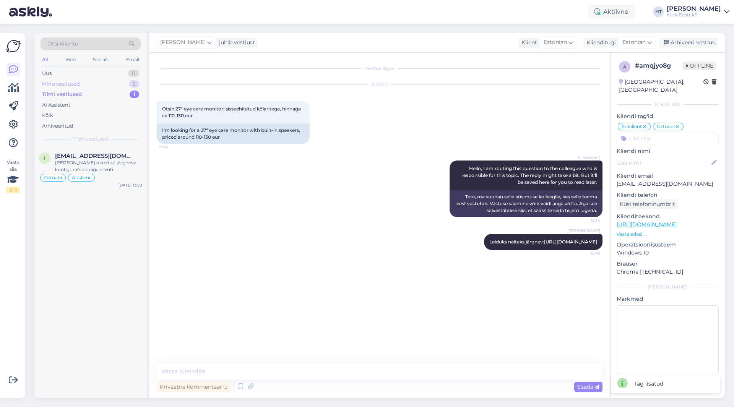
click at [115, 84] on div "Minu vestlused 3" at bounding box center [91, 84] width 100 height 11
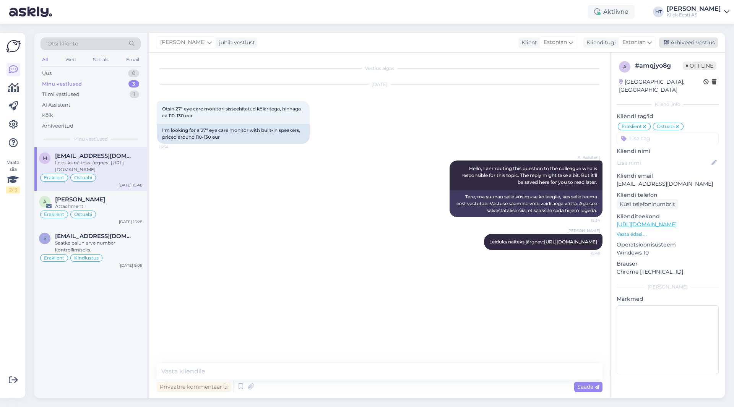
click at [696, 46] on div "Arhiveeri vestlus" at bounding box center [688, 42] width 59 height 10
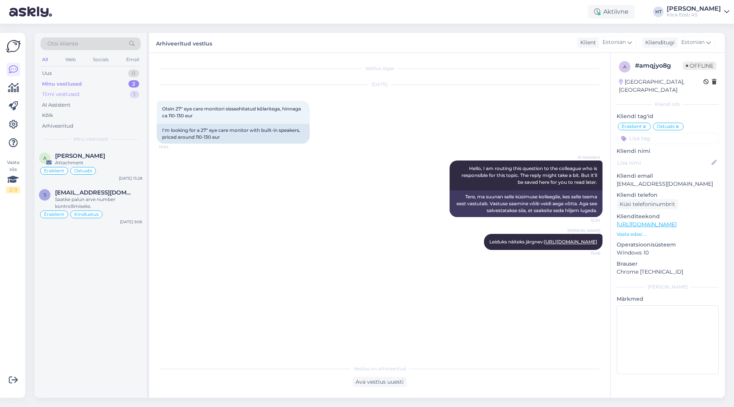
click at [112, 96] on div "Tiimi vestlused 1" at bounding box center [91, 94] width 100 height 11
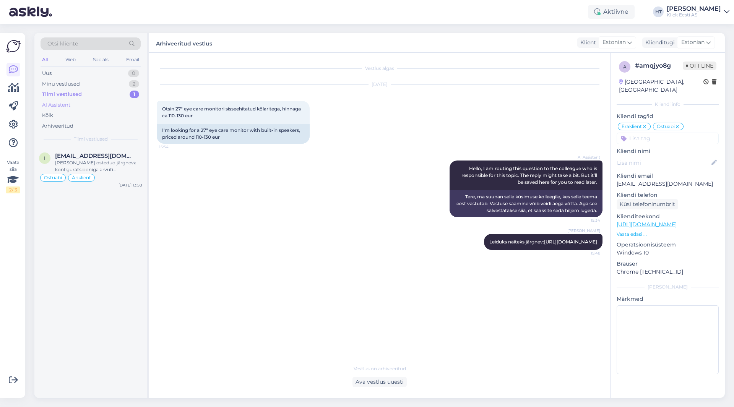
click at [115, 109] on div "AI Assistent" at bounding box center [91, 105] width 100 height 11
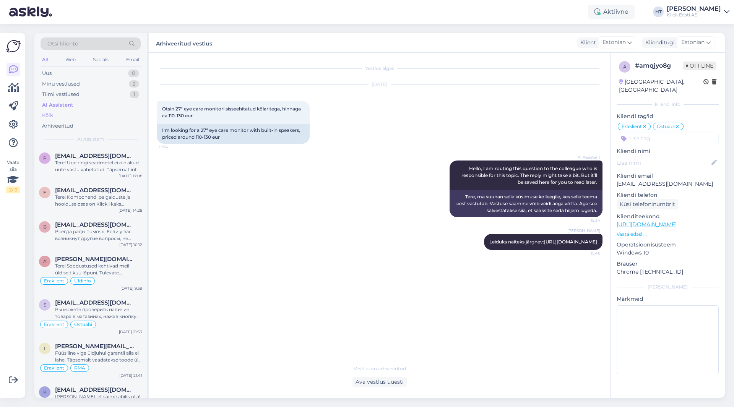
click at [111, 113] on div "Kõik" at bounding box center [91, 115] width 100 height 11
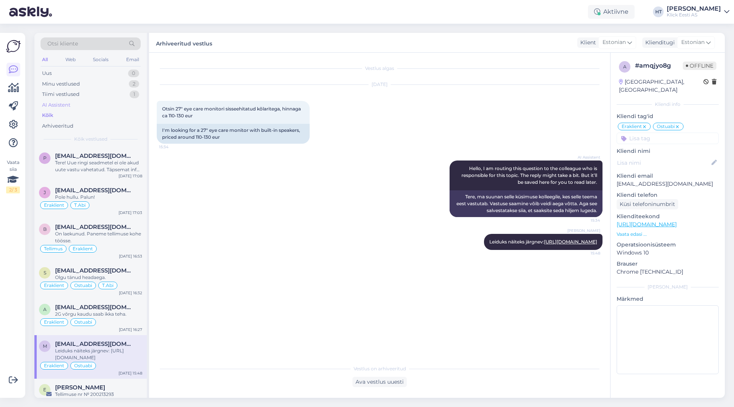
click at [111, 101] on div "AI Assistent" at bounding box center [91, 105] width 100 height 11
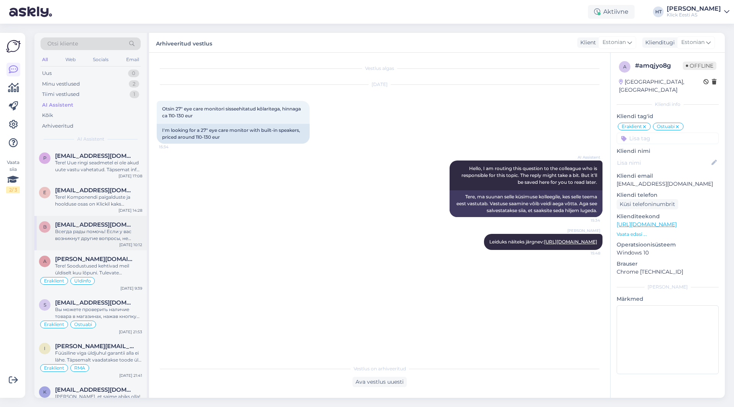
click at [116, 238] on div "Всегда рады помочь! Если у вас возникнут другие вопросы, не стесняйтесь обращат…" at bounding box center [98, 235] width 87 height 14
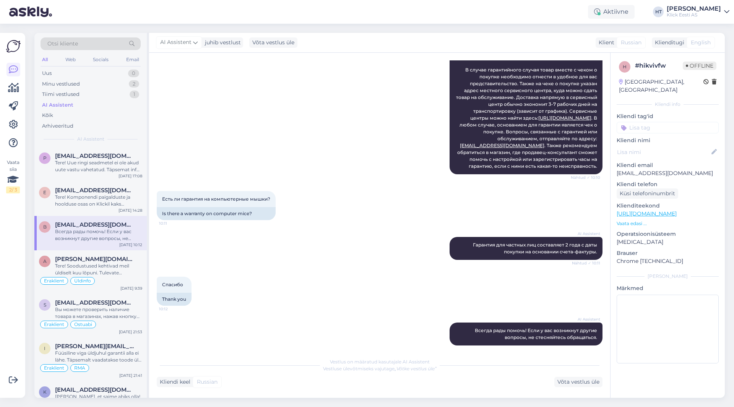
click at [666, 137] on p "Kliendi nimi" at bounding box center [668, 141] width 102 height 8
click at [666, 125] on div "h # hikvivfw Offline [GEOGRAPHIC_DATA], [GEOGRAPHIC_DATA] info Kliendi tag'id Ü…" at bounding box center [668, 214] width 114 height 322
click at [671, 122] on input at bounding box center [668, 127] width 102 height 11
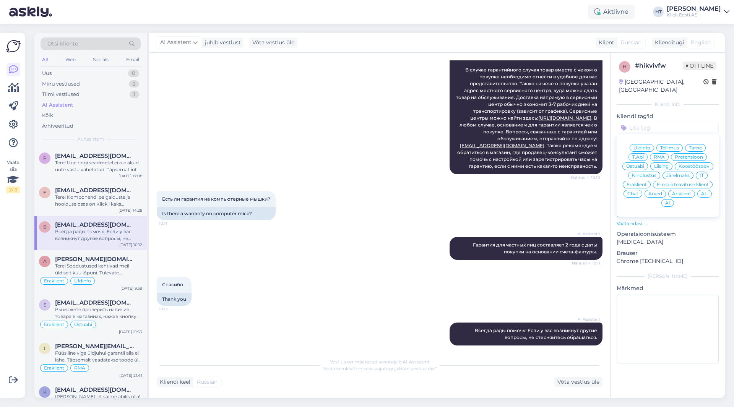
click at [664, 153] on div "RMA" at bounding box center [659, 157] width 19 height 8
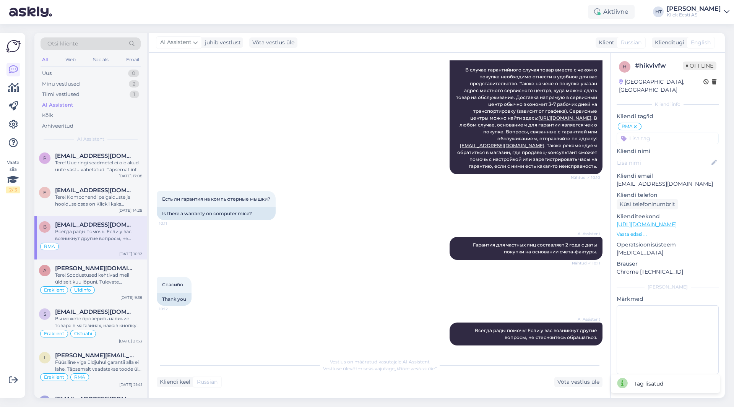
click at [663, 135] on input at bounding box center [668, 138] width 102 height 11
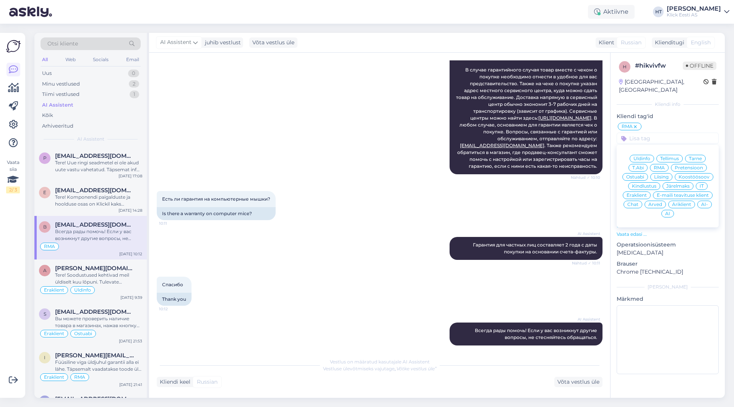
click at [643, 193] on span "Eraklient" at bounding box center [637, 195] width 20 height 5
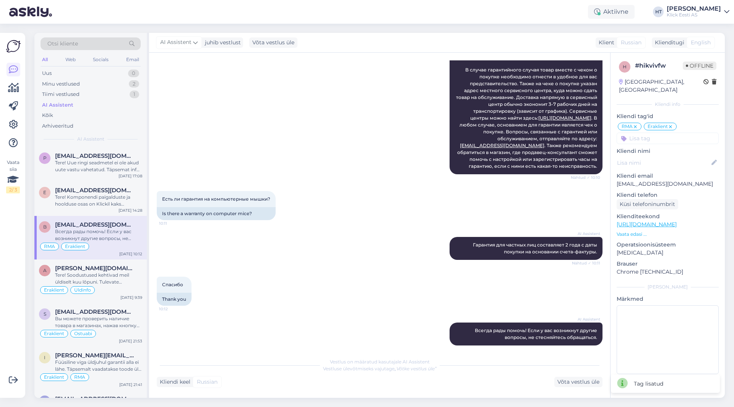
click at [456, 209] on div "Есть ли гарантия на компьютерные мышки? 10:11 Is there a warranty on computer m…" at bounding box center [380, 206] width 446 height 46
click at [671, 124] on icon at bounding box center [671, 127] width 5 height 6
click at [667, 133] on input at bounding box center [668, 138] width 102 height 11
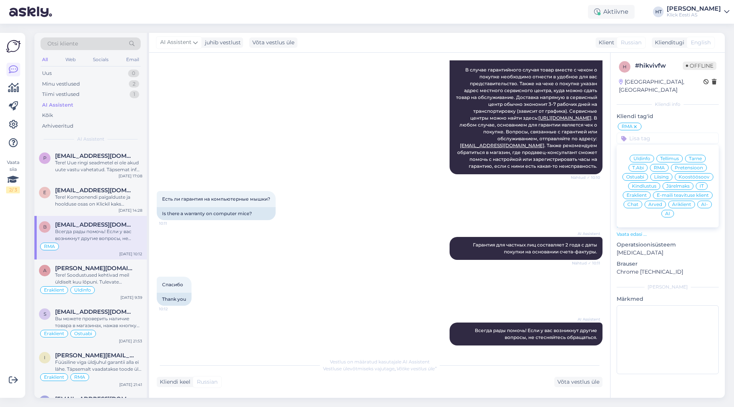
click at [685, 202] on span "Äriklient" at bounding box center [681, 204] width 19 height 5
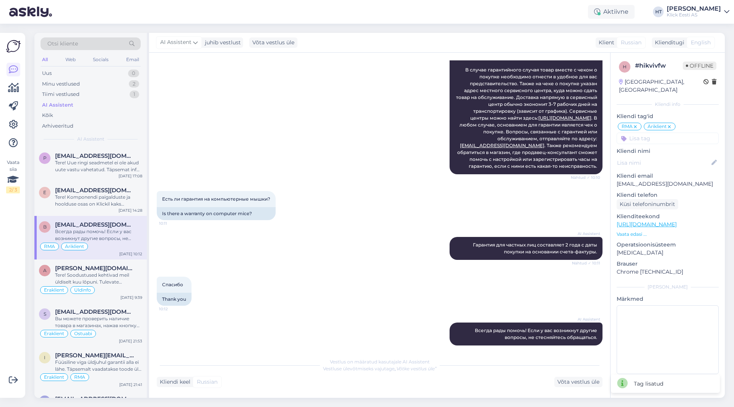
click at [394, 210] on div "Есть ли гарантия на компьютерные мышки? 10:11 Is there a warranty on computer m…" at bounding box center [380, 206] width 446 height 46
click at [135, 190] on div "[EMAIL_ADDRESS][DOMAIN_NAME]" at bounding box center [98, 190] width 87 height 7
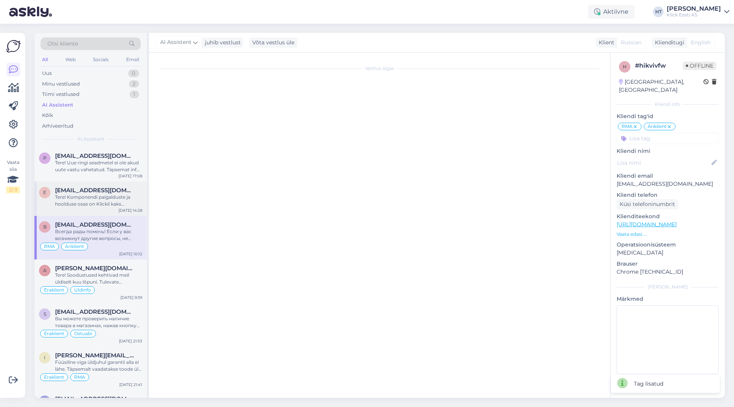
scroll to position [44, 0]
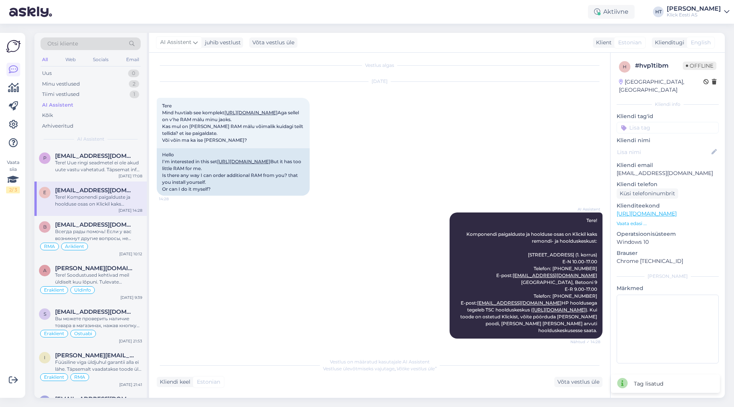
click at [666, 122] on input at bounding box center [668, 127] width 102 height 11
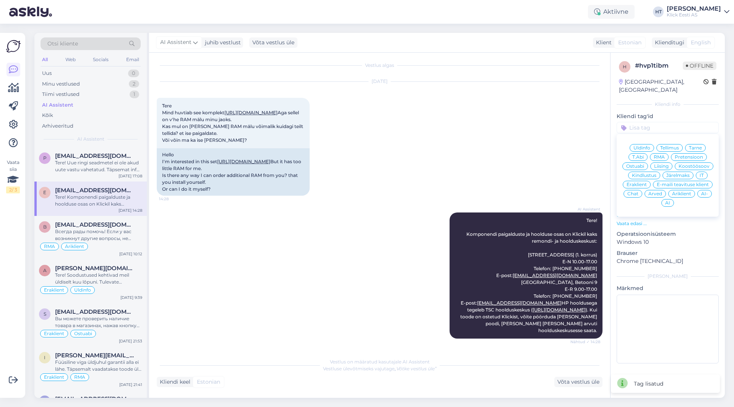
click at [660, 155] on span "RMA" at bounding box center [659, 157] width 11 height 5
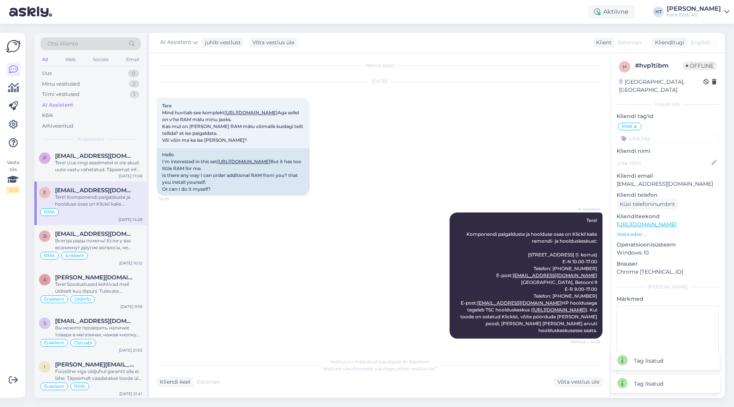
click at [661, 138] on div "h # hvp1tibm Offline [GEOGRAPHIC_DATA], [GEOGRAPHIC_DATA] Kliendi info Kliendi …" at bounding box center [668, 219] width 114 height 333
click at [661, 135] on input at bounding box center [668, 138] width 102 height 11
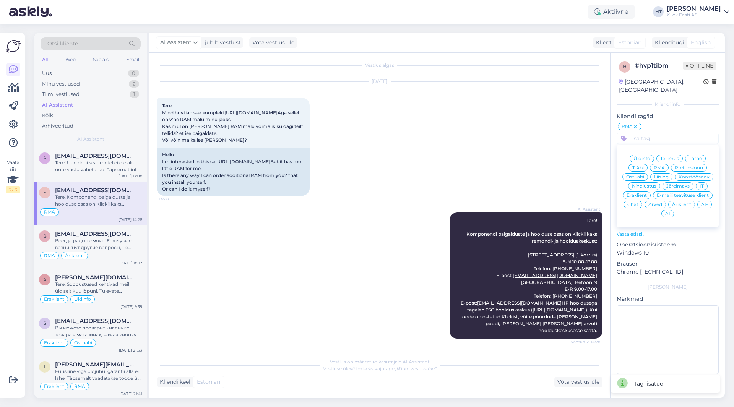
click at [639, 193] on span "Eraklient" at bounding box center [637, 195] width 20 height 5
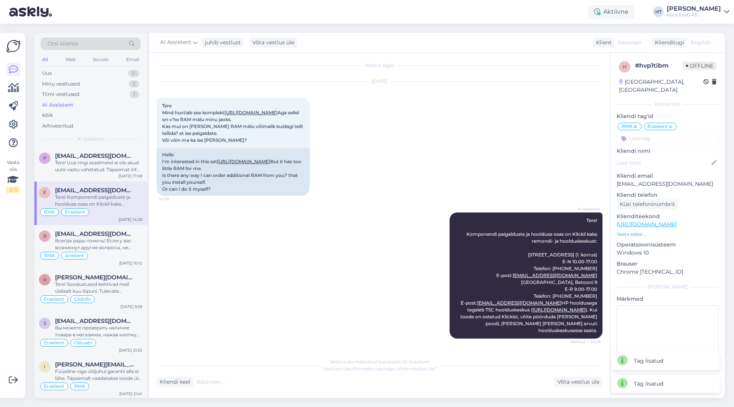
click at [482, 143] on div "[DATE] Tere Mind huvtiab see komplekt [URL][DOMAIN_NAME] Aga sellel on v'he RAM…" at bounding box center [380, 138] width 446 height 131
click at [81, 155] on span "[EMAIL_ADDRESS][DOMAIN_NAME]" at bounding box center [95, 156] width 80 height 7
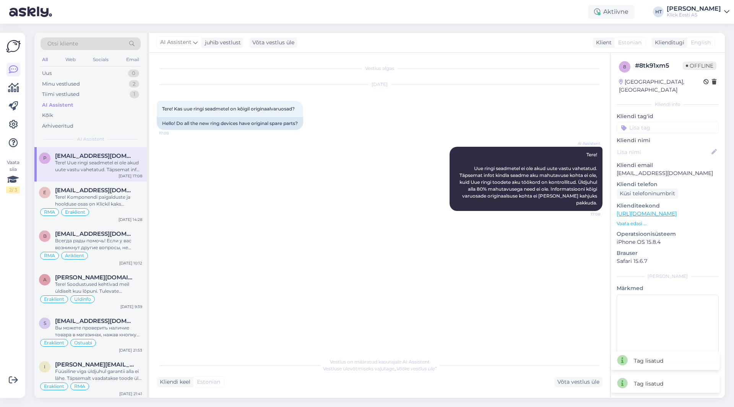
scroll to position [0, 0]
click at [655, 124] on input at bounding box center [668, 127] width 102 height 11
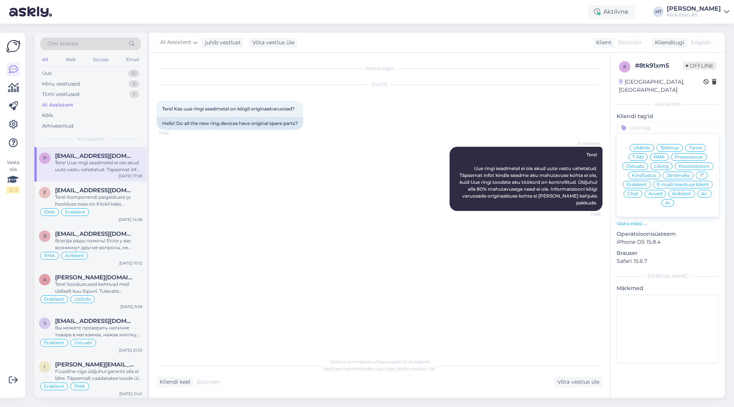
click at [643, 146] on span "Üldinfo" at bounding box center [642, 148] width 17 height 5
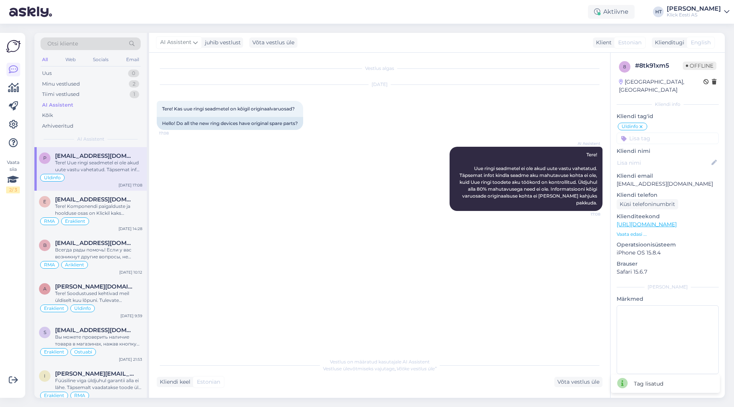
click at [650, 133] on input at bounding box center [668, 138] width 102 height 11
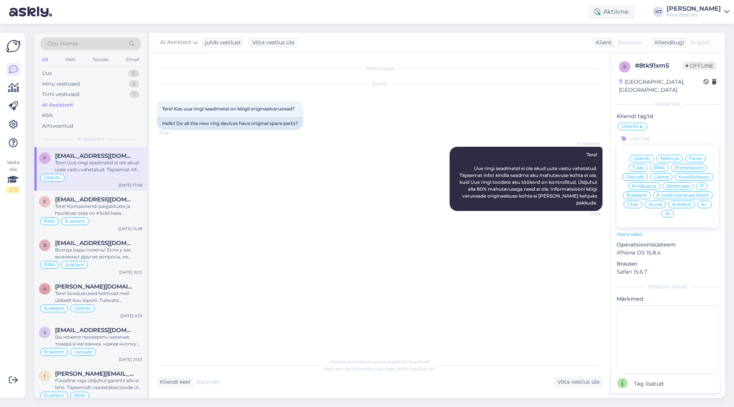
click at [641, 193] on span "Eraklient" at bounding box center [637, 195] width 20 height 5
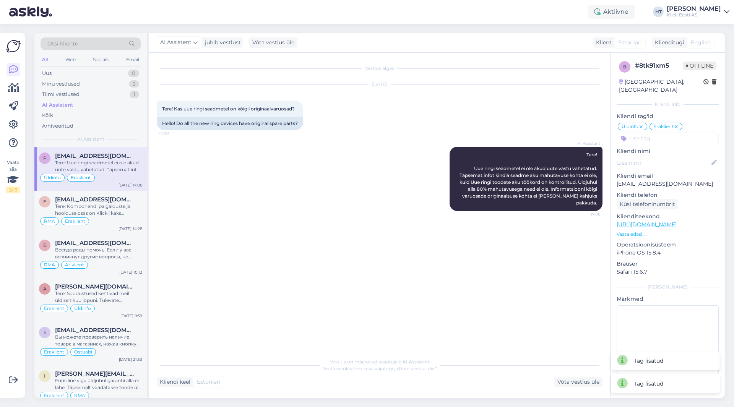
click at [642, 124] on icon at bounding box center [641, 127] width 5 height 6
click at [643, 133] on input at bounding box center [668, 138] width 102 height 11
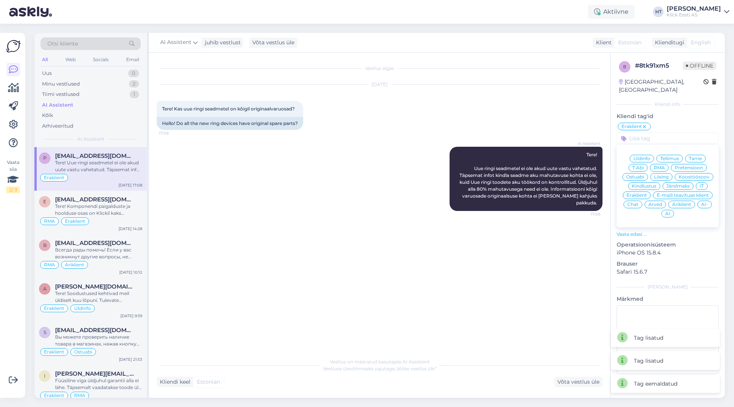
click at [640, 175] on span "Ostuabi" at bounding box center [636, 177] width 18 height 5
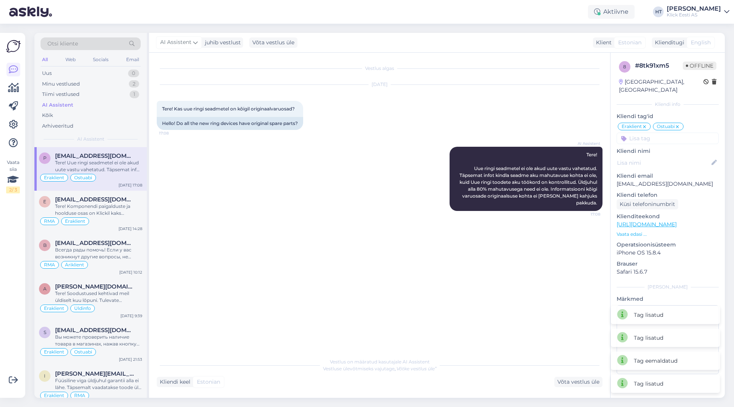
click at [497, 104] on div "[DATE] Tere! Kas uue ringi seadmetel on kõigil originaalvaruosad? 17:08 Hello! …" at bounding box center [380, 107] width 446 height 62
click at [113, 78] on div "Uus 0" at bounding box center [91, 73] width 100 height 11
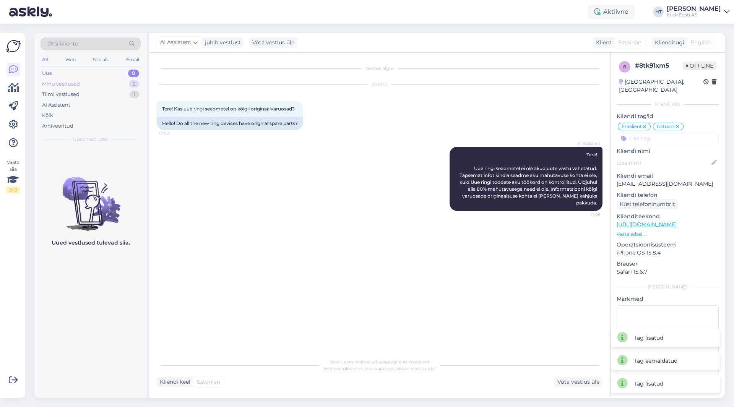
click at [111, 82] on div "Minu vestlused 2" at bounding box center [91, 84] width 100 height 11
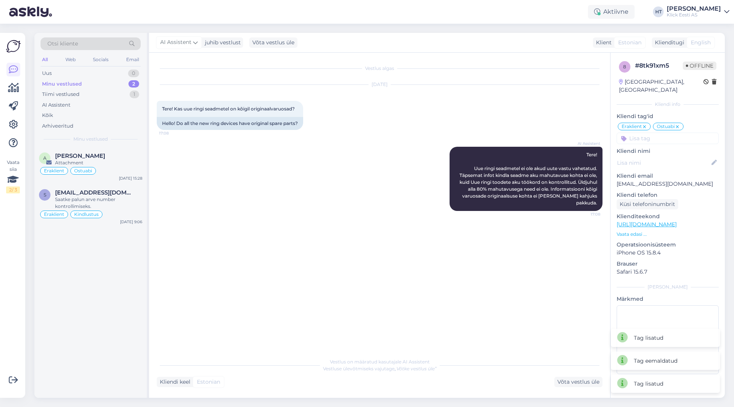
click at [240, 178] on div "AI Assistent Tere! Uue ringi seadmetel ei ole akud uute vastu vahetatud. Täpsem…" at bounding box center [380, 178] width 446 height 81
click at [83, 321] on div "A [PERSON_NAME] Attachment Eraklient Ostuabi [DATE] 15:28 s [EMAIL_ADDRESS][DOM…" at bounding box center [90, 272] width 112 height 251
click at [709, 12] on div "Klick Eesti AS" at bounding box center [694, 15] width 54 height 6
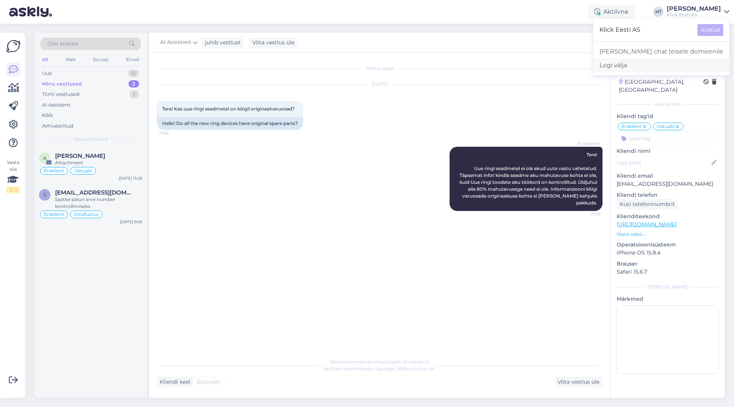
click at [692, 63] on div "Logi välja" at bounding box center [662, 66] width 136 height 14
